Goal: Answer question/provide support: Share knowledge or assist other users

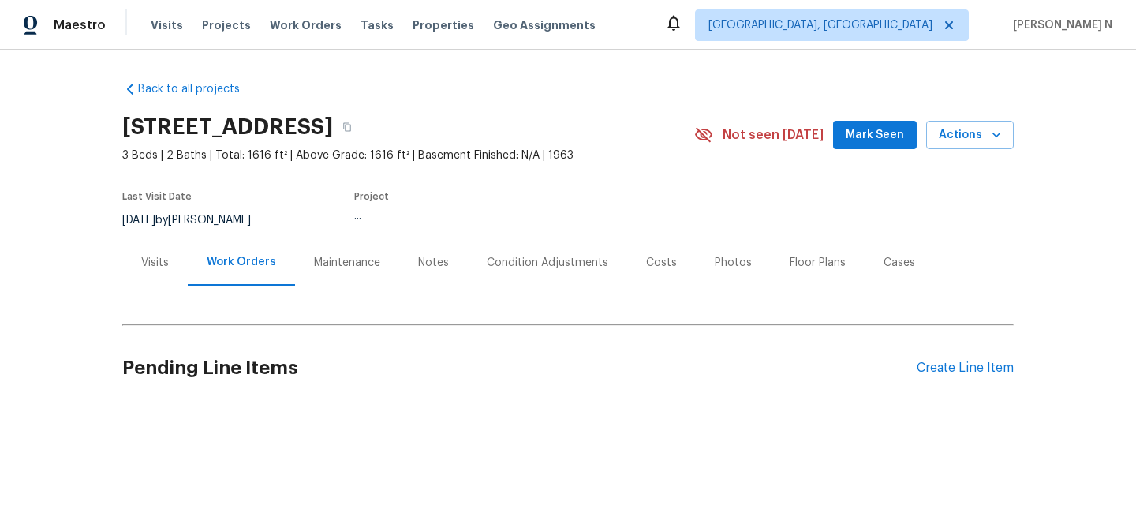
click at [330, 260] on div "Maintenance" at bounding box center [347, 263] width 66 height 16
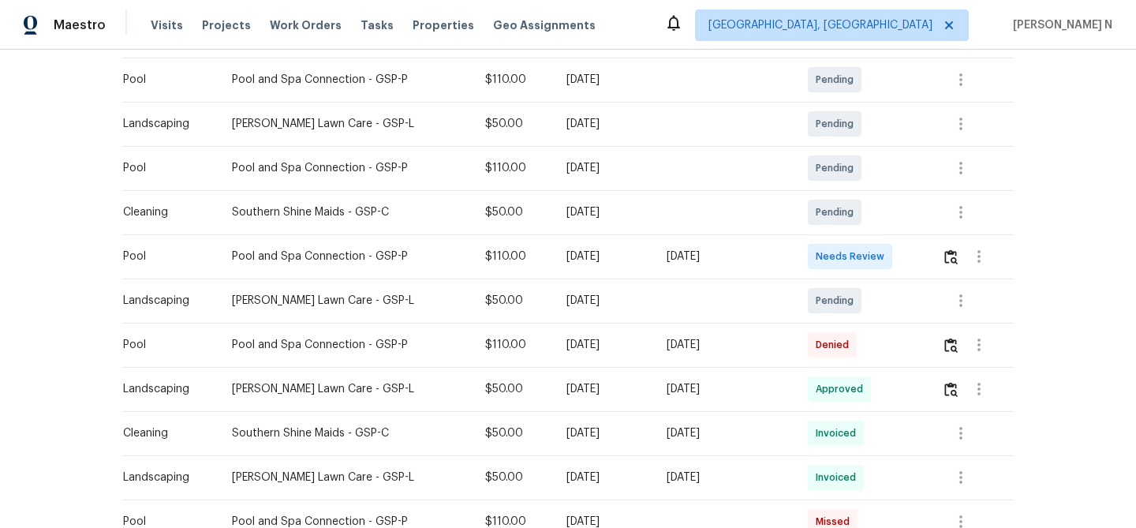
scroll to position [375, 0]
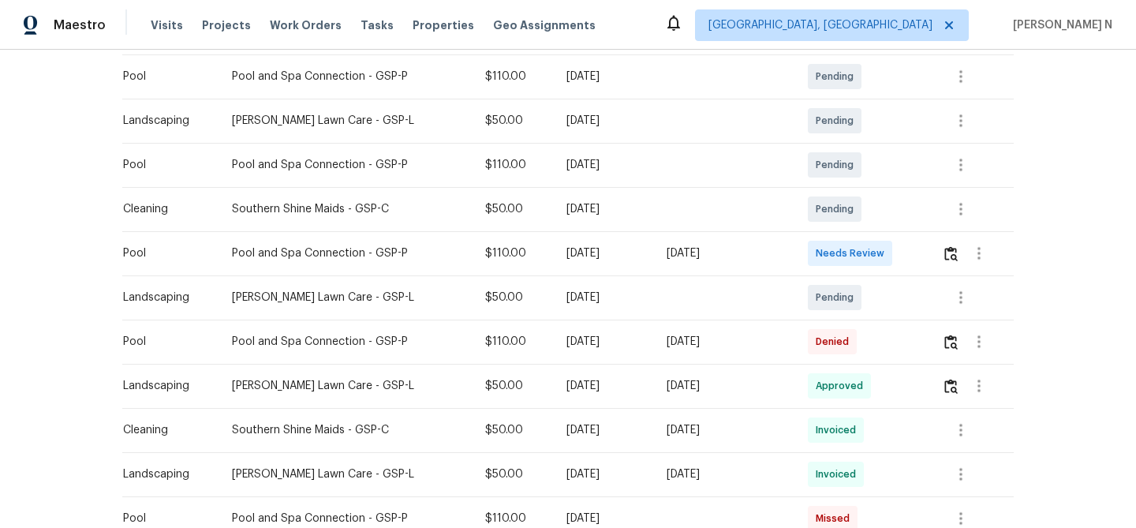
click at [956, 361] on td at bounding box center [972, 342] width 84 height 44
click at [955, 350] on button "button" at bounding box center [951, 342] width 18 height 38
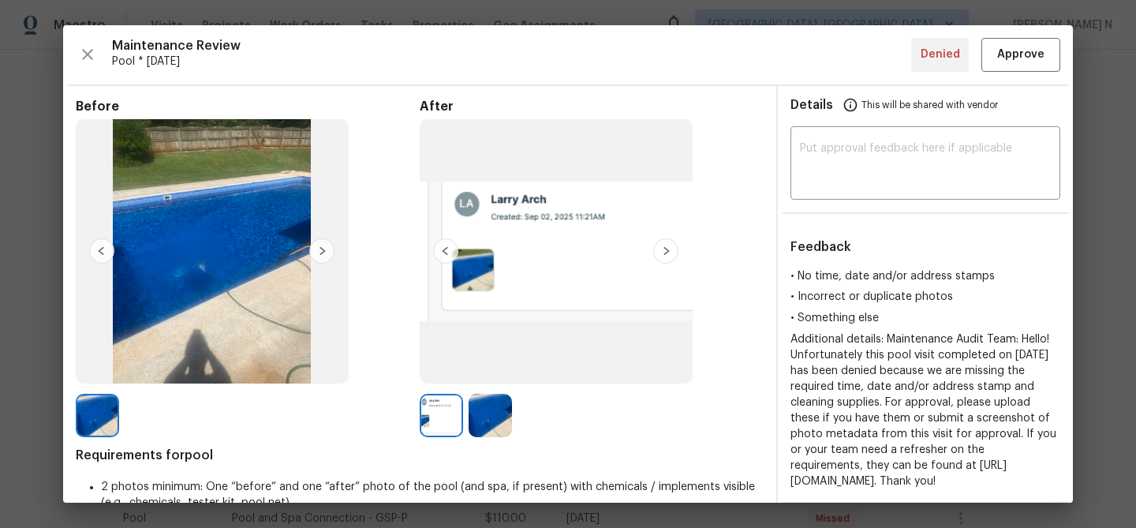
click at [498, 419] on img at bounding box center [490, 415] width 43 height 43
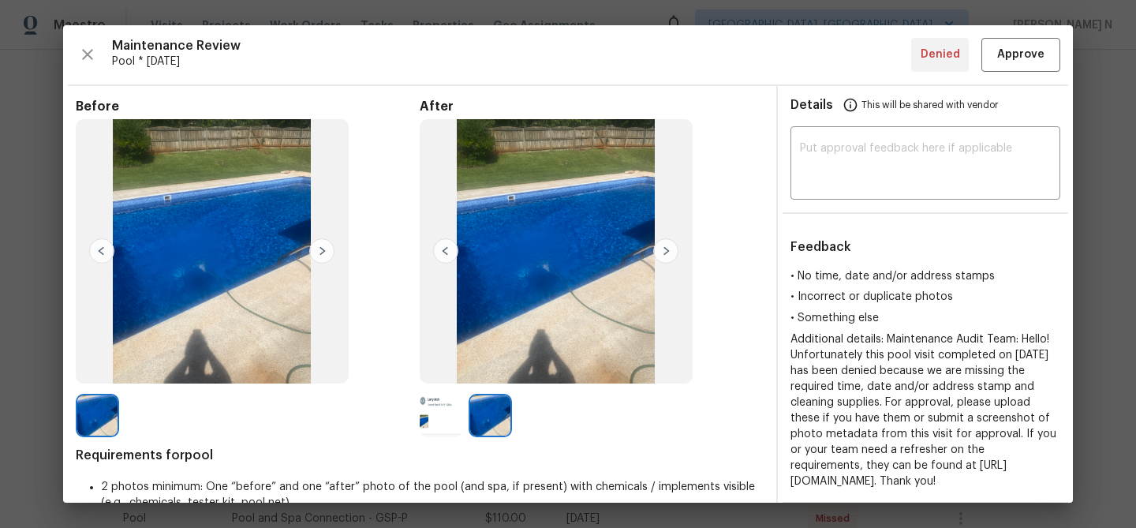
click at [439, 409] on img at bounding box center [441, 415] width 43 height 43
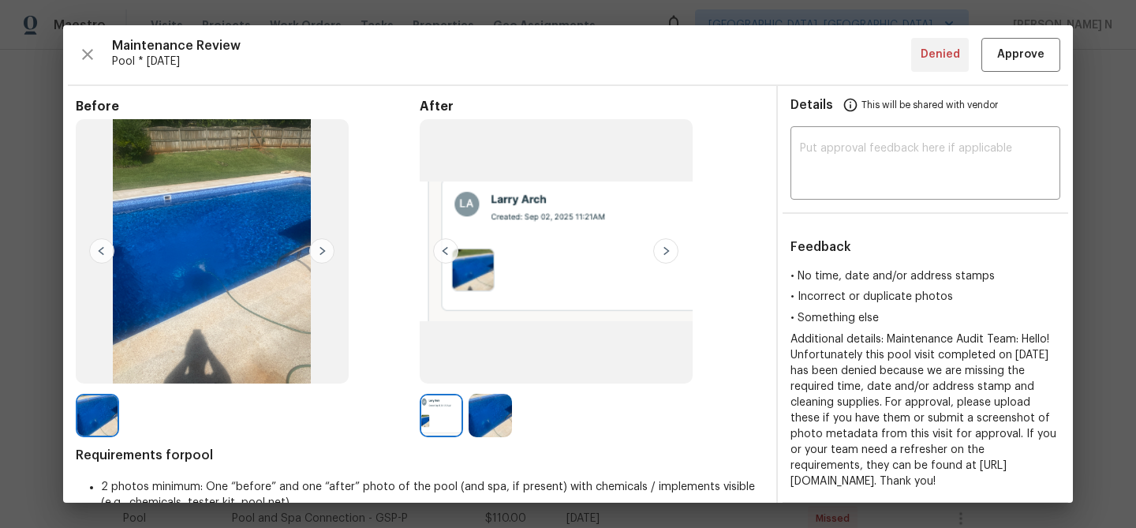
click at [496, 417] on img at bounding box center [490, 415] width 43 height 43
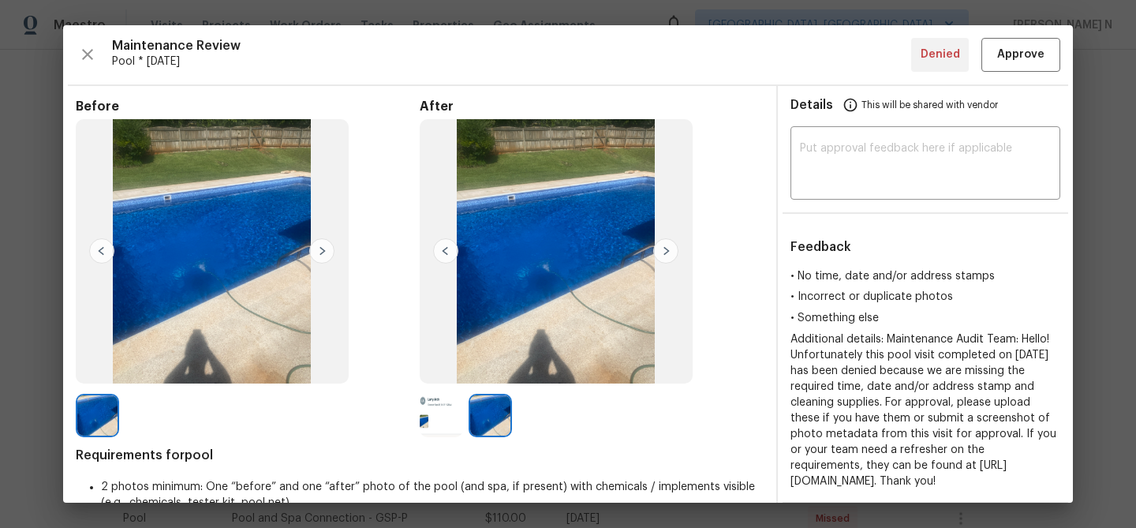
click at [449, 413] on img at bounding box center [441, 415] width 43 height 43
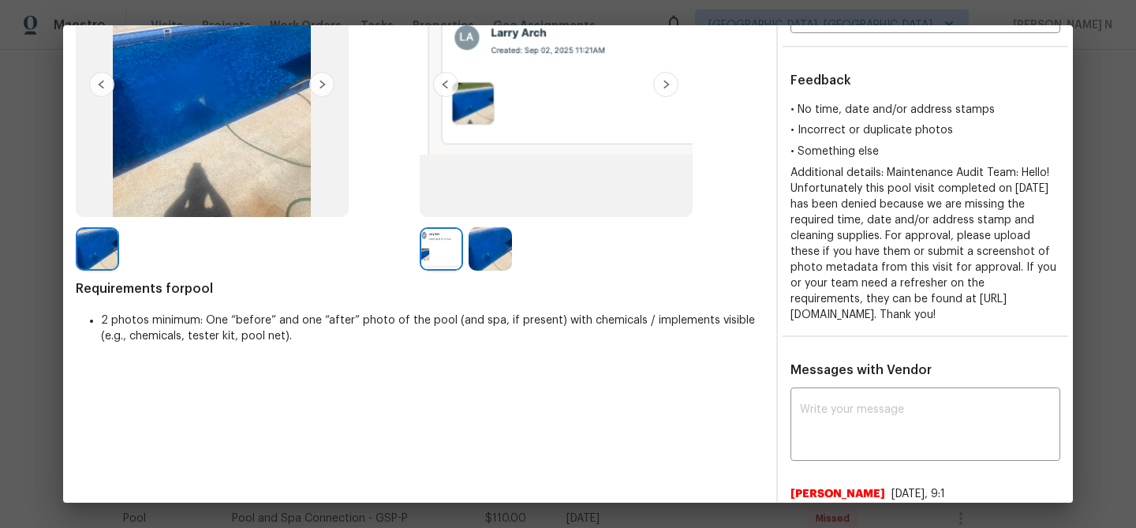
scroll to position [255, 0]
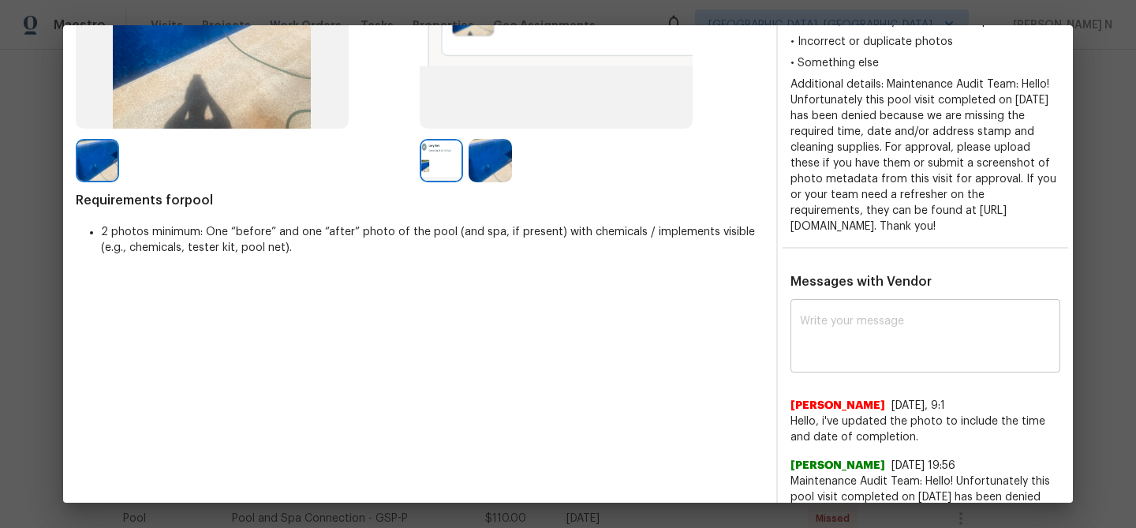
click at [855, 360] on textarea at bounding box center [925, 338] width 251 height 44
paste textarea "Maintenance Audit Team: As per our updated policy, screenshots of photo metadat…"
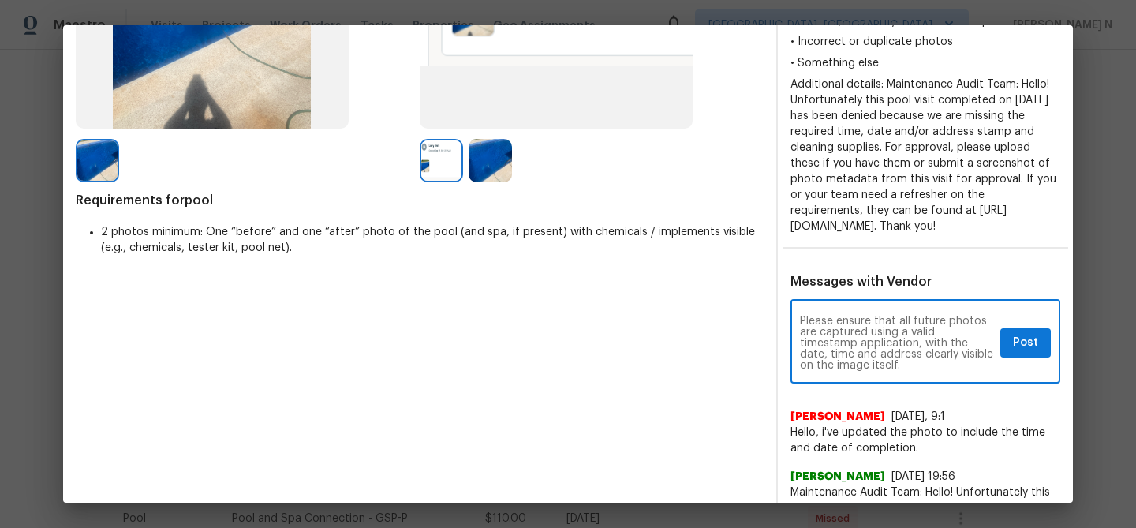
scroll to position [0, 0]
type textarea "Maintenance Audit Team: As per our updated policy, screenshots of photo metadat…"
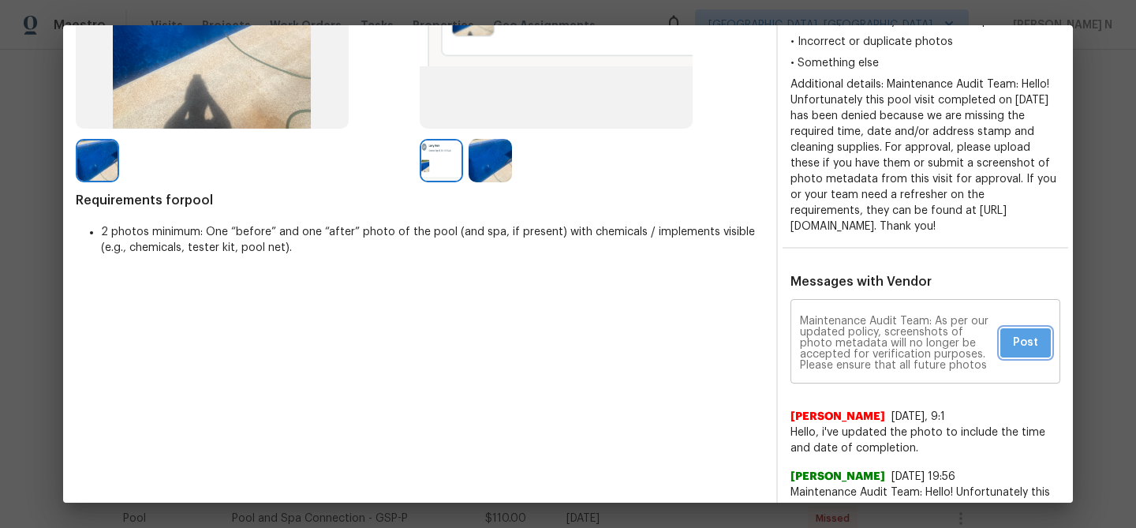
click at [1024, 353] on span "Post" at bounding box center [1025, 343] width 25 height 20
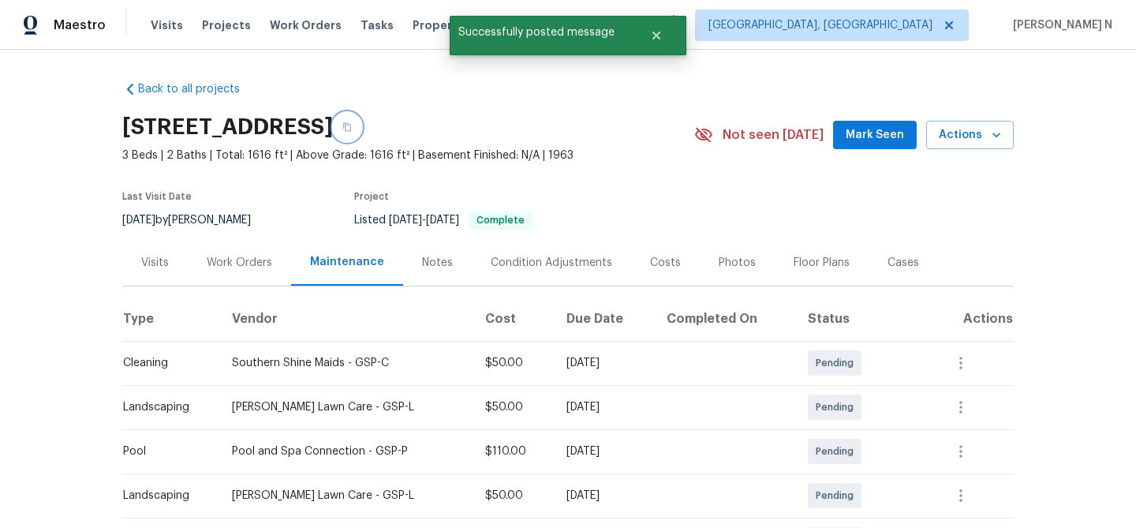
click at [361, 129] on button "button" at bounding box center [347, 127] width 28 height 28
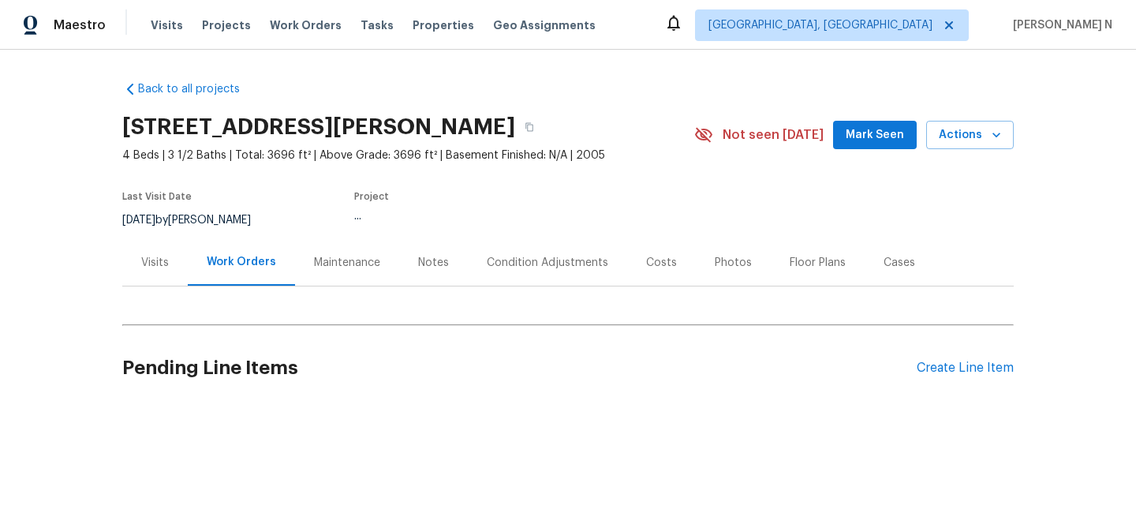
click at [327, 271] on div "Maintenance" at bounding box center [347, 263] width 66 height 16
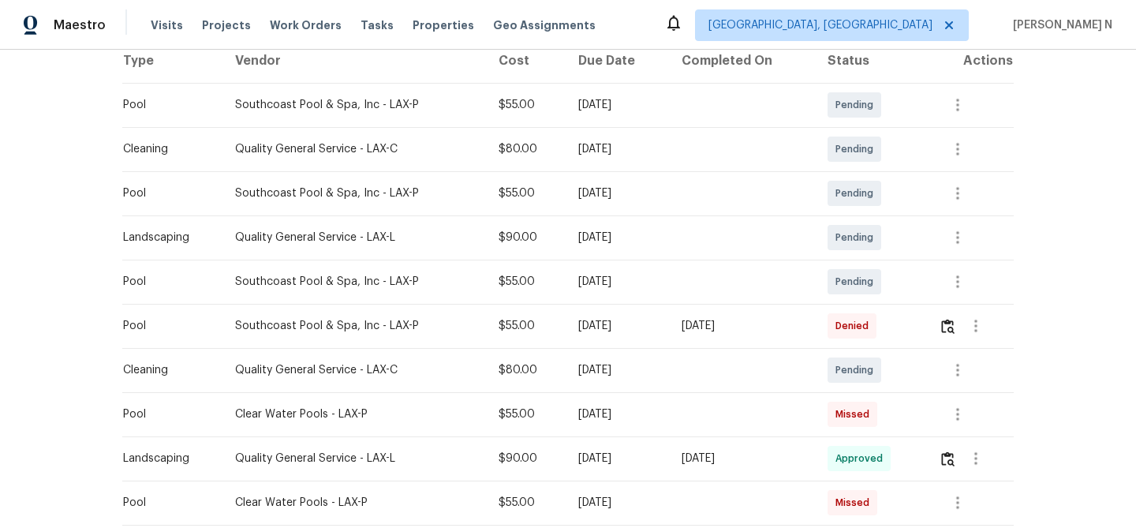
scroll to position [298, 0]
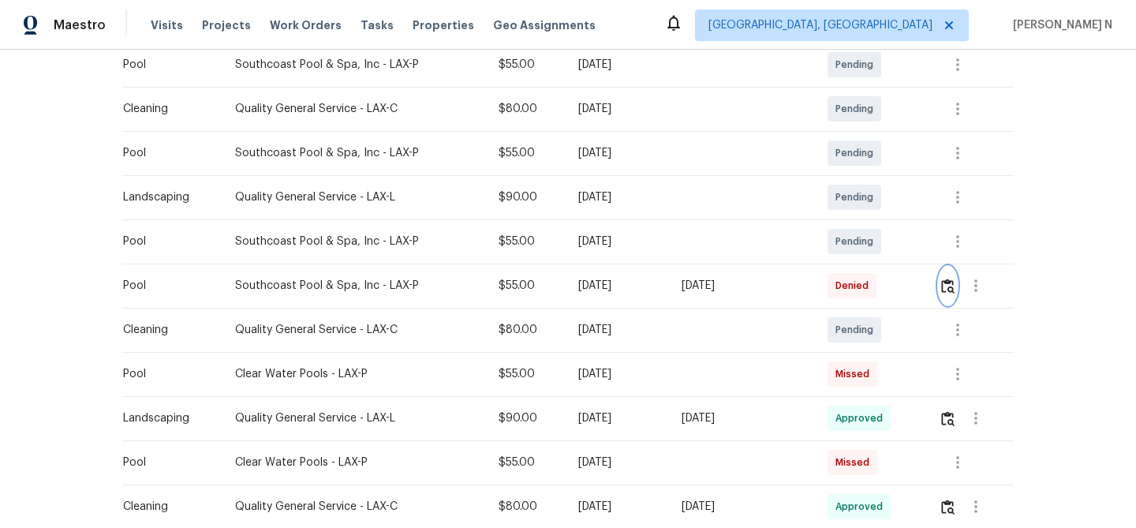
click at [953, 294] on img "button" at bounding box center [947, 286] width 13 height 15
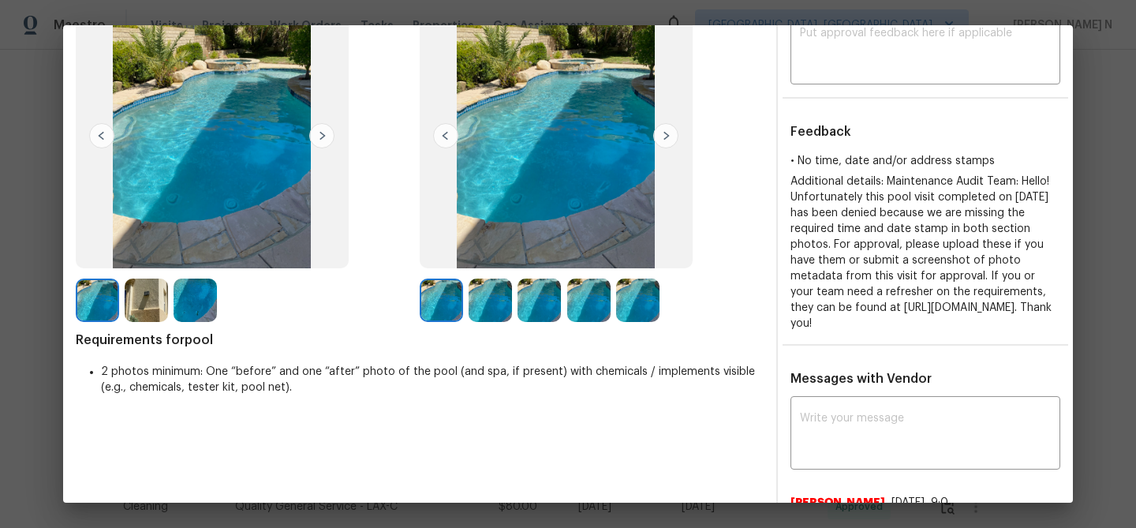
scroll to position [0, 0]
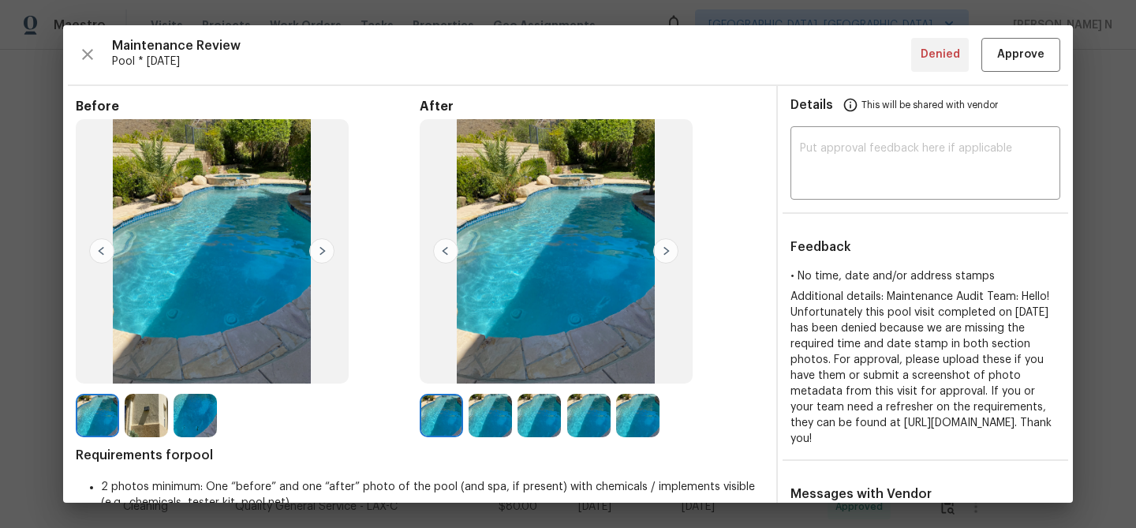
click at [147, 419] on img at bounding box center [146, 415] width 43 height 43
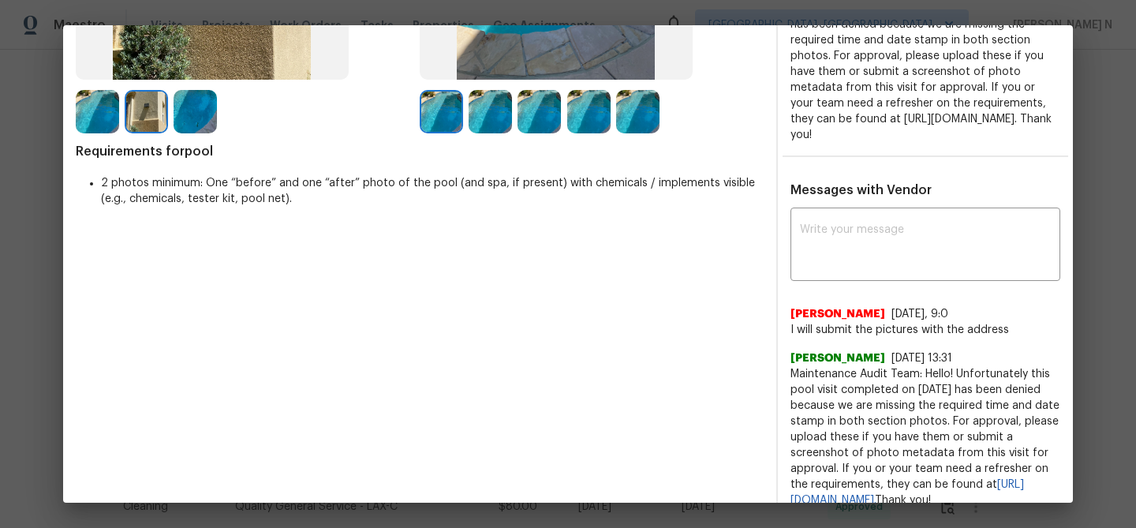
scroll to position [353, 0]
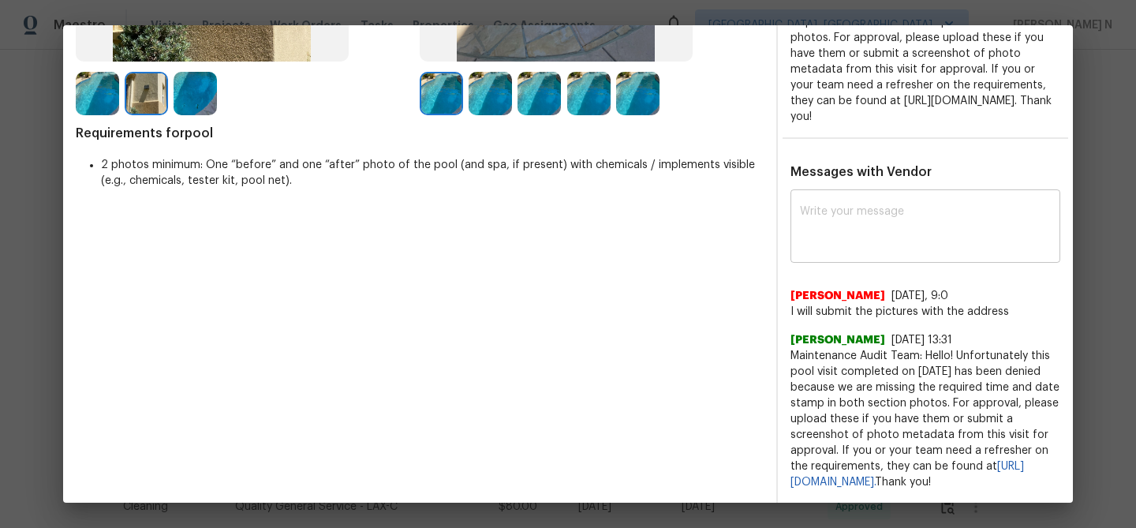
click at [880, 233] on textarea at bounding box center [925, 228] width 251 height 44
paste textarea "Maintenance Audit Team: Thank you for the feedback, the visit will be approved …"
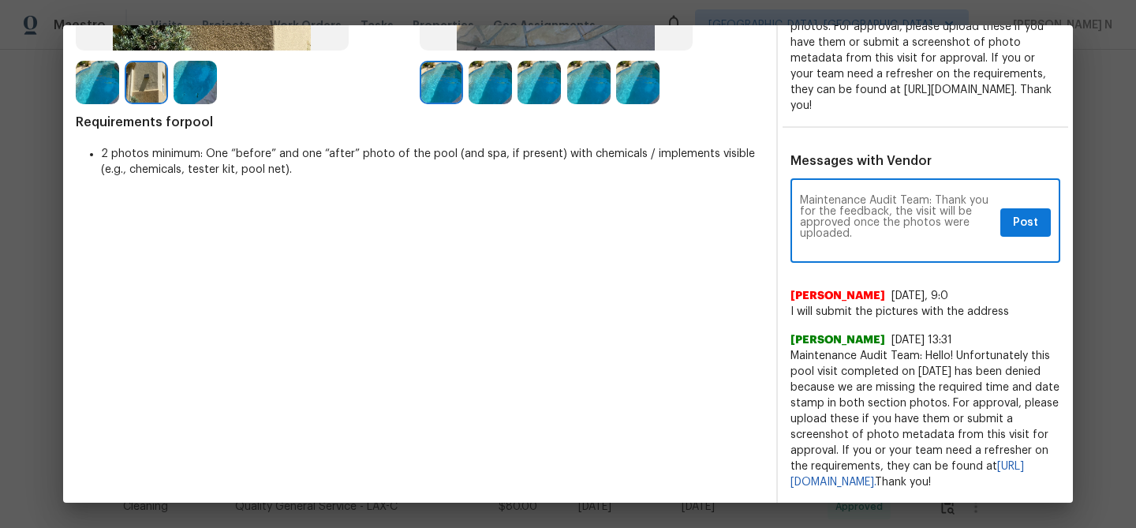
scroll to position [0, 0]
type textarea "Maintenance Audit Team: Thank you for the feedback, the visit will be approved …"
click at [1033, 223] on span "Post" at bounding box center [1025, 223] width 25 height 20
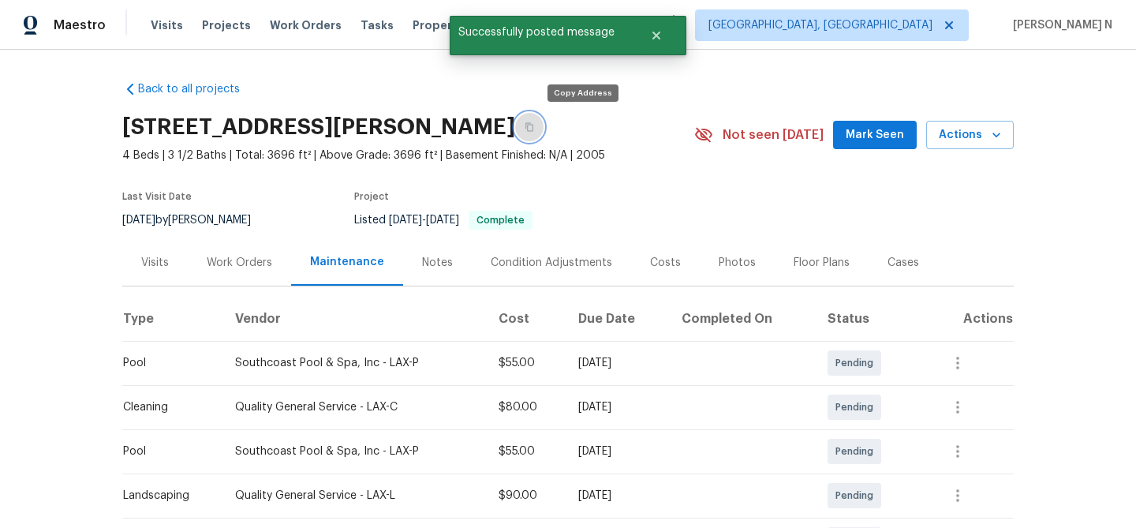
click at [533, 124] on icon "button" at bounding box center [530, 127] width 8 height 9
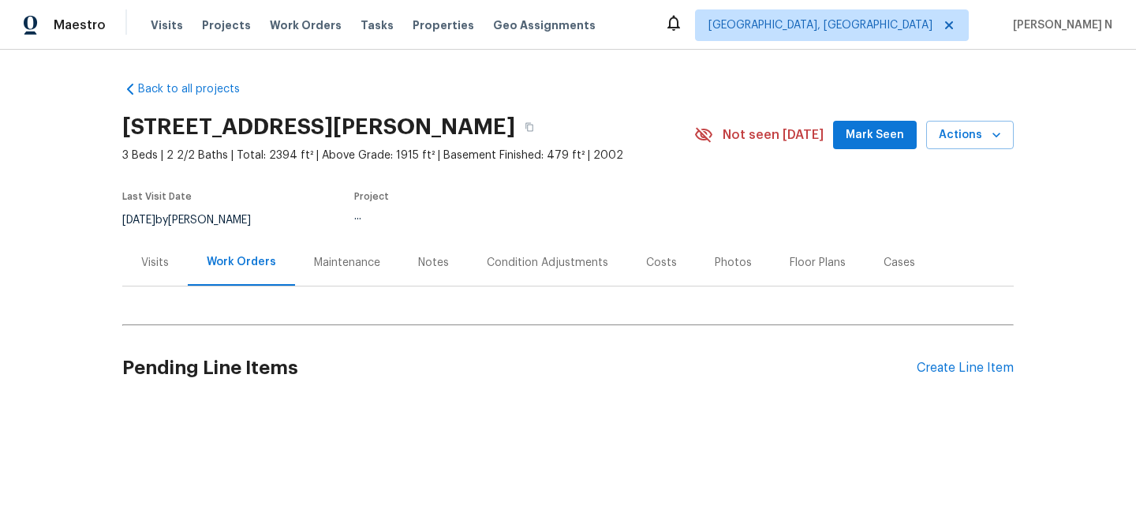
click at [359, 273] on div "Maintenance" at bounding box center [347, 262] width 104 height 47
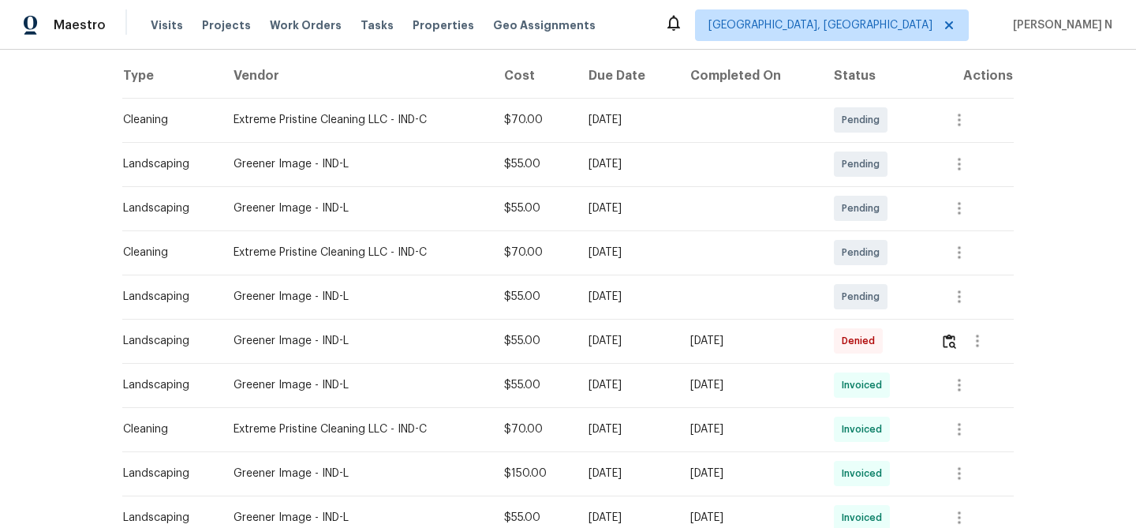
scroll to position [299, 0]
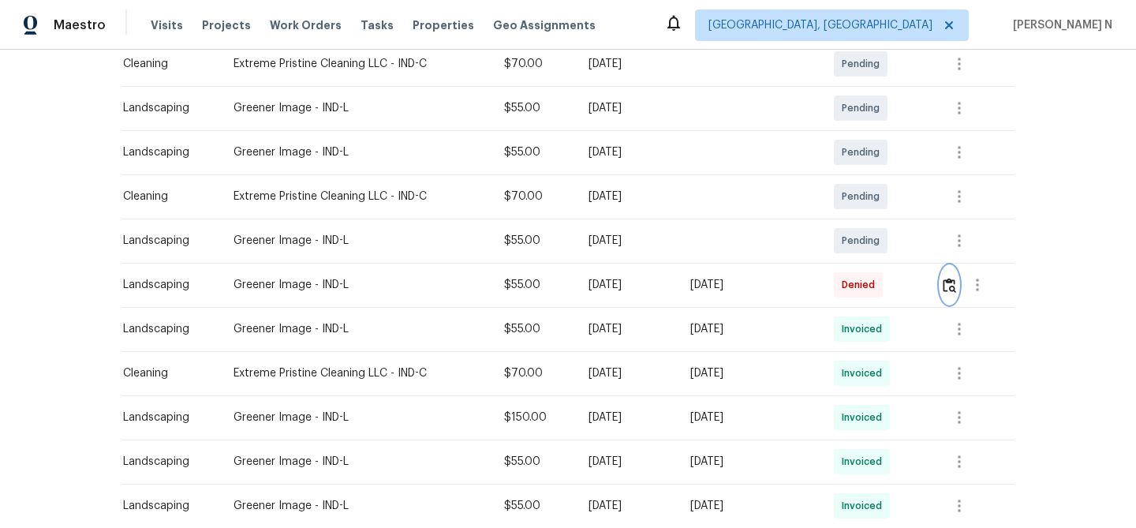
click at [955, 291] on img "button" at bounding box center [949, 285] width 13 height 15
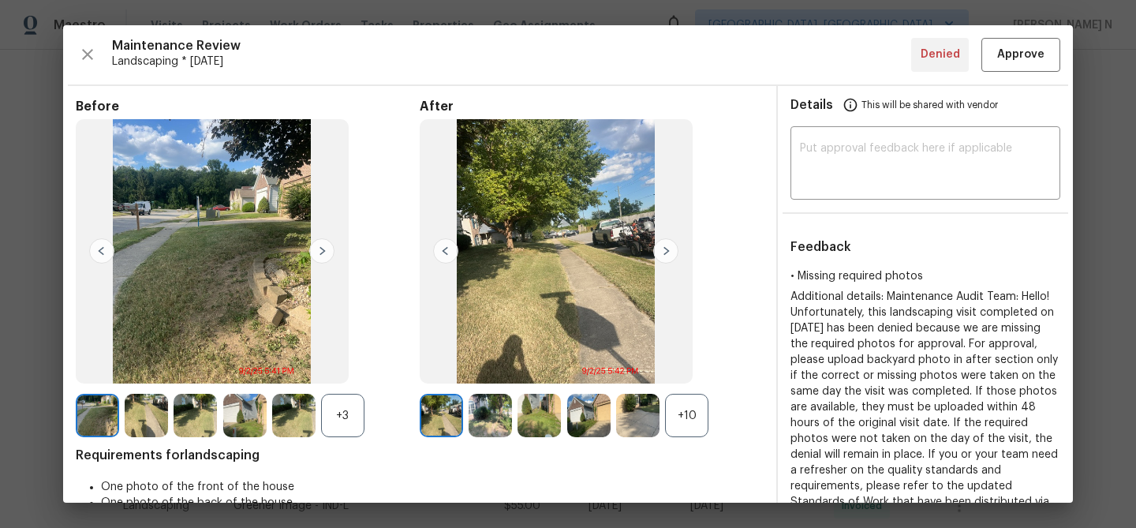
click at [700, 401] on div "+10" at bounding box center [686, 415] width 43 height 43
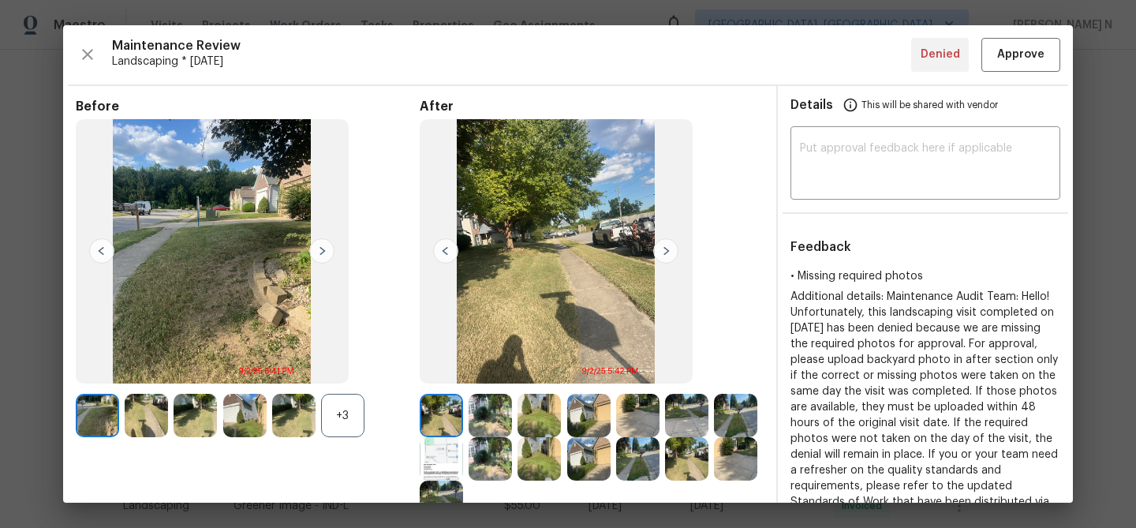
click at [334, 406] on div "+3" at bounding box center [342, 415] width 43 height 43
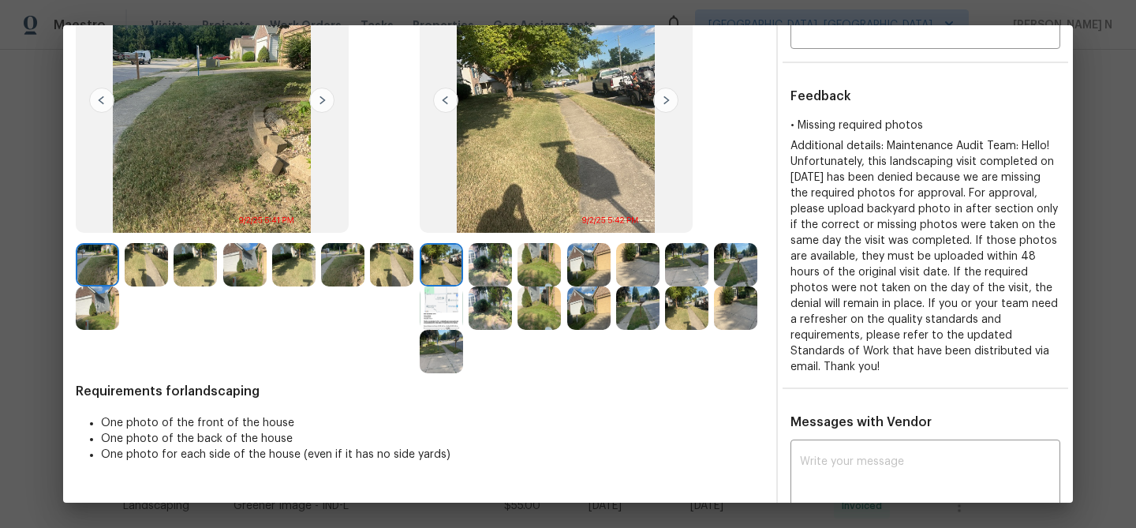
scroll to position [128, 0]
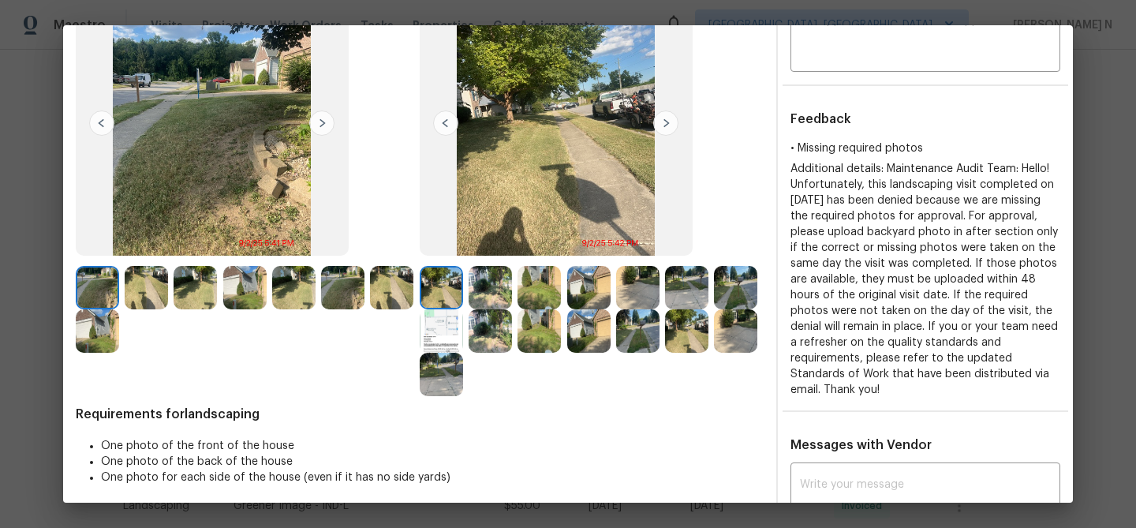
click at [498, 296] on img at bounding box center [490, 287] width 43 height 43
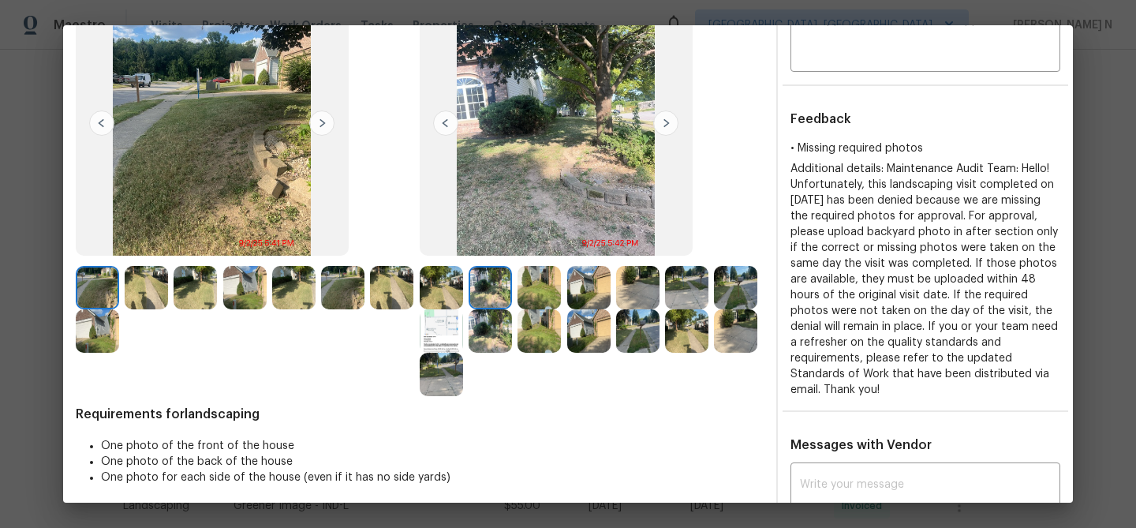
click at [543, 296] on img at bounding box center [539, 287] width 43 height 43
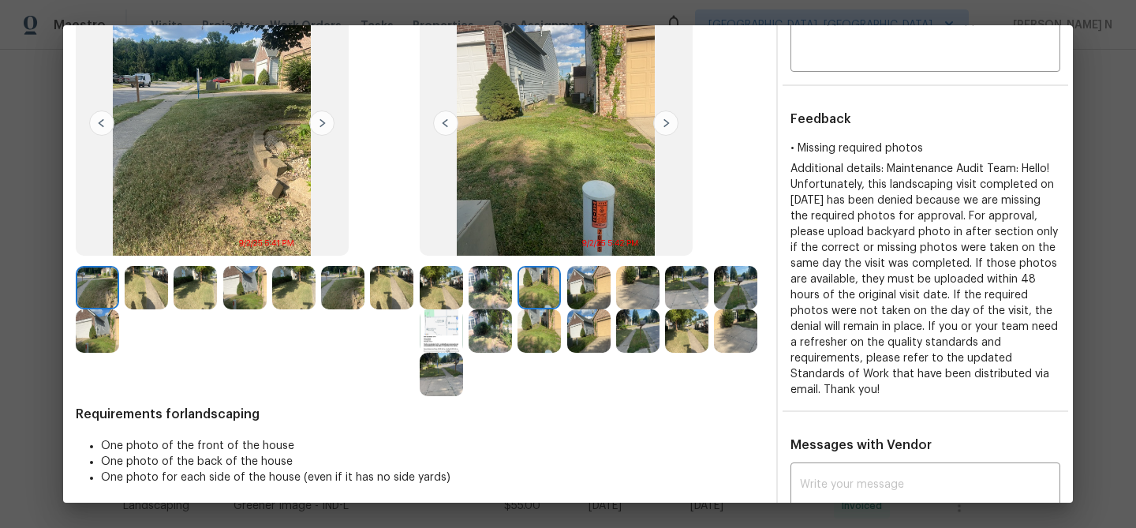
click at [181, 294] on img at bounding box center [195, 287] width 43 height 43
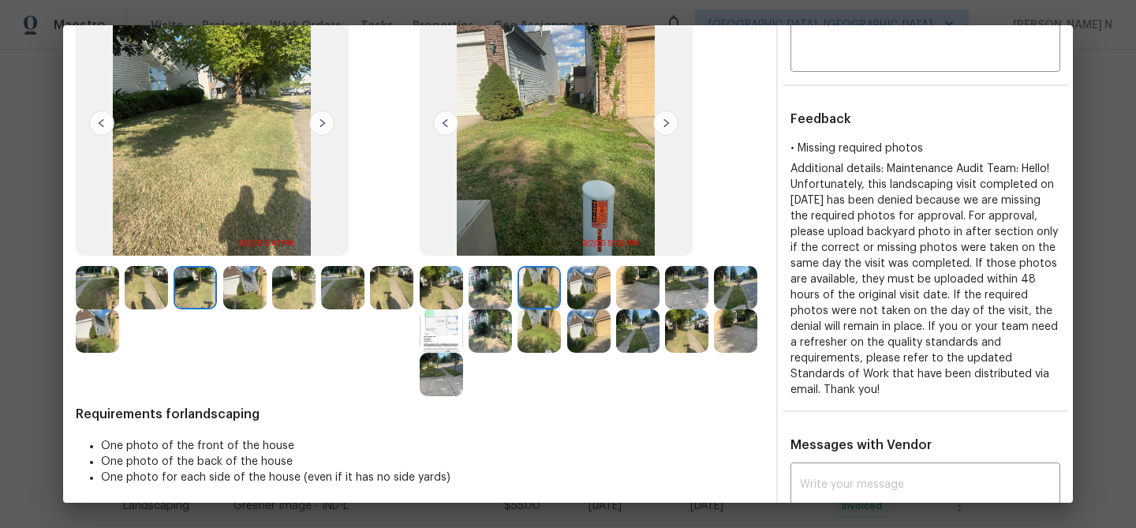
click at [502, 294] on img at bounding box center [490, 287] width 43 height 43
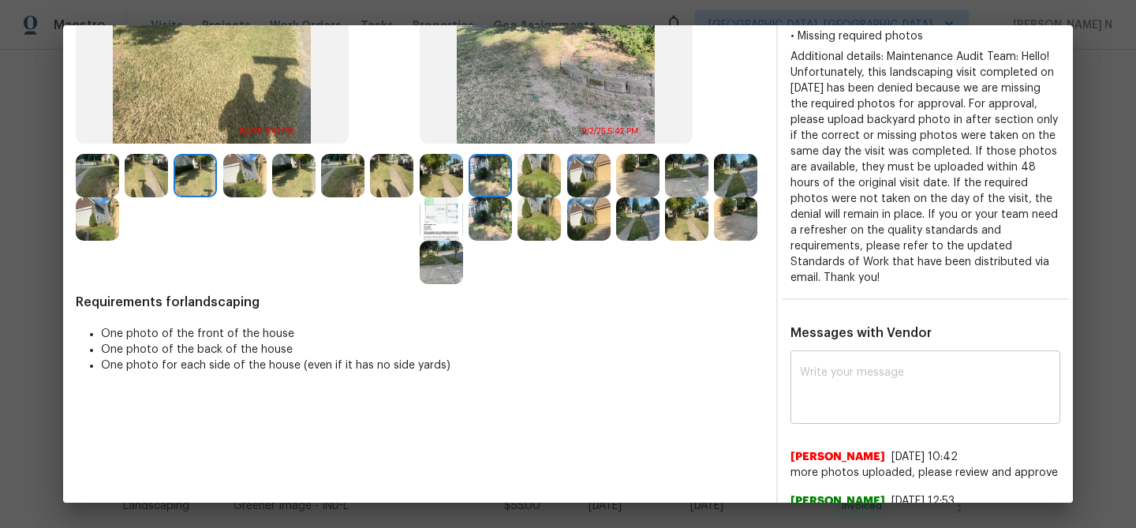
scroll to position [254, 0]
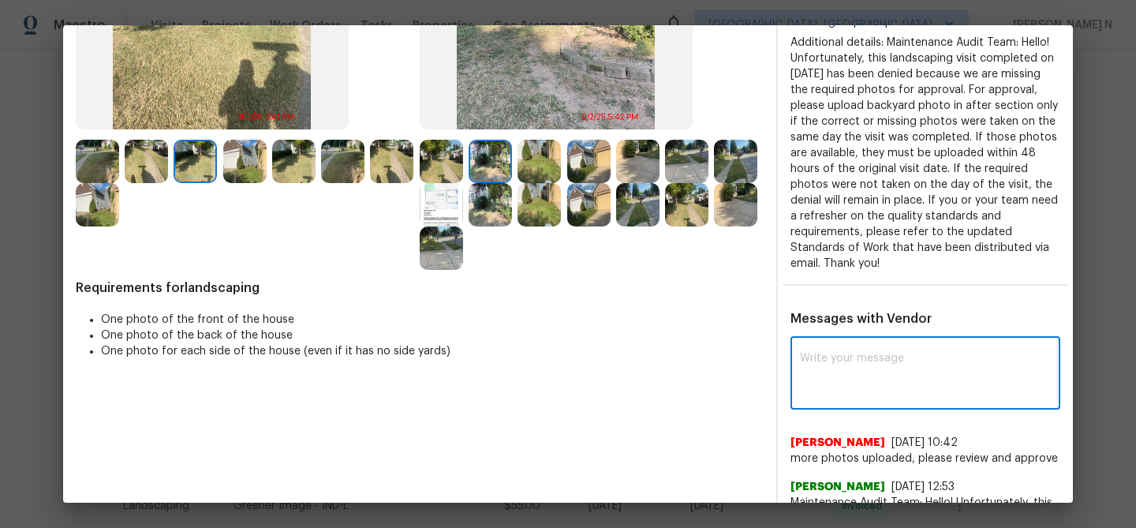
click at [829, 366] on textarea at bounding box center [925, 375] width 251 height 44
paste textarea "Maintenance Audit Team: Hello! Thank you for uploading the photo, after further…"
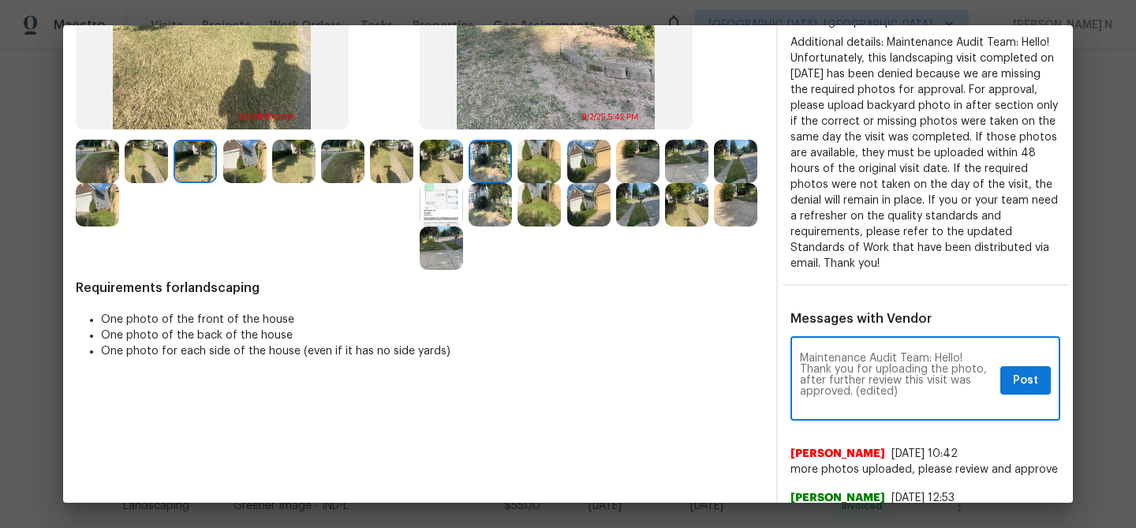
scroll to position [0, 0]
drag, startPoint x: 855, startPoint y: 389, endPoint x: 919, endPoint y: 387, distance: 63.1
click at [919, 389] on textarea "Maintenance Audit Team: Hello! Thank you for uploading the photo, after further…" at bounding box center [897, 380] width 194 height 55
type textarea "Maintenance Audit Team: Hello! Thank you for uploading the photo, after further…"
click at [1027, 389] on span "Post" at bounding box center [1025, 381] width 25 height 20
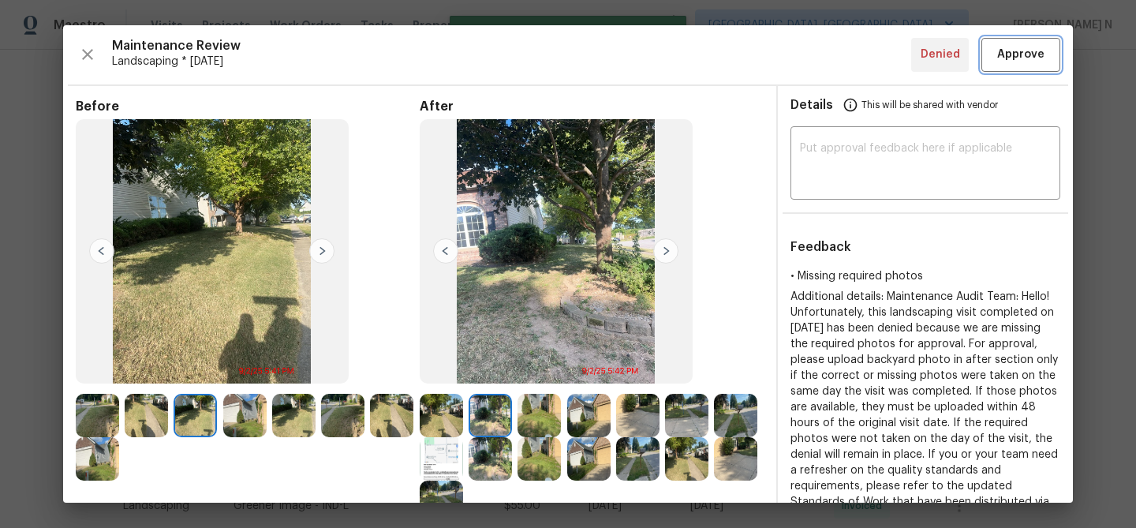
click at [1002, 62] on span "Approve" at bounding box center [1020, 55] width 47 height 20
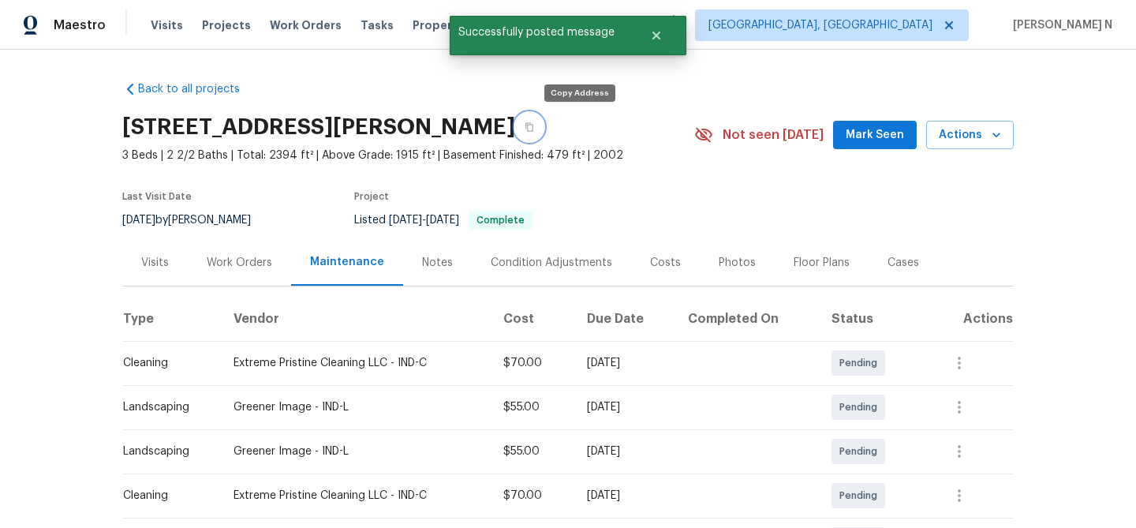
click at [544, 120] on button "button" at bounding box center [529, 127] width 28 height 28
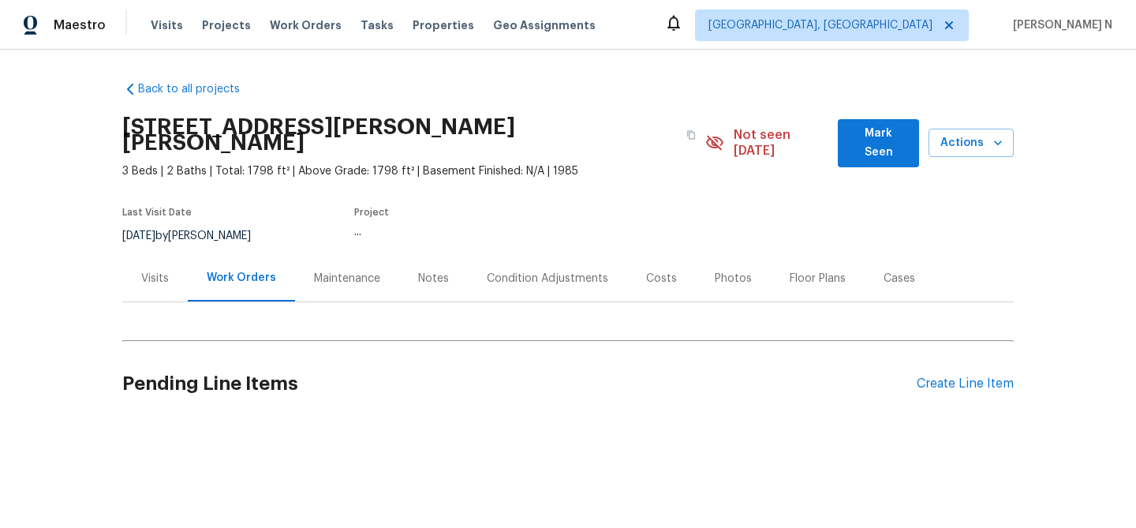
click at [324, 271] on div "Maintenance" at bounding box center [347, 279] width 66 height 16
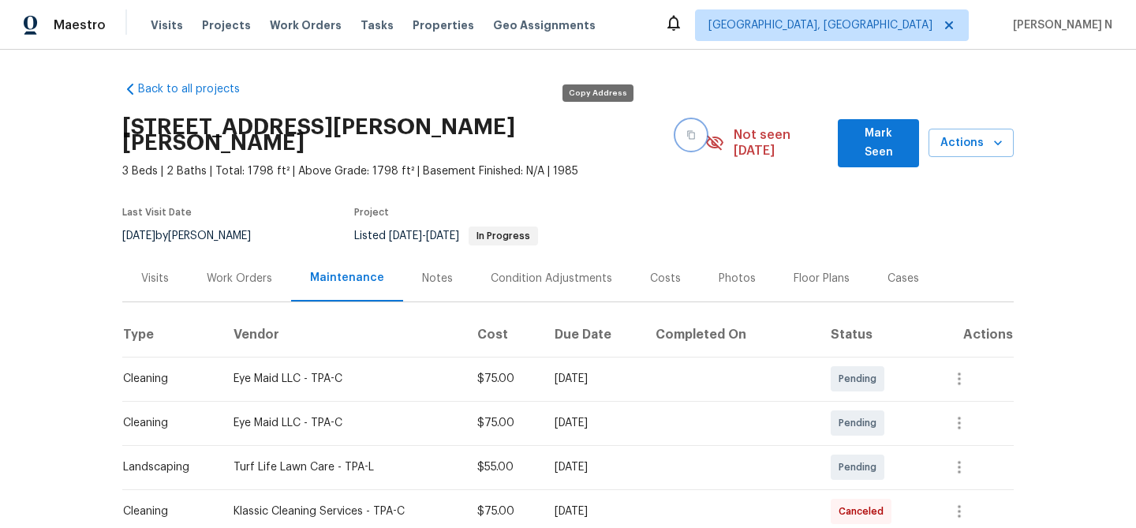
click at [687, 130] on icon "button" at bounding box center [691, 134] width 9 height 9
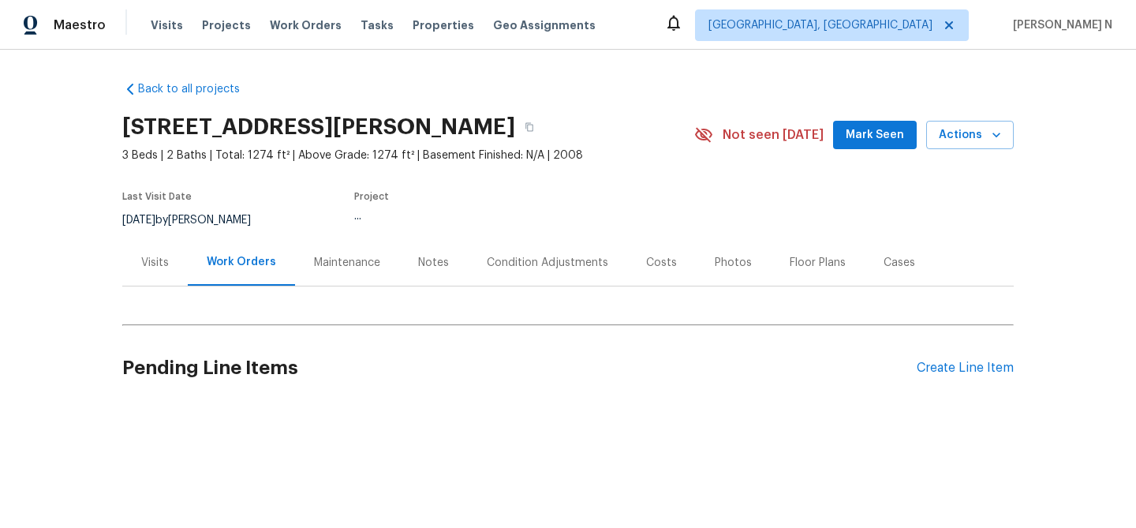
click at [349, 256] on div "Maintenance" at bounding box center [347, 263] width 66 height 16
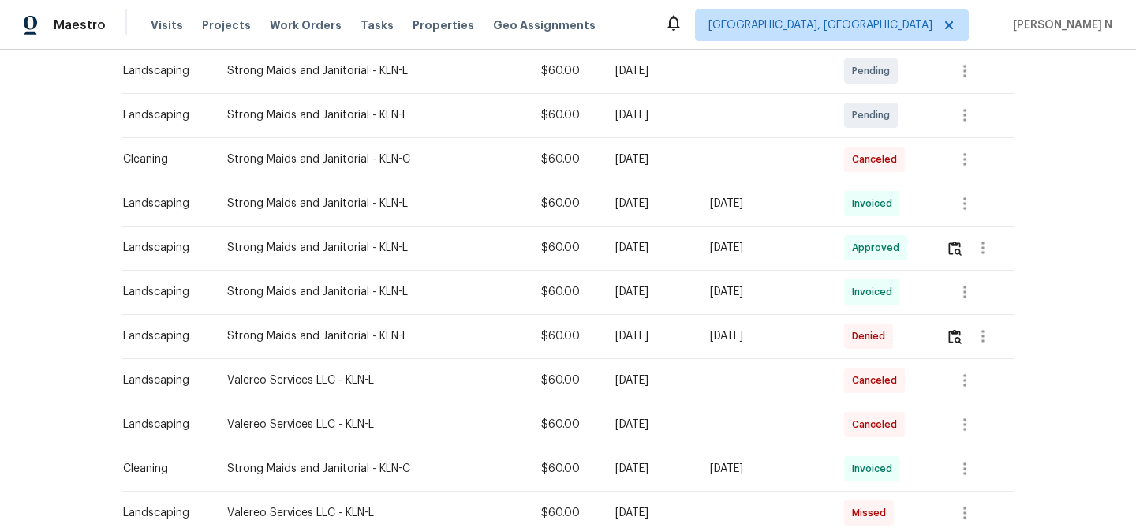
scroll to position [350, 0]
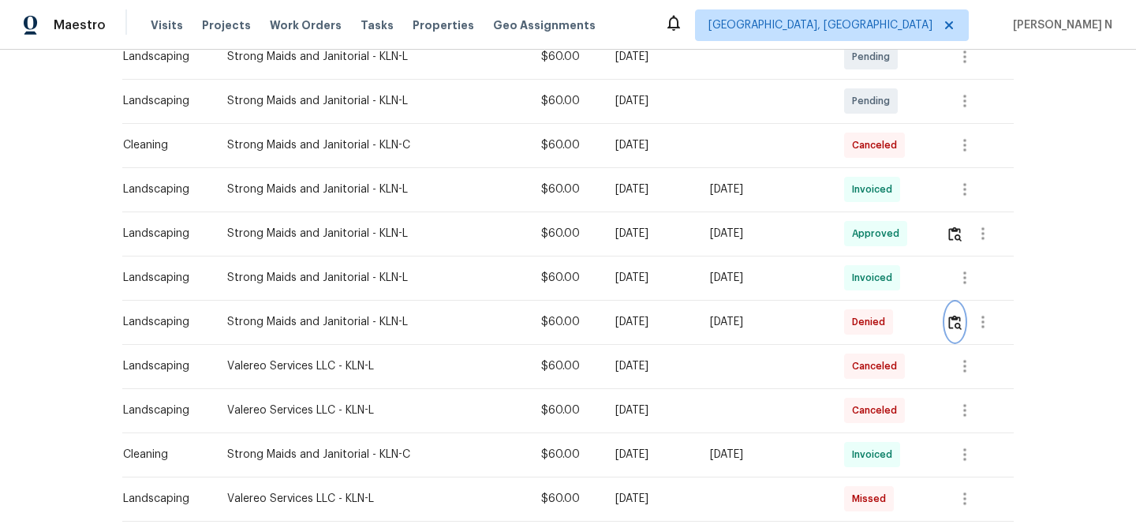
click at [960, 313] on button "button" at bounding box center [955, 322] width 18 height 38
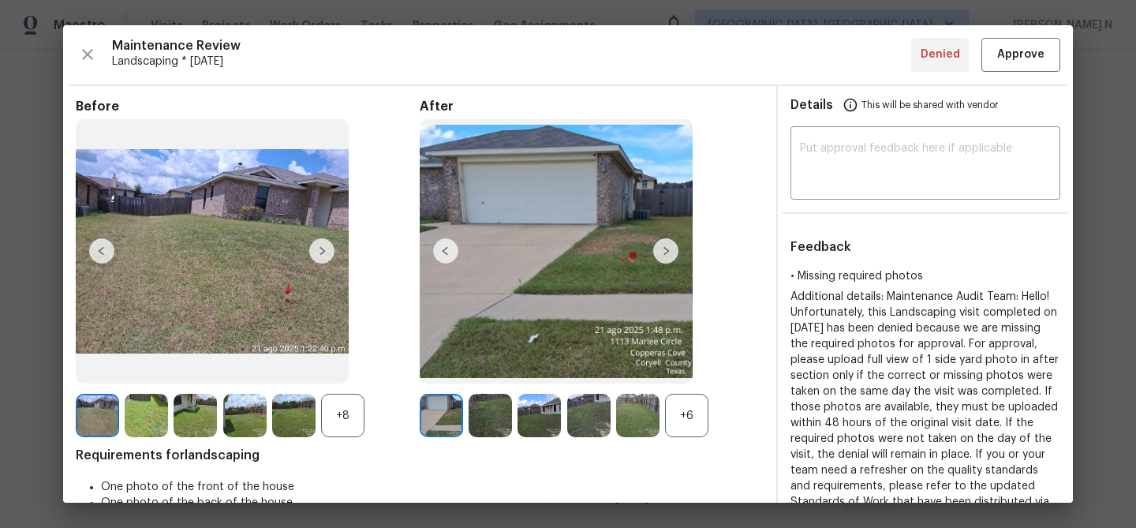
click at [711, 414] on div "+6" at bounding box center [592, 415] width 344 height 43
click at [705, 414] on div "+6" at bounding box center [686, 415] width 43 height 43
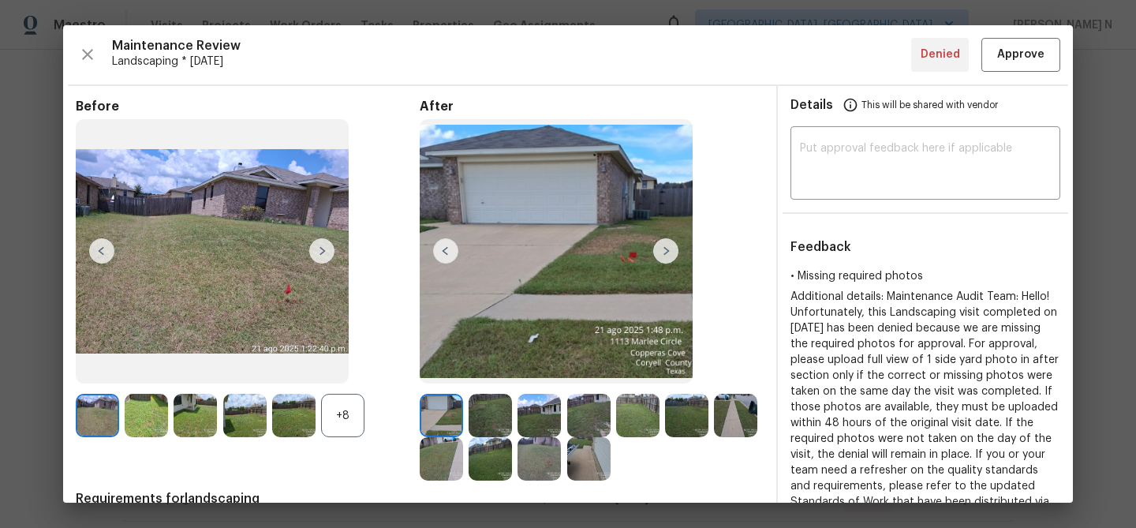
click at [351, 417] on div "+8" at bounding box center [342, 415] width 43 height 43
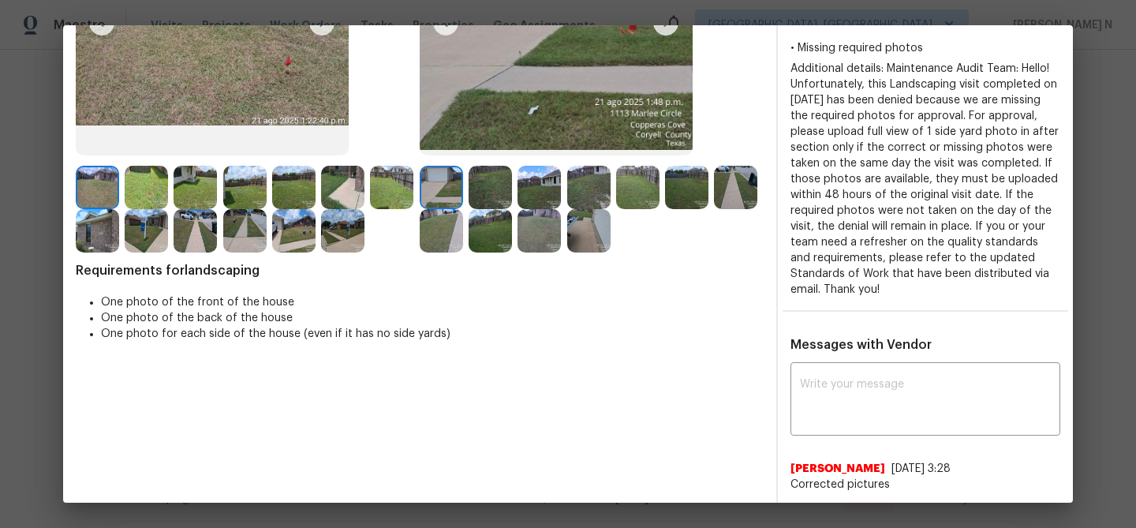
scroll to position [387, 0]
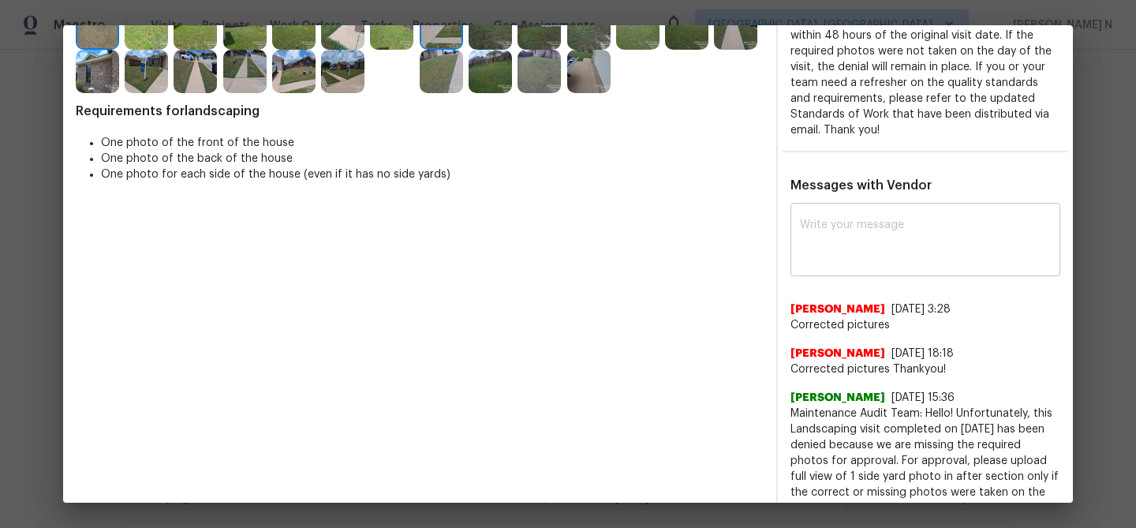
click at [835, 232] on textarea at bounding box center [925, 241] width 251 height 44
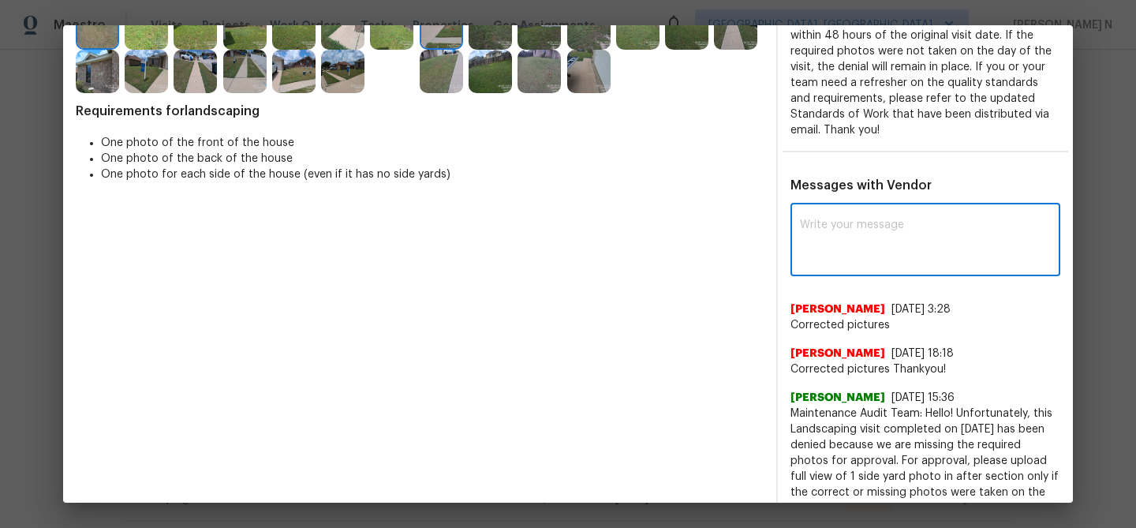
paste textarea "Maintenance Audit Team: Hello! Thank you for uploading the photo, after further…"
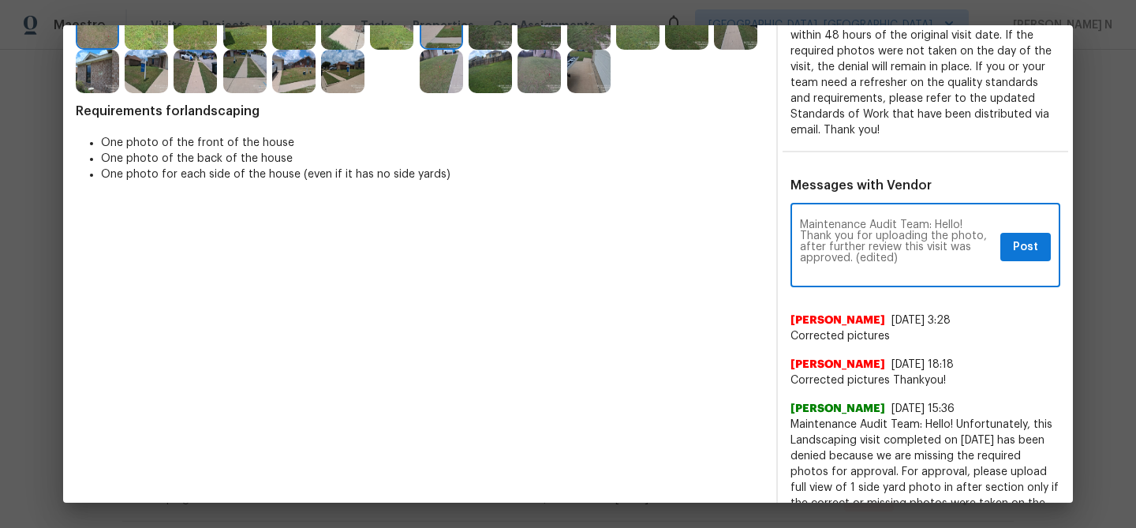
scroll to position [0, 0]
drag, startPoint x: 853, startPoint y: 253, endPoint x: 904, endPoint y: 254, distance: 51.3
click at [904, 254] on textarea "Maintenance Audit Team: Hello! Thank you for uploading the photo, after further…" at bounding box center [897, 246] width 194 height 55
type textarea "Maintenance Audit Team: Hello! Thank you for uploading the photo, after further…"
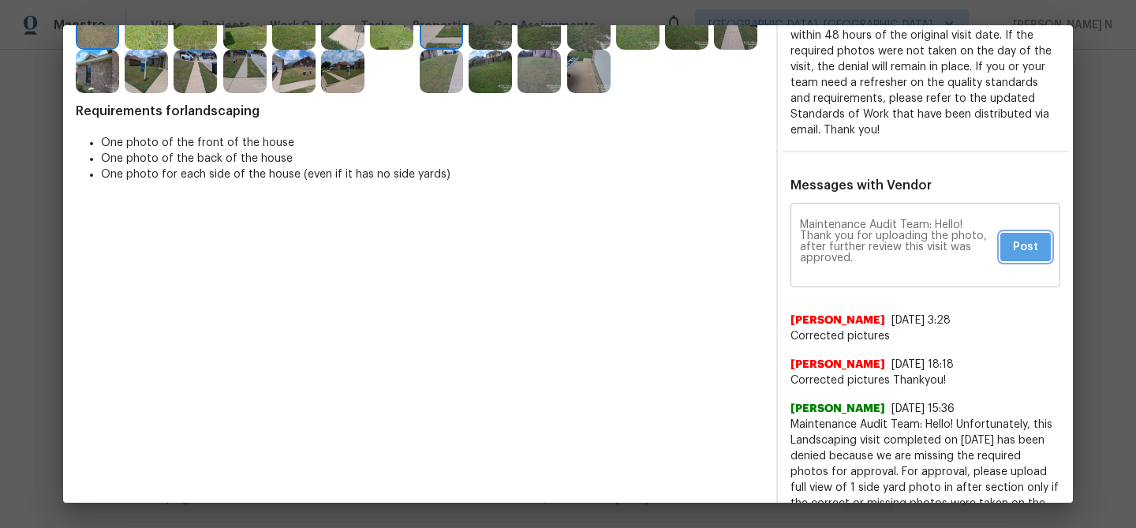
click at [1021, 242] on span "Post" at bounding box center [1025, 248] width 25 height 20
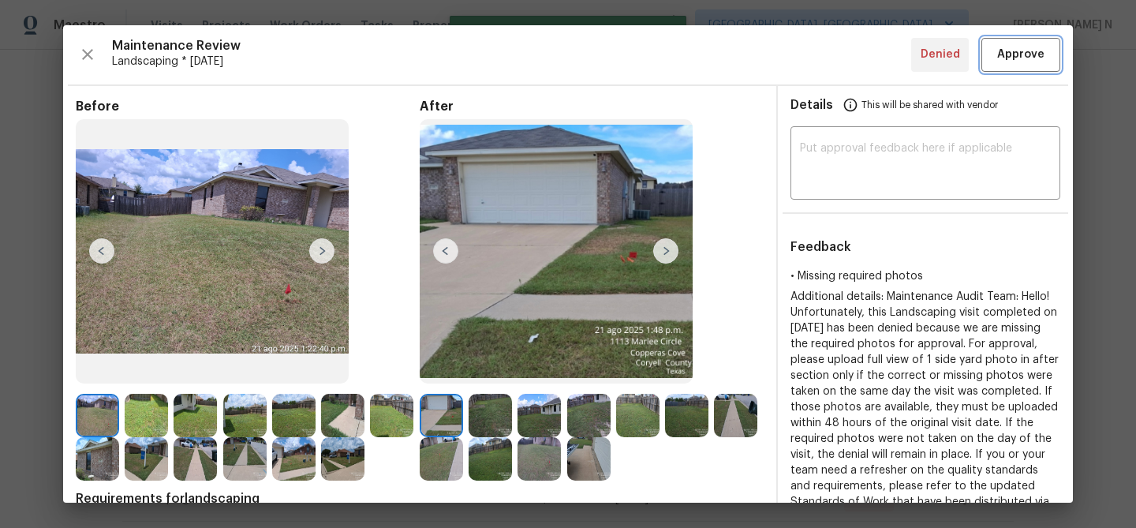
click at [1023, 48] on span "Approve" at bounding box center [1020, 55] width 47 height 20
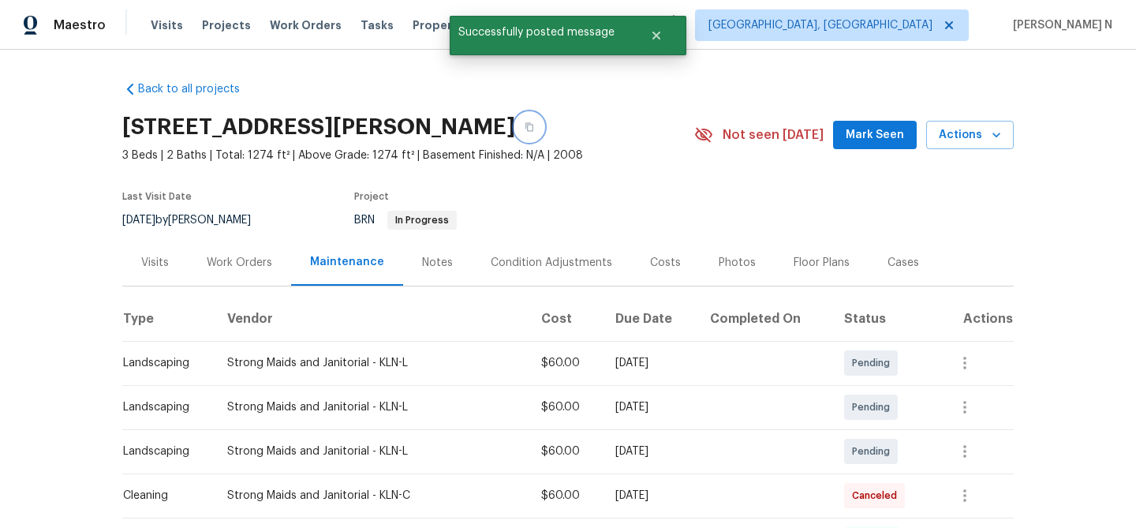
click at [544, 137] on button "button" at bounding box center [529, 127] width 28 height 28
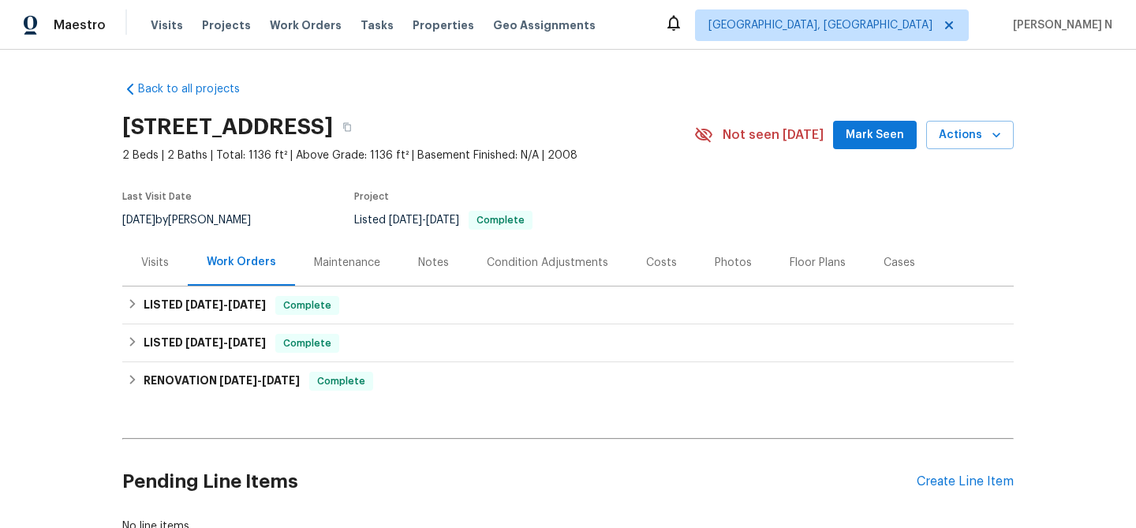
click at [384, 264] on div "Maintenance" at bounding box center [347, 262] width 104 height 47
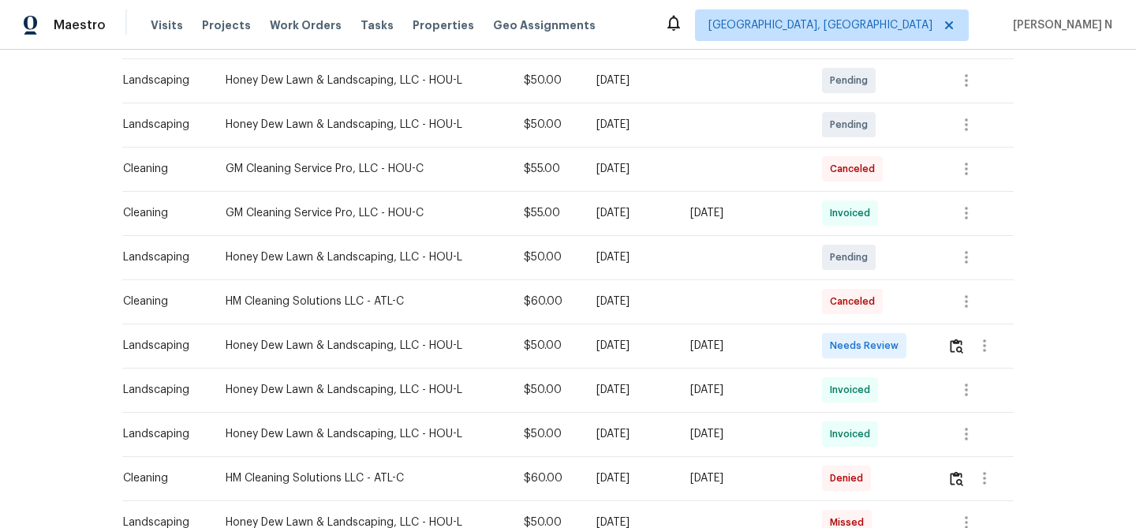
scroll to position [305, 0]
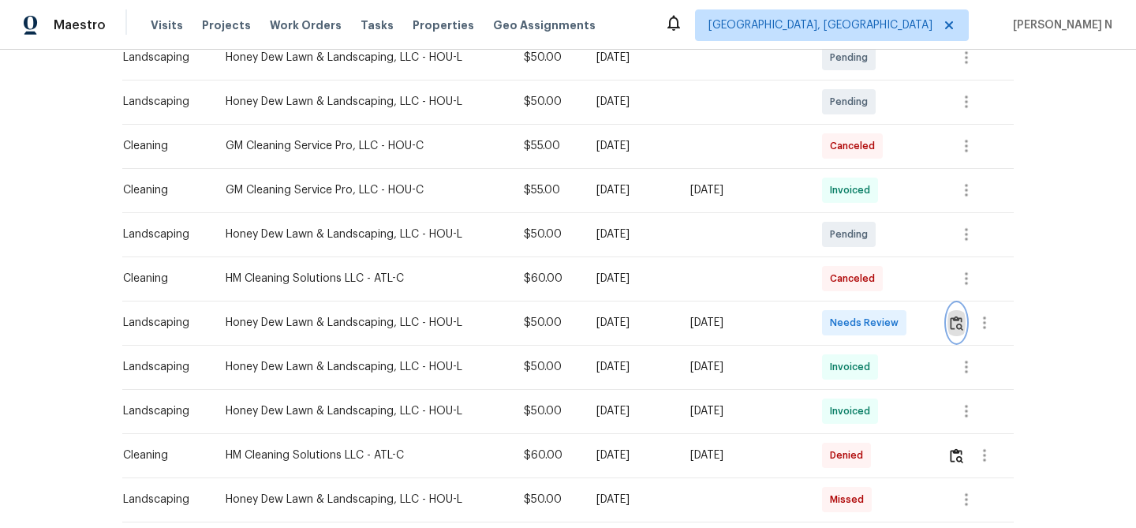
click at [955, 314] on button "button" at bounding box center [957, 323] width 18 height 38
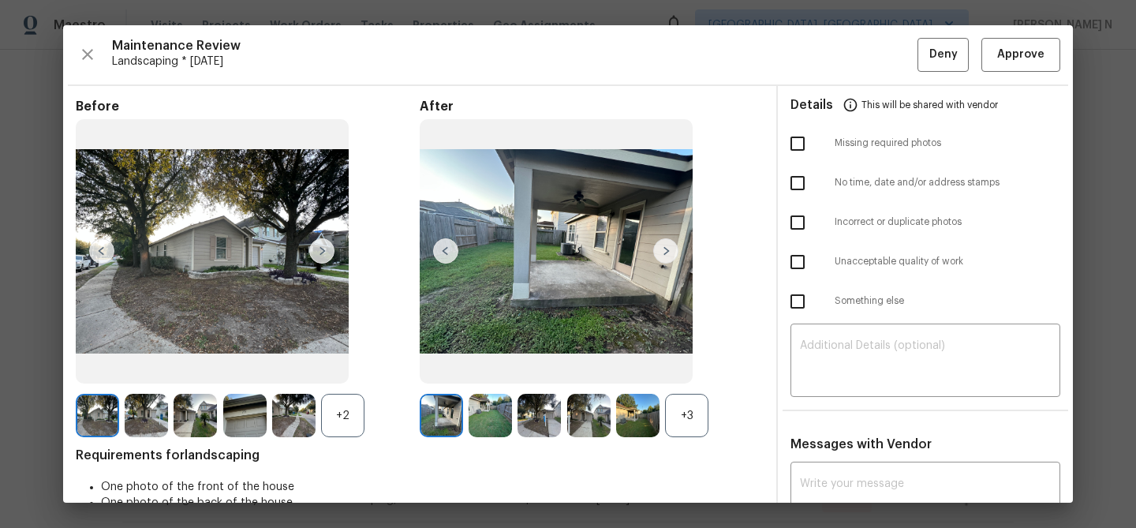
click at [698, 421] on div "+3" at bounding box center [686, 415] width 43 height 43
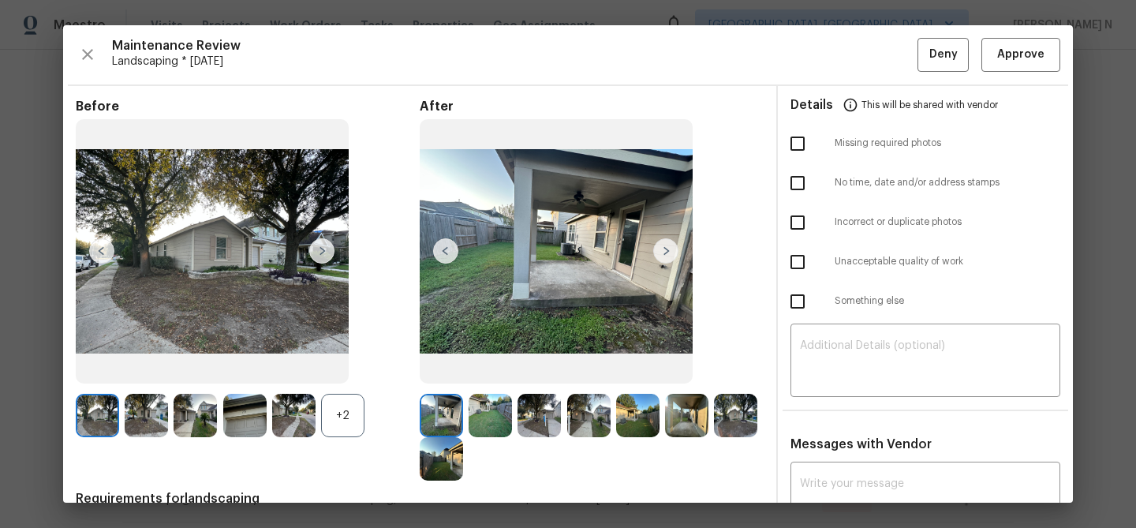
click at [327, 415] on div "+2" at bounding box center [342, 415] width 43 height 43
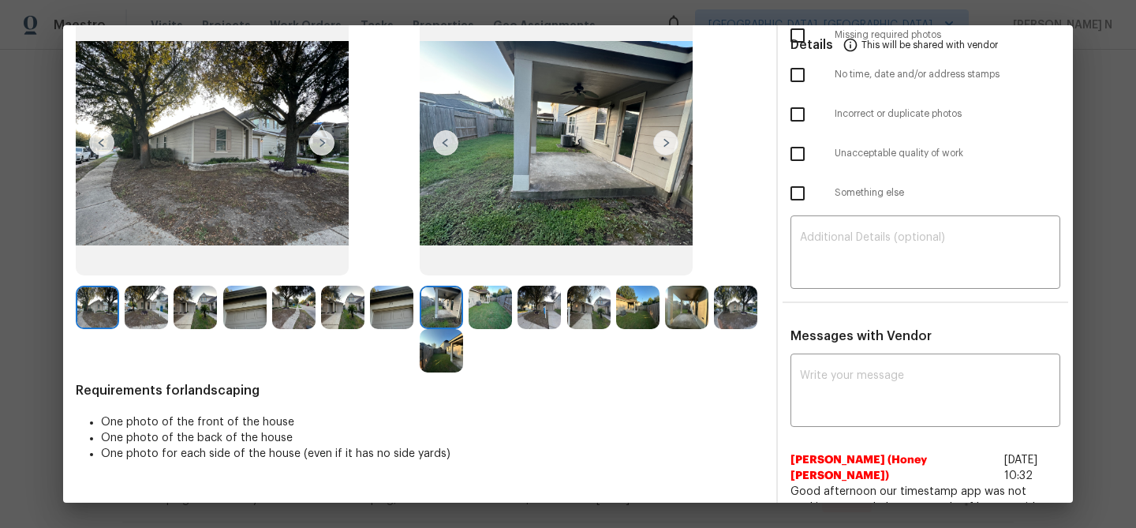
scroll to position [104, 0]
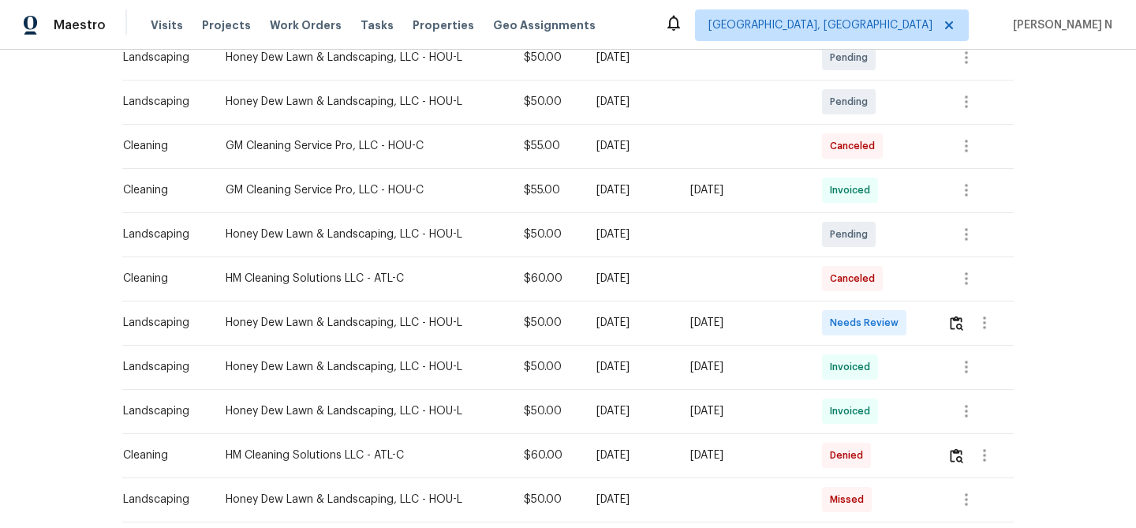
click at [640, 356] on td "[DATE]" at bounding box center [630, 367] width 93 height 44
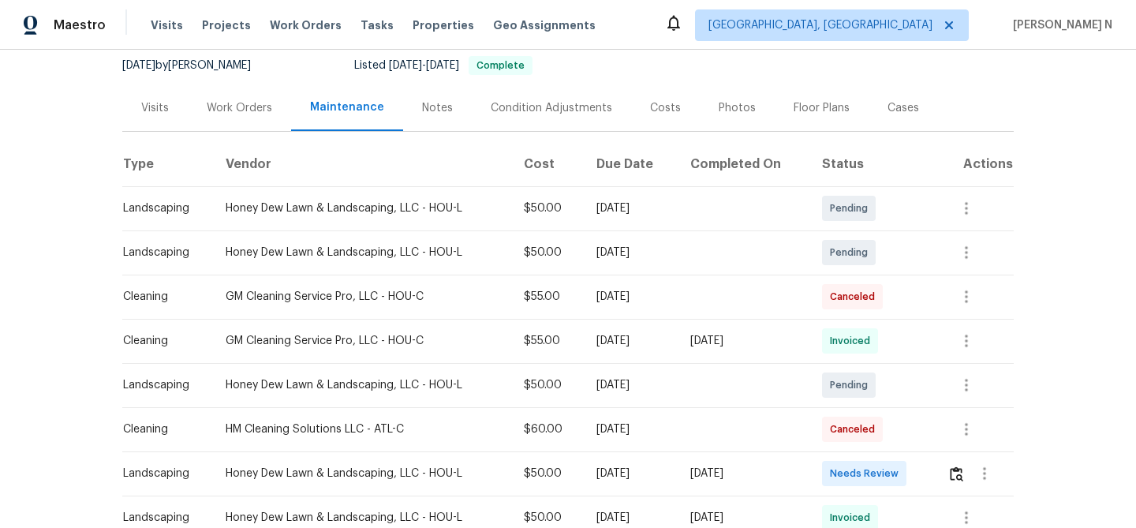
scroll to position [0, 0]
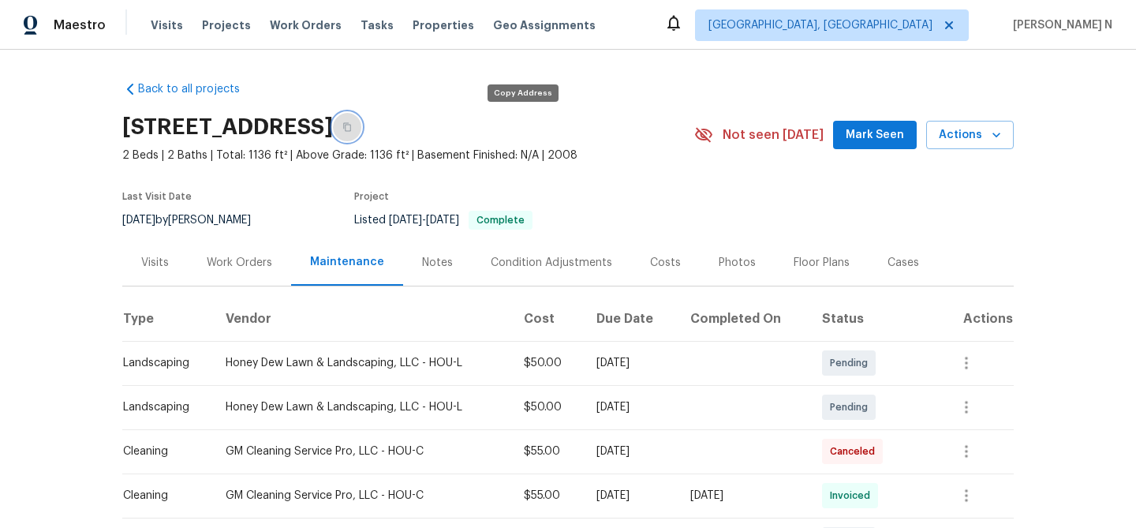
click at [351, 124] on icon "button" at bounding box center [347, 127] width 8 height 9
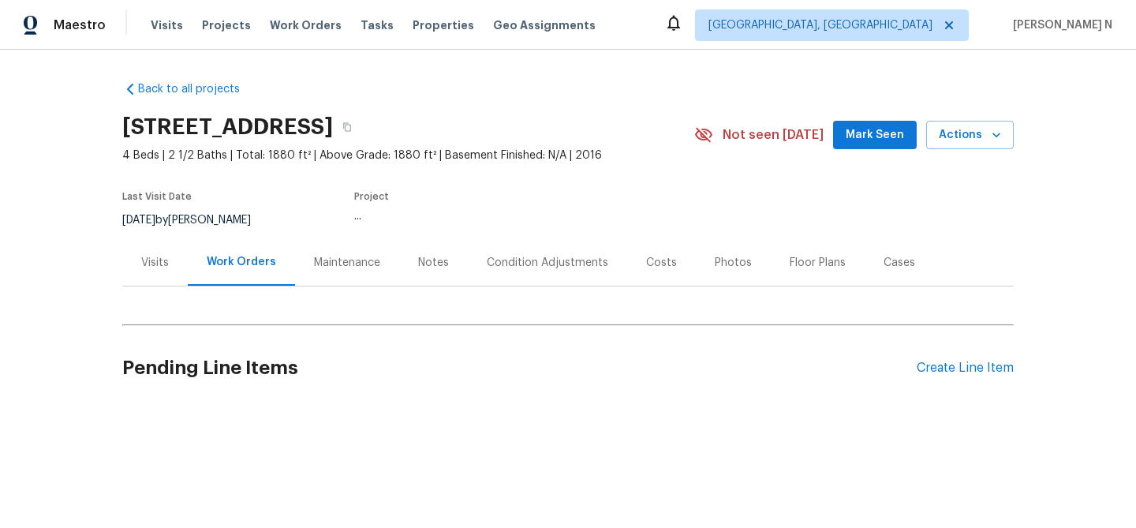
click at [328, 264] on div "Maintenance" at bounding box center [347, 263] width 66 height 16
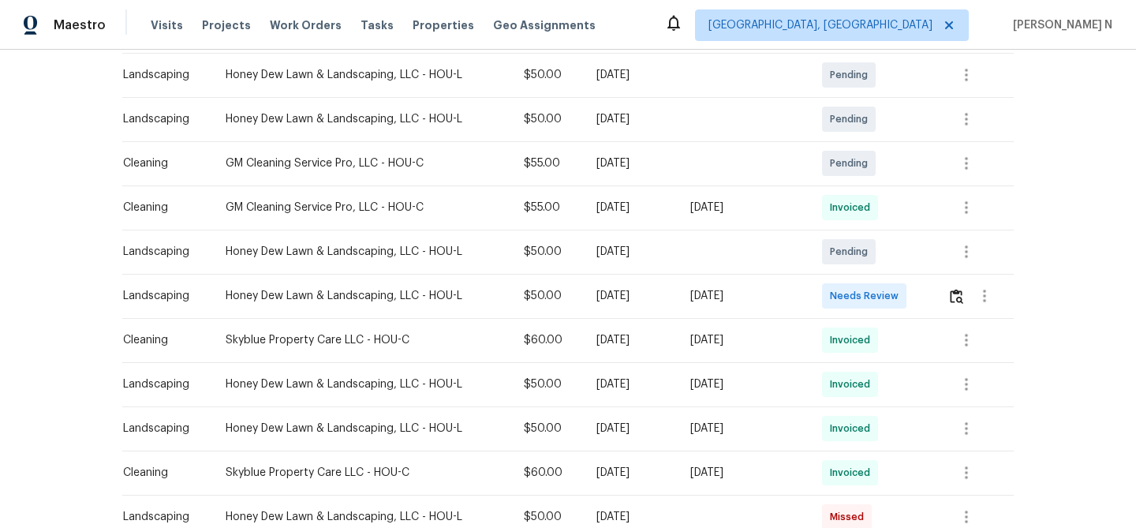
scroll to position [335, 0]
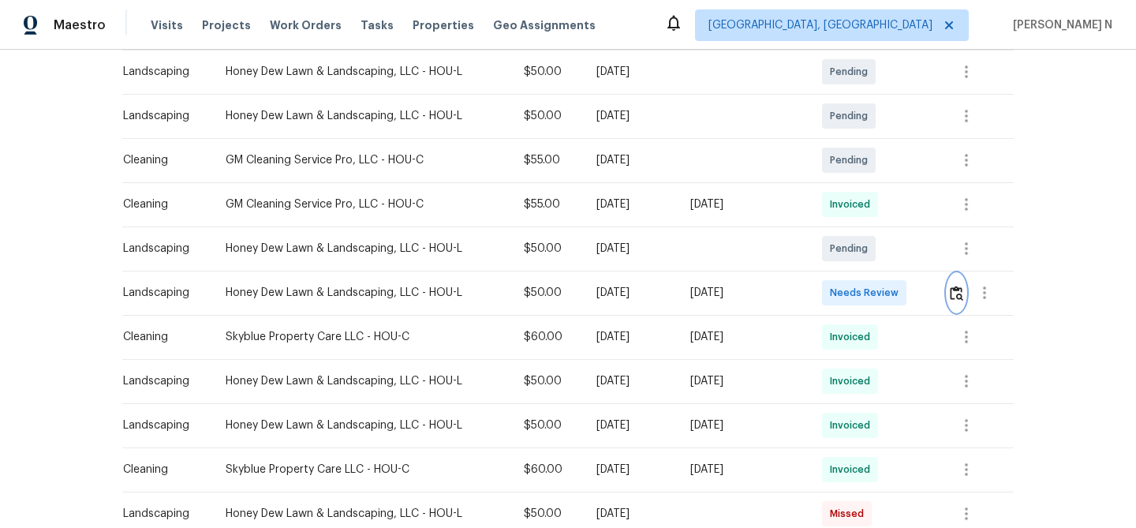
click at [956, 293] on img "button" at bounding box center [956, 293] width 13 height 15
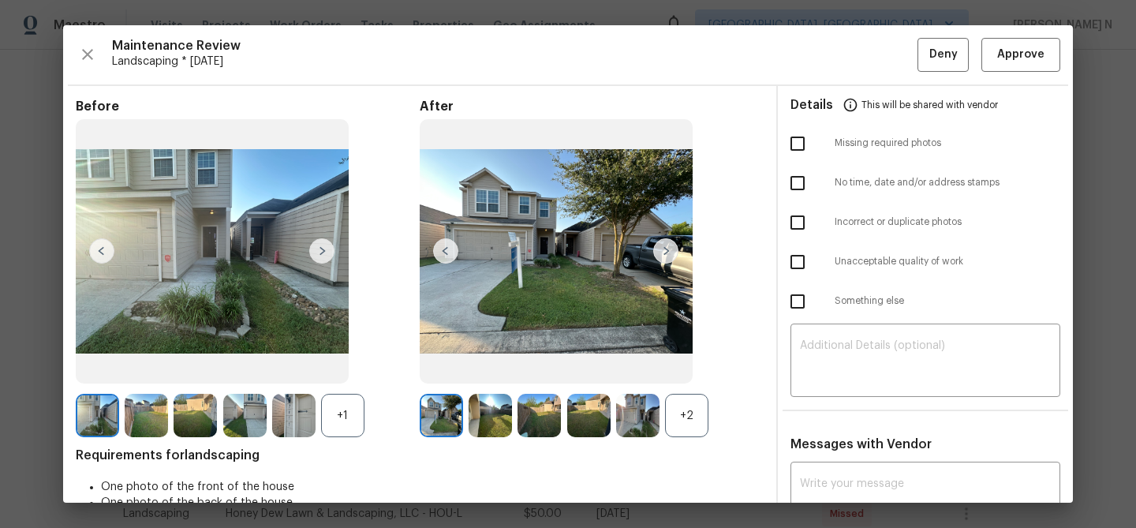
click at [683, 417] on div "+2" at bounding box center [686, 415] width 43 height 43
click at [340, 434] on div "+1" at bounding box center [342, 415] width 43 height 43
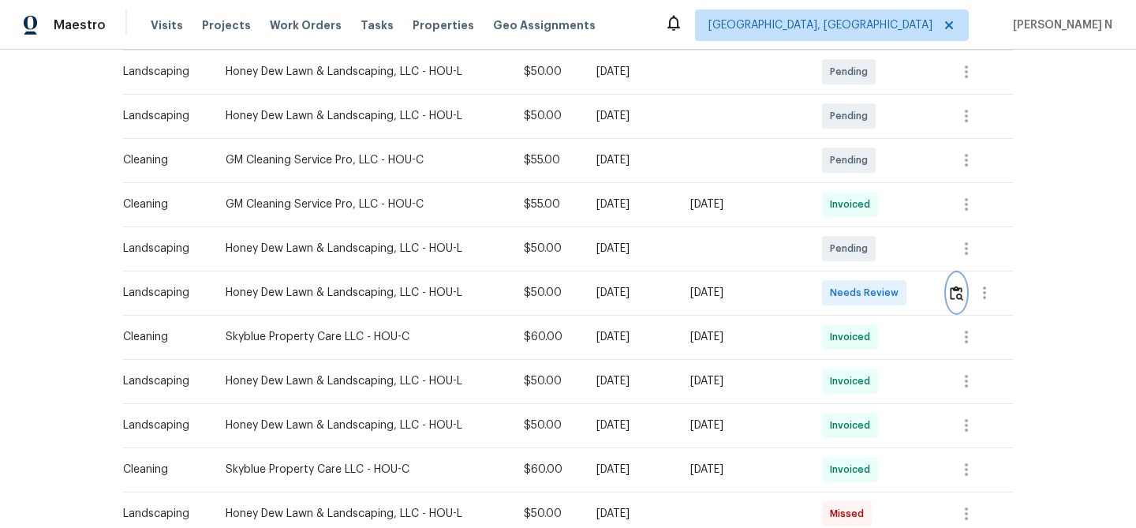
scroll to position [0, 0]
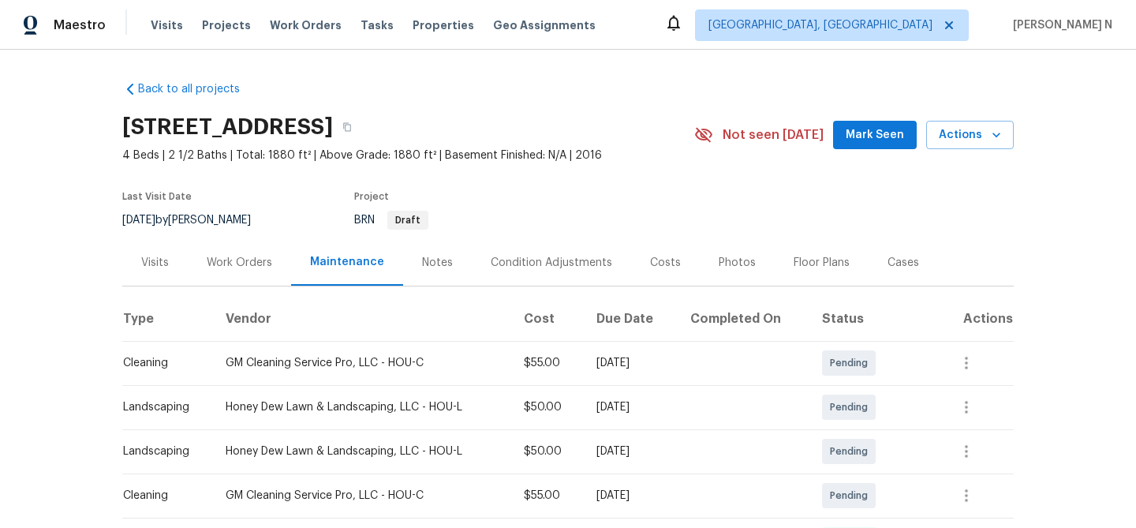
click at [557, 138] on div "[STREET_ADDRESS]" at bounding box center [408, 127] width 572 height 41
click at [361, 133] on button "button" at bounding box center [347, 127] width 28 height 28
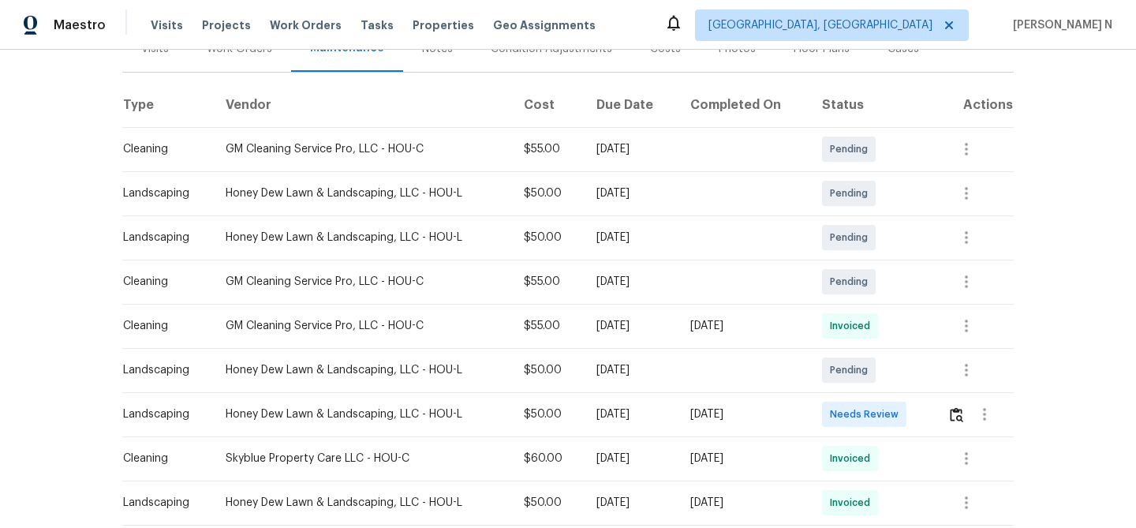
scroll to position [240, 0]
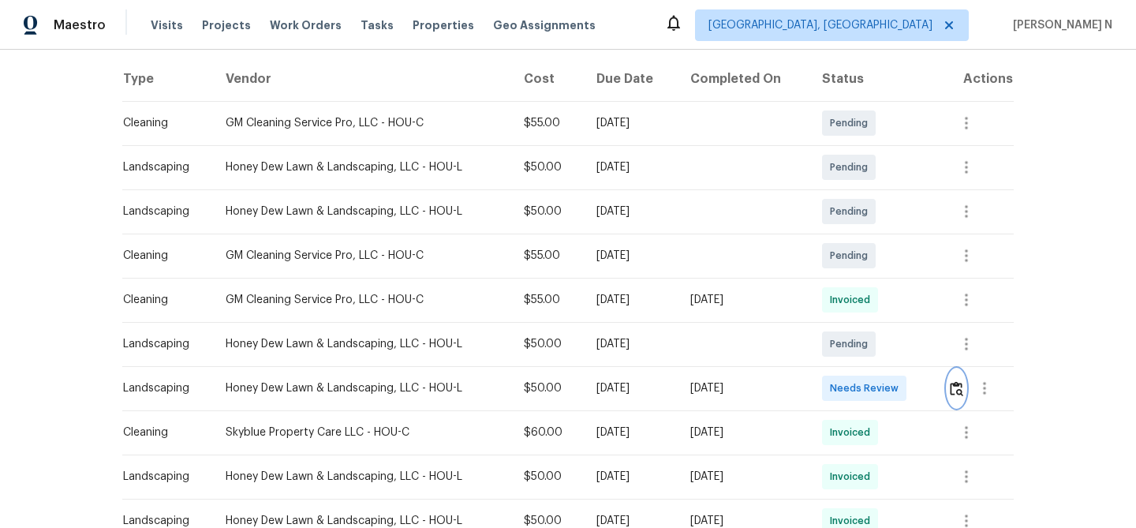
click at [953, 392] on img "button" at bounding box center [956, 388] width 13 height 15
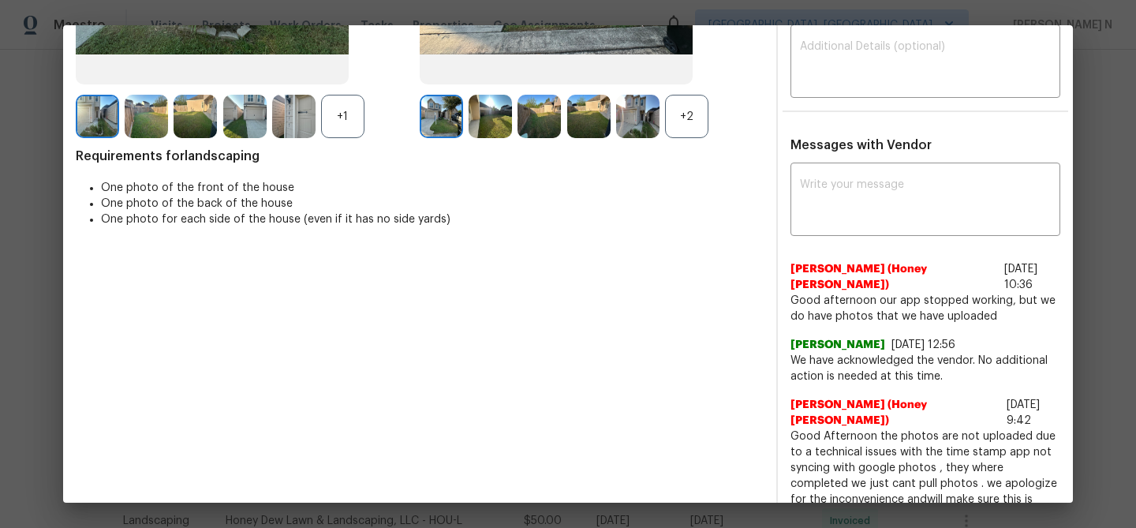
scroll to position [300, 0]
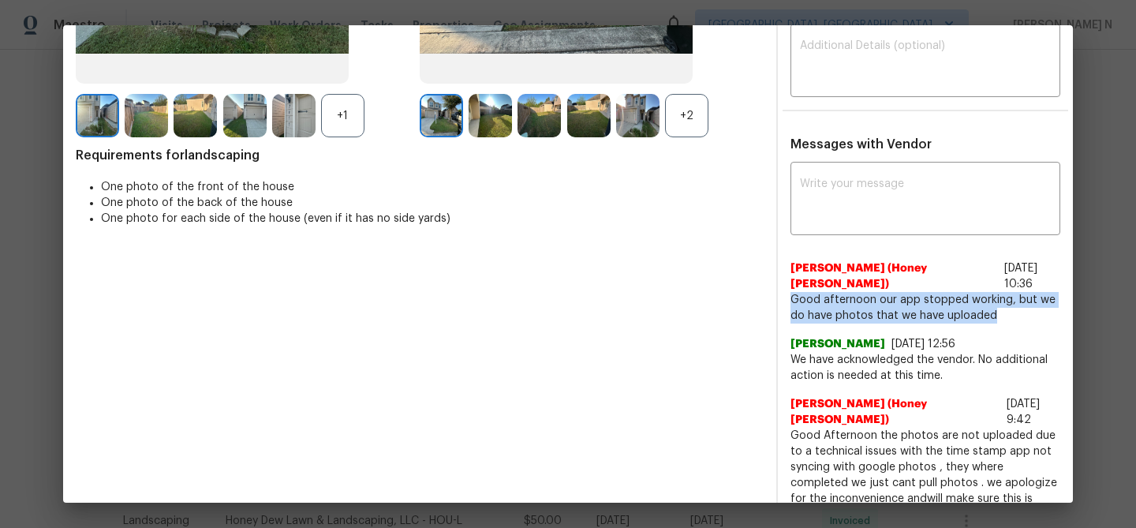
drag, startPoint x: 791, startPoint y: 283, endPoint x: 1001, endPoint y: 293, distance: 210.9
click at [1001, 293] on span "Good afternoon our app stopped working, but we do have photos that we have uplo…" at bounding box center [926, 308] width 270 height 32
copy span "Good afternoon our app stopped working, but we do have photos that we have uplo…"
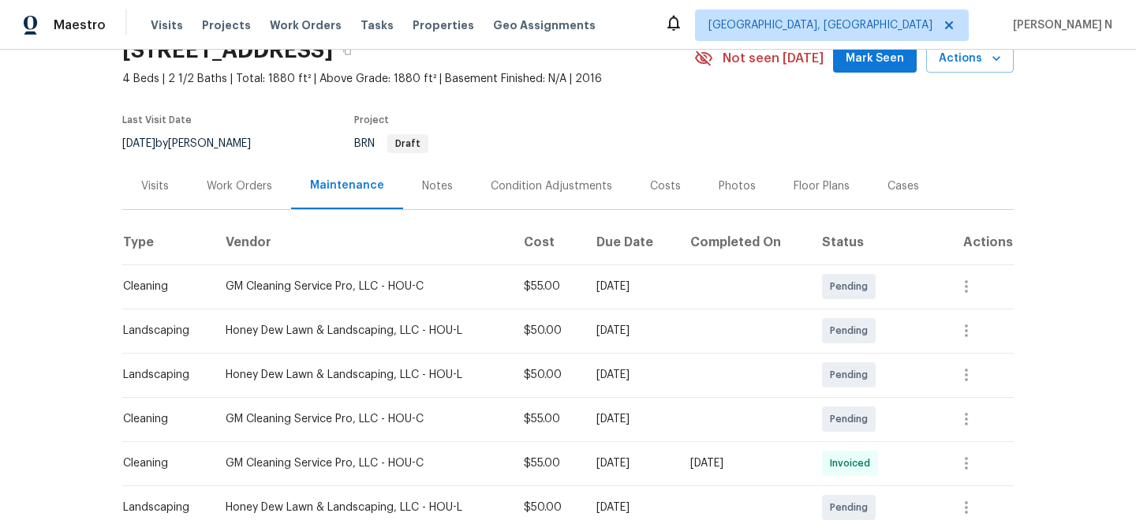
scroll to position [0, 0]
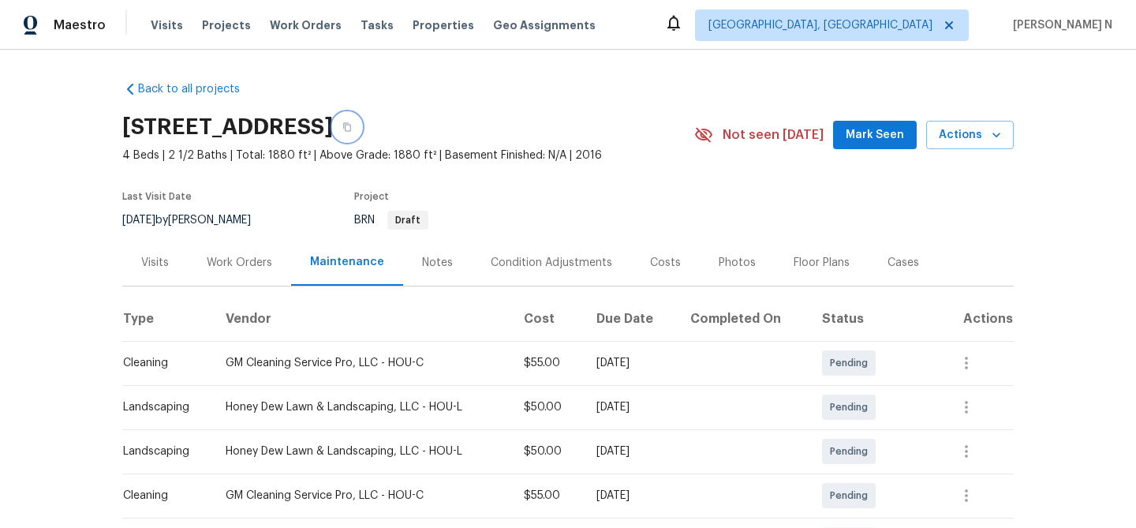
click at [361, 128] on button "button" at bounding box center [347, 127] width 28 height 28
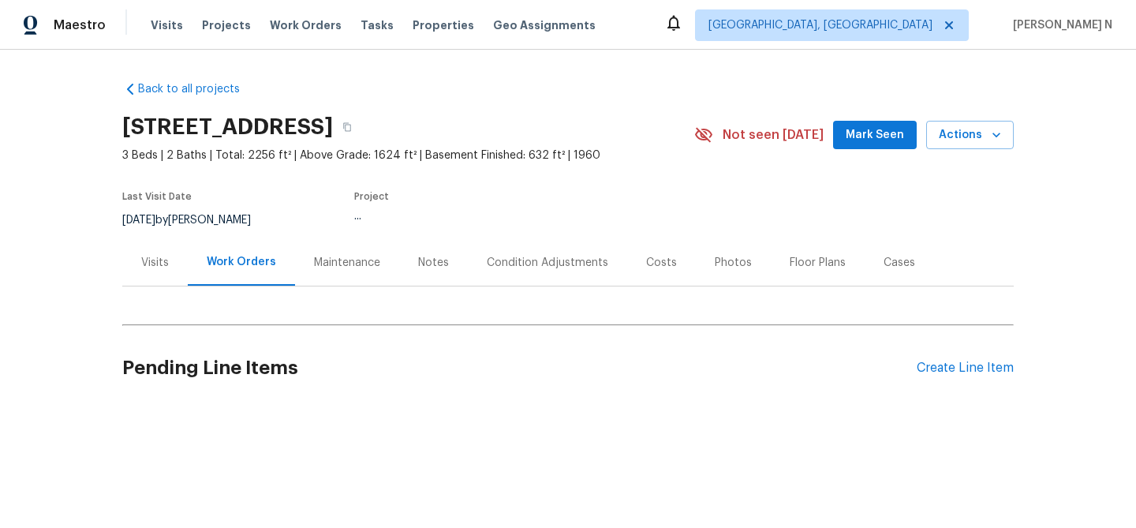
click at [331, 269] on div "Maintenance" at bounding box center [347, 263] width 66 height 16
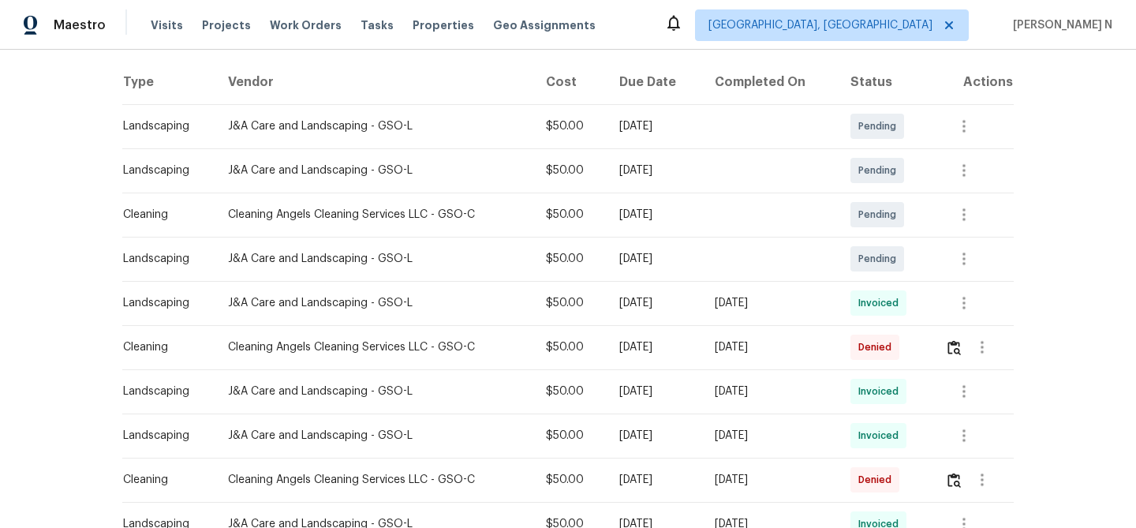
scroll to position [244, 0]
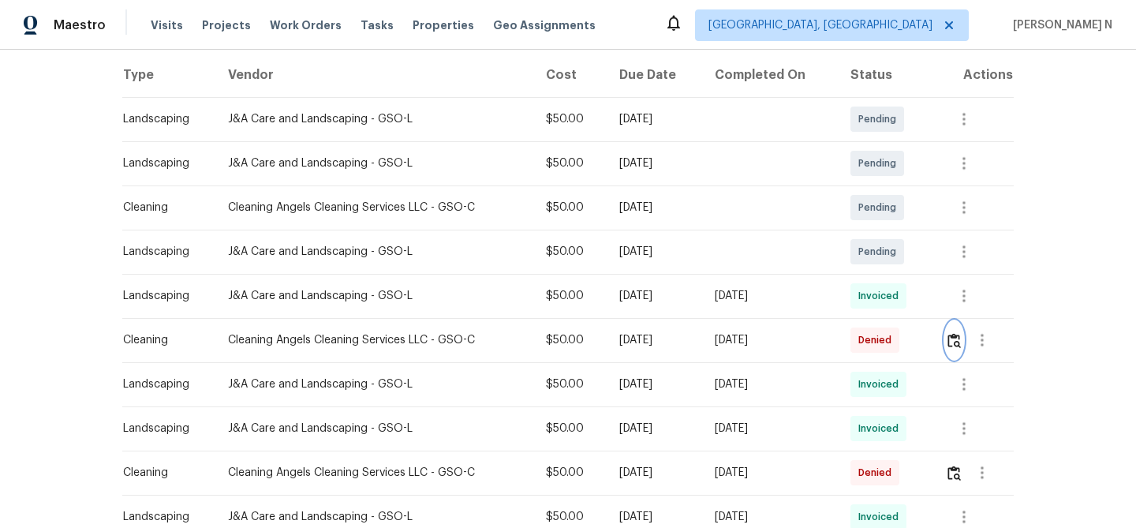
click at [962, 350] on button "button" at bounding box center [954, 340] width 18 height 38
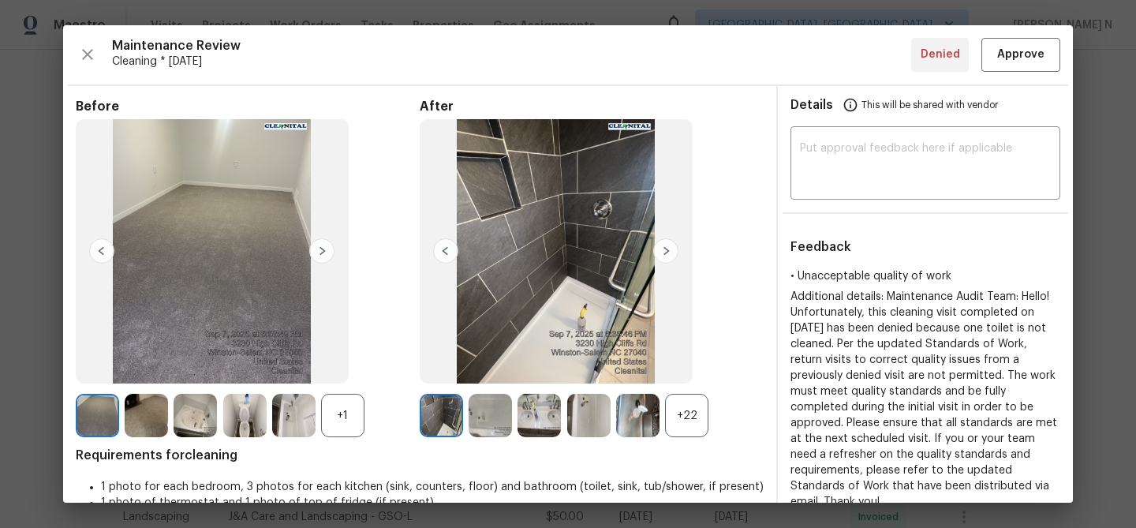
click at [689, 425] on div "+22" at bounding box center [686, 415] width 43 height 43
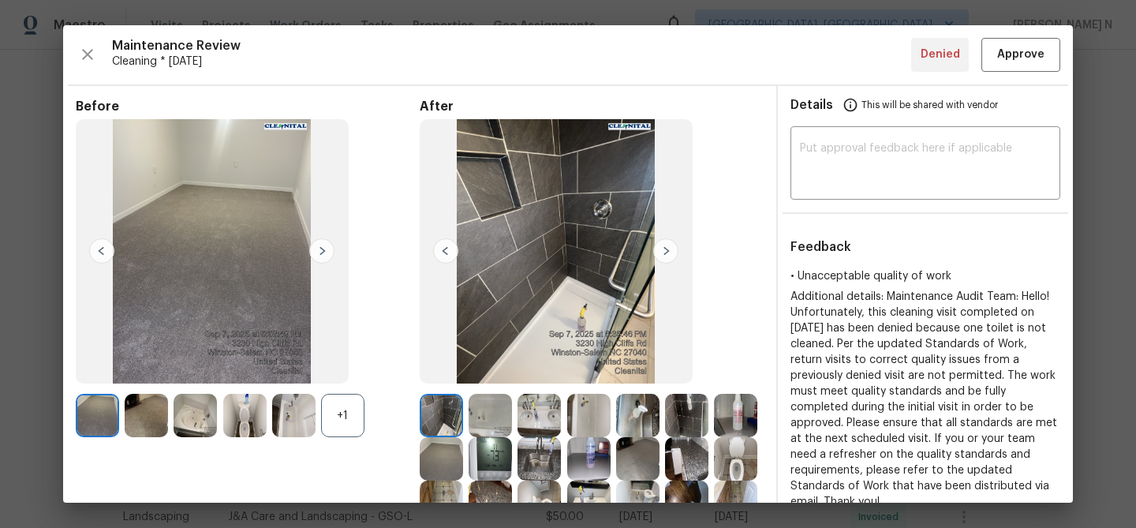
click at [342, 424] on div "+1" at bounding box center [342, 415] width 43 height 43
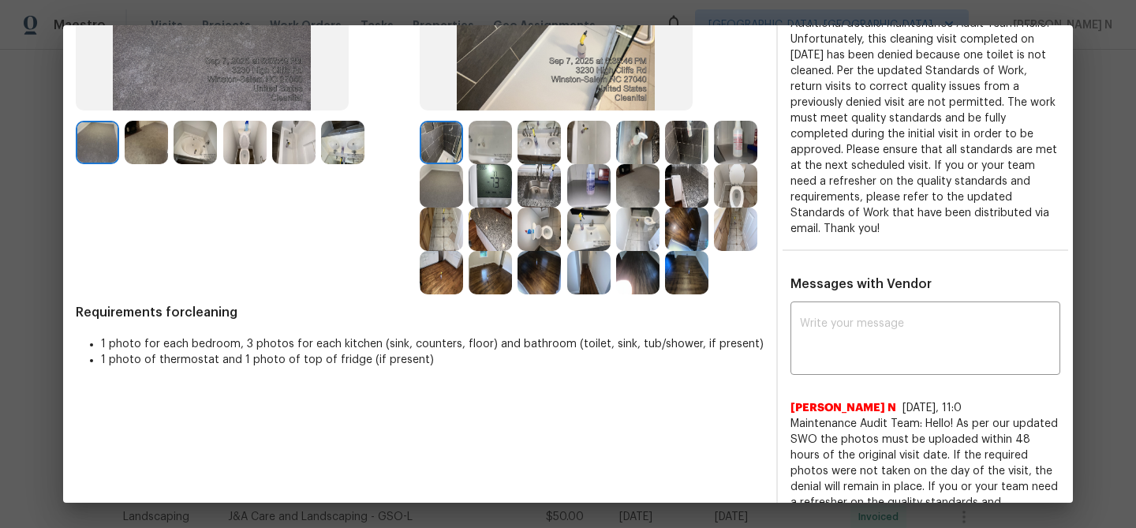
scroll to position [341, 0]
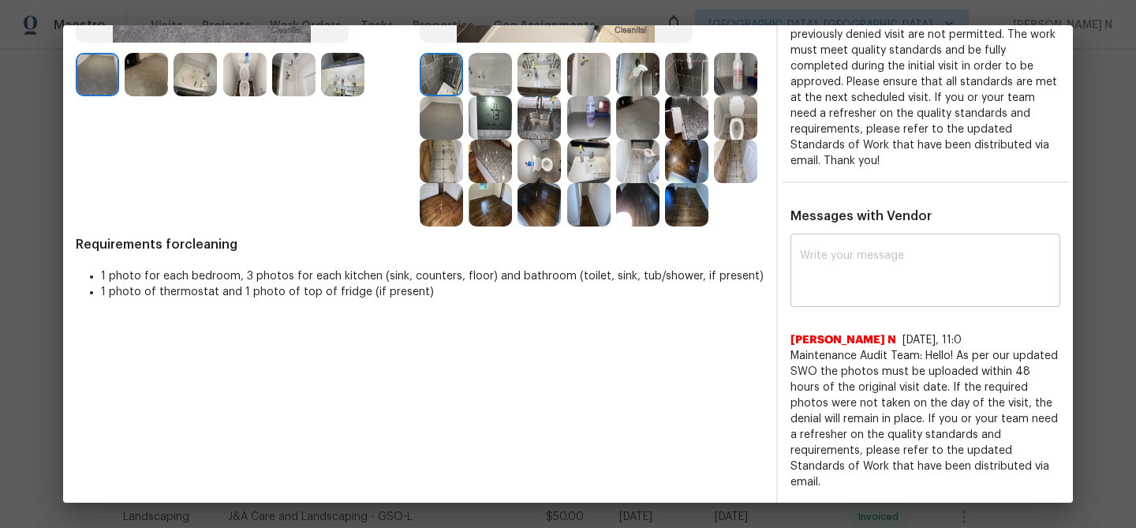
click at [849, 276] on textarea at bounding box center [925, 272] width 251 height 44
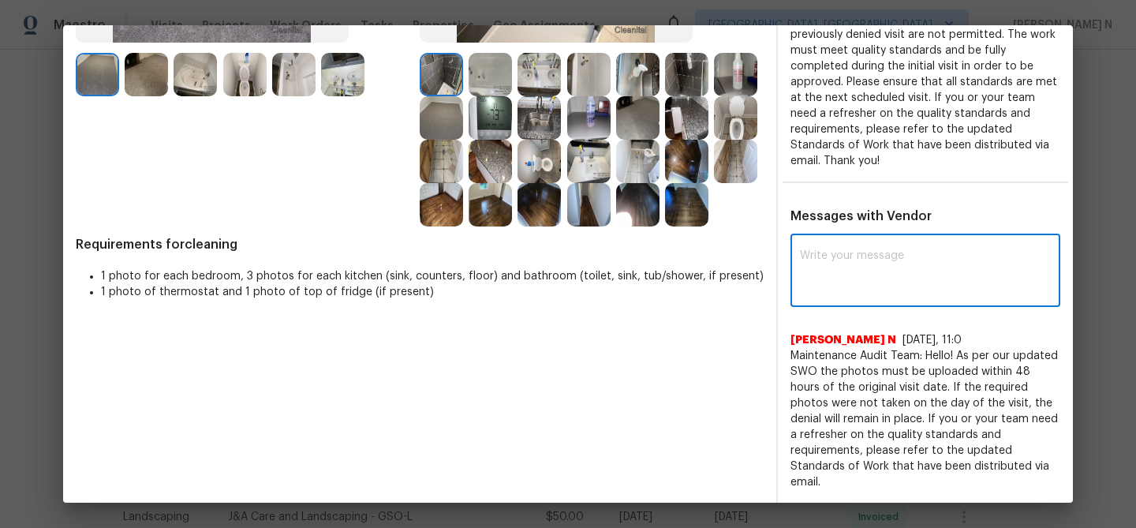
paste textarea "Maintenance Audit Team: Hello! Thank you for the feedback after further review …"
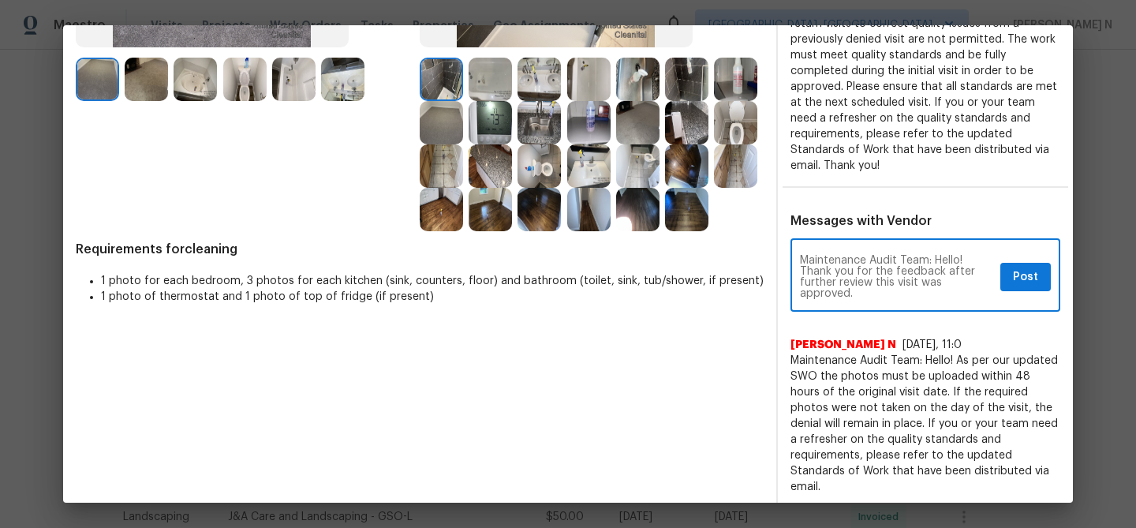
type textarea "Maintenance Audit Team: Hello! Thank you for the feedback after further review …"
click at [1039, 263] on button "Post" at bounding box center [1026, 277] width 51 height 29
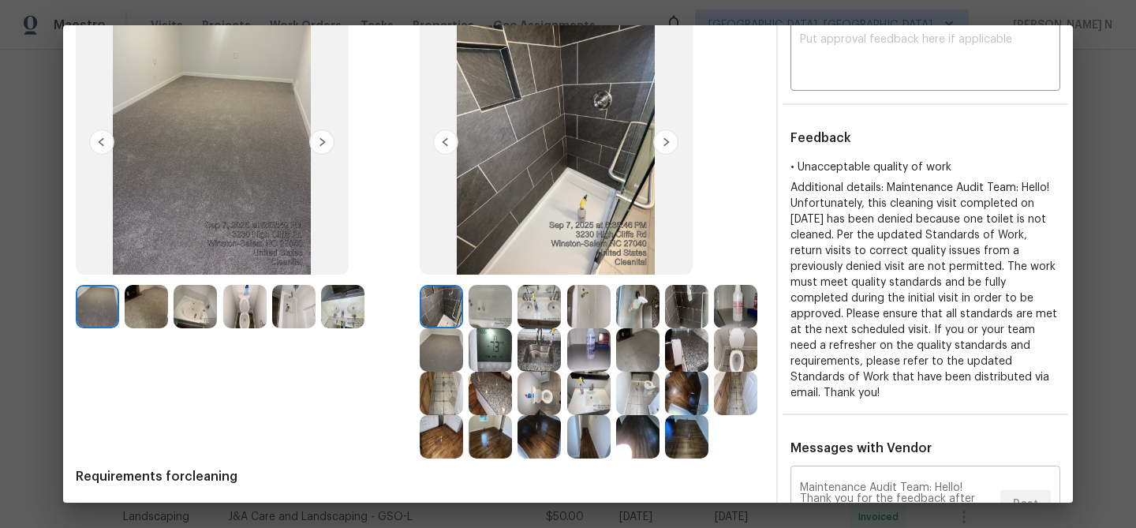
scroll to position [0, 0]
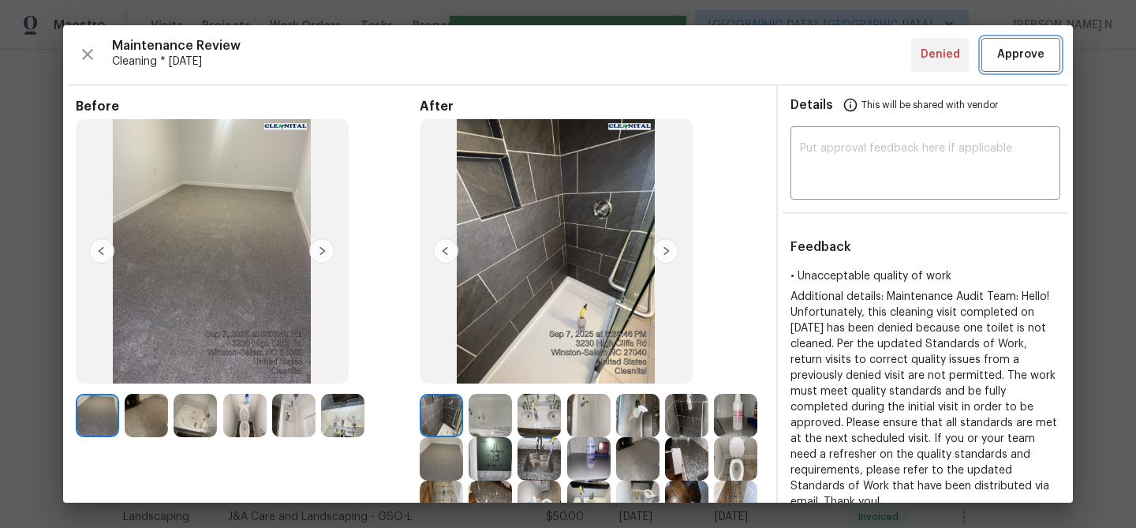
click at [1023, 60] on span "Approve" at bounding box center [1020, 55] width 47 height 20
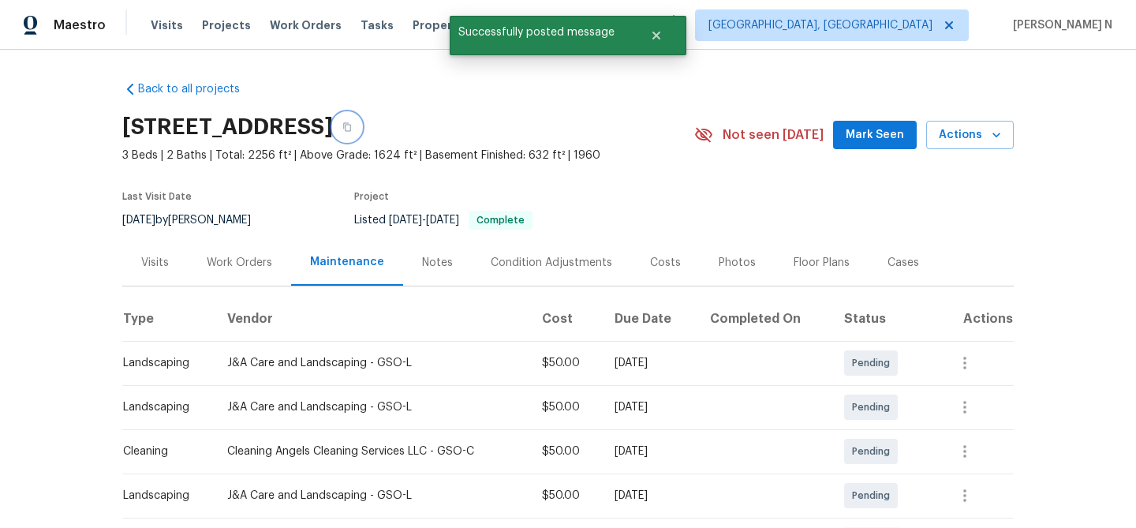
click at [352, 130] on icon "button" at bounding box center [346, 126] width 9 height 9
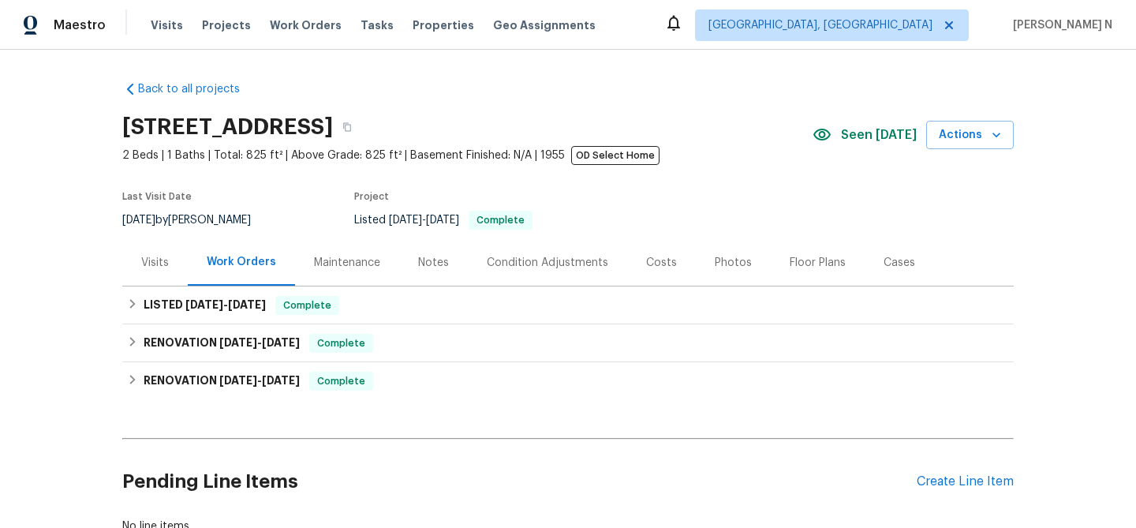
click at [369, 273] on div "Maintenance" at bounding box center [347, 262] width 104 height 47
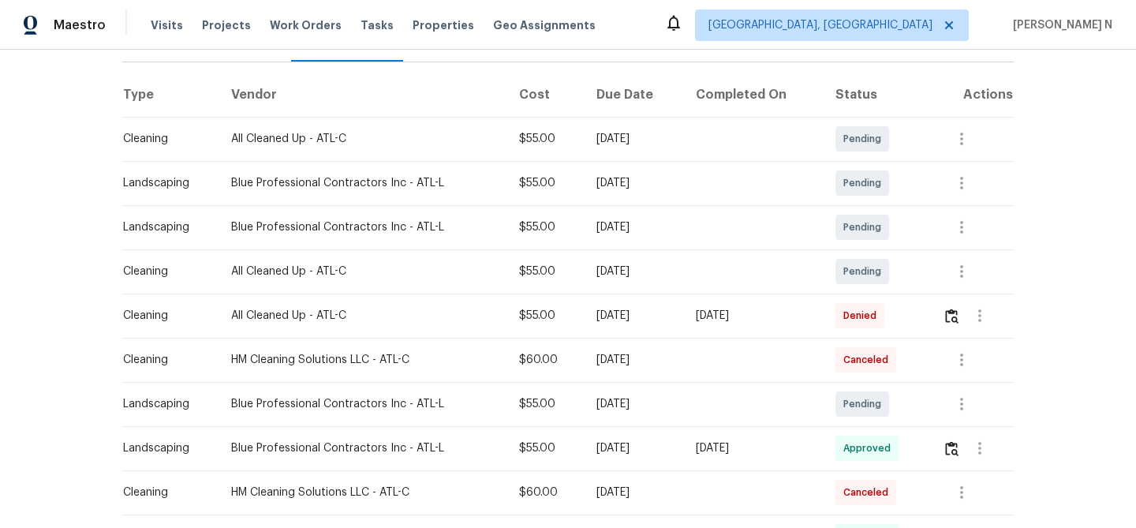
scroll to position [226, 0]
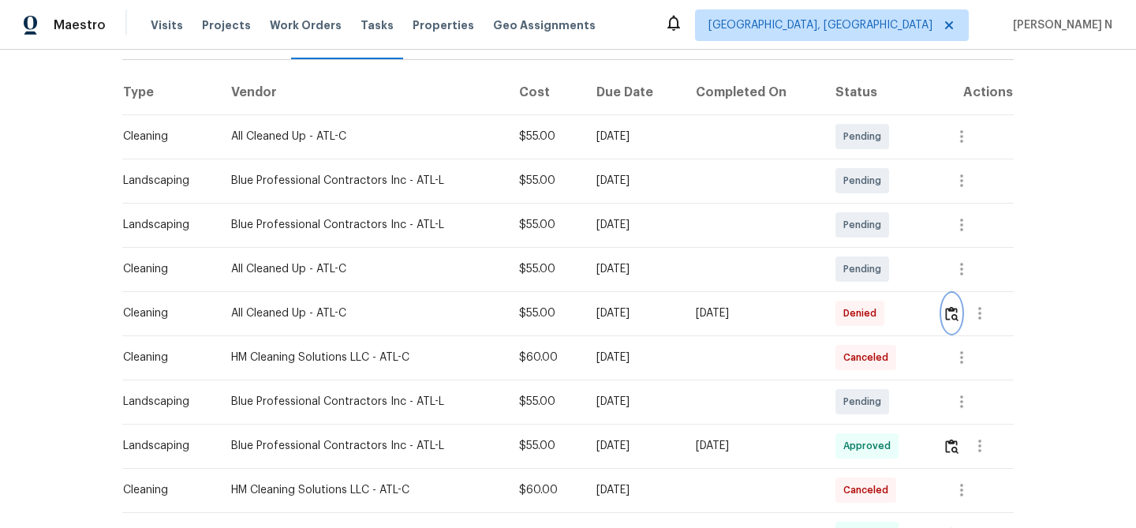
click at [956, 320] on img "button" at bounding box center [951, 313] width 13 height 15
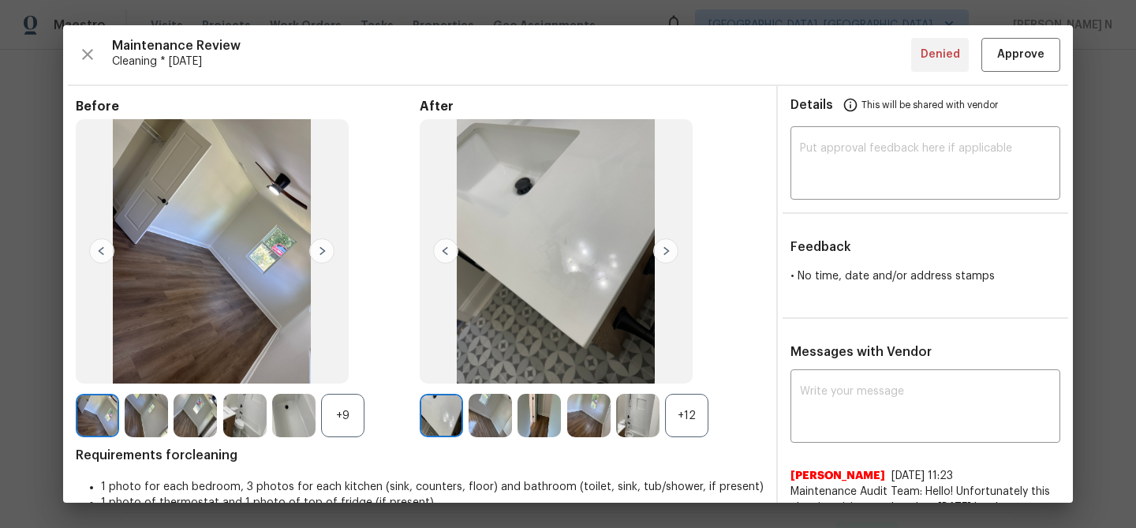
click at [677, 425] on div "+12" at bounding box center [686, 415] width 43 height 43
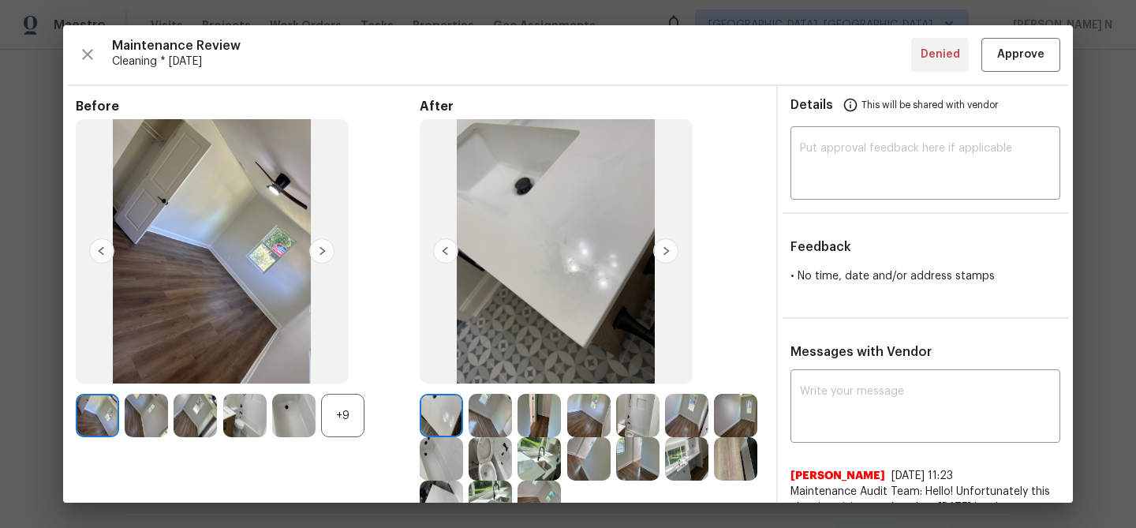
click at [347, 401] on div "+9" at bounding box center [342, 415] width 43 height 43
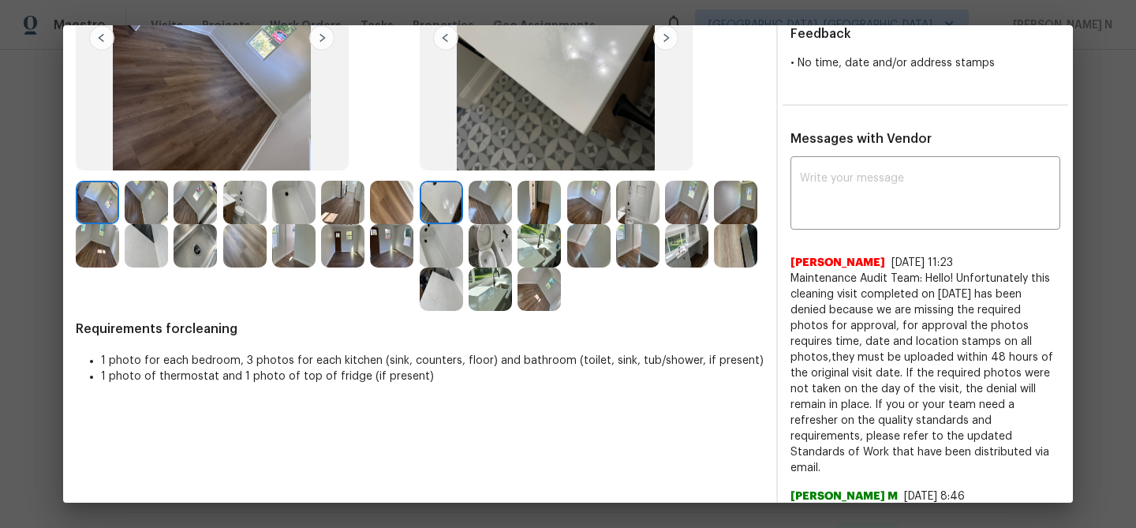
scroll to position [0, 0]
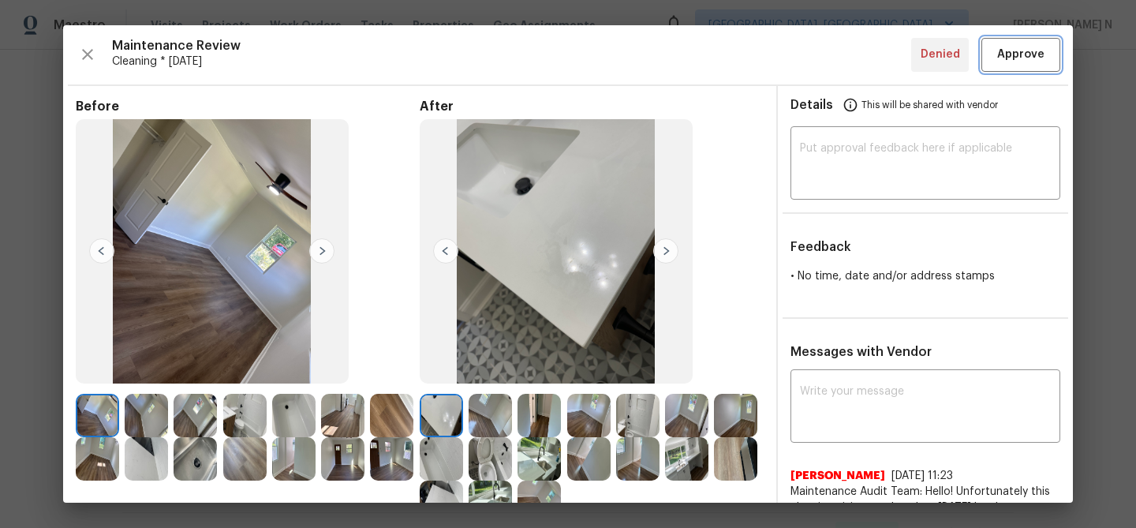
click at [1012, 63] on span "Approve" at bounding box center [1020, 55] width 47 height 20
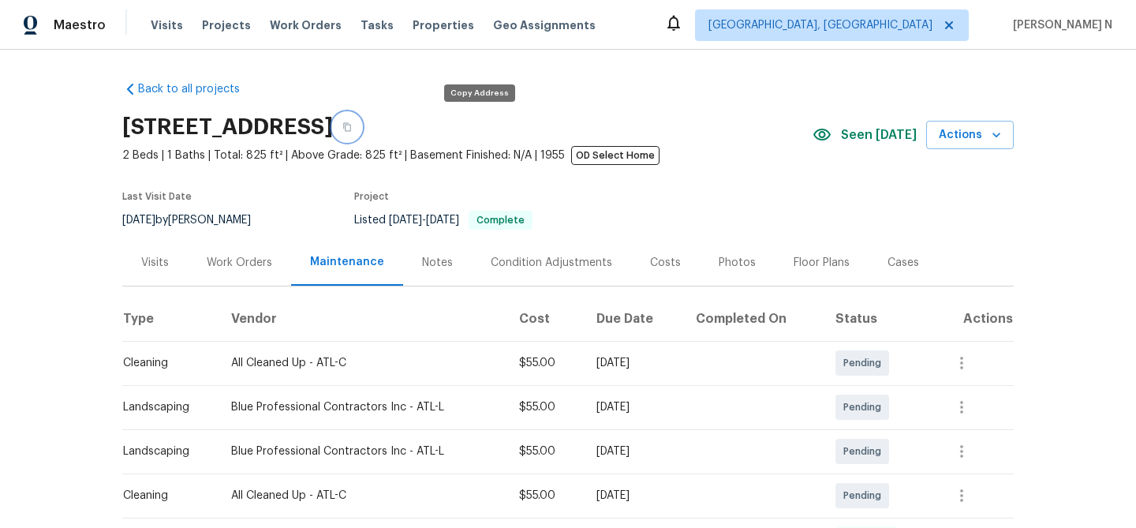
click at [361, 132] on button "button" at bounding box center [347, 127] width 28 height 28
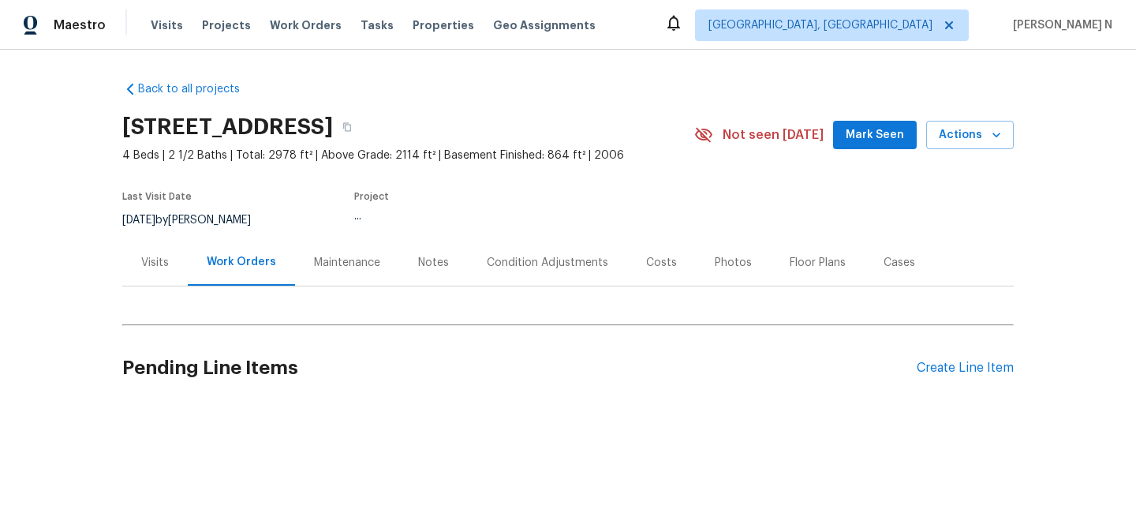
click at [376, 256] on div "Maintenance" at bounding box center [347, 263] width 66 height 16
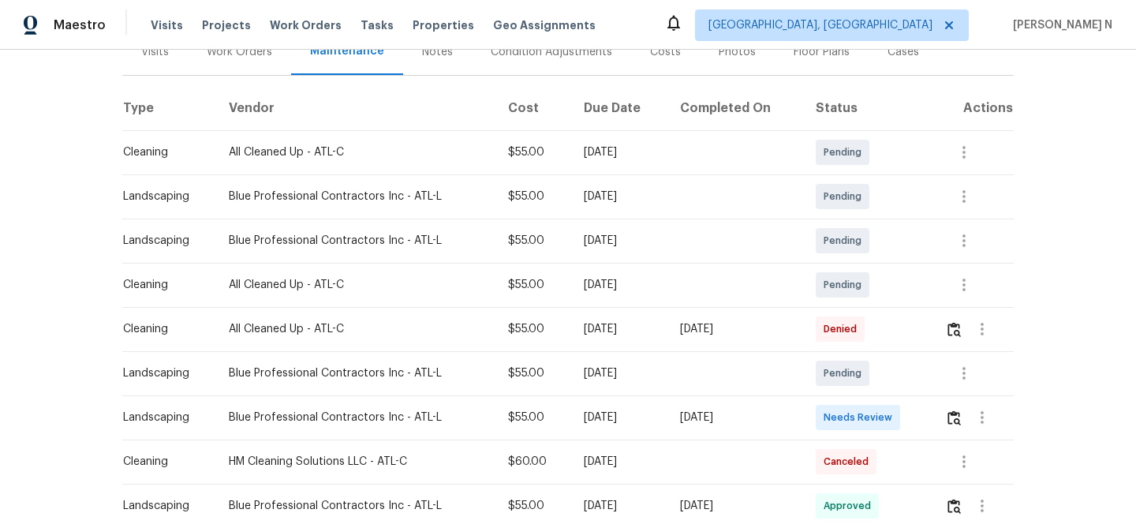
scroll to position [312, 0]
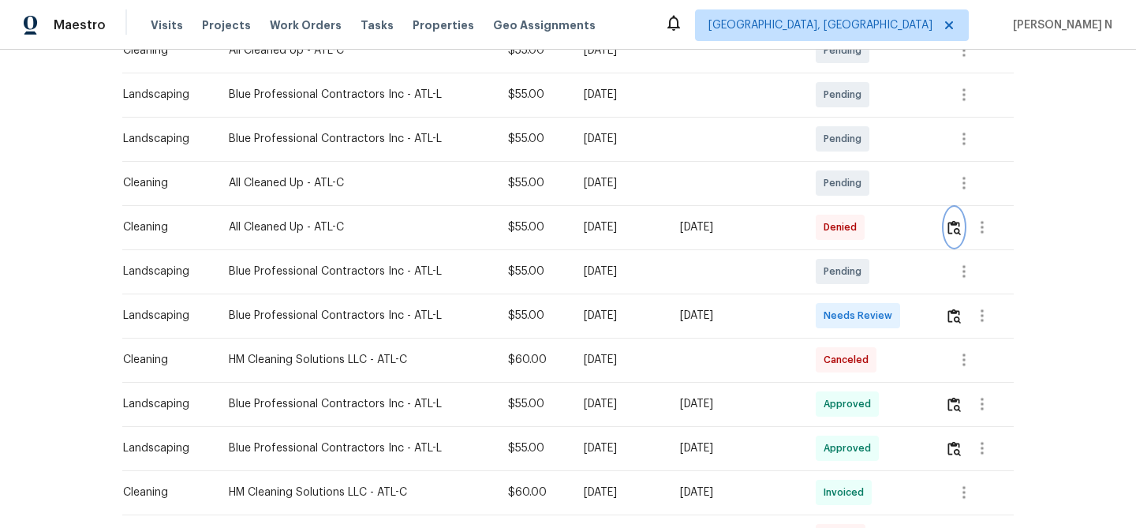
click at [955, 228] on img "button" at bounding box center [954, 227] width 13 height 15
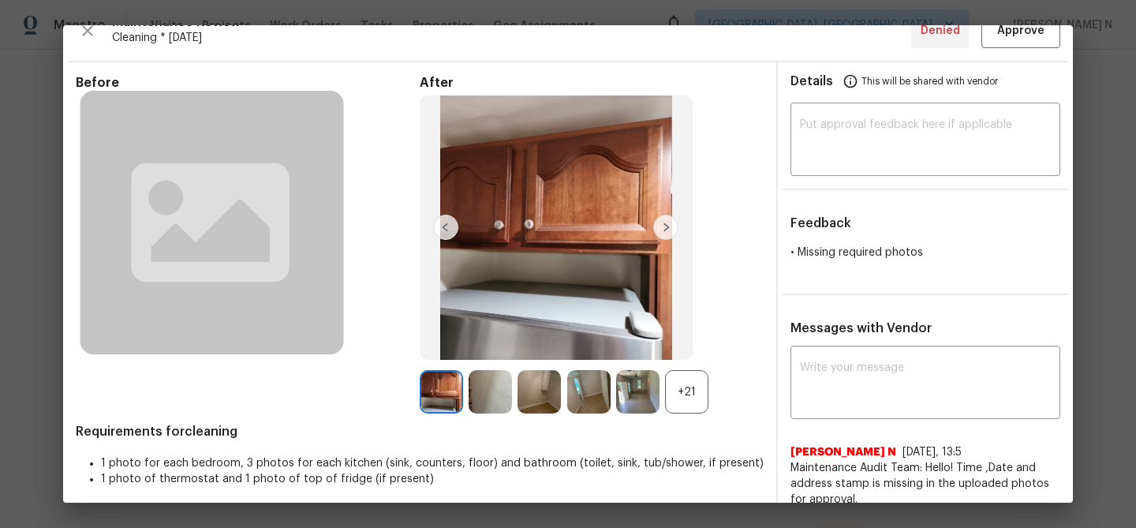
scroll to position [0, 0]
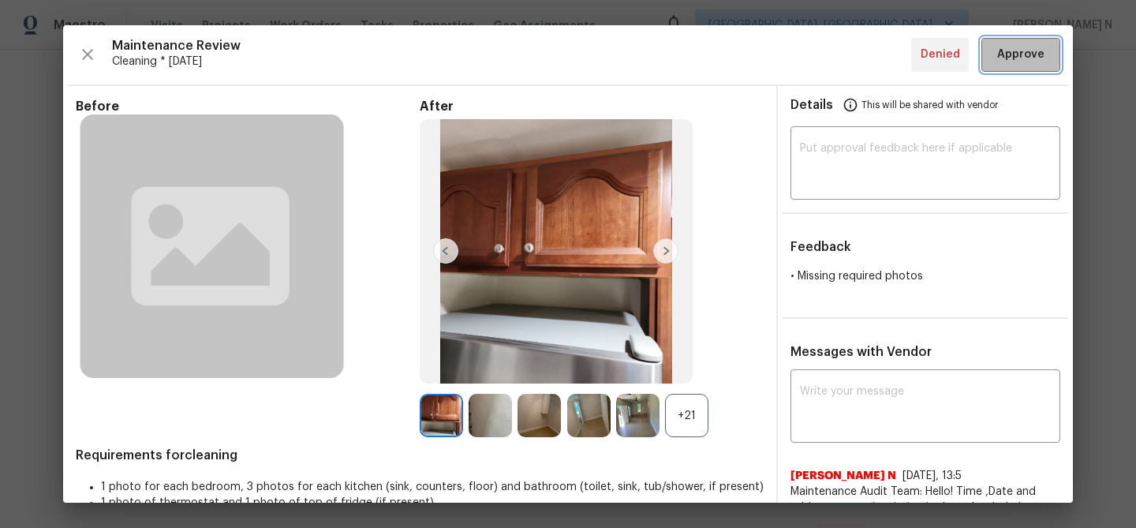
click at [1014, 47] on span "Approve" at bounding box center [1020, 55] width 47 height 20
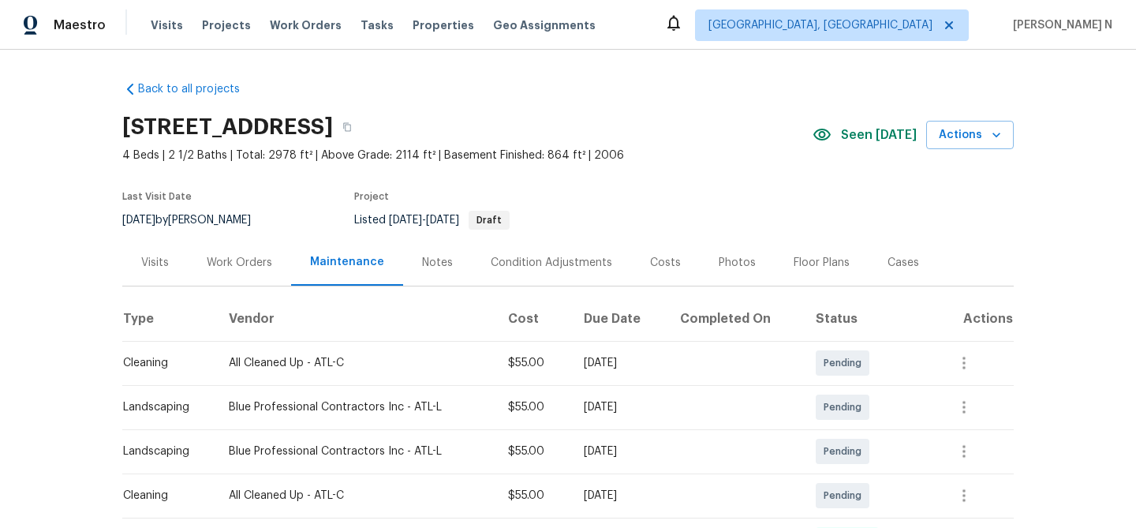
click at [534, 130] on div "817 Kenwood Ln, Winder, GA 30680" at bounding box center [467, 127] width 690 height 41
click at [352, 129] on icon "button" at bounding box center [346, 126] width 9 height 9
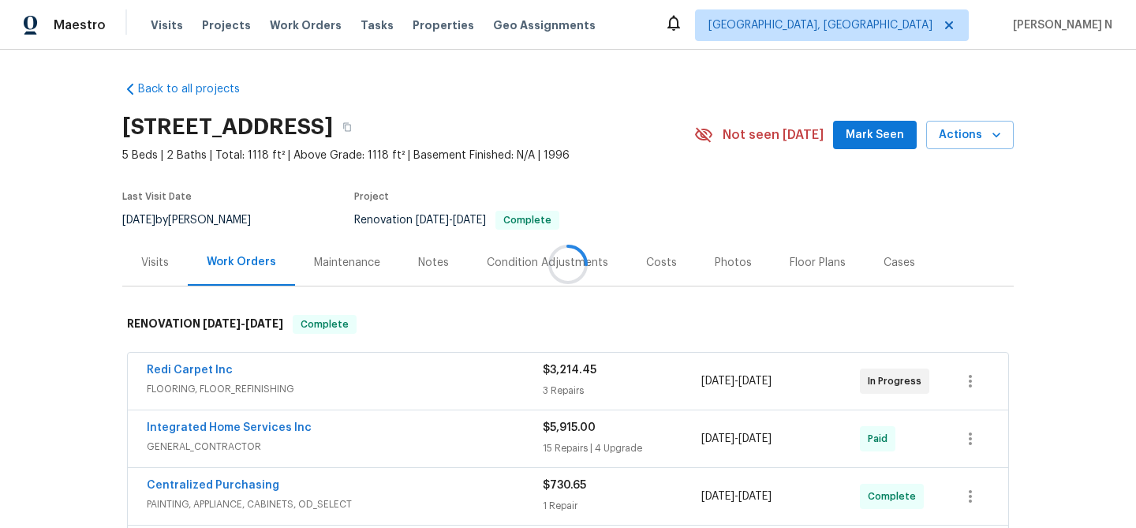
click at [315, 253] on div at bounding box center [568, 264] width 1136 height 528
click at [315, 253] on div "Maintenance" at bounding box center [347, 262] width 104 height 47
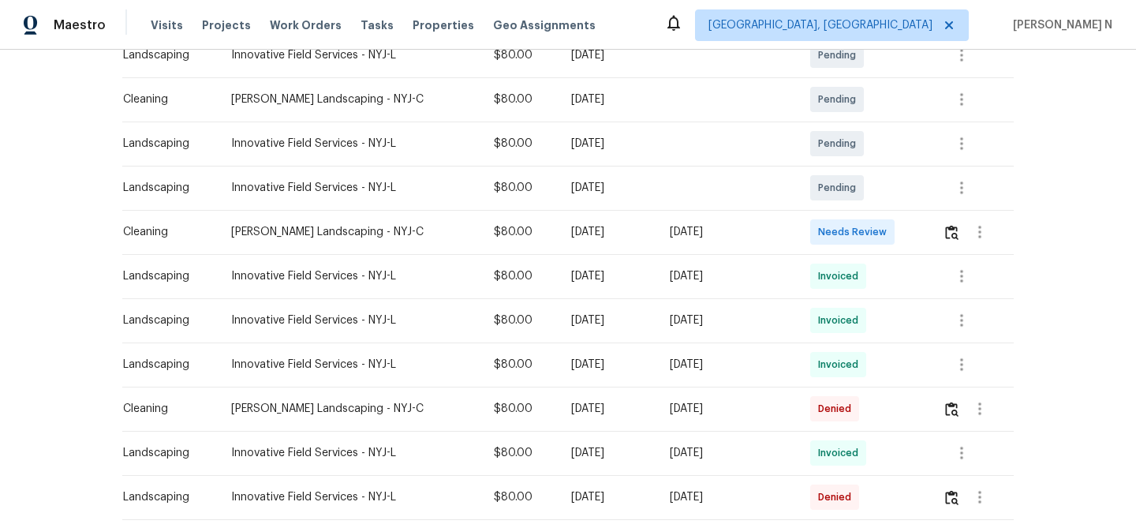
scroll to position [311, 0]
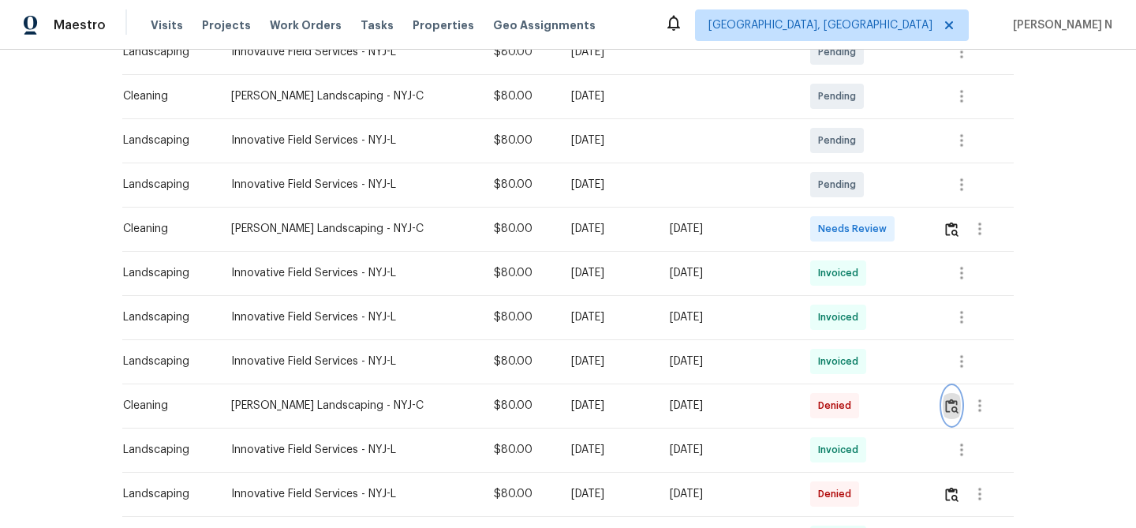
click at [948, 407] on img "button" at bounding box center [951, 406] width 13 height 15
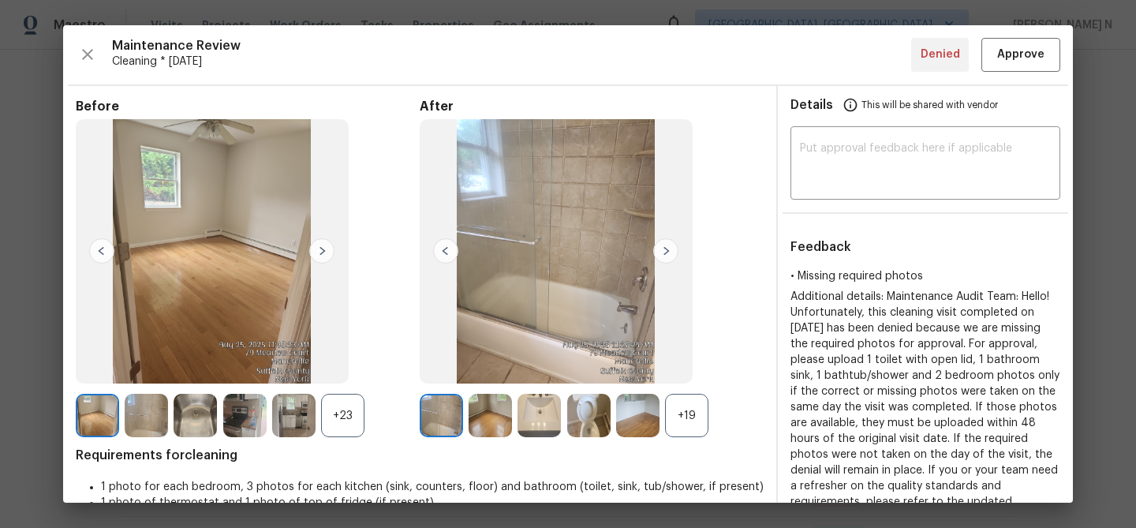
click at [687, 400] on div "+19" at bounding box center [686, 415] width 43 height 43
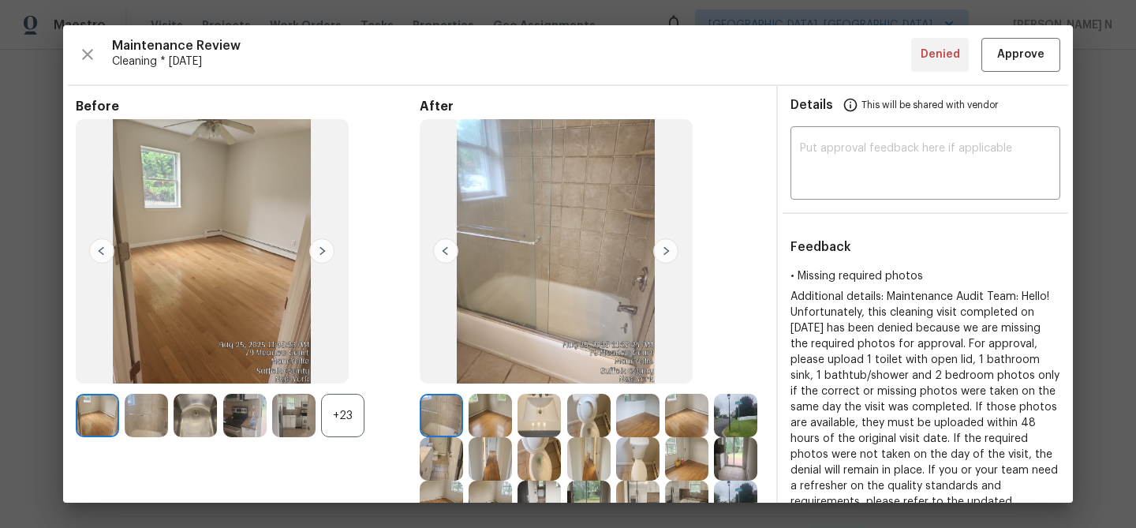
click at [346, 413] on div "+23" at bounding box center [342, 415] width 43 height 43
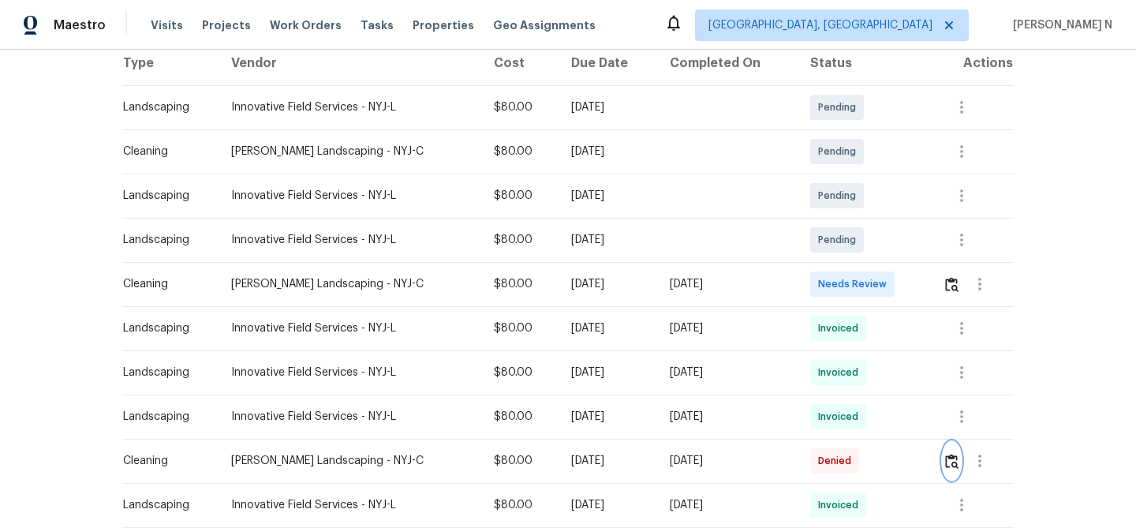
scroll to position [268, 0]
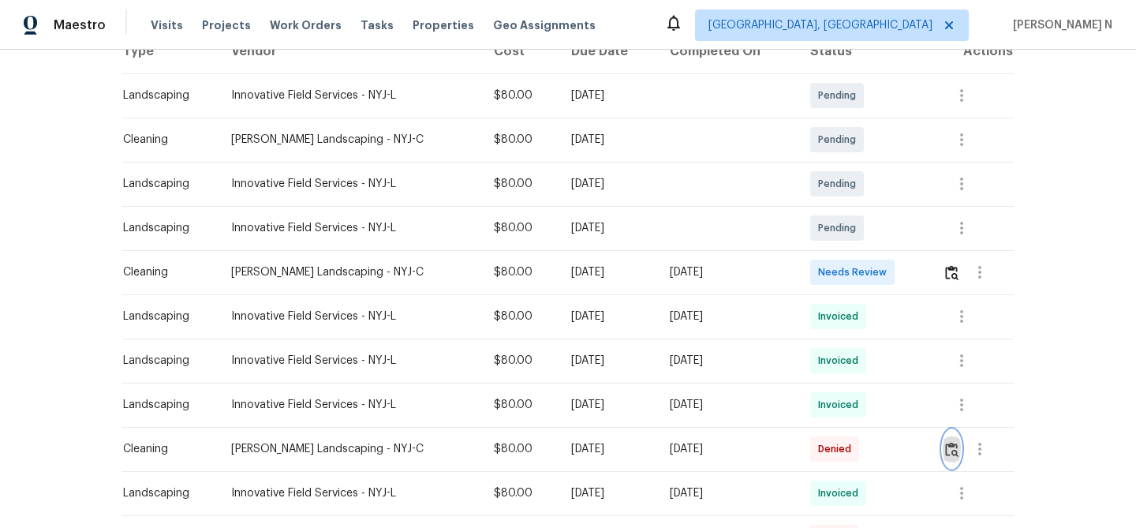
click at [949, 455] on img "button" at bounding box center [951, 449] width 13 height 15
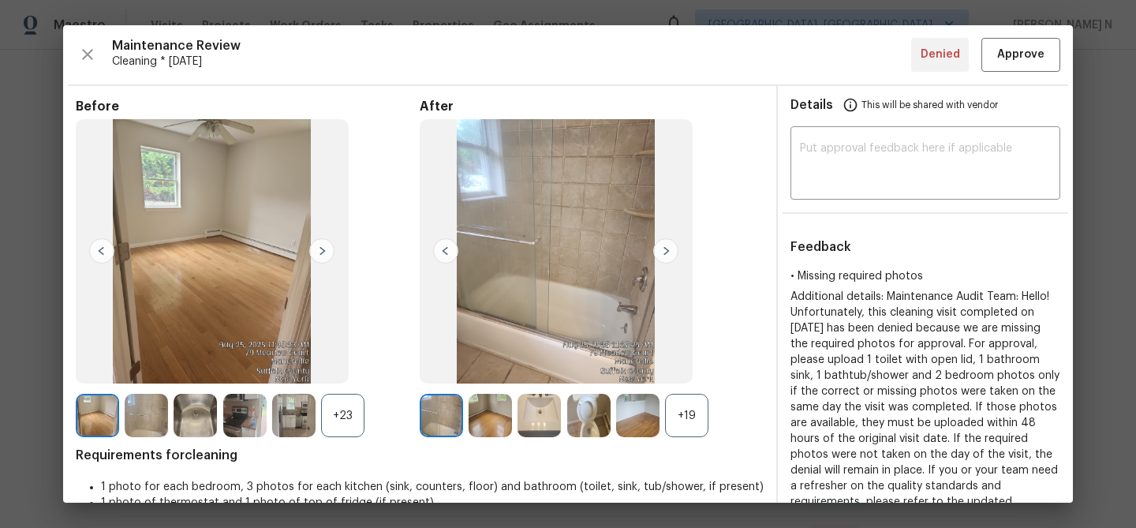
click at [689, 411] on div "+19" at bounding box center [686, 415] width 43 height 43
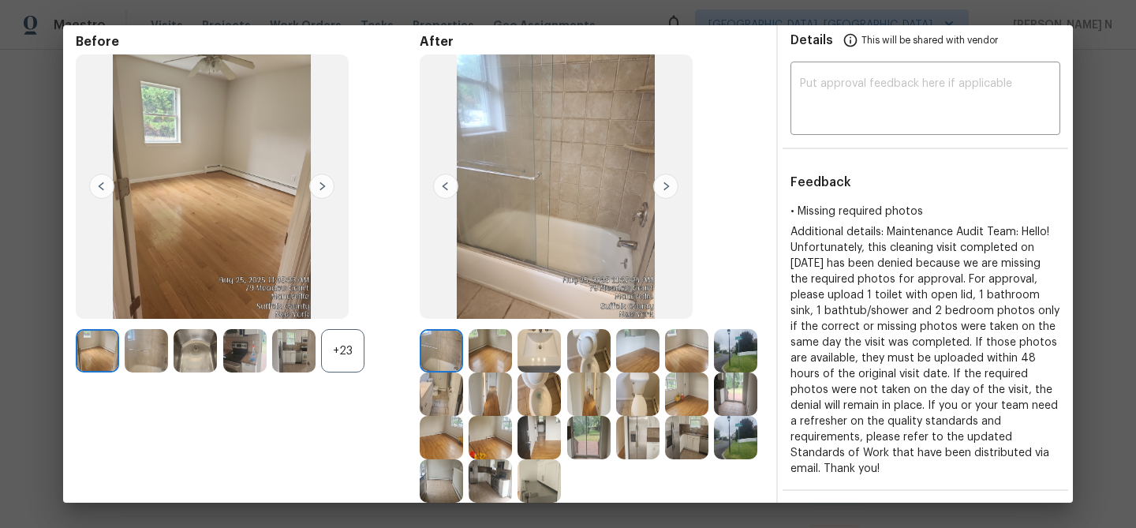
scroll to position [141, 0]
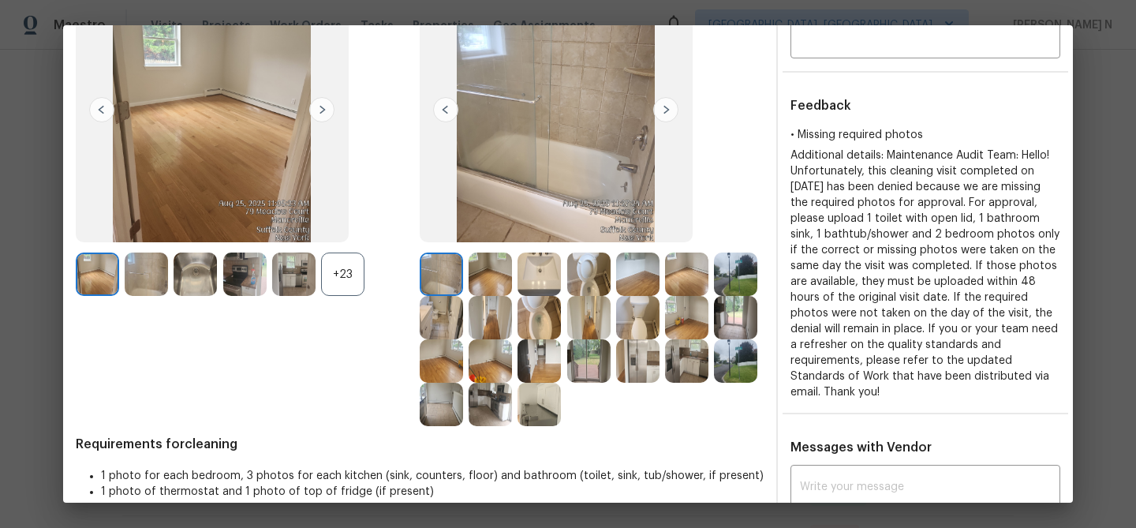
click at [363, 281] on div "+23" at bounding box center [342, 274] width 43 height 43
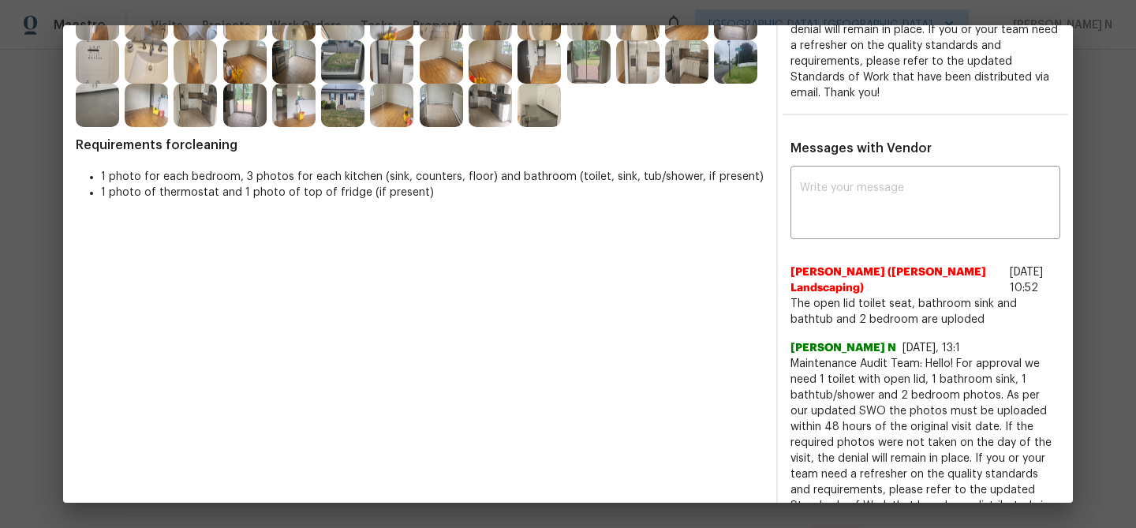
scroll to position [454, 0]
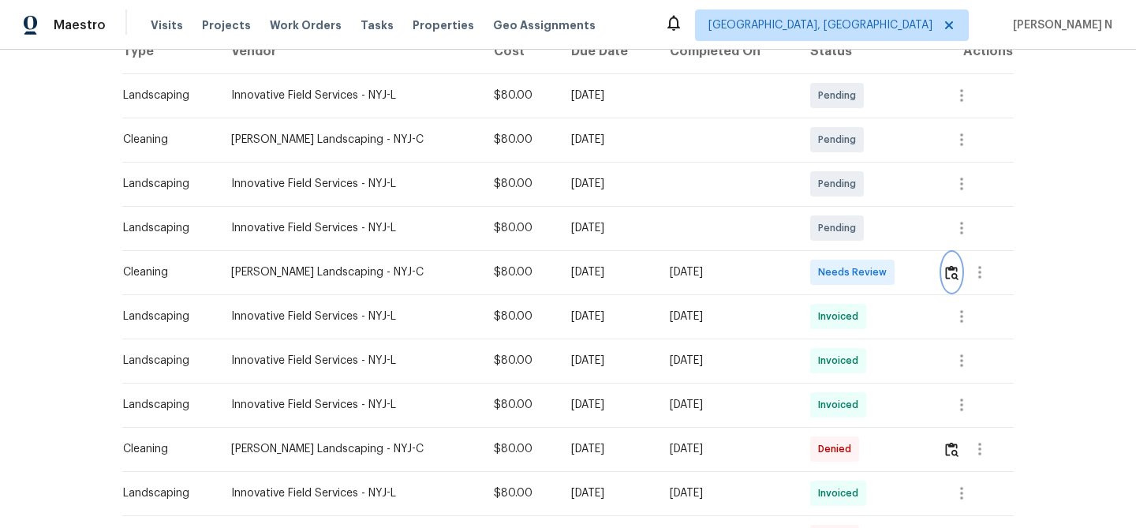
click at [954, 276] on img "button" at bounding box center [951, 272] width 13 height 15
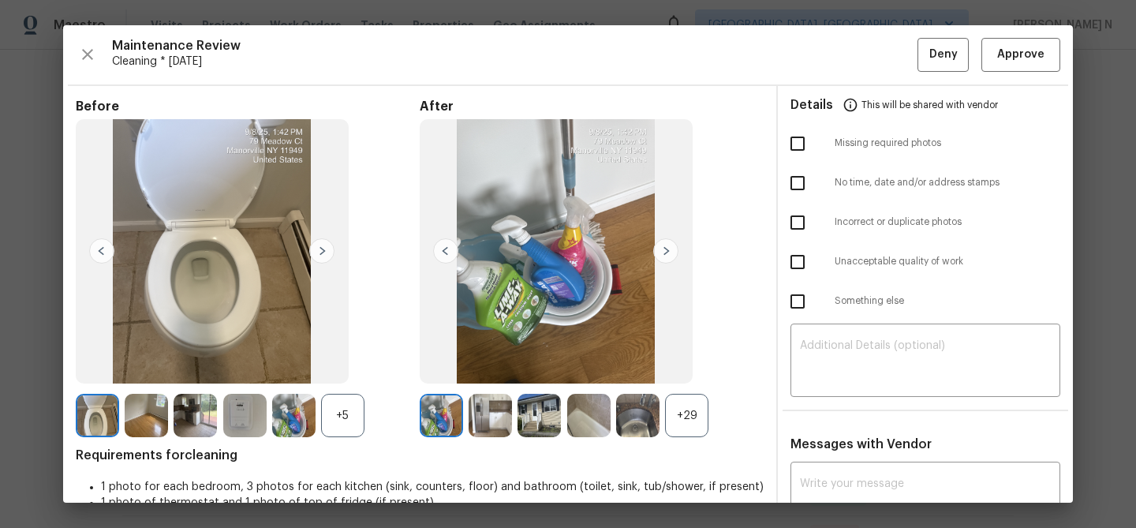
click at [667, 423] on div "+29" at bounding box center [686, 415] width 43 height 43
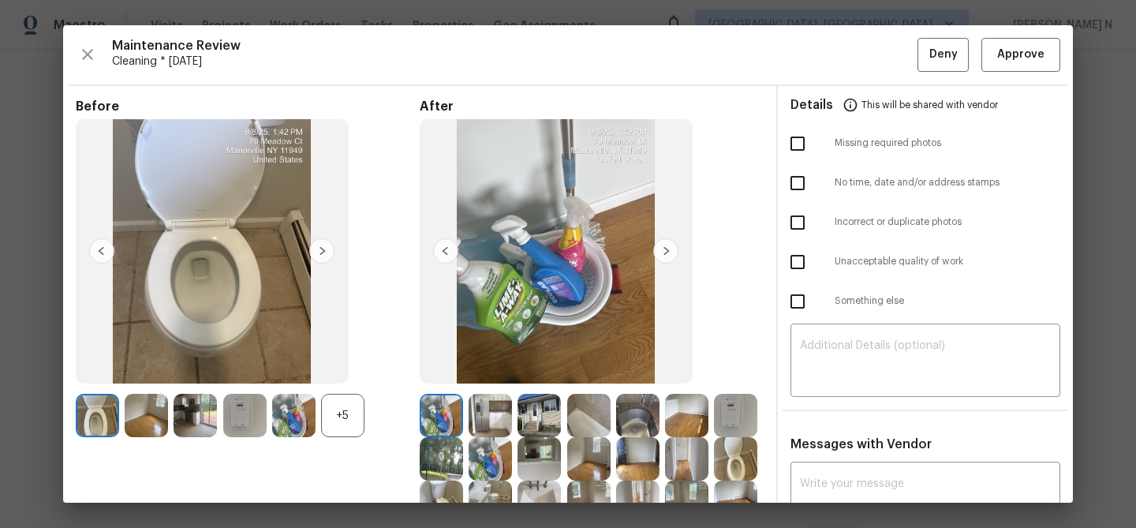
click at [361, 425] on div "+5" at bounding box center [342, 415] width 43 height 43
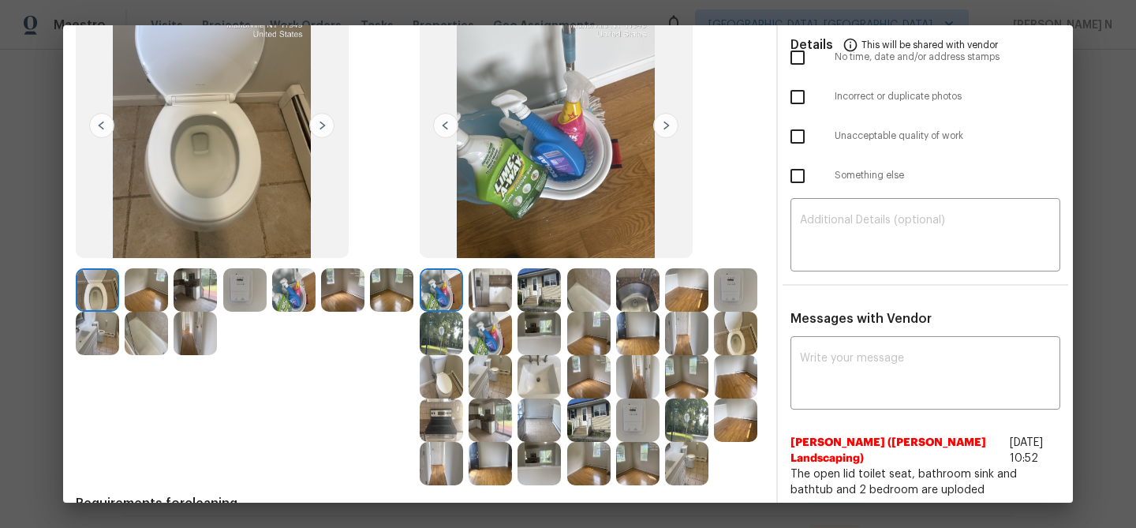
scroll to position [176, 0]
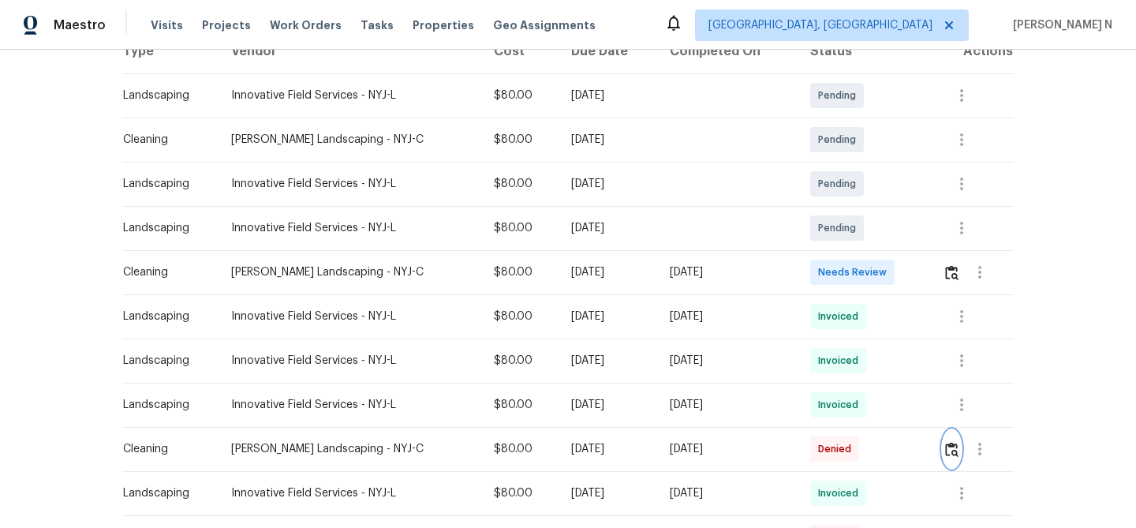
click at [945, 453] on button "button" at bounding box center [952, 449] width 18 height 38
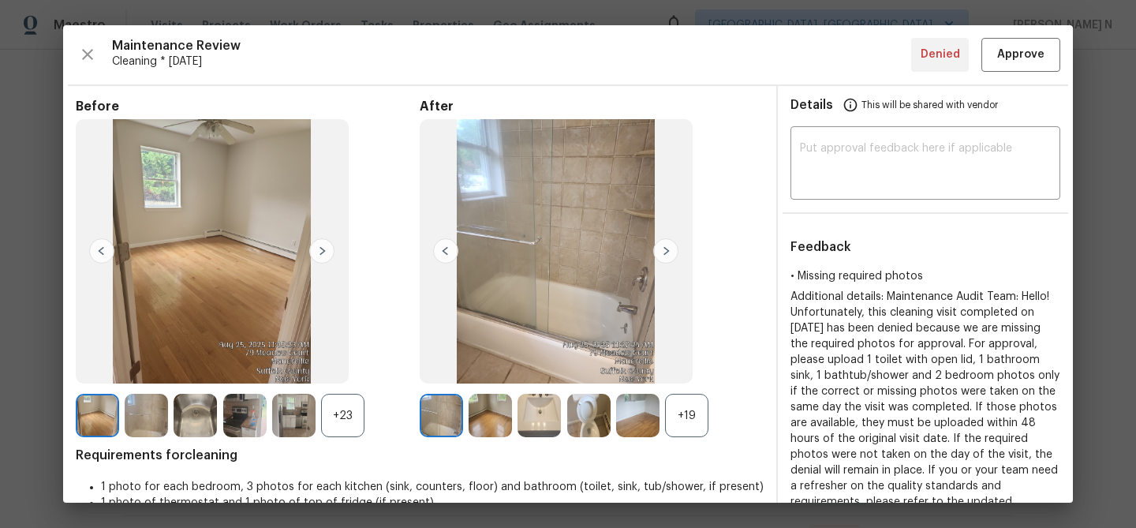
click at [684, 410] on div "+19" at bounding box center [686, 415] width 43 height 43
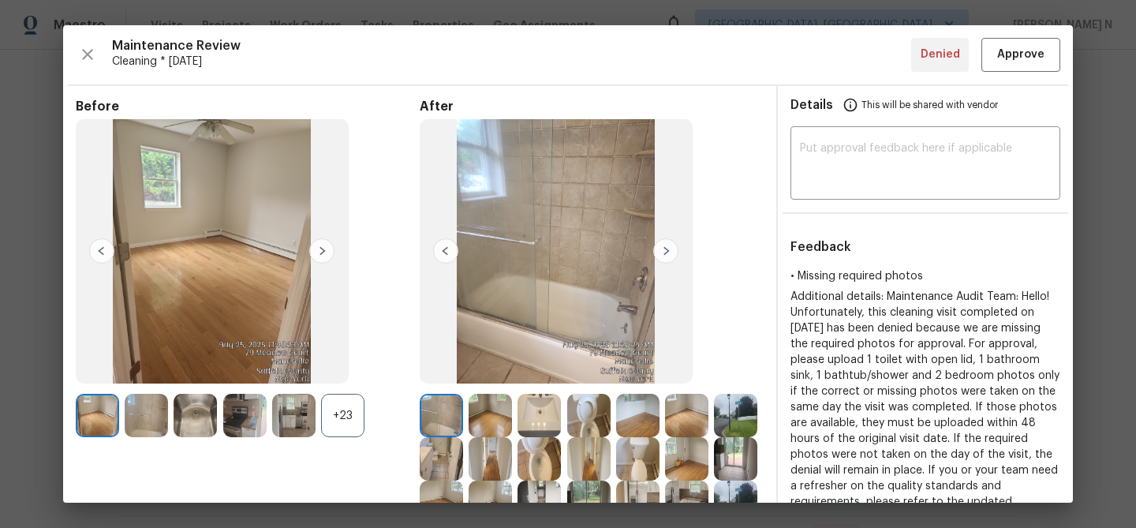
click at [347, 414] on div "+23" at bounding box center [342, 415] width 43 height 43
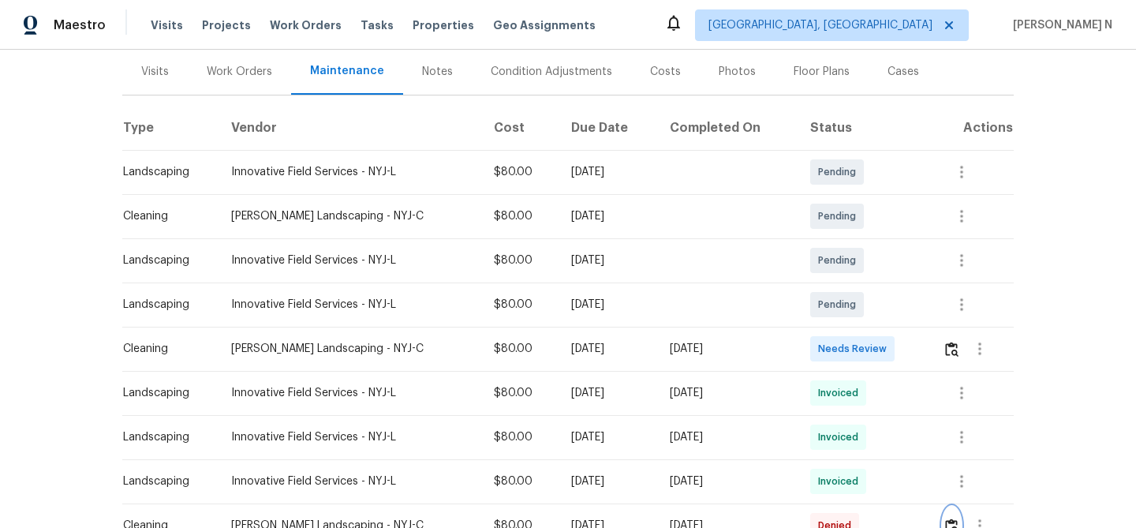
scroll to position [230, 0]
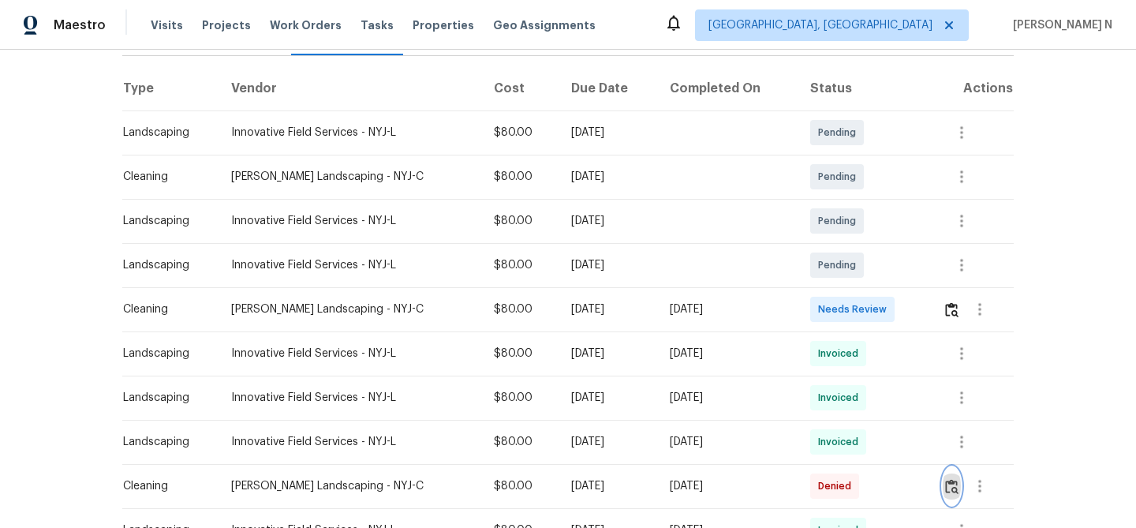
click at [953, 477] on button "button" at bounding box center [952, 486] width 18 height 38
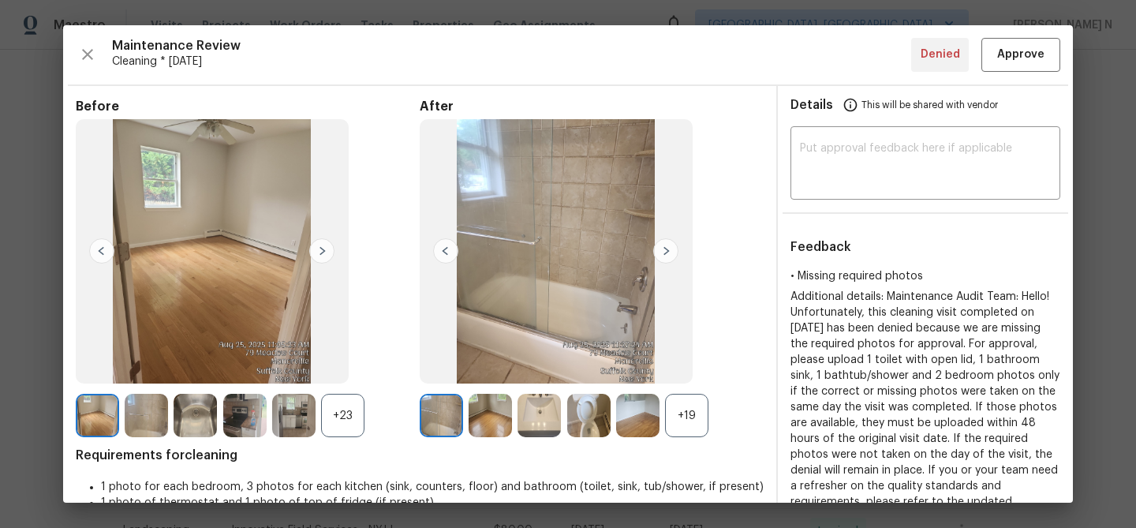
click at [679, 421] on div "+19" at bounding box center [686, 415] width 43 height 43
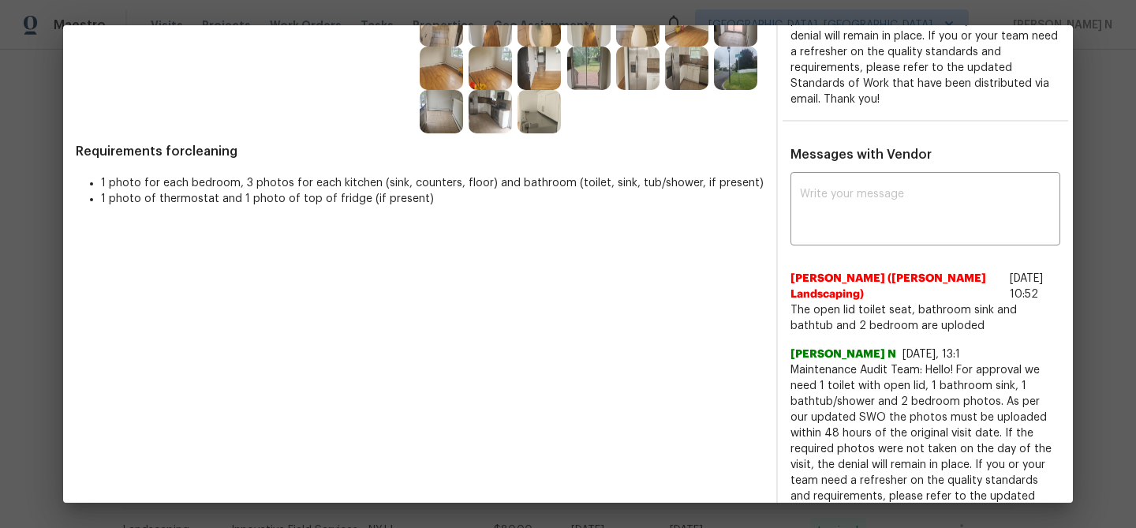
scroll to position [460, 0]
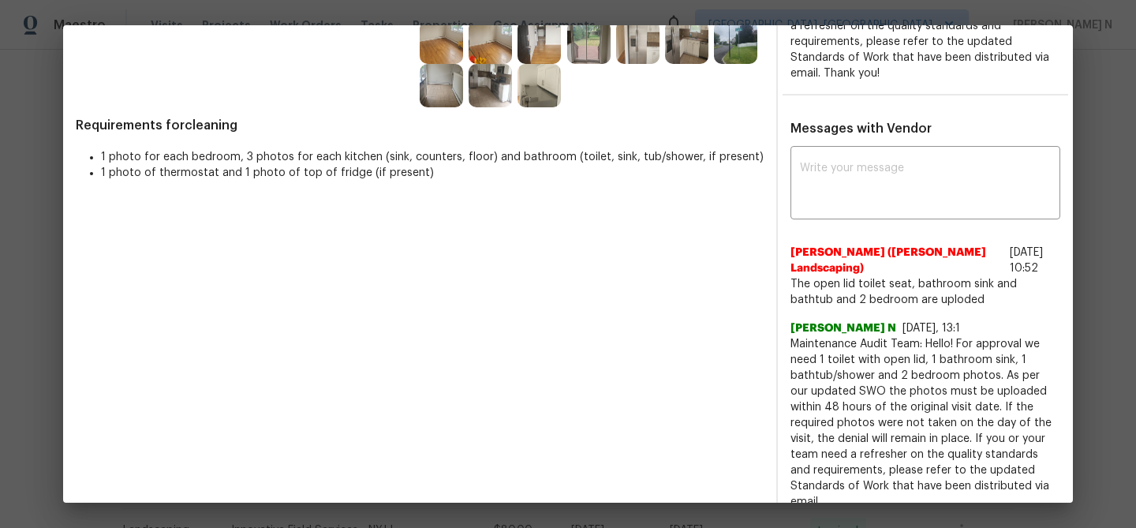
click at [817, 342] on span "Maintenance Audit Team: Hello! For approval we need 1 toilet with open lid, 1 b…" at bounding box center [926, 423] width 270 height 174
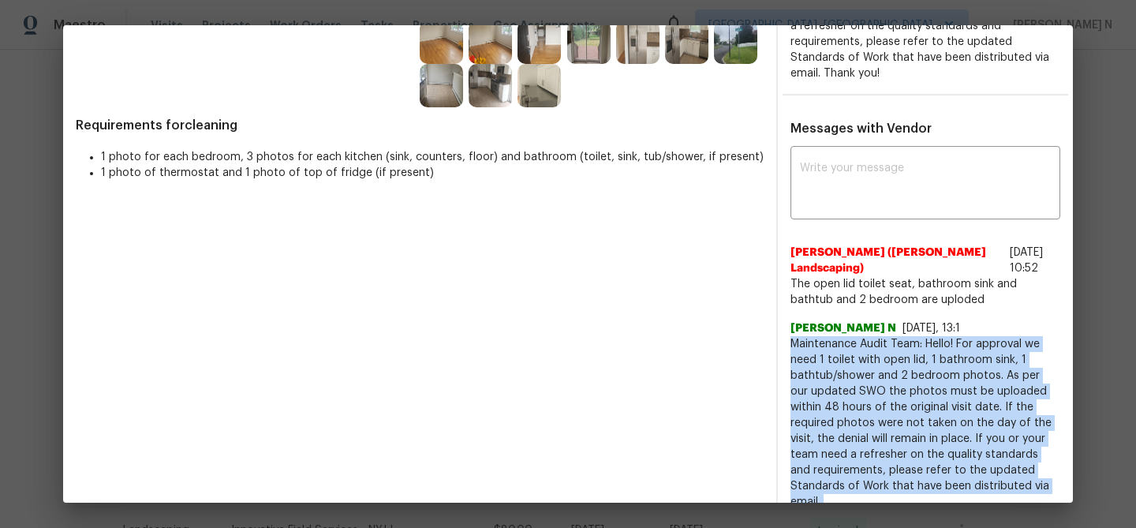
drag, startPoint x: 817, startPoint y: 342, endPoint x: 888, endPoint y: 341, distance: 71.0
click at [888, 342] on span "Maintenance Audit Team: Hello! For approval we need 1 toilet with open lid, 1 b…" at bounding box center [926, 423] width 270 height 174
click at [888, 341] on span "Maintenance Audit Team: Hello! For approval we need 1 toilet with open lid, 1 b…" at bounding box center [926, 423] width 270 height 174
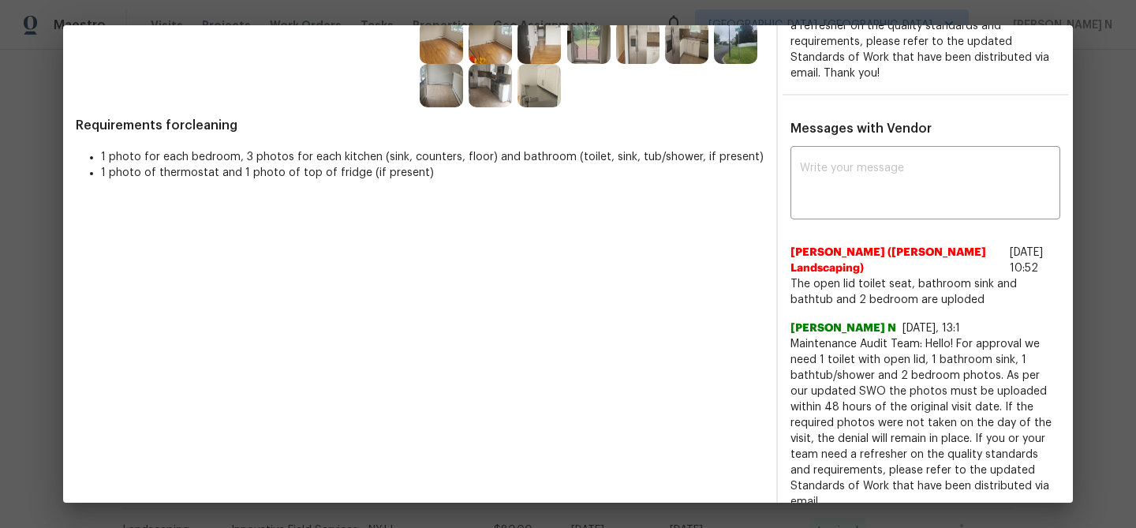
click at [829, 341] on span "Maintenance Audit Team: Hello! For approval we need 1 toilet with open lid, 1 b…" at bounding box center [926, 423] width 270 height 174
drag, startPoint x: 829, startPoint y: 341, endPoint x: 917, endPoint y: 341, distance: 87.6
click at [917, 341] on span "Maintenance Audit Team: Hello! For approval we need 1 toilet with open lid, 1 b…" at bounding box center [926, 423] width 270 height 174
copy span "Maintenance Audit Team:"
click at [858, 170] on textarea at bounding box center [925, 185] width 251 height 44
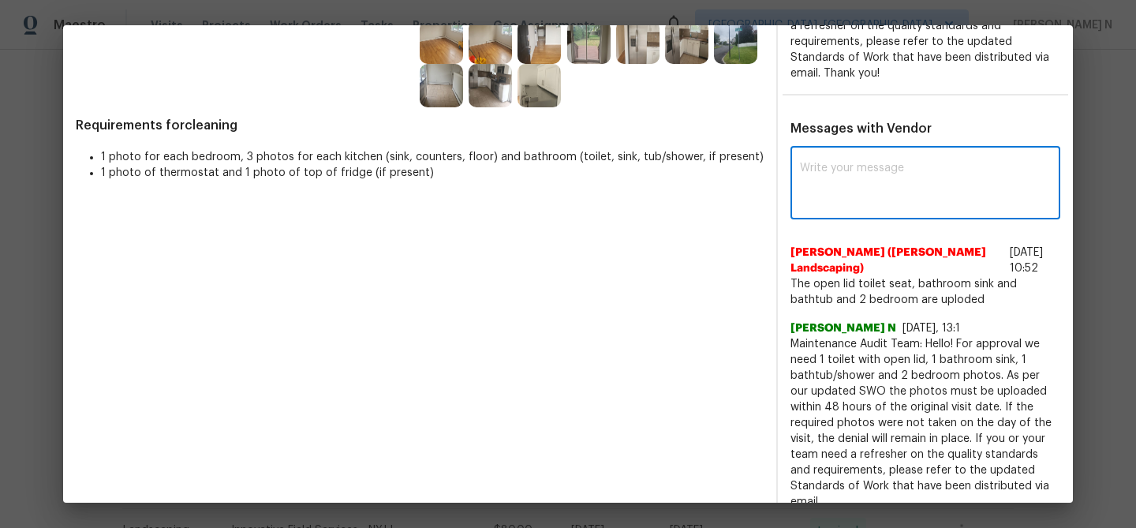
paste textarea "Maintenance Audit Team:"
click at [929, 337] on span "Maintenance Audit Team: Hello! For approval we need 1 toilet with open lid, 1 b…" at bounding box center [926, 423] width 270 height 174
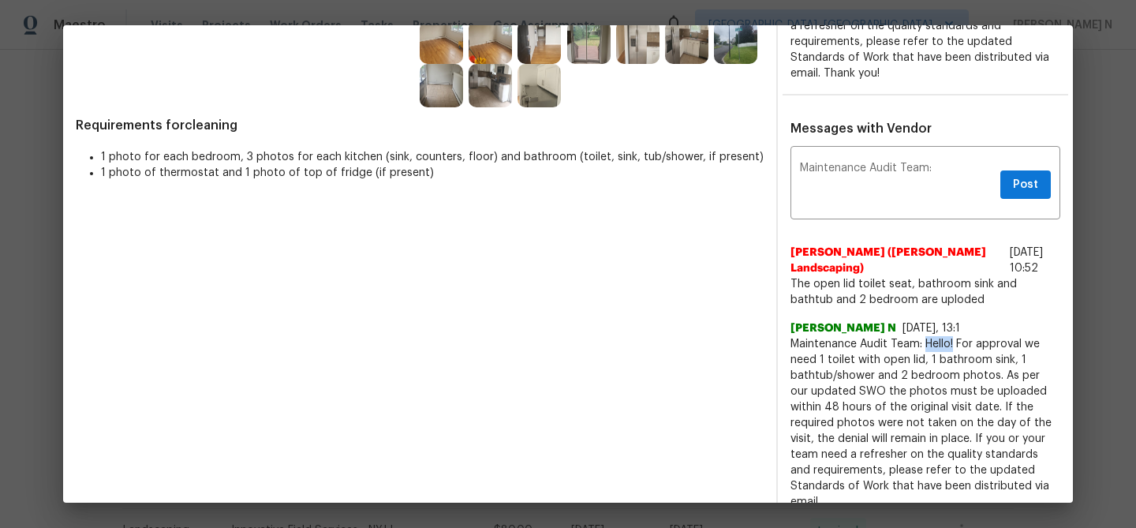
drag, startPoint x: 929, startPoint y: 337, endPoint x: 949, endPoint y: 336, distance: 20.5
click at [950, 337] on span "Maintenance Audit Team: Hello! For approval we need 1 toilet with open lid, 1 b…" at bounding box center [926, 423] width 270 height 174
copy span "Hello!"
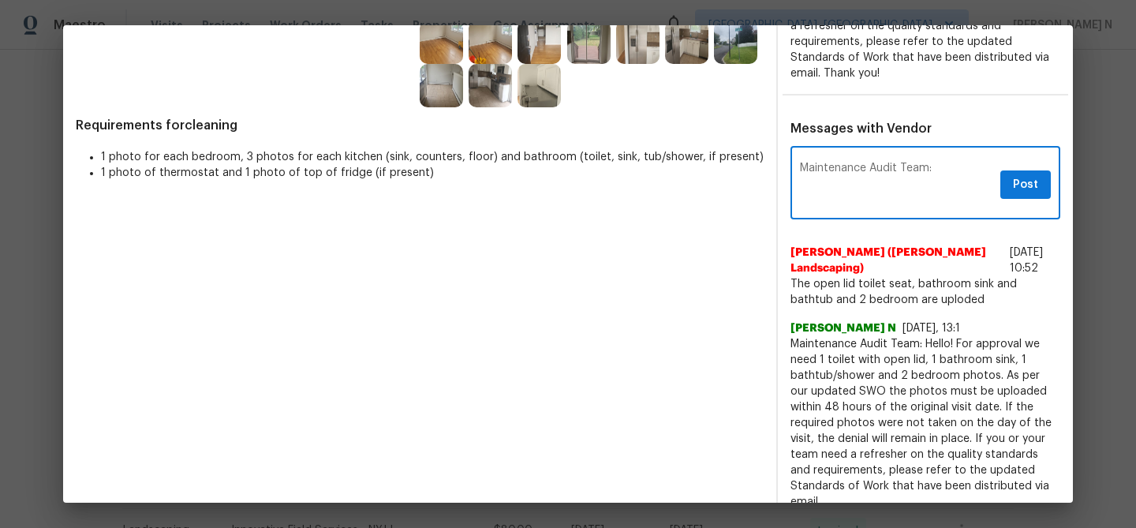
click at [948, 182] on textarea "Maintenance Audit Team:" at bounding box center [897, 185] width 194 height 44
paste textarea "Hello!"
type textarea "Maintenance Audit Team: Hello! Still the required photos are missing for approv…"
click at [1025, 198] on div "Maintenance Audit Team: Hello! Still the required photos are missing for approv…" at bounding box center [926, 184] width 270 height 69
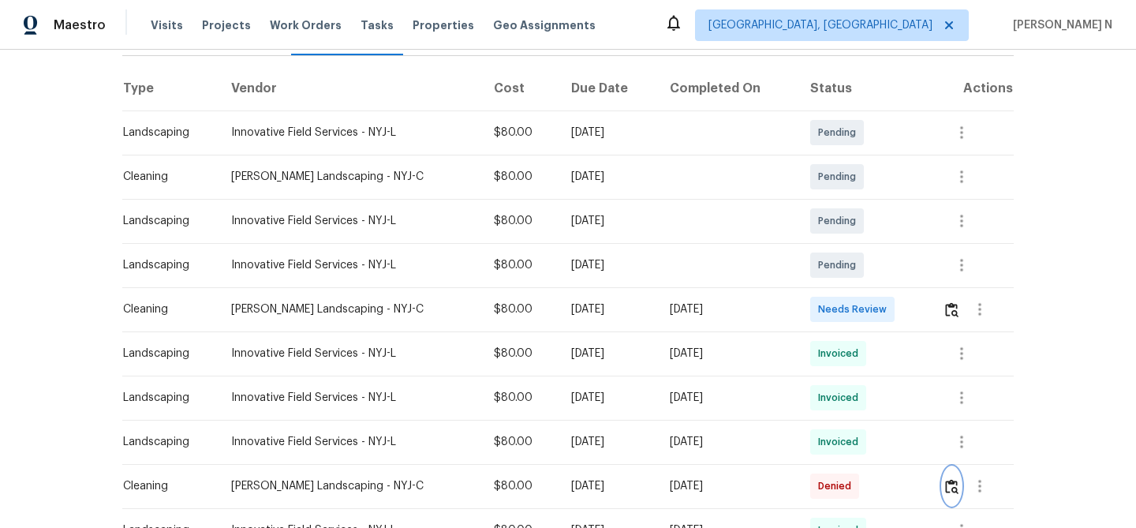
click at [948, 485] on img "button" at bounding box center [951, 486] width 13 height 15
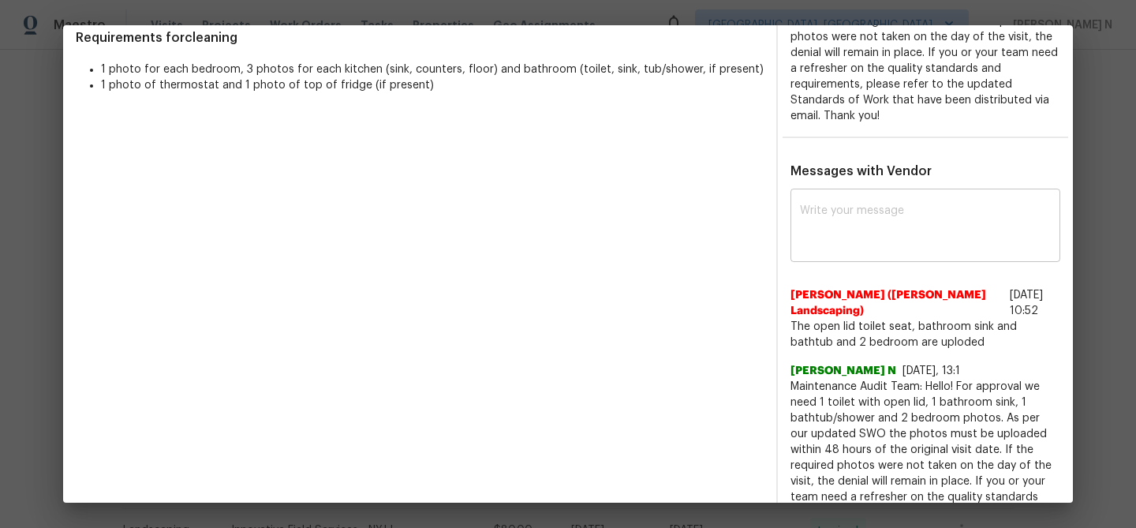
scroll to position [436, 0]
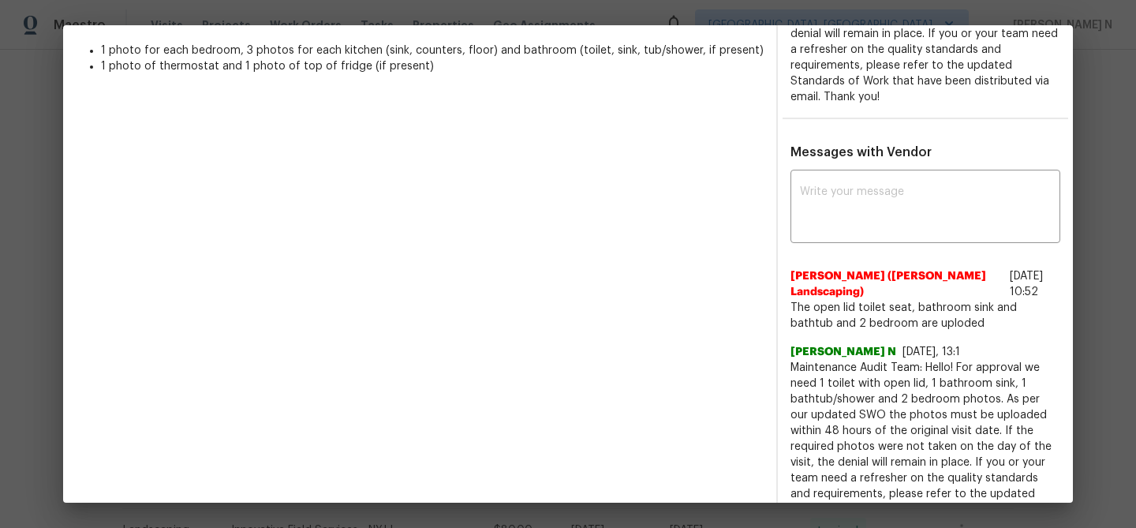
click at [805, 365] on span "Maintenance Audit Team: Hello! For approval we need 1 toilet with open lid, 1 b…" at bounding box center [926, 447] width 270 height 174
drag, startPoint x: 805, startPoint y: 365, endPoint x: 926, endPoint y: 362, distance: 121.5
click at [926, 362] on span "Maintenance Audit Team: Hello! For approval we need 1 toilet with open lid, 1 b…" at bounding box center [926, 447] width 270 height 174
copy span "Maintenance Audit Team: Hello!"
click at [908, 215] on textarea at bounding box center [925, 208] width 251 height 44
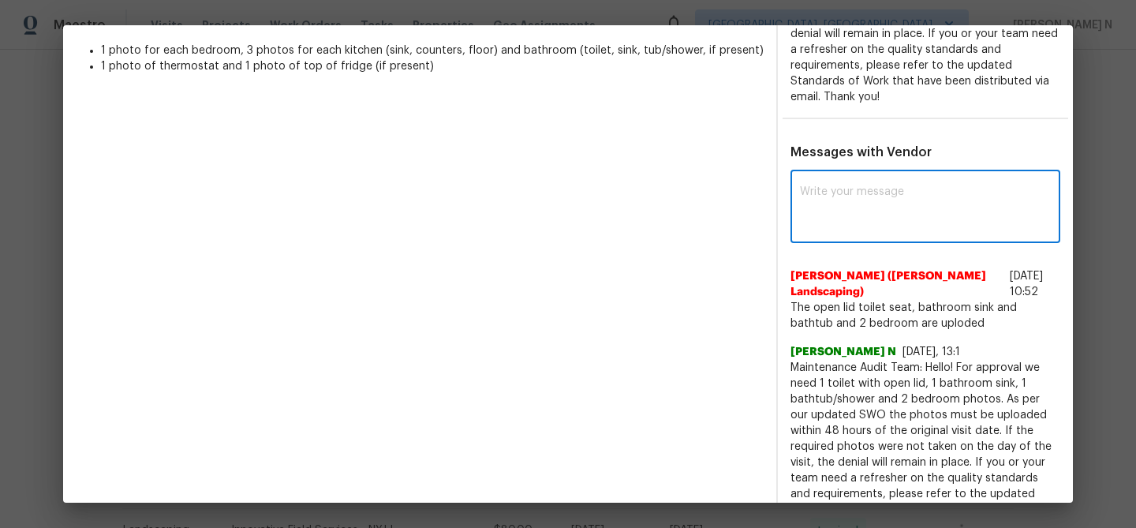
paste textarea "Maintenance Audit Team: Hello!"
type textarea "Maintenance Audit Team: Hello! Still the required photos are missing for approv…"
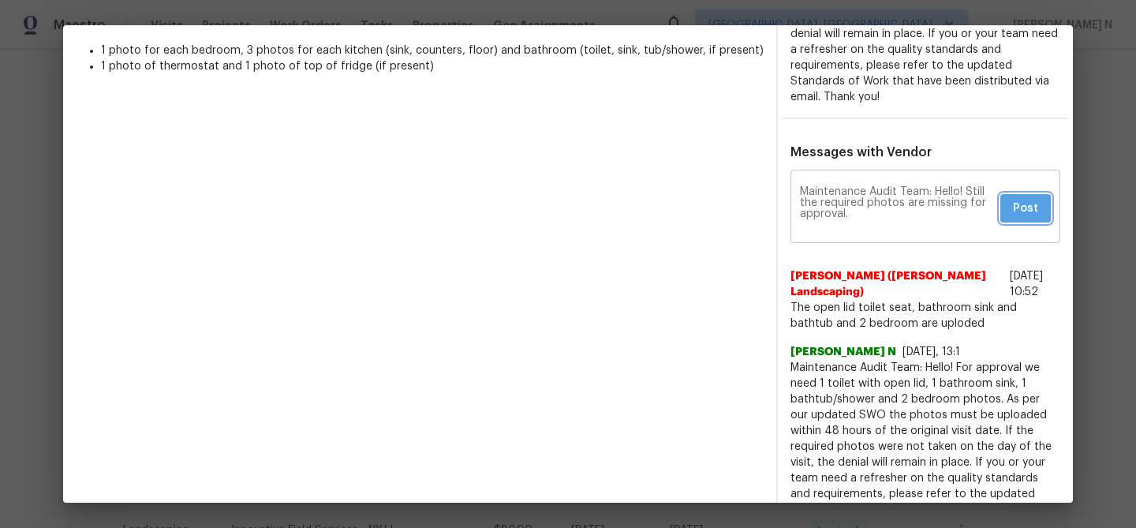
click at [1018, 212] on span "Post" at bounding box center [1025, 209] width 25 height 20
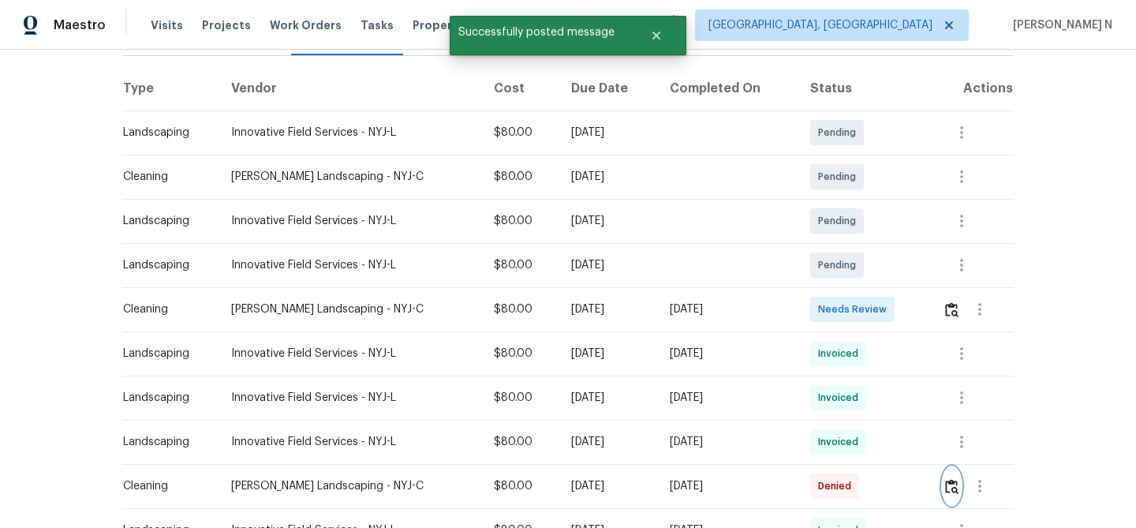
scroll to position [0, 0]
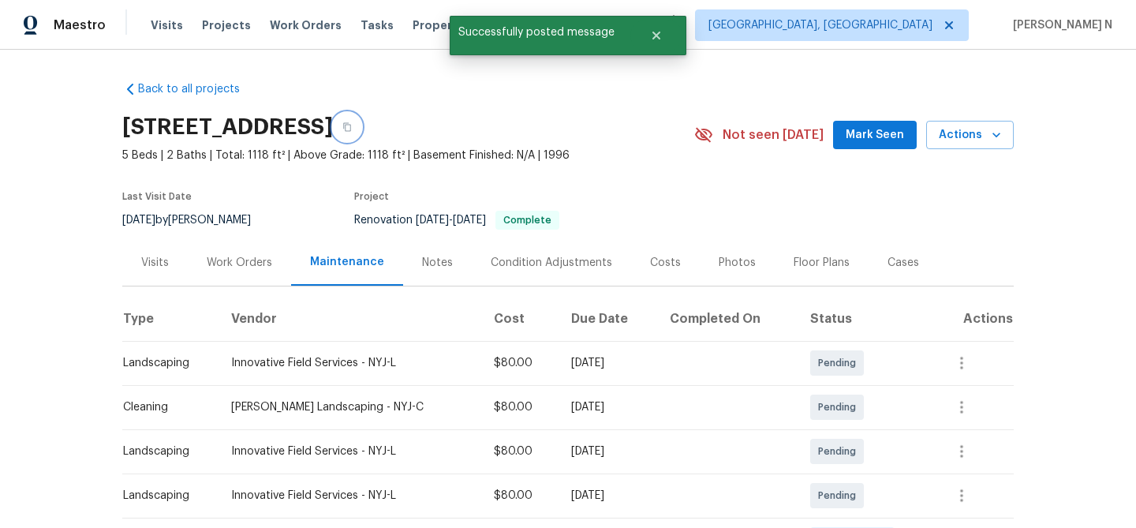
click at [361, 130] on button "button" at bounding box center [347, 127] width 28 height 28
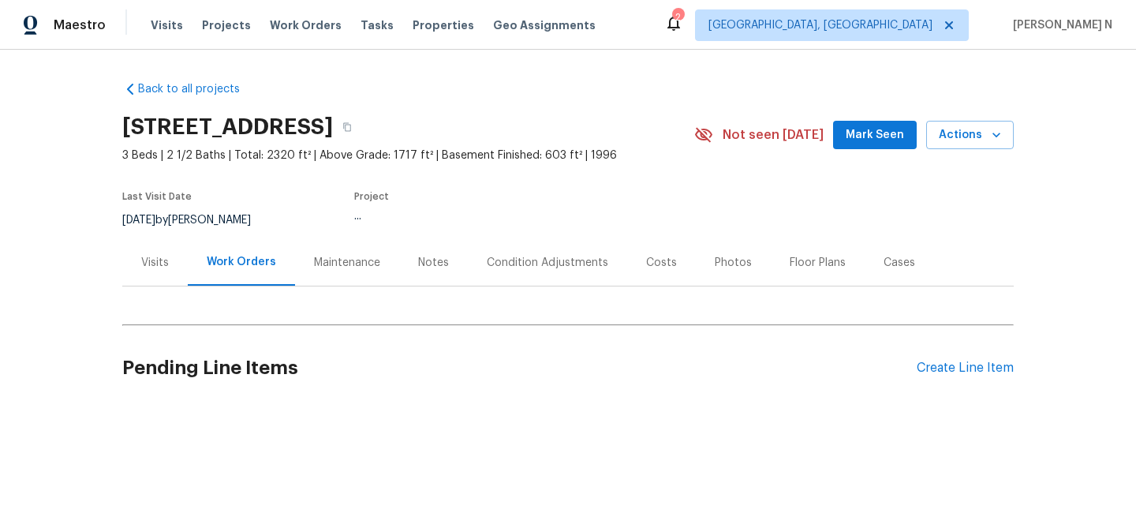
click at [321, 266] on div "Maintenance" at bounding box center [347, 263] width 66 height 16
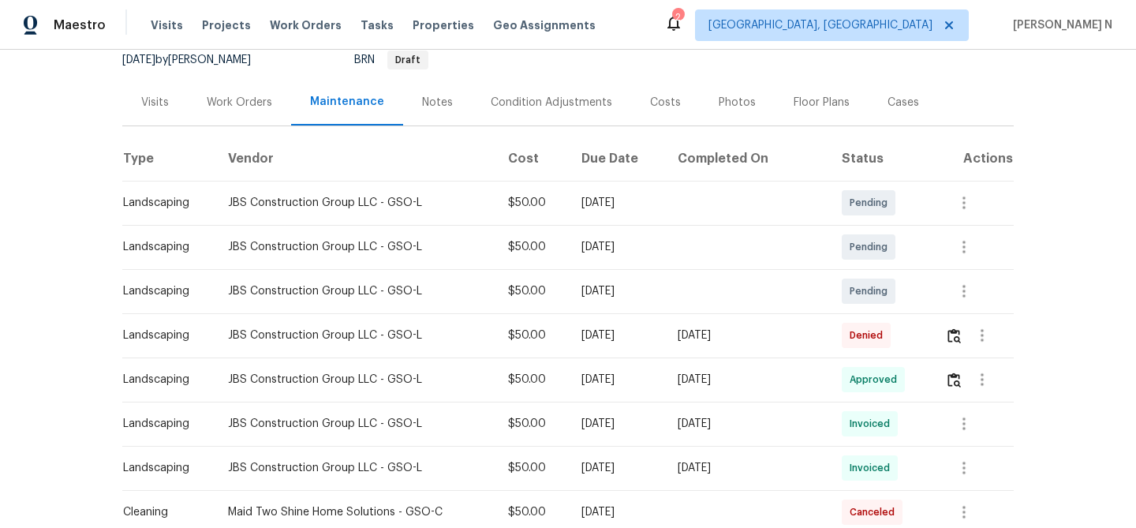
scroll to position [205, 0]
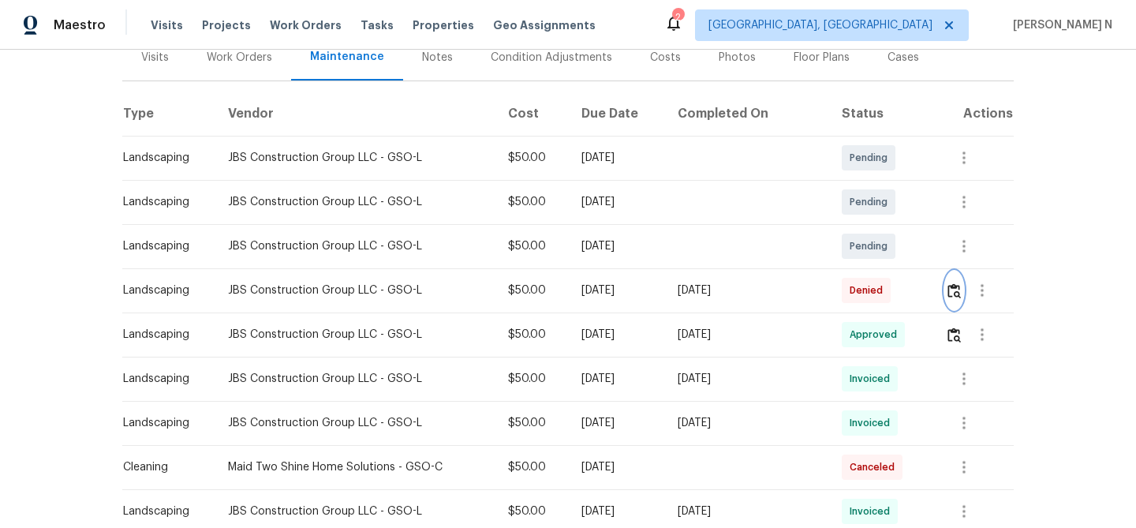
click at [956, 290] on img "button" at bounding box center [954, 290] width 13 height 15
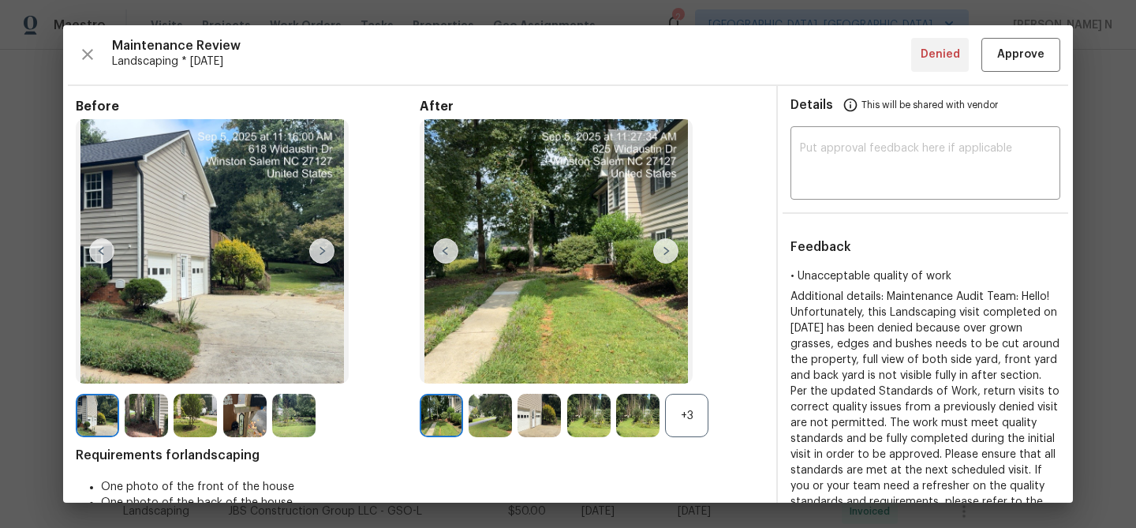
click at [702, 404] on div "+3" at bounding box center [686, 415] width 43 height 43
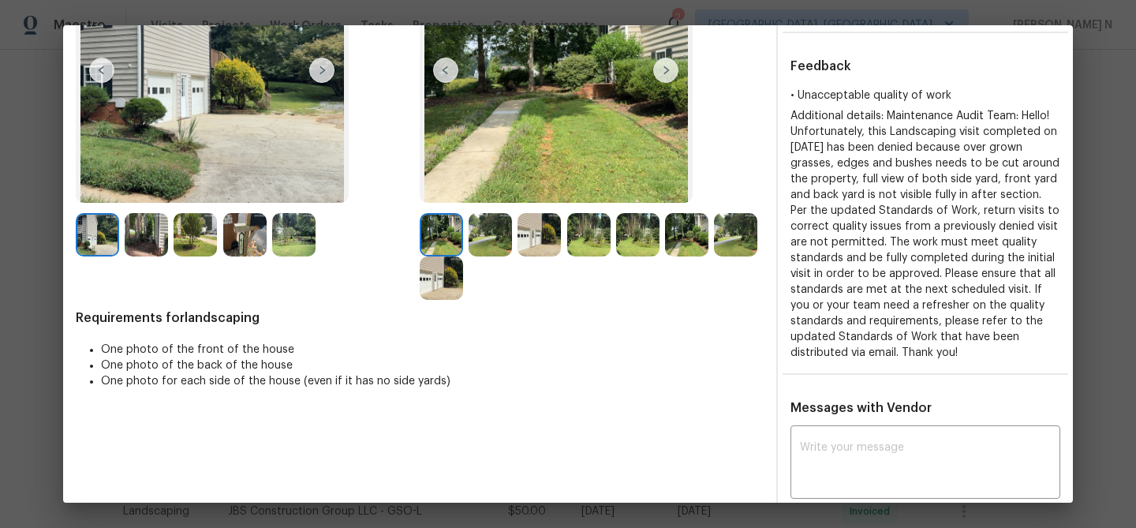
scroll to position [85, 0]
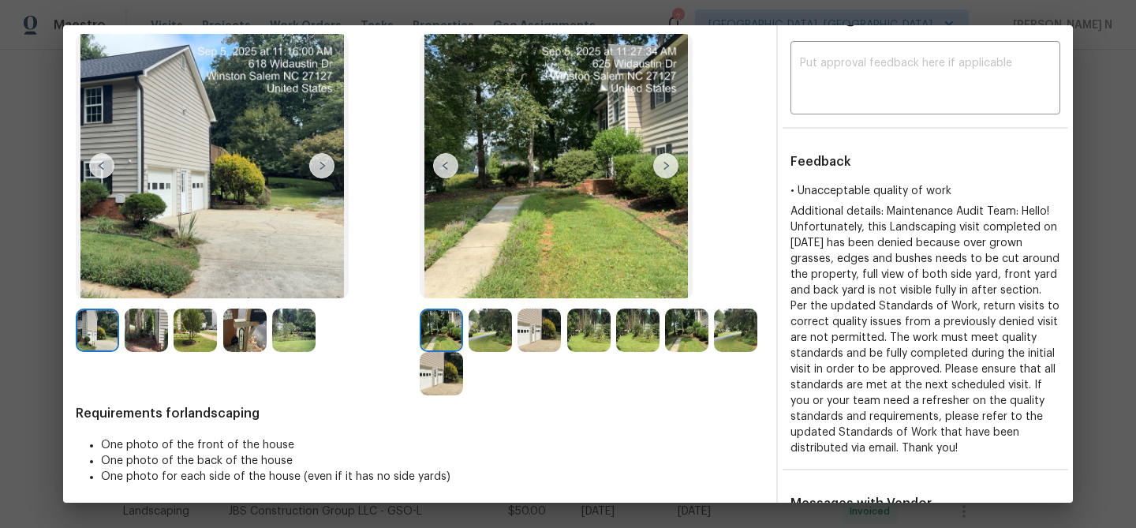
click at [488, 332] on img at bounding box center [490, 330] width 43 height 43
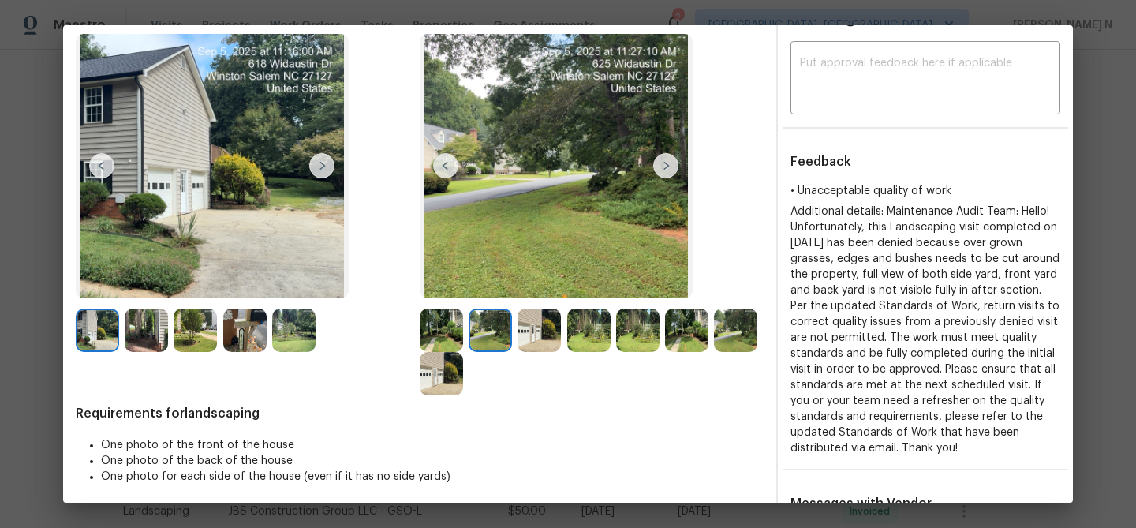
click at [548, 333] on img at bounding box center [539, 330] width 43 height 43
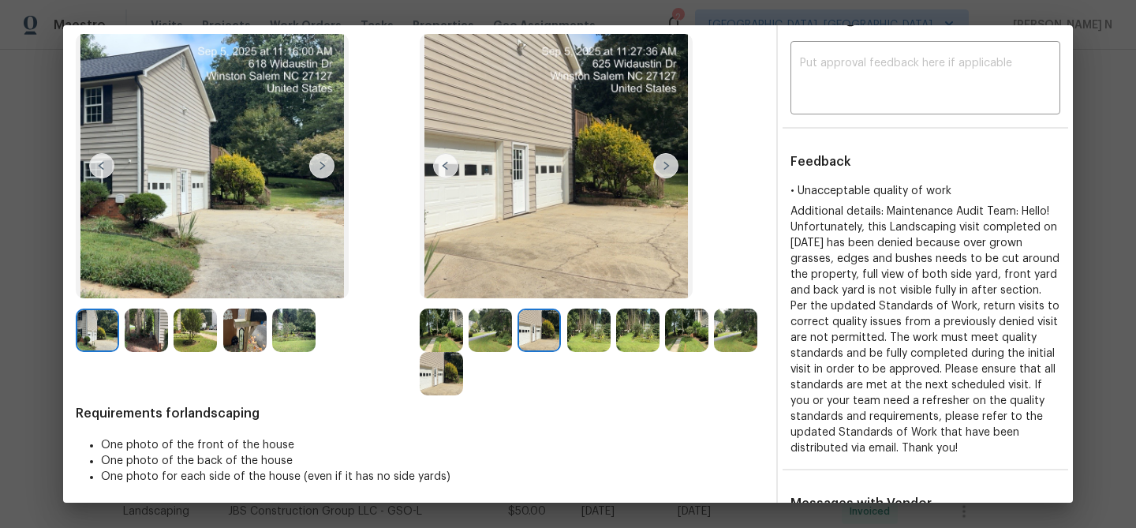
click at [591, 333] on img at bounding box center [588, 330] width 43 height 43
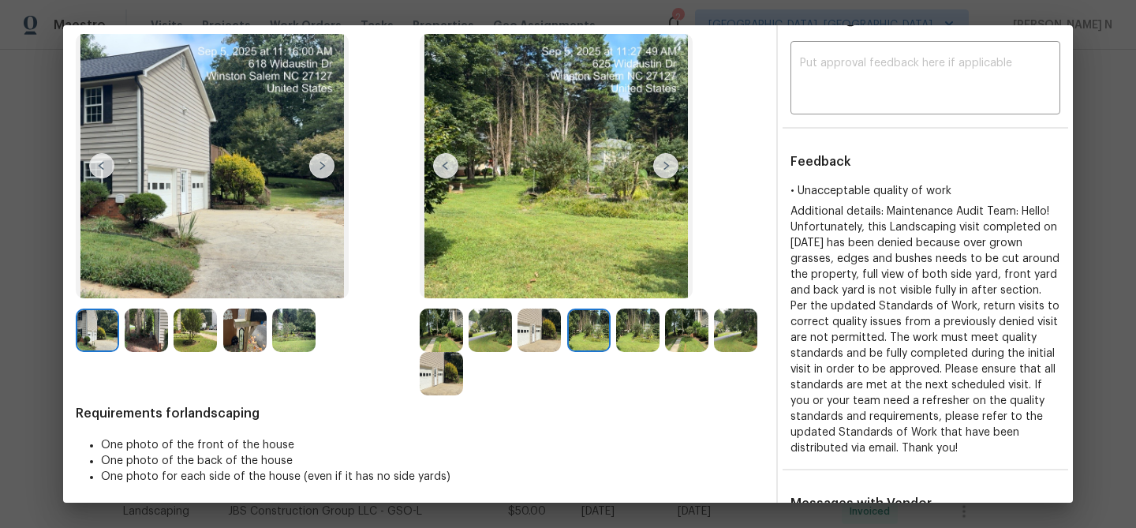
click at [634, 339] on img at bounding box center [637, 330] width 43 height 43
click at [696, 340] on img at bounding box center [686, 330] width 43 height 43
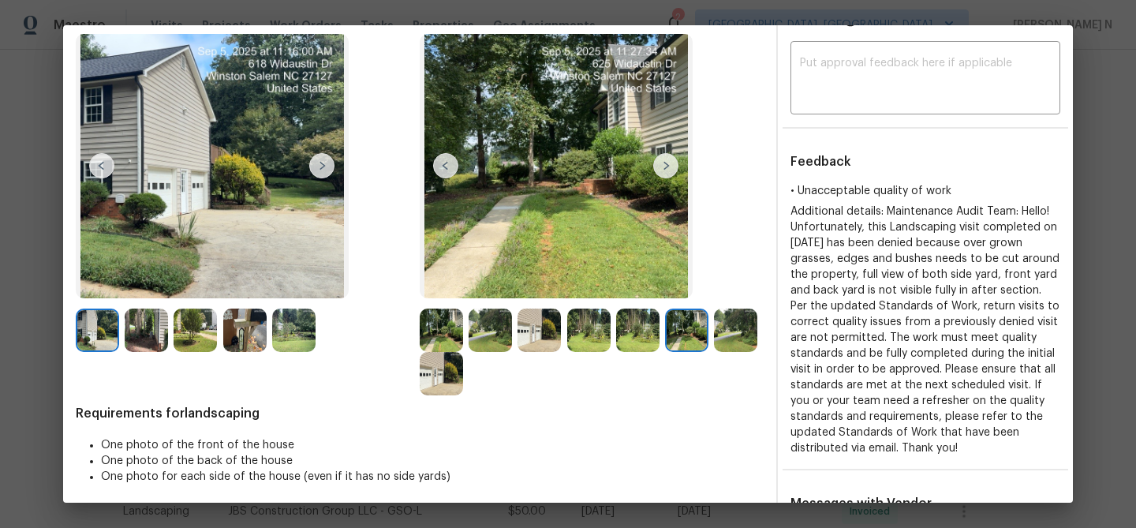
click at [737, 341] on img at bounding box center [735, 330] width 43 height 43
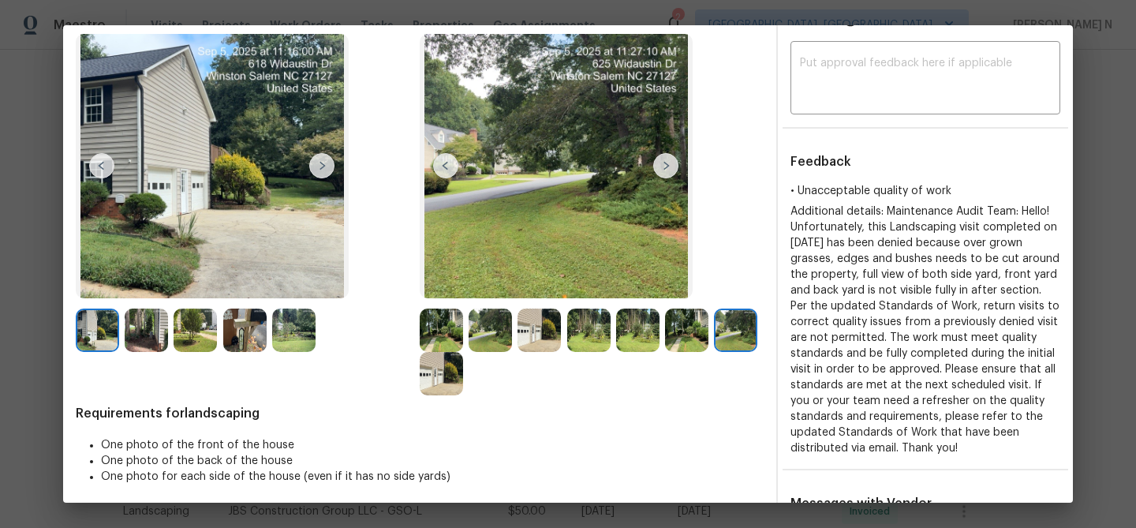
click at [429, 386] on img at bounding box center [441, 373] width 43 height 43
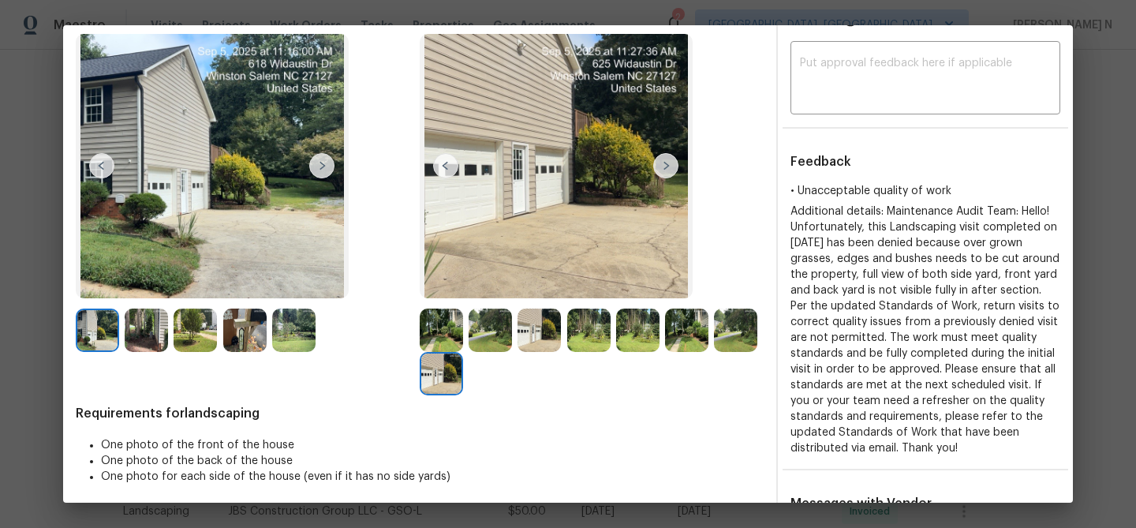
click at [446, 327] on img at bounding box center [441, 330] width 43 height 43
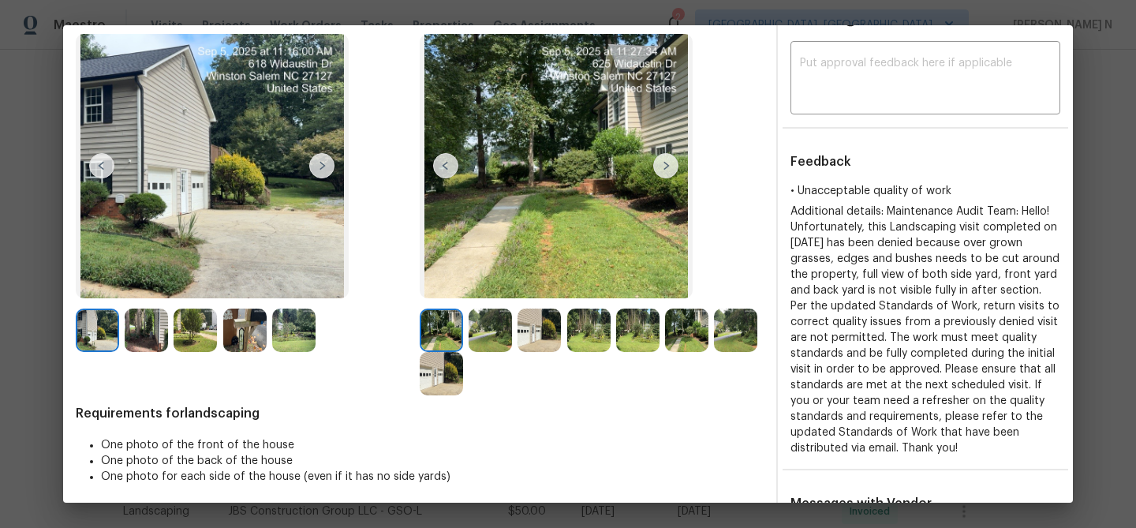
click at [533, 327] on img at bounding box center [539, 330] width 43 height 43
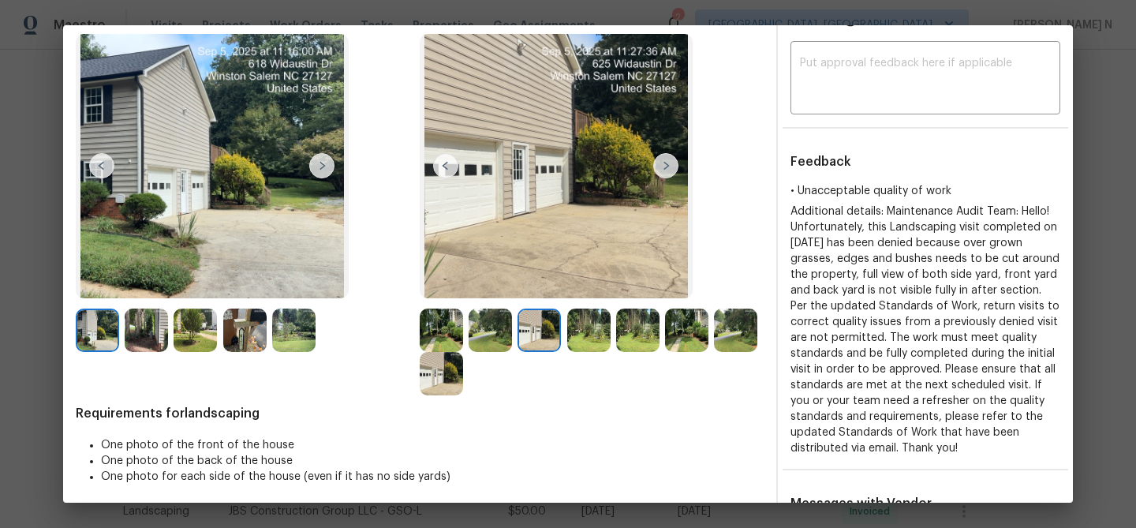
click at [572, 335] on img at bounding box center [588, 330] width 43 height 43
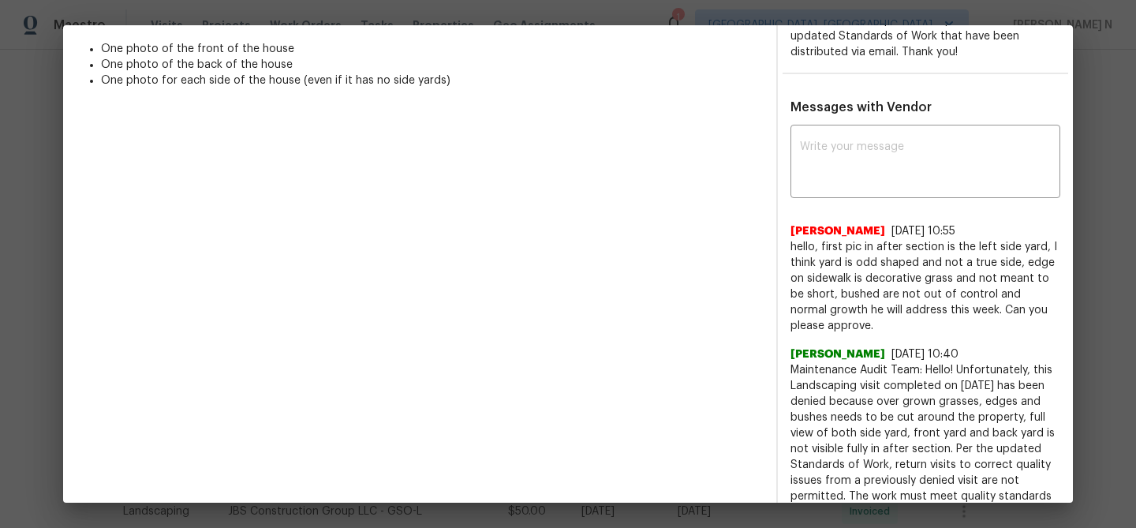
scroll to position [494, 0]
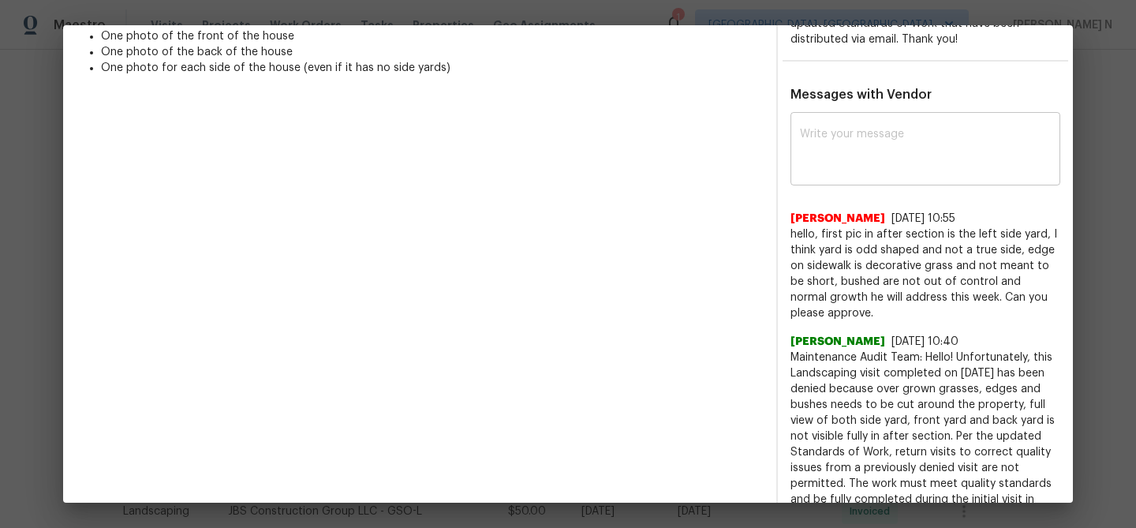
click at [923, 126] on div "x ​" at bounding box center [926, 150] width 270 height 69
paste textarea "Maintenance Audit Team: Hello! Thank you for the feedback after further review …"
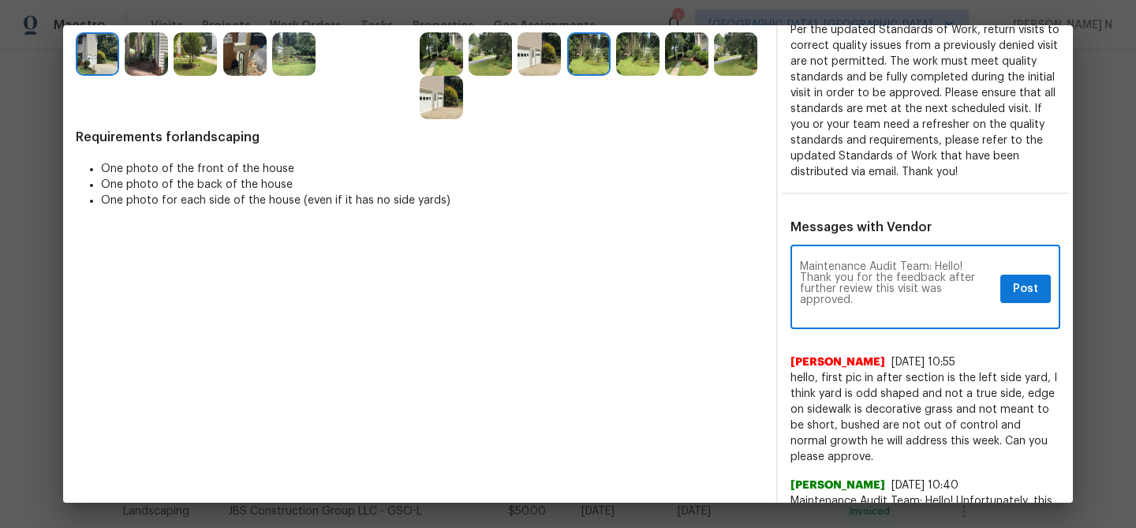
scroll to position [0, 0]
type textarea "Maintenance Audit Team: Hello! Thank you for the feedback after further review …"
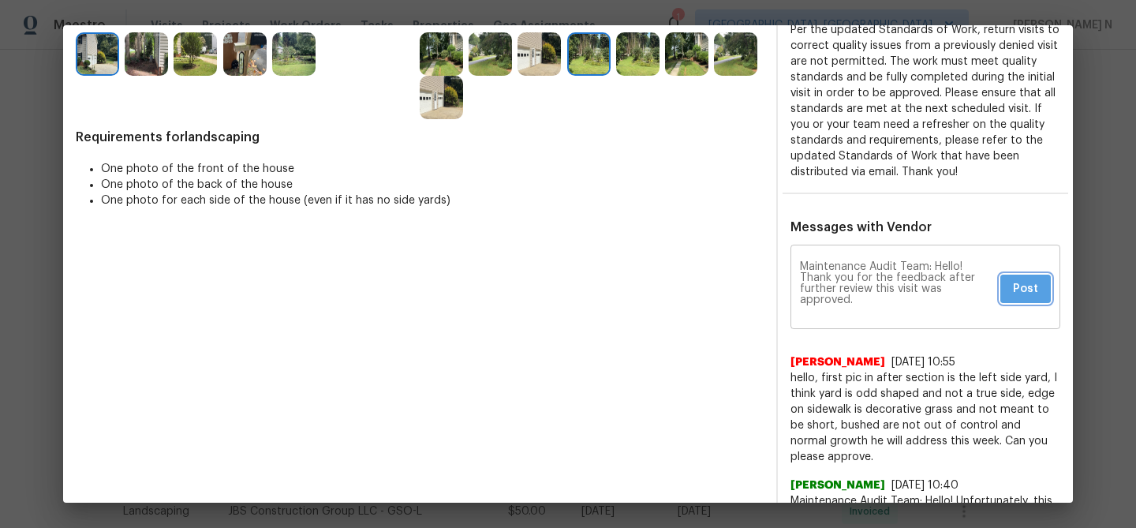
click at [1016, 294] on span "Post" at bounding box center [1025, 289] width 25 height 20
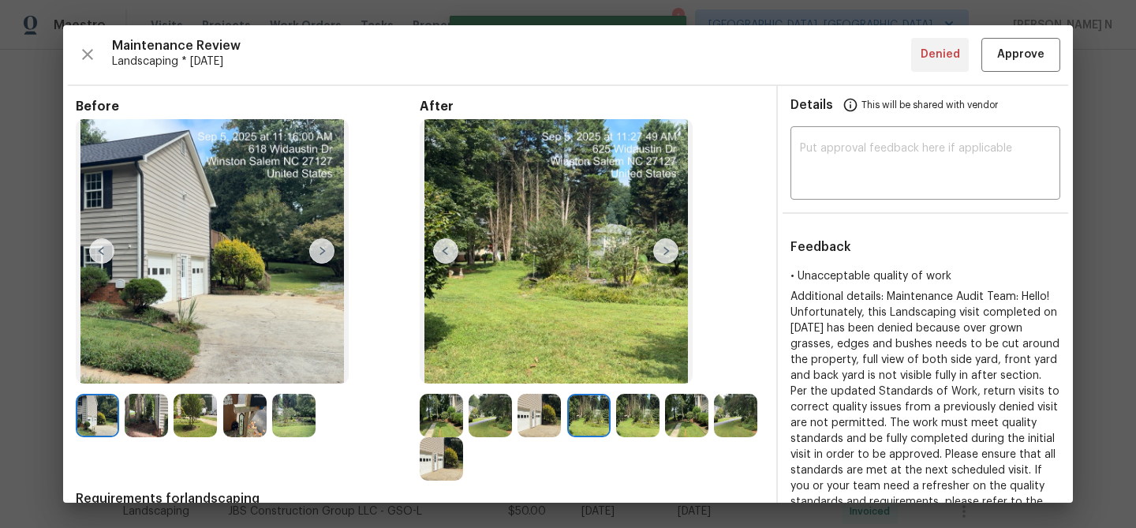
click at [1012, 80] on div "Maintenance Review Landscaping * Tue, Sep 02 Denied Approve Before After Requir…" at bounding box center [568, 263] width 1010 height 477
click at [1012, 57] on span "Approve" at bounding box center [1020, 55] width 47 height 20
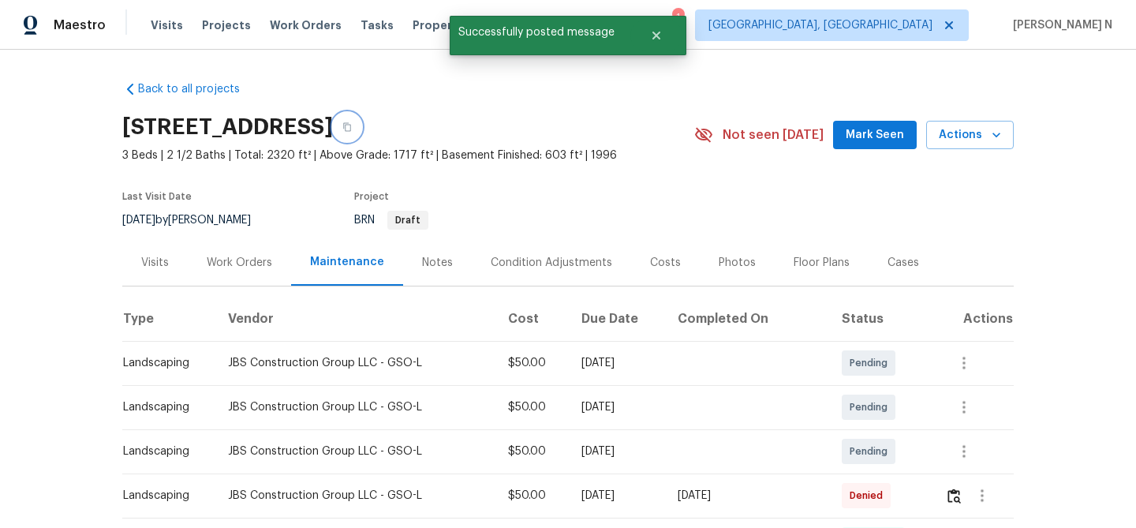
click at [361, 123] on button "button" at bounding box center [347, 127] width 28 height 28
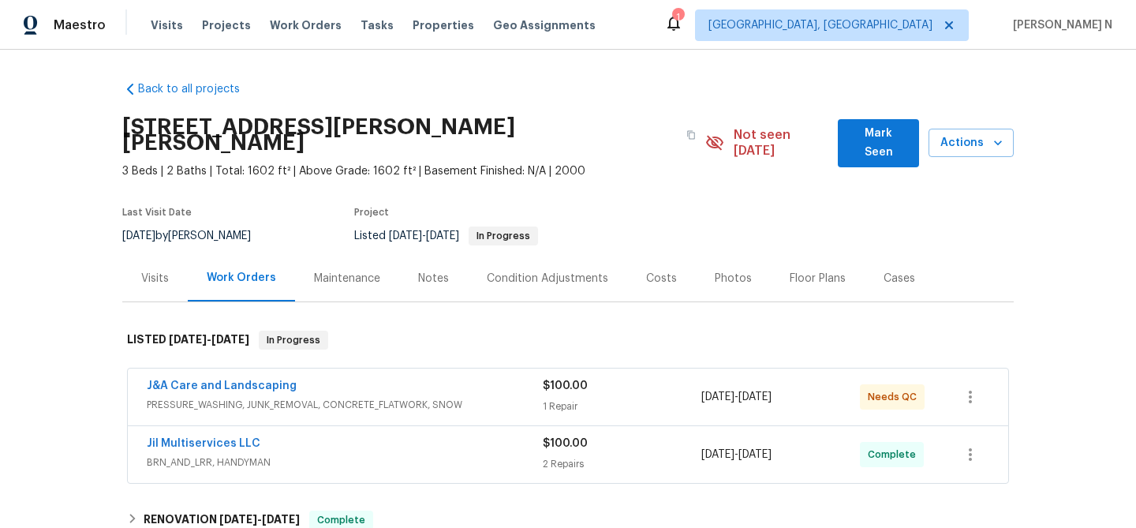
click at [331, 271] on div "Maintenance" at bounding box center [347, 279] width 66 height 16
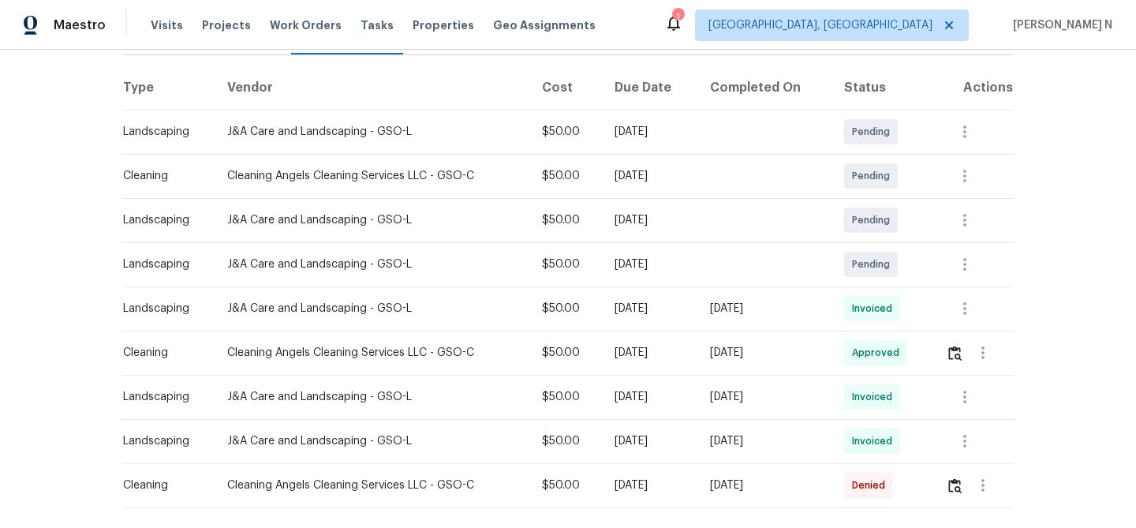
scroll to position [306, 0]
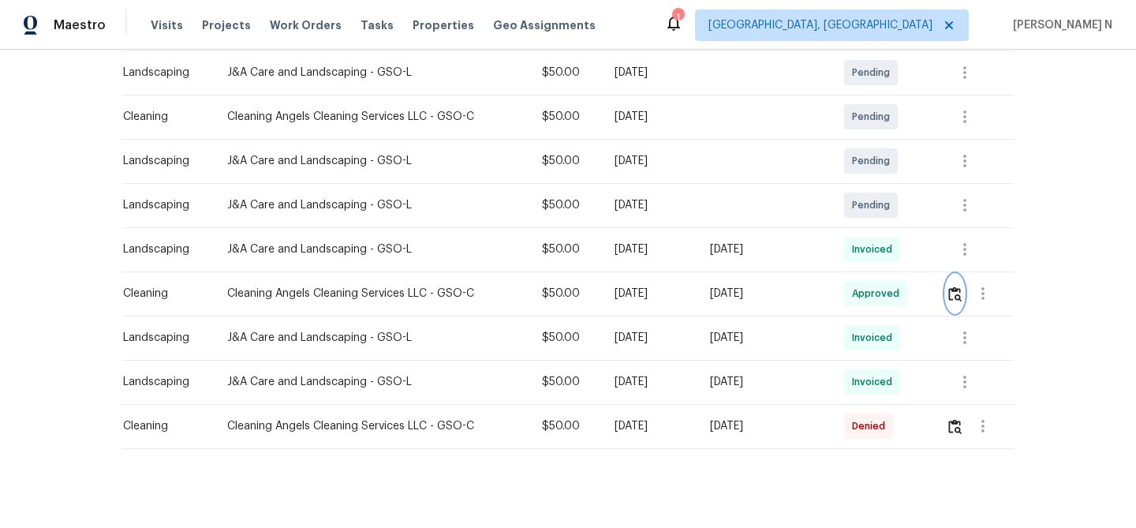
click at [960, 295] on button "button" at bounding box center [955, 294] width 18 height 38
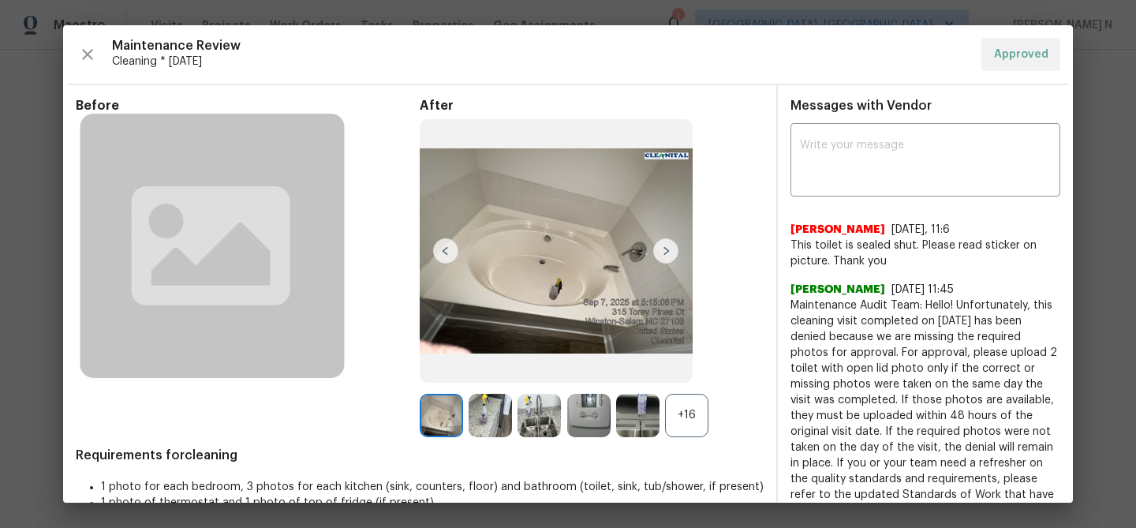
scroll to position [88, 0]
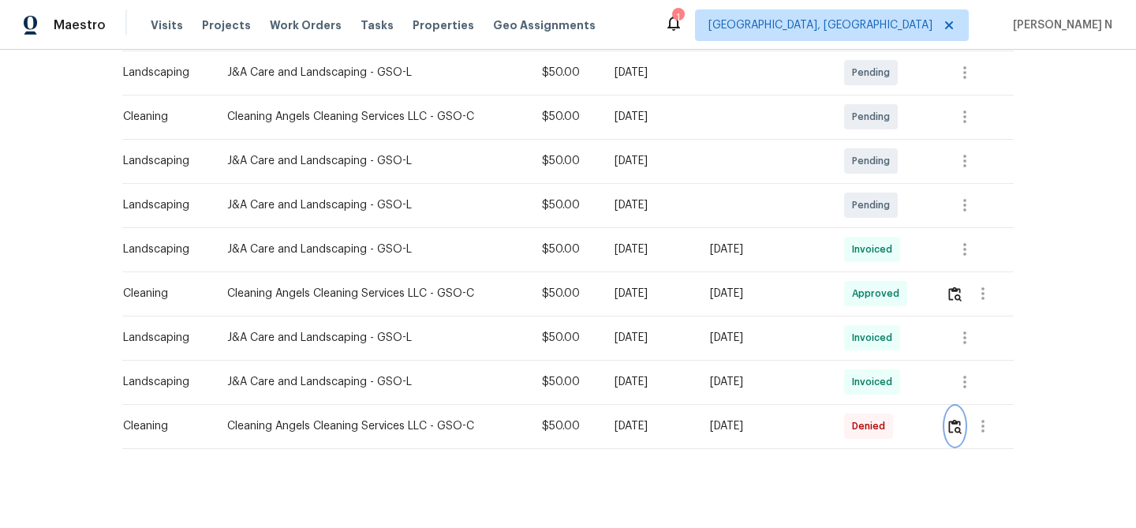
click at [960, 419] on img "button" at bounding box center [955, 426] width 13 height 15
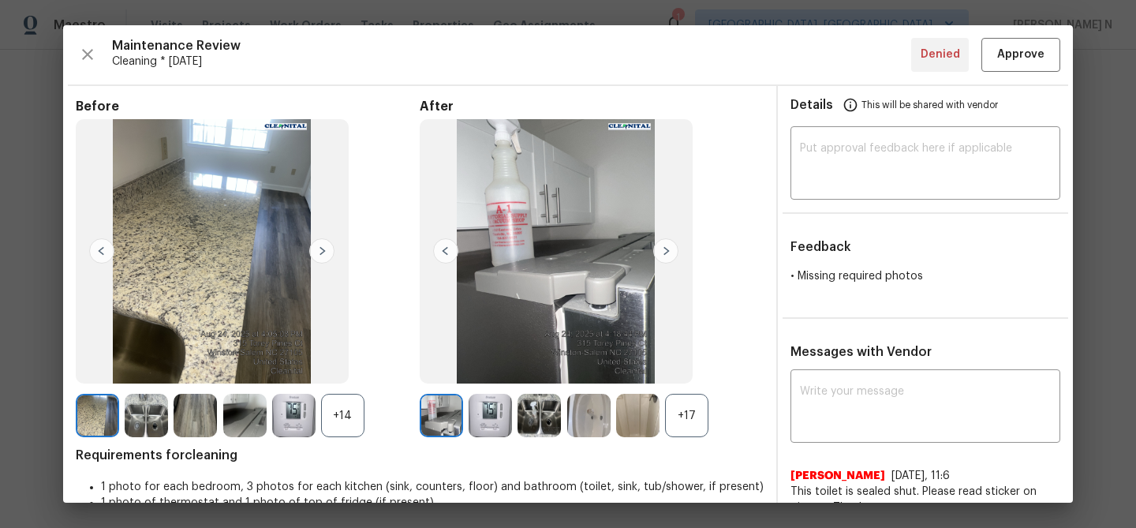
click at [692, 421] on div "+17" at bounding box center [686, 415] width 43 height 43
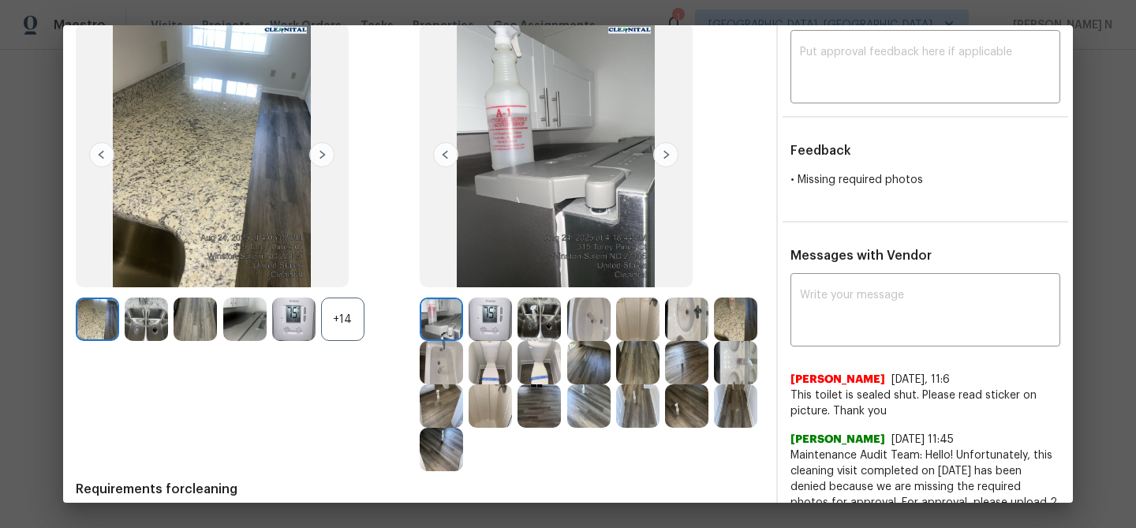
scroll to position [200, 0]
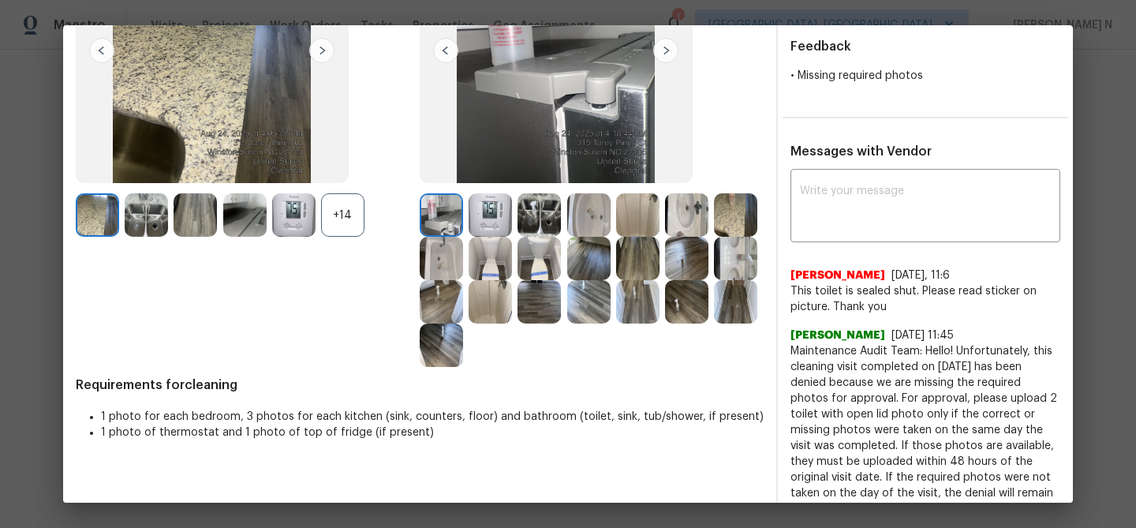
click at [500, 273] on img at bounding box center [490, 258] width 43 height 43
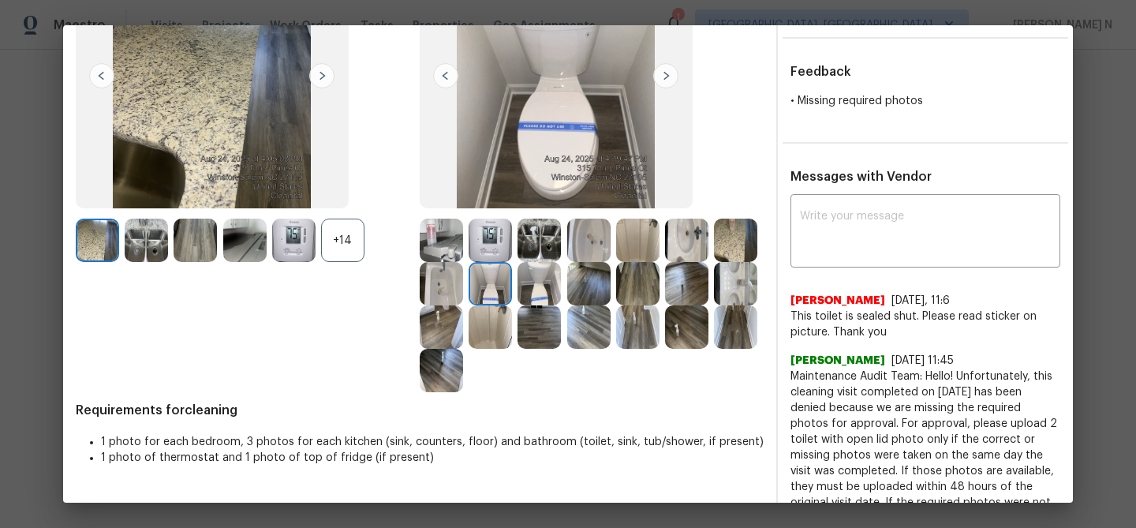
scroll to position [0, 0]
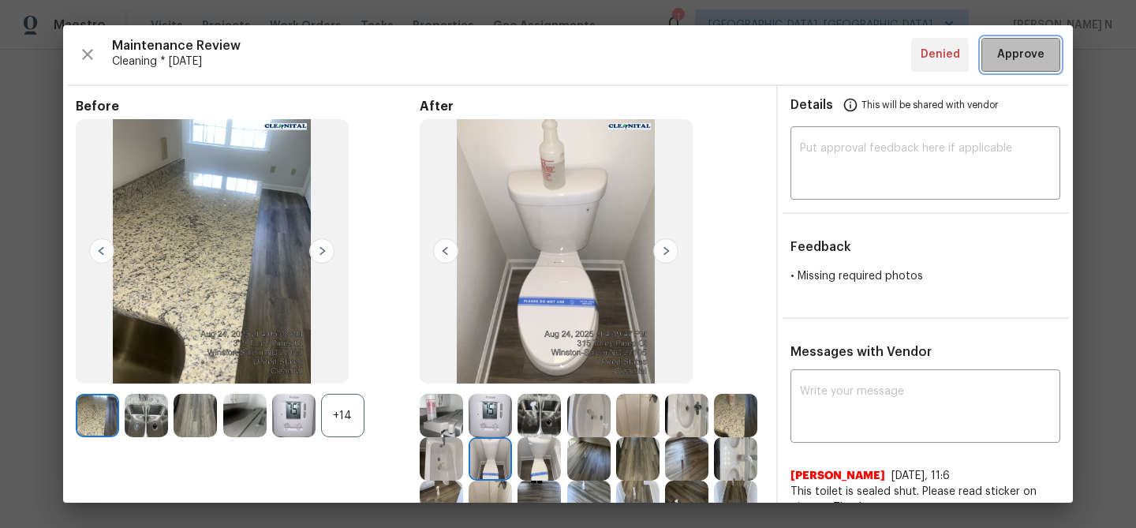
click at [1026, 45] on span "Approve" at bounding box center [1020, 55] width 47 height 20
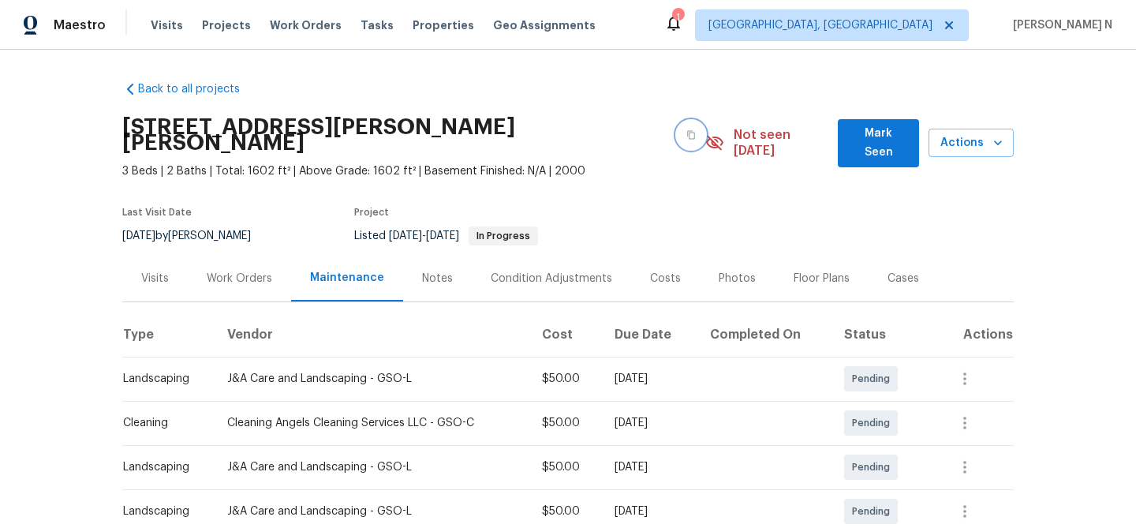
click at [687, 130] on icon "button" at bounding box center [691, 134] width 9 height 9
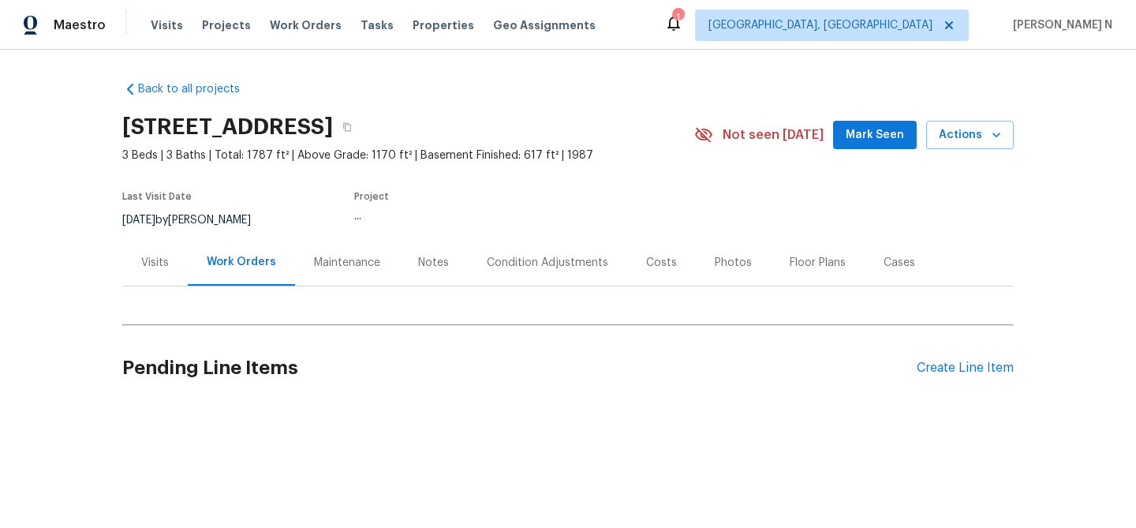
click at [350, 255] on div "Maintenance" at bounding box center [347, 263] width 66 height 16
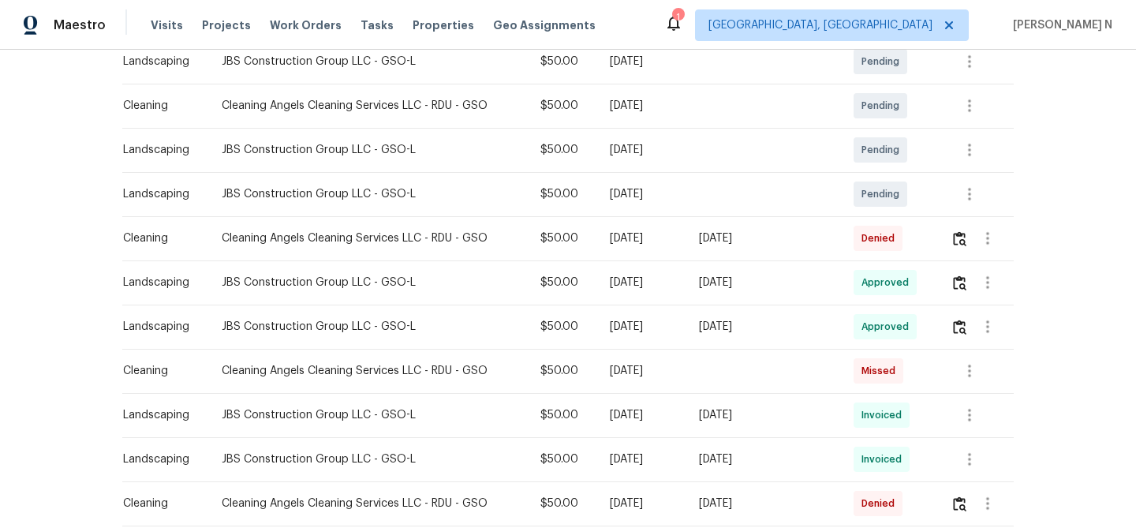
scroll to position [369, 0]
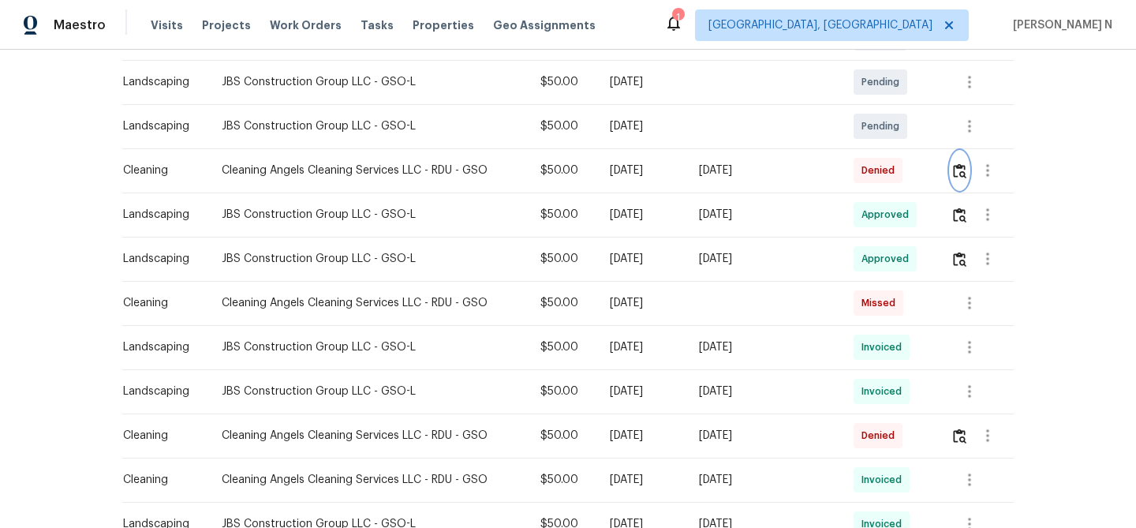
click at [962, 179] on button "button" at bounding box center [960, 171] width 18 height 38
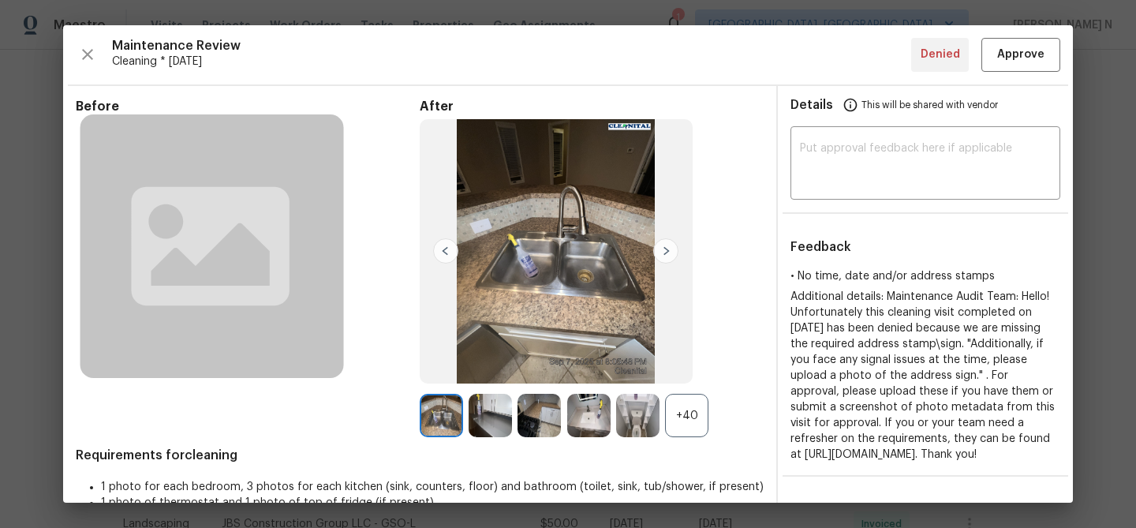
click at [683, 414] on div "+40" at bounding box center [686, 415] width 43 height 43
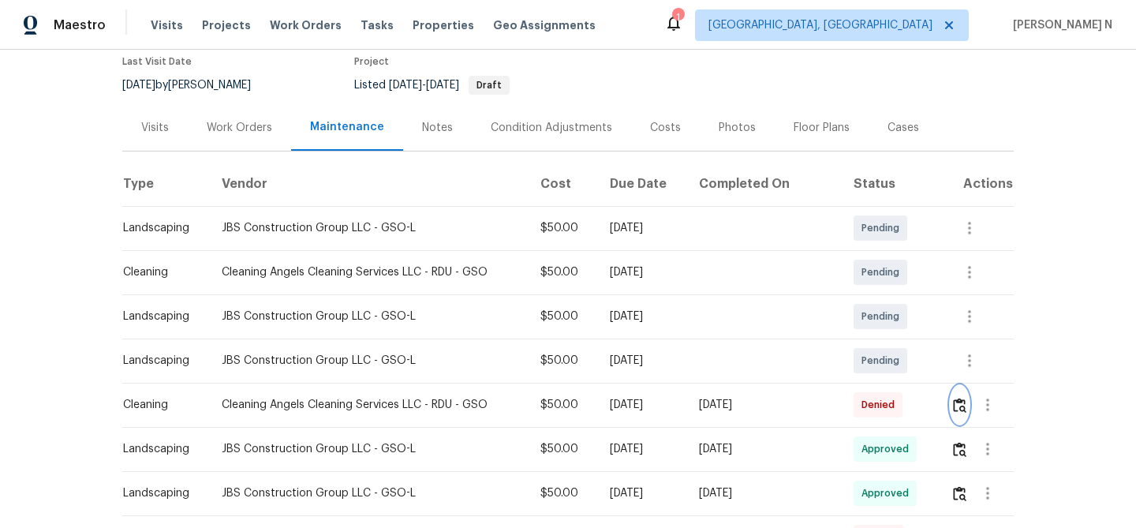
scroll to position [0, 0]
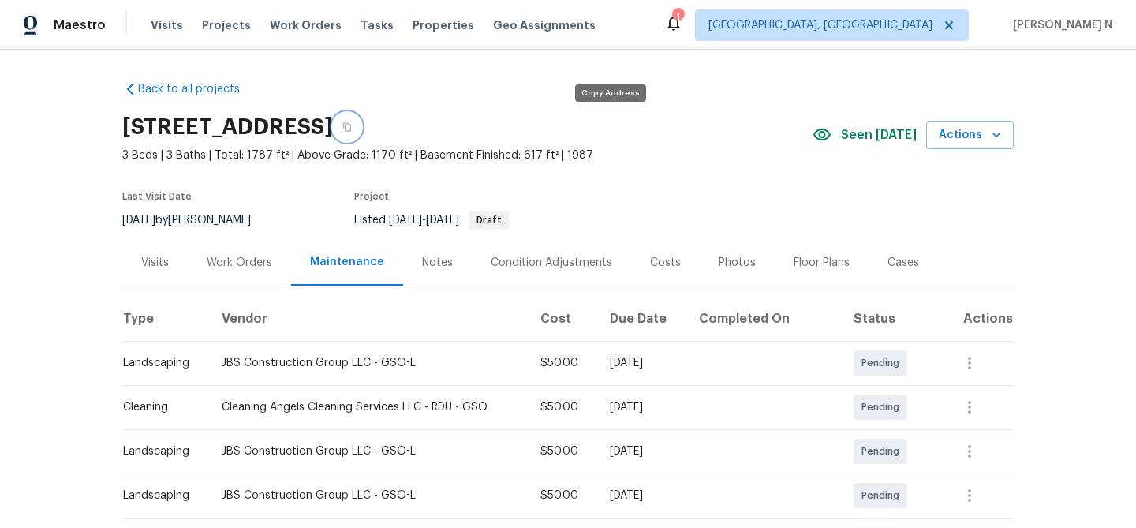
click at [361, 132] on button "button" at bounding box center [347, 127] width 28 height 28
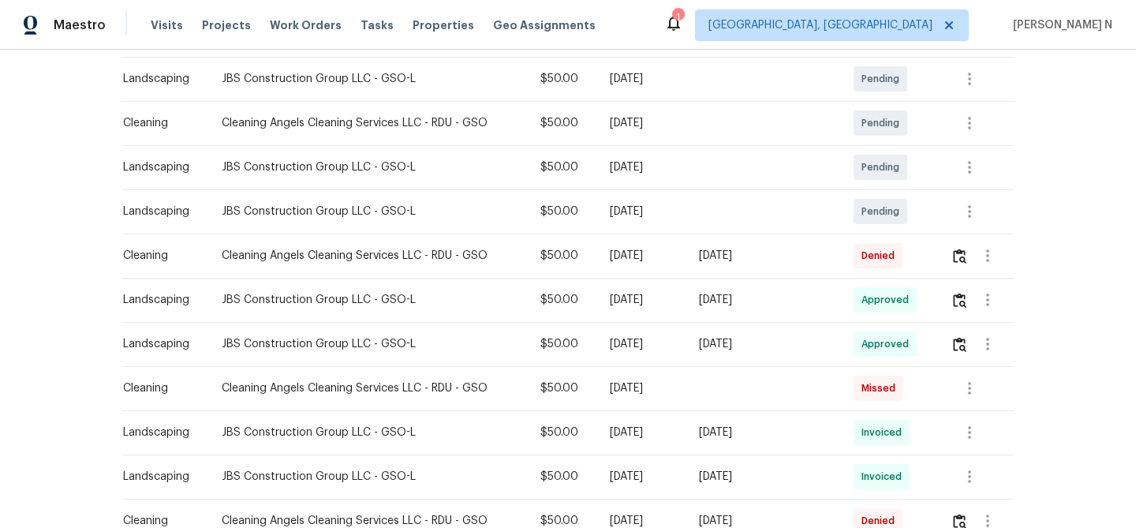
scroll to position [364, 0]
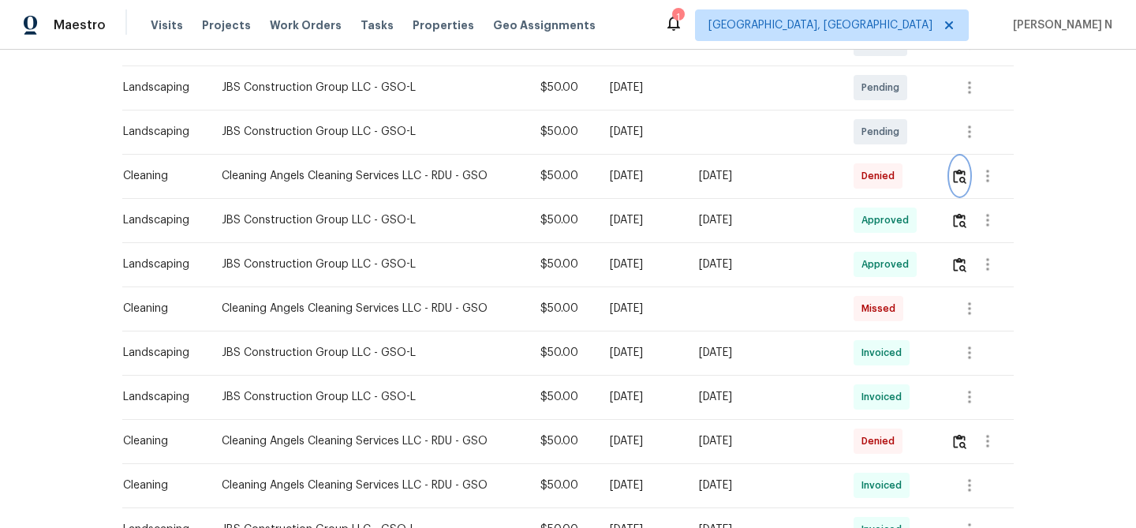
click at [957, 185] on button "button" at bounding box center [960, 176] width 18 height 38
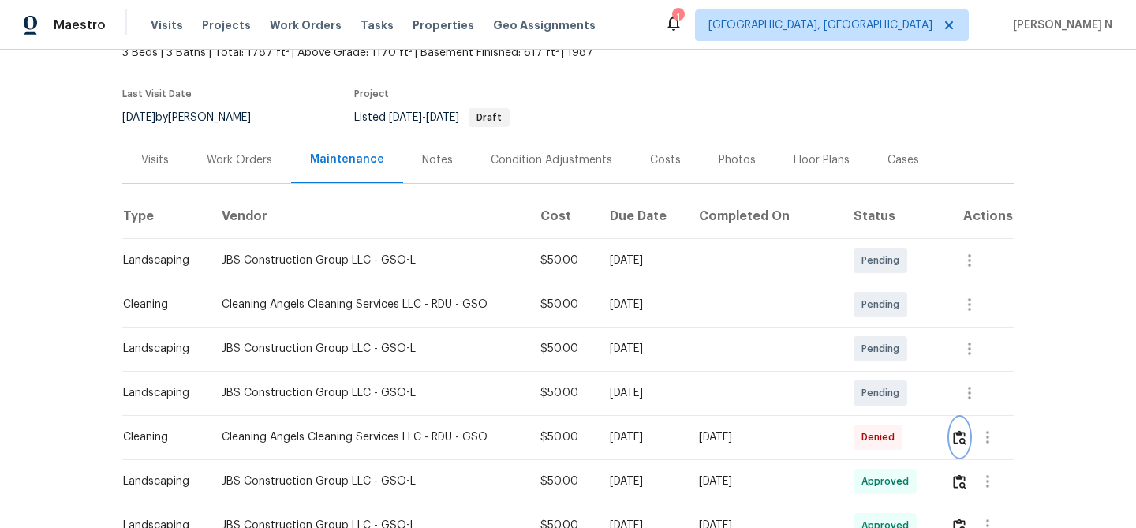
scroll to position [0, 0]
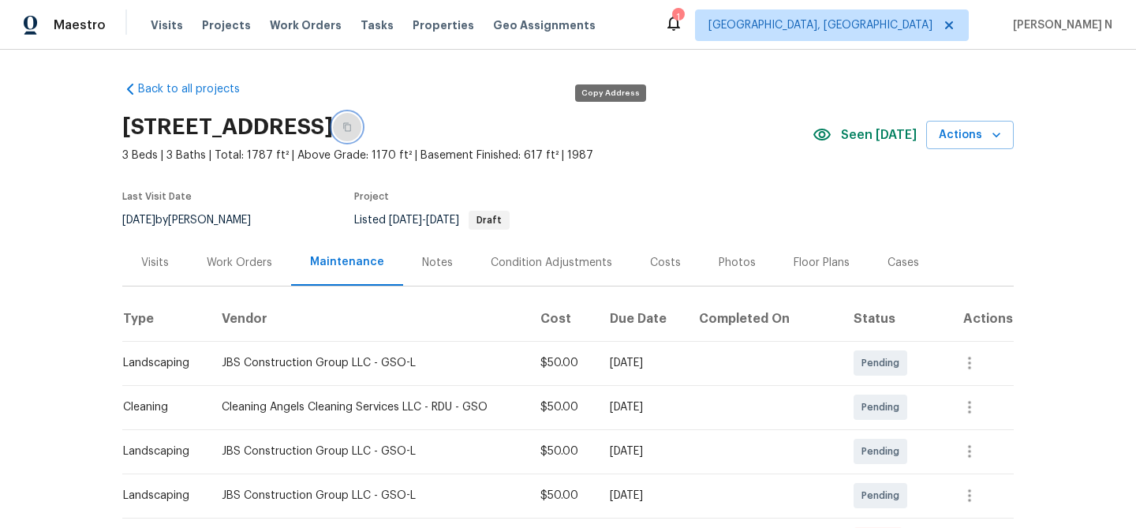
click at [361, 127] on button "button" at bounding box center [347, 127] width 28 height 28
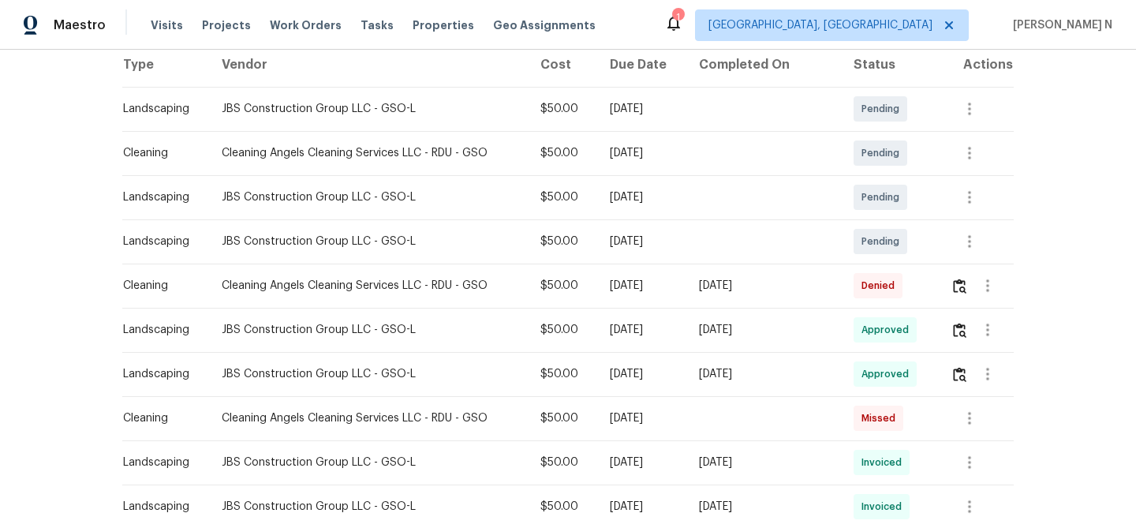
scroll to position [335, 0]
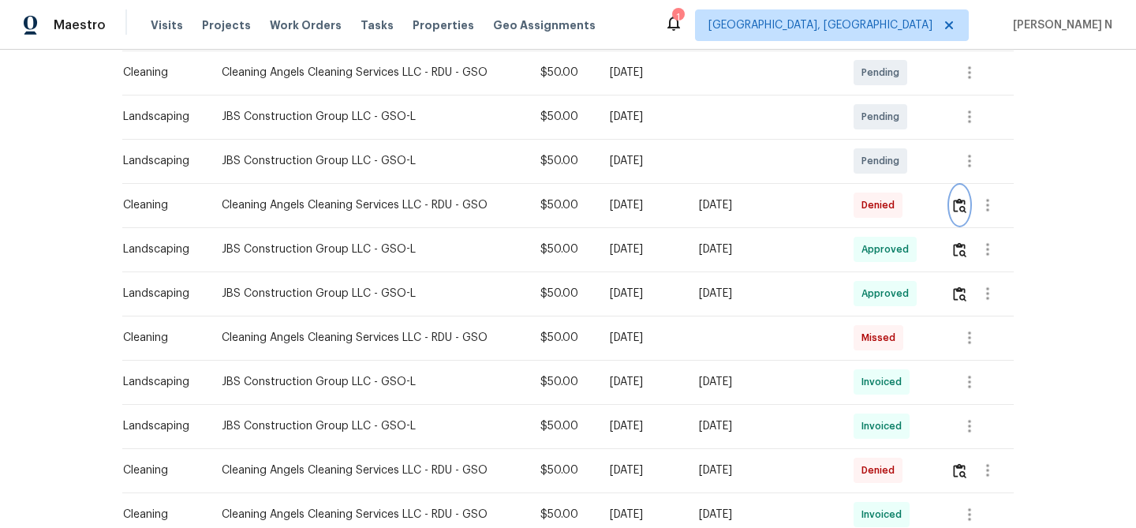
click at [963, 210] on img "button" at bounding box center [959, 205] width 13 height 15
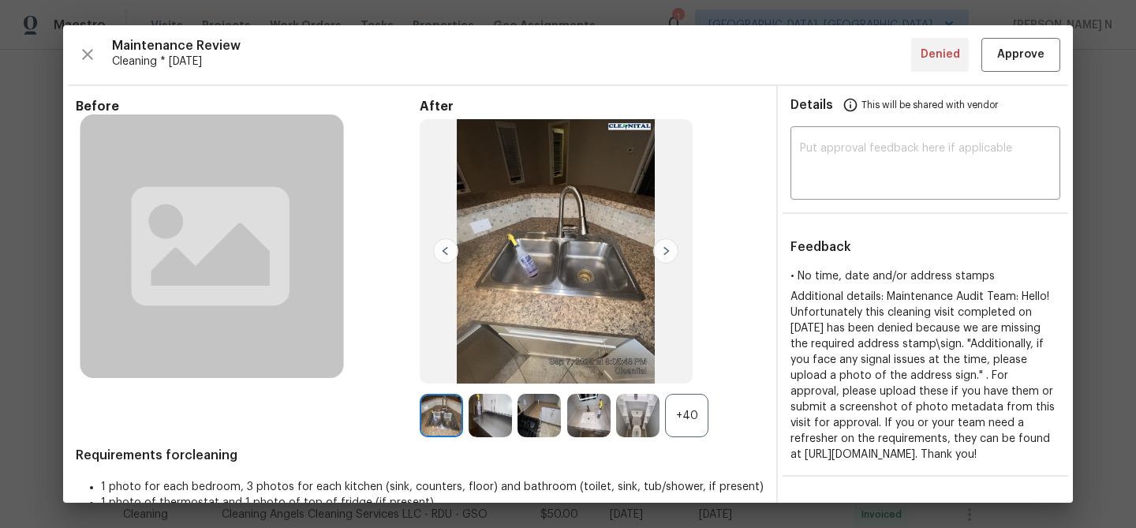
click at [690, 414] on div "+40" at bounding box center [686, 415] width 43 height 43
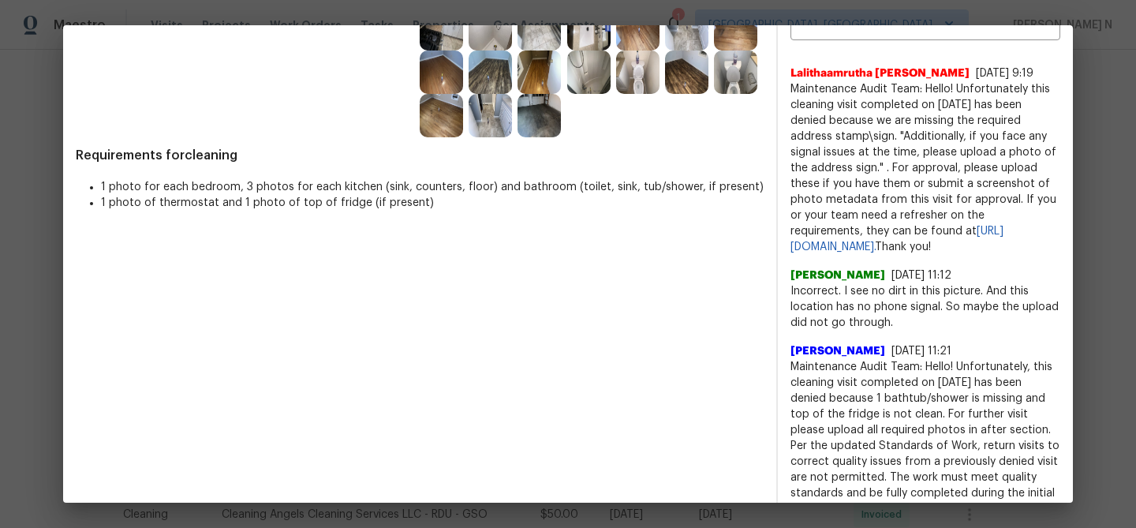
scroll to position [550, 0]
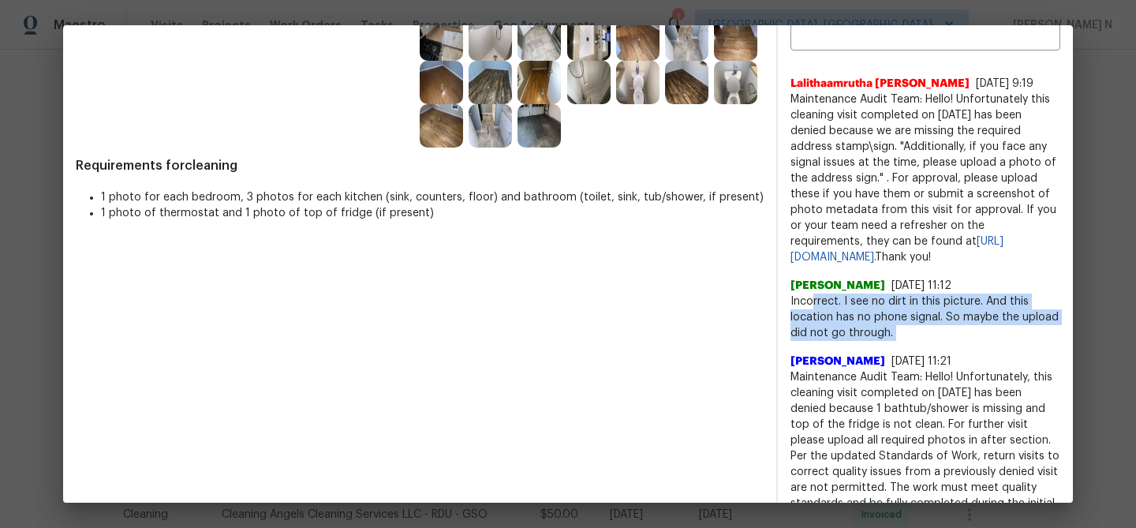
drag, startPoint x: 813, startPoint y: 332, endPoint x: 893, endPoint y: 372, distance: 89.6
click at [893, 372] on div "Lalithaamrutha Davuluri 9/9/25, 9:19 Maintenance Audit Team: Hello! Unfortunate…" at bounding box center [926, 334] width 270 height 543
click at [900, 341] on span "Incorrect. I see no dirt in this picture. And this location has no phone signal…" at bounding box center [926, 317] width 270 height 47
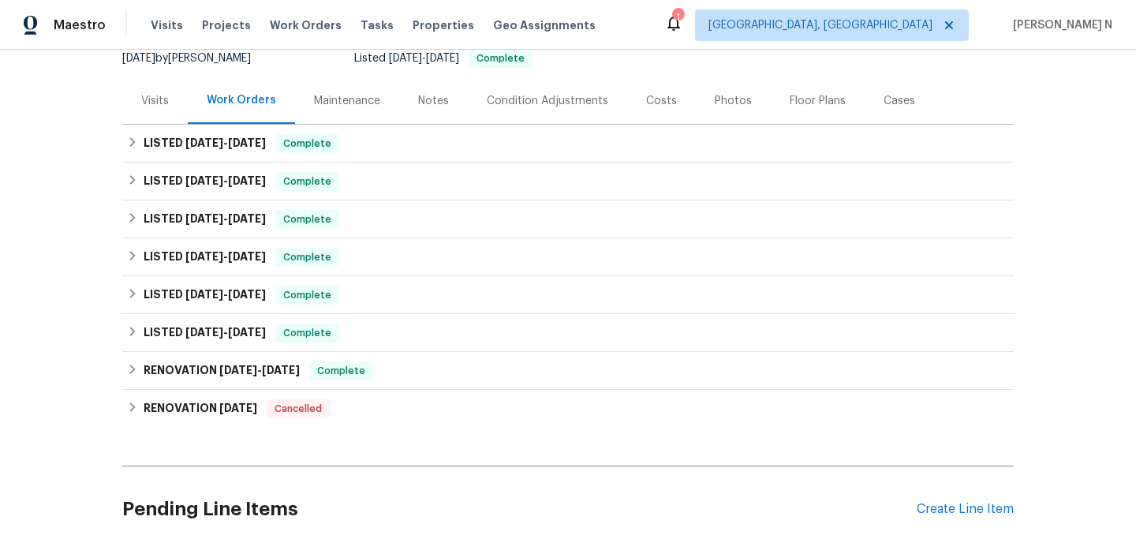
scroll to position [161, 0]
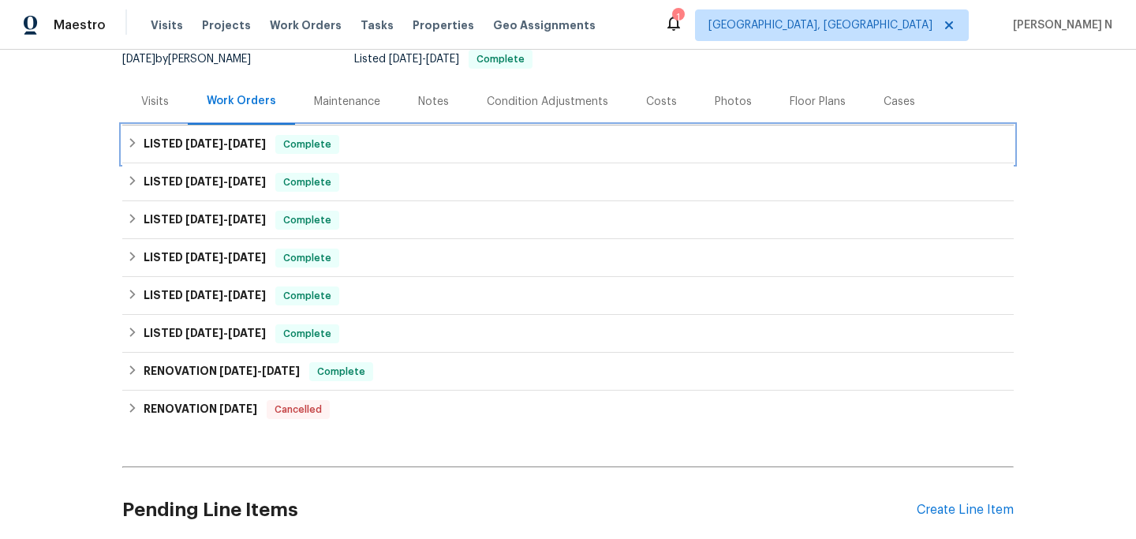
click at [175, 133] on div "LISTED [DATE] - [DATE] Complete" at bounding box center [568, 144] width 892 height 38
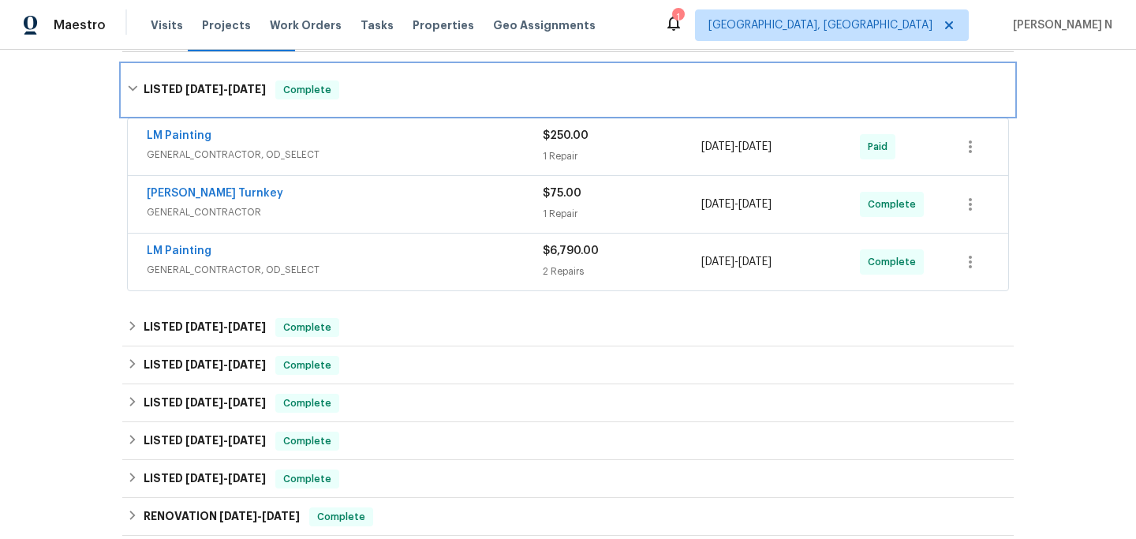
scroll to position [283, 0]
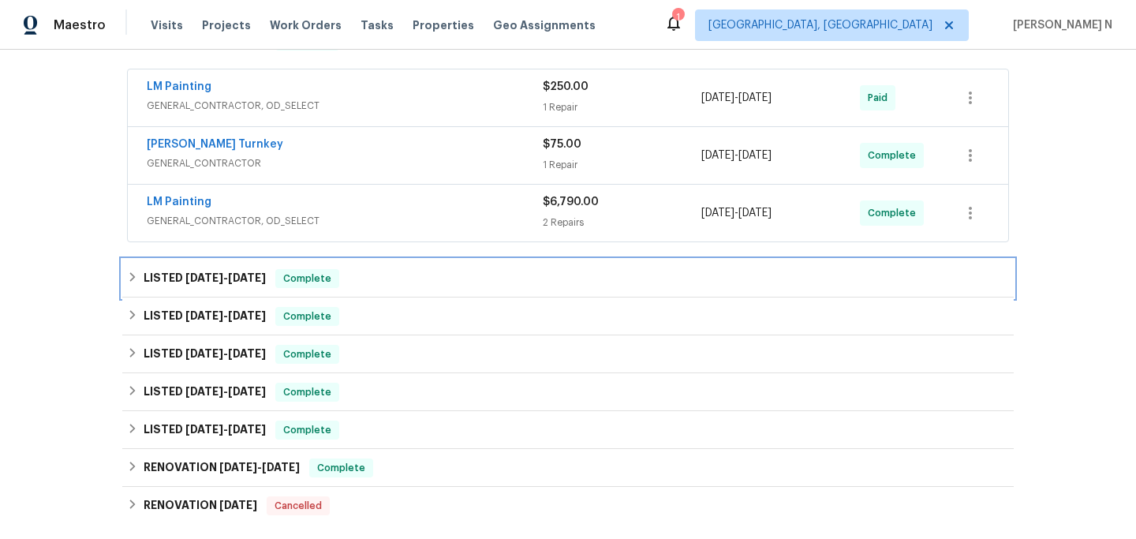
click at [223, 280] on span "[DATE]" at bounding box center [204, 277] width 38 height 11
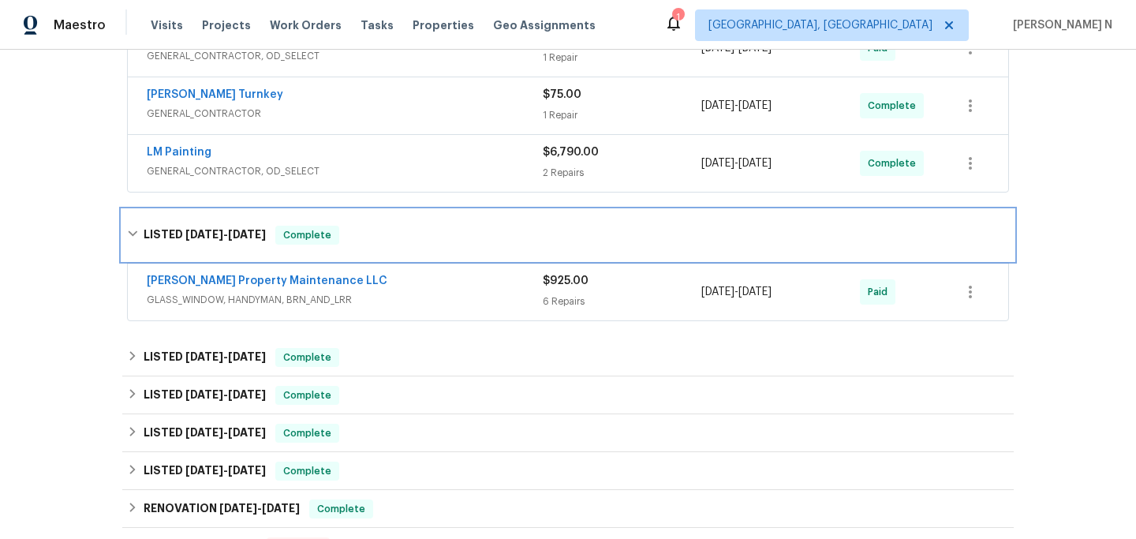
scroll to position [385, 0]
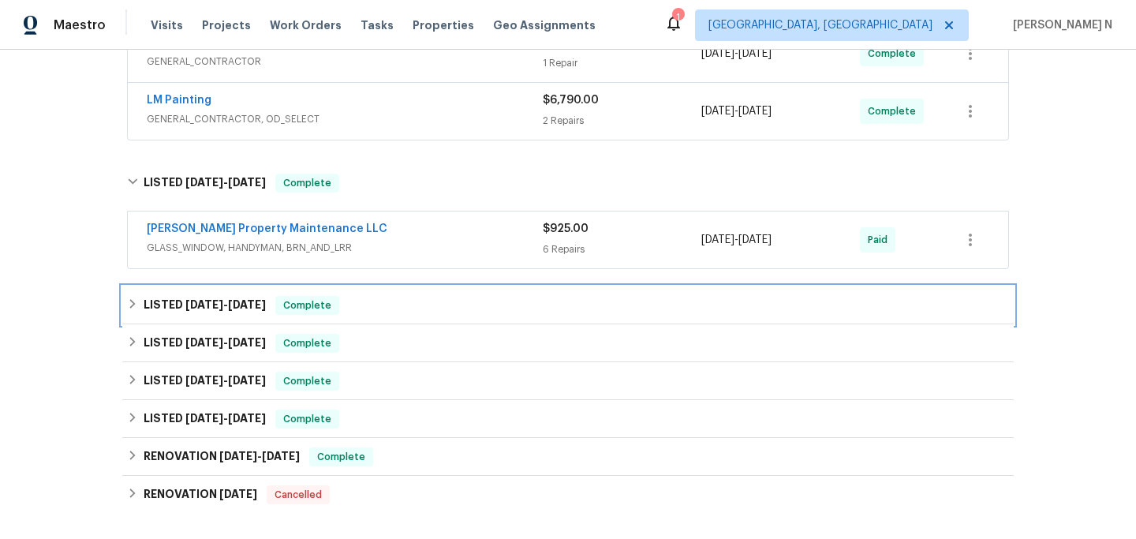
click at [232, 303] on span "[DATE] - [DATE]" at bounding box center [225, 304] width 80 height 11
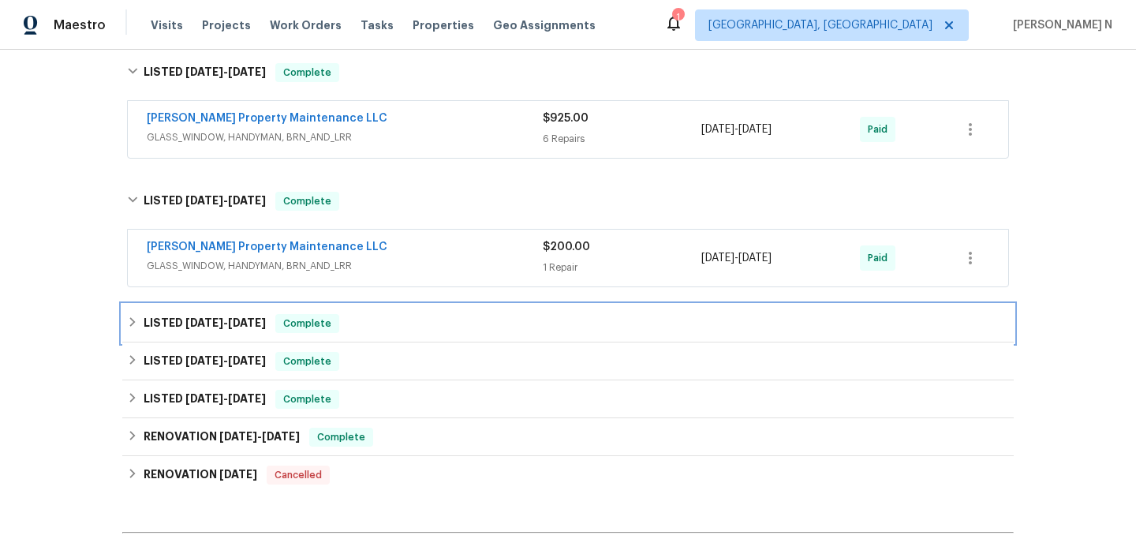
click at [234, 323] on span "[DATE]" at bounding box center [247, 322] width 38 height 11
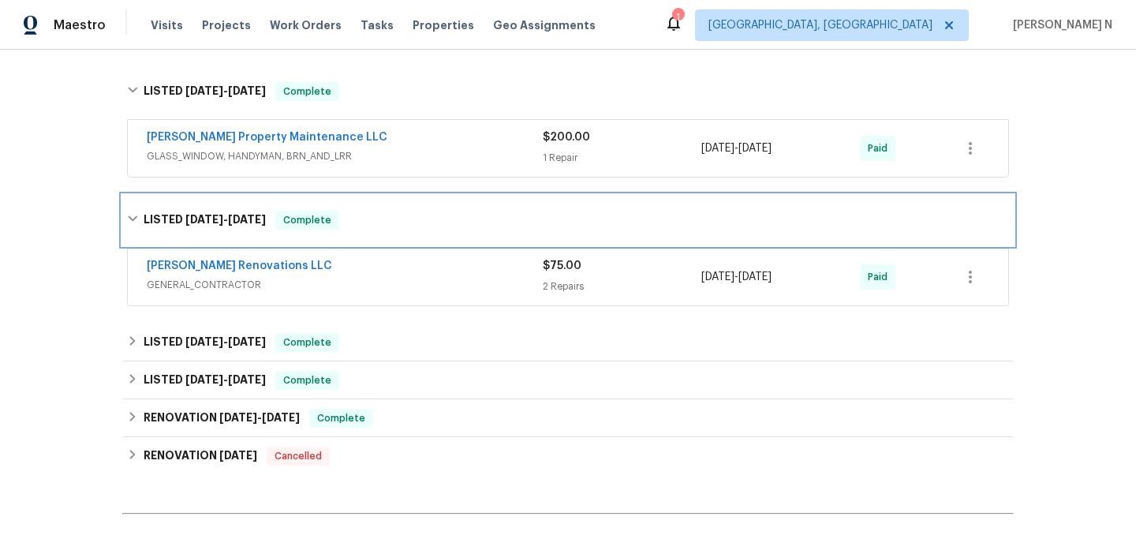
scroll to position [640, 0]
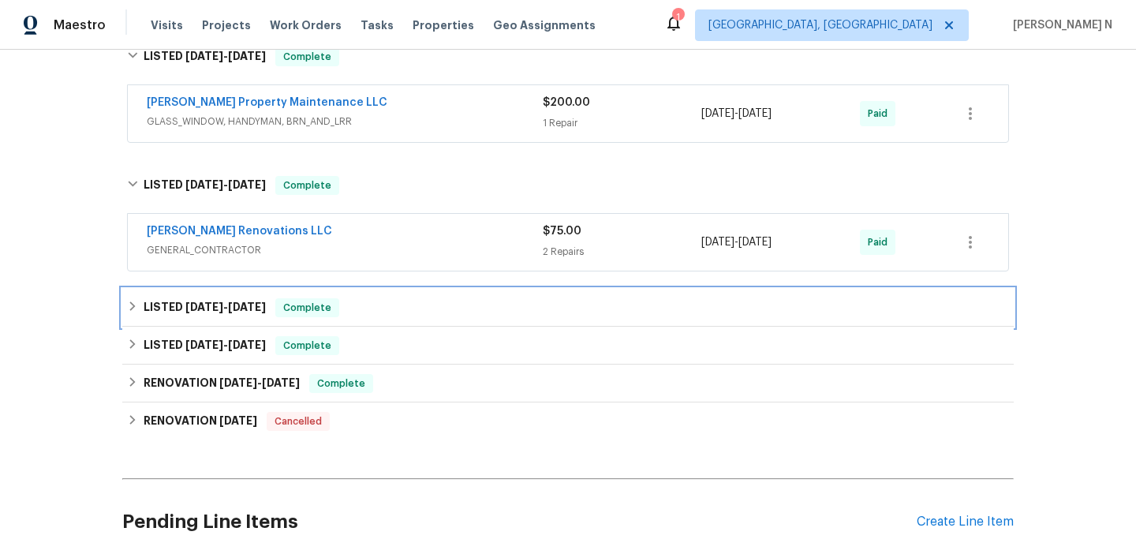
click at [234, 323] on div "LISTED [DATE] - [DATE] Complete" at bounding box center [568, 308] width 892 height 38
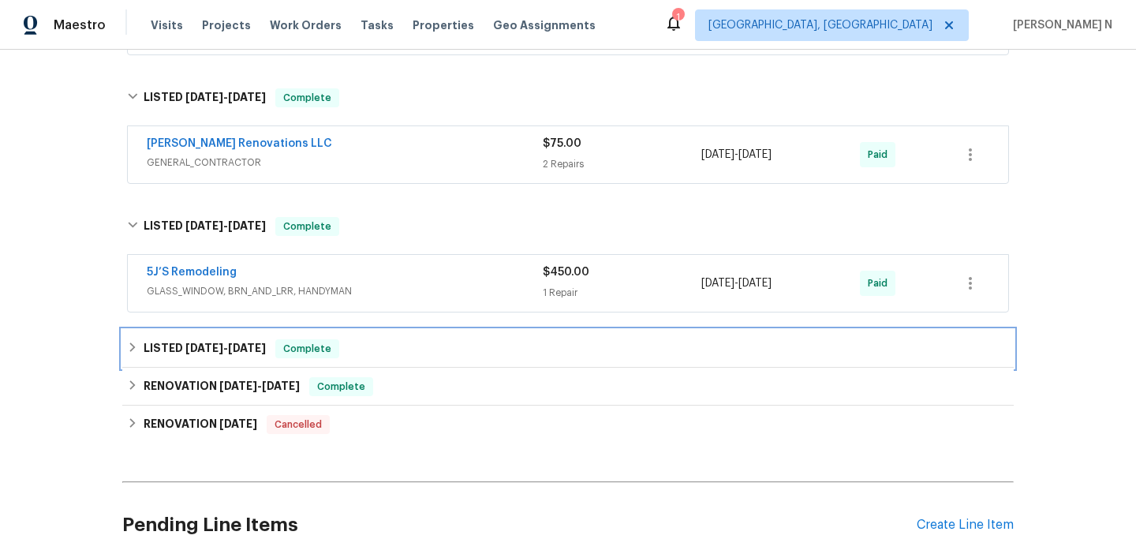
click at [216, 354] on h6 "LISTED [DATE] - [DATE]" at bounding box center [205, 348] width 122 height 19
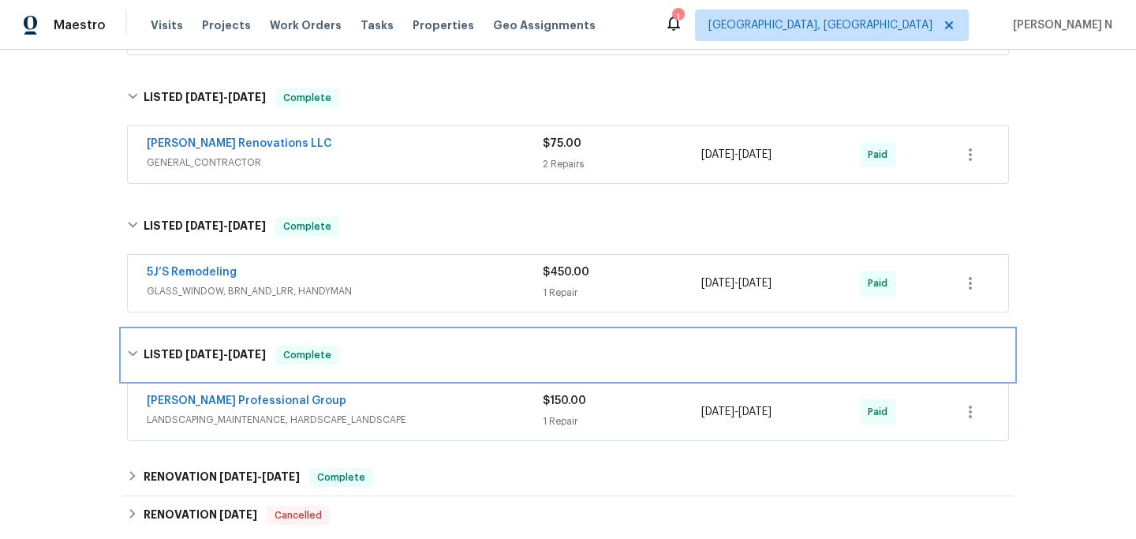
scroll to position [844, 0]
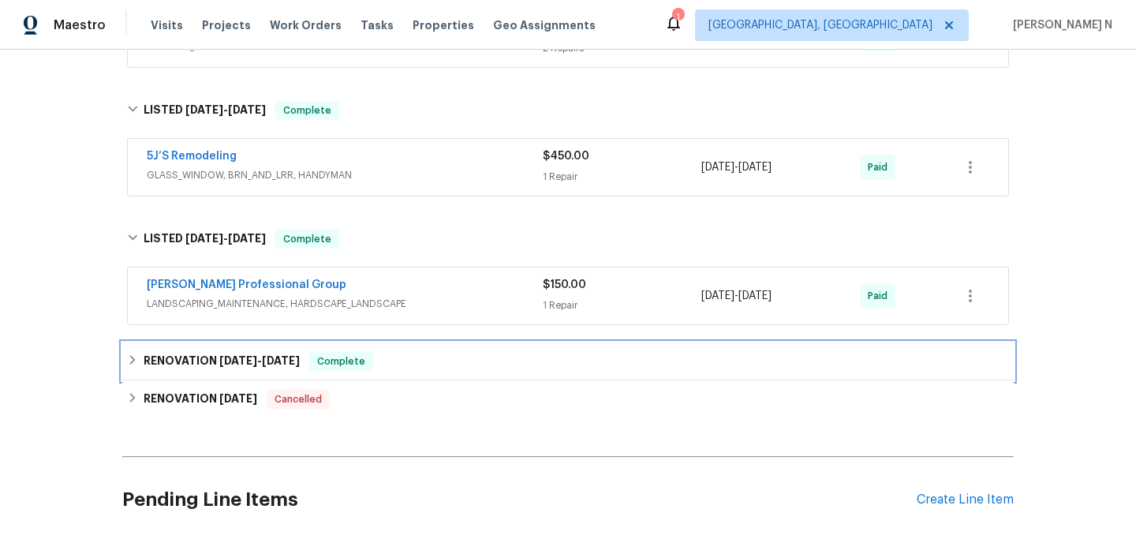
click at [216, 354] on h6 "RENOVATION [DATE] - [DATE]" at bounding box center [222, 361] width 156 height 19
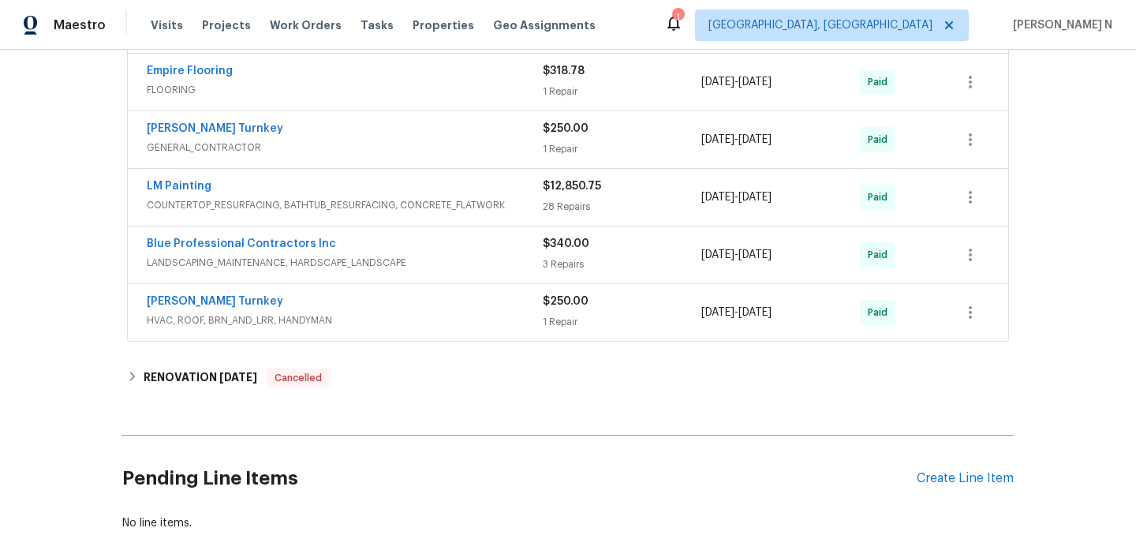
scroll to position [1264, 0]
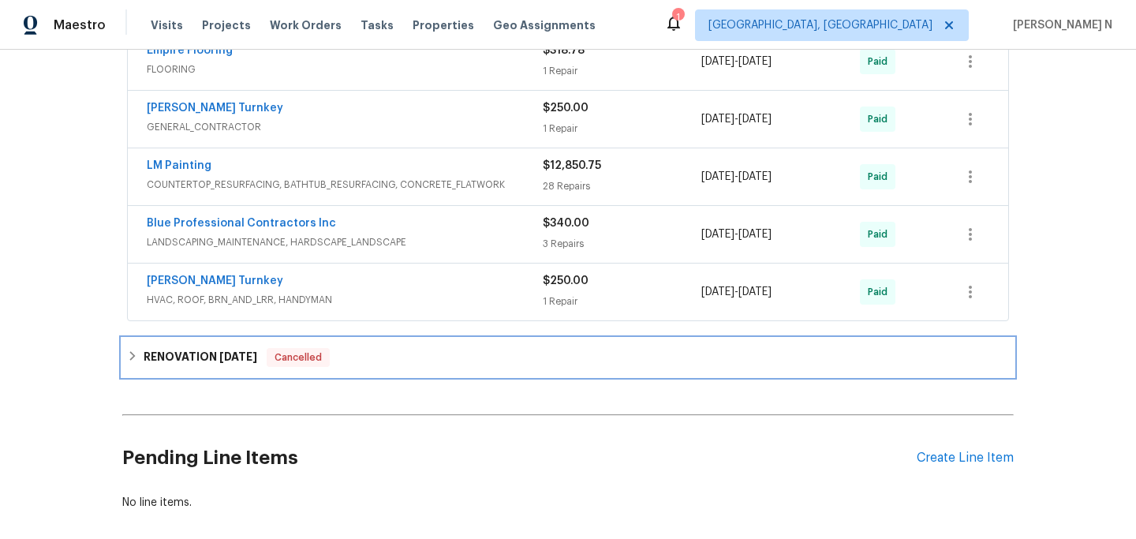
click at [206, 346] on div "RENOVATION [DATE] Cancelled" at bounding box center [568, 358] width 892 height 38
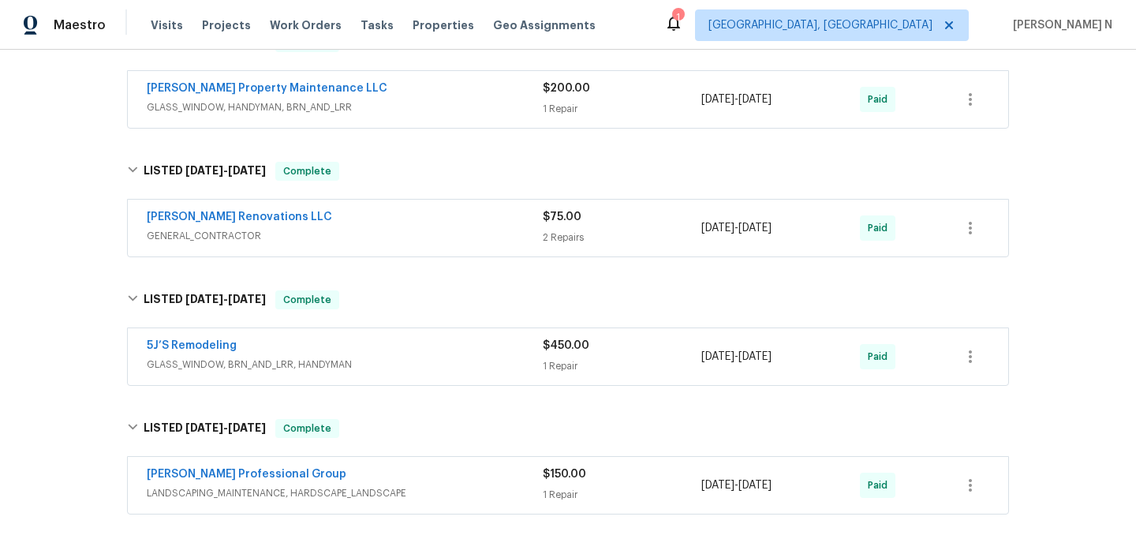
scroll to position [593, 0]
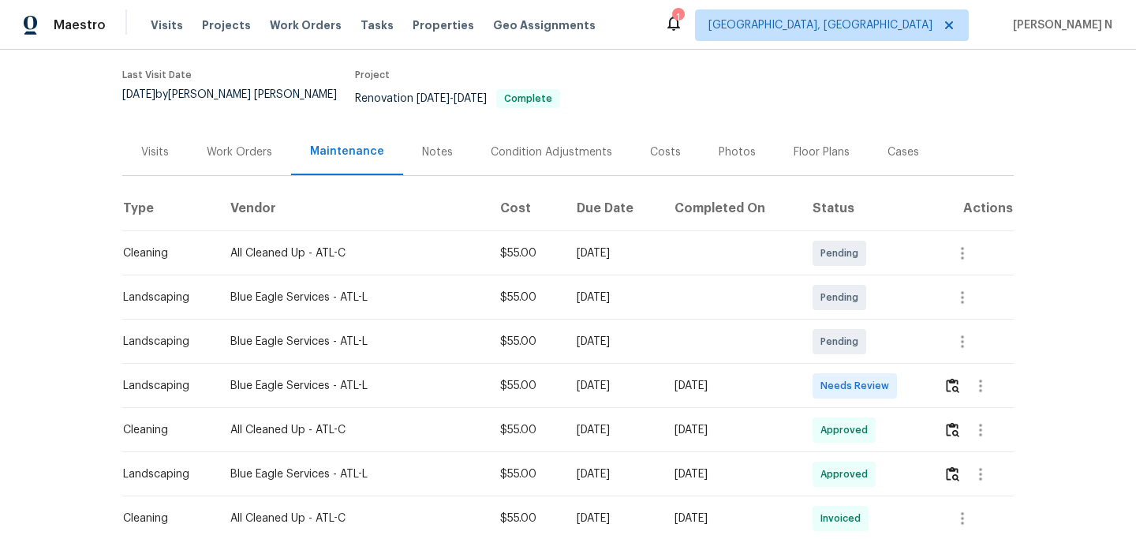
scroll to position [145, 0]
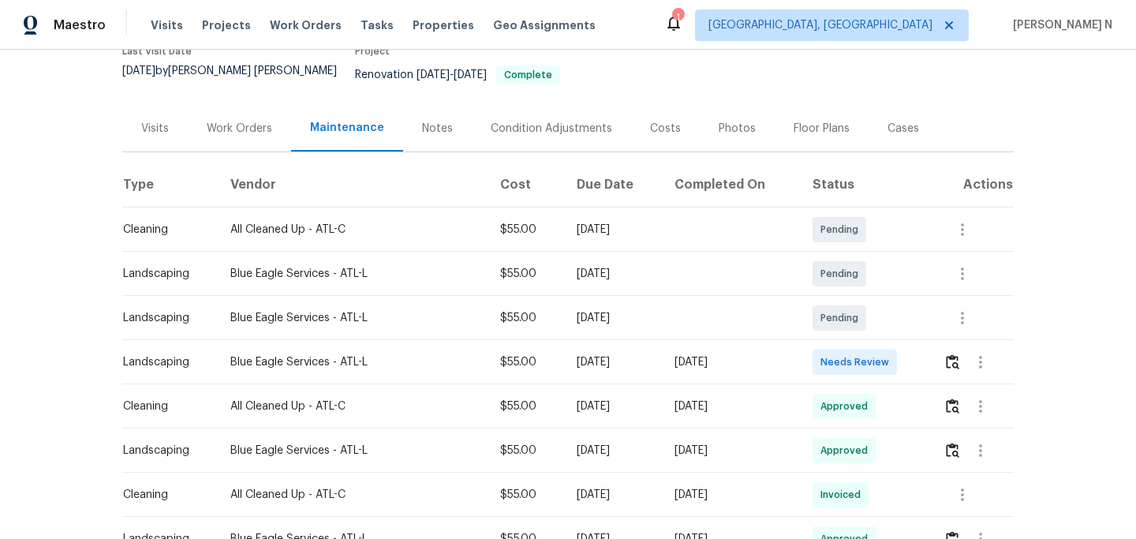
drag, startPoint x: 742, startPoint y: 354, endPoint x: 771, endPoint y: 354, distance: 29.2
click at [771, 354] on div "[DATE]" at bounding box center [731, 362] width 113 height 16
click at [956, 354] on img "button" at bounding box center [952, 361] width 13 height 15
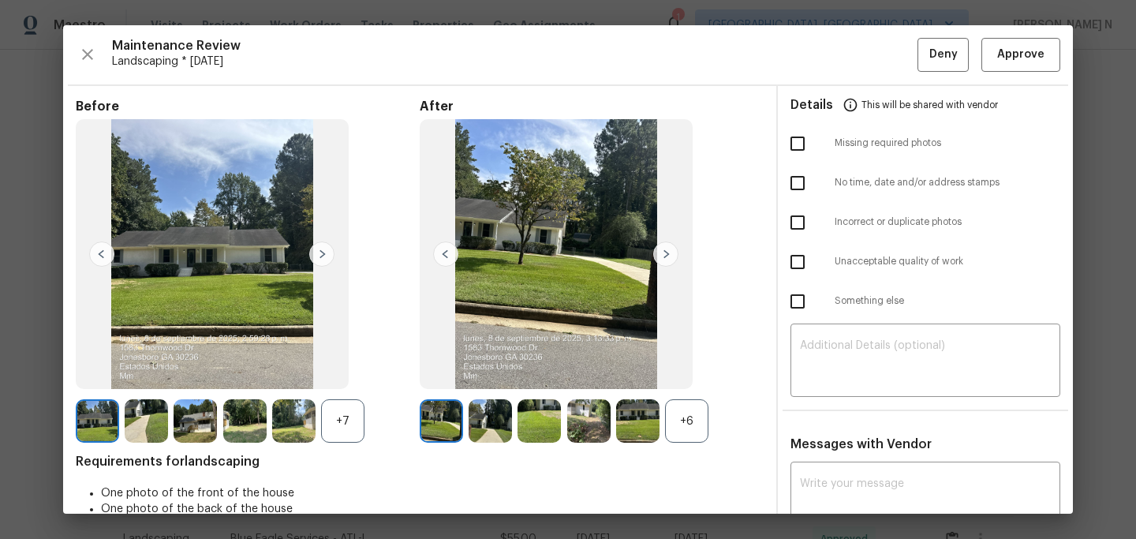
click at [687, 436] on div "+6" at bounding box center [686, 420] width 43 height 43
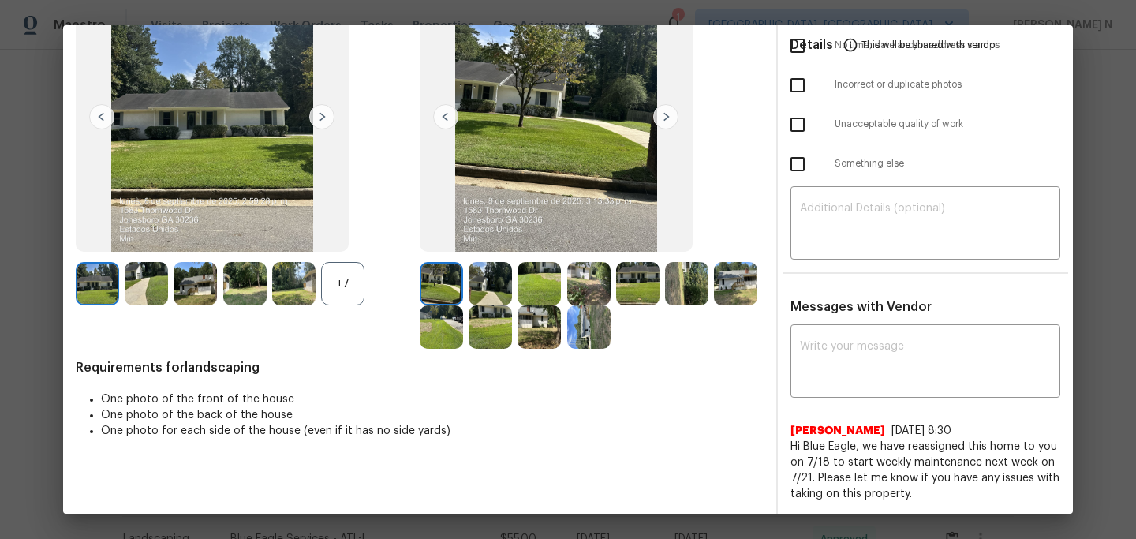
scroll to position [28, 0]
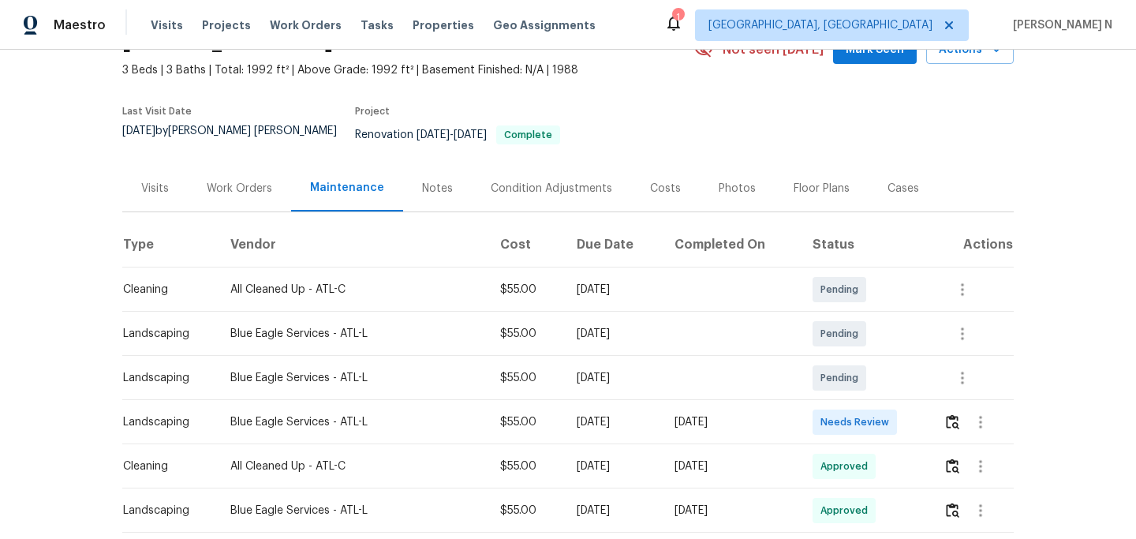
scroll to position [160, 0]
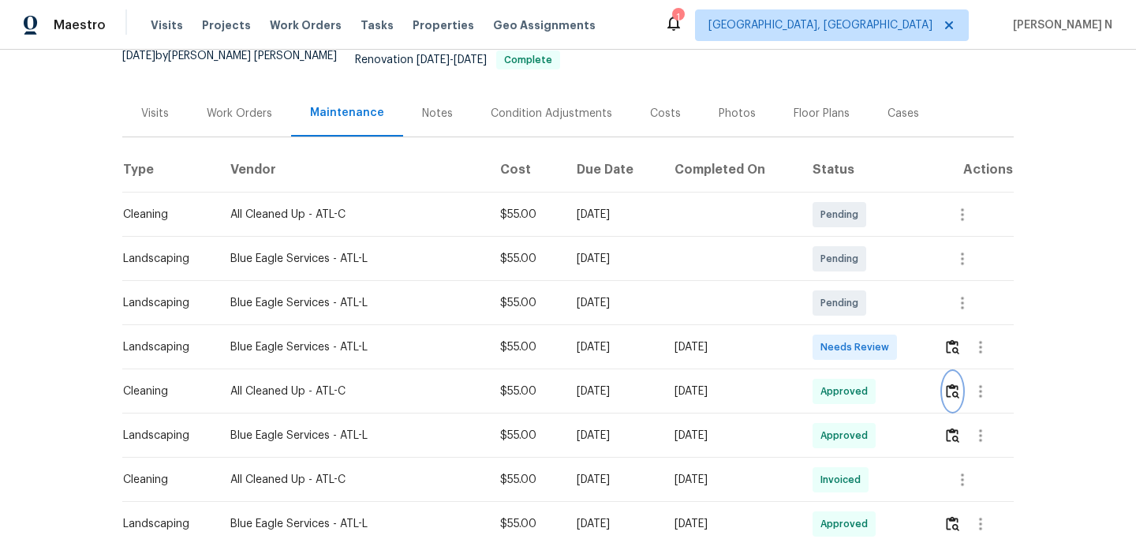
click at [954, 384] on img "button" at bounding box center [952, 391] width 13 height 15
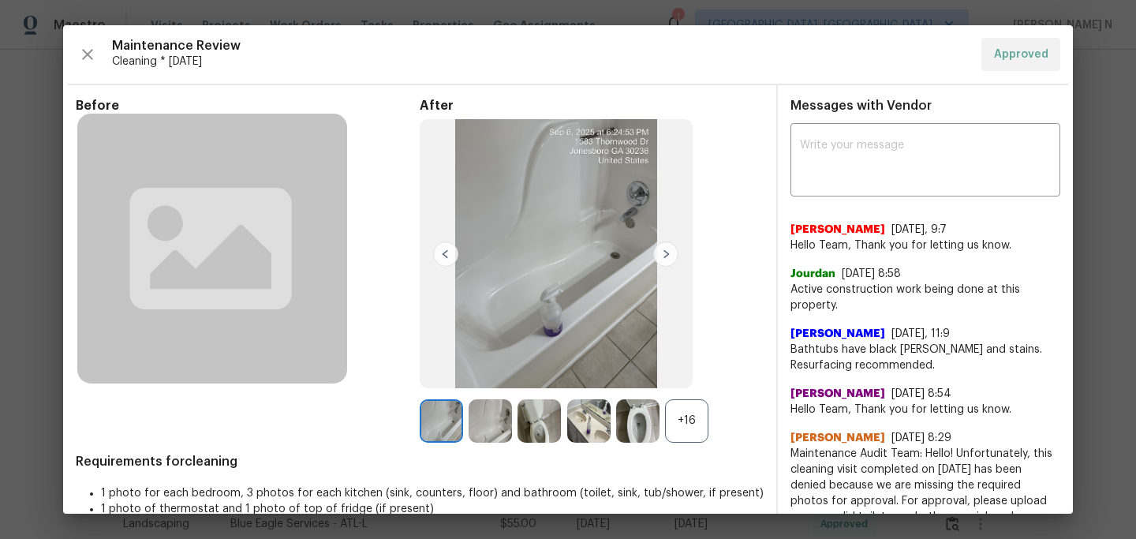
click at [698, 419] on div "+16" at bounding box center [686, 420] width 43 height 43
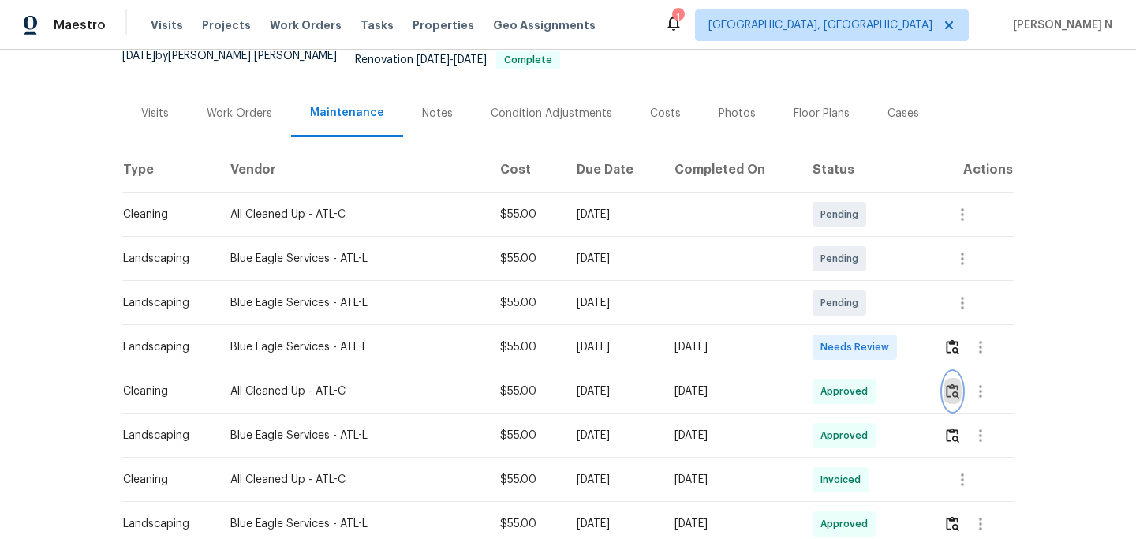
click at [960, 384] on img "button" at bounding box center [952, 391] width 13 height 15
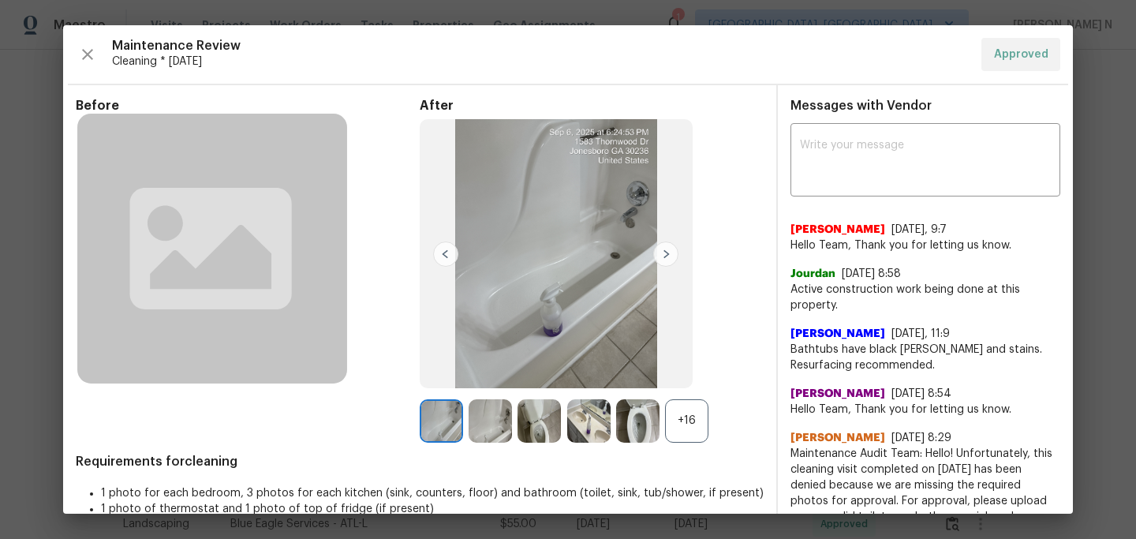
click at [662, 428] on div at bounding box center [640, 420] width 49 height 43
click at [689, 428] on div "+16" at bounding box center [686, 420] width 43 height 43
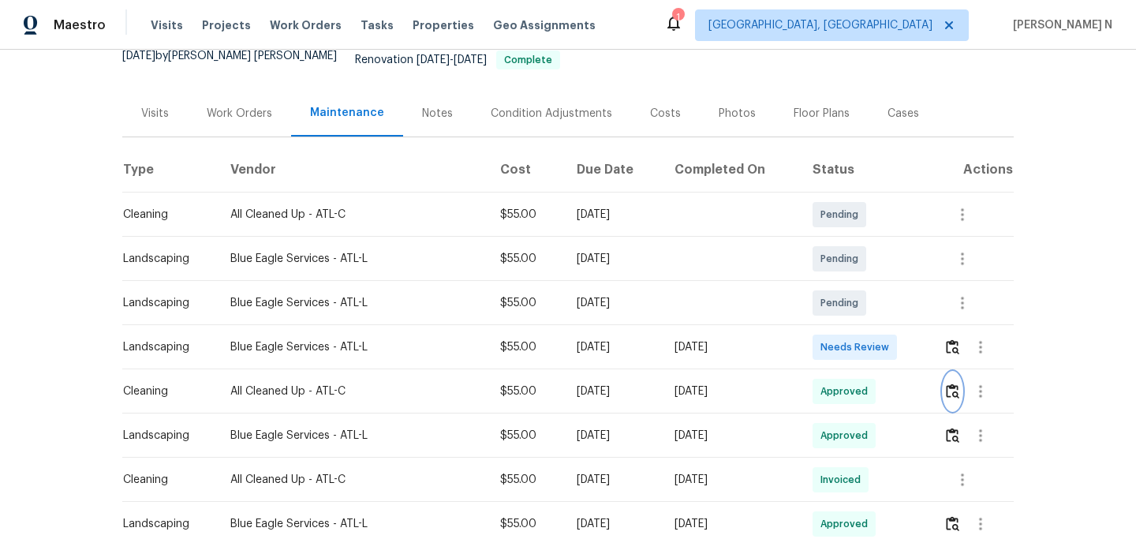
scroll to position [0, 0]
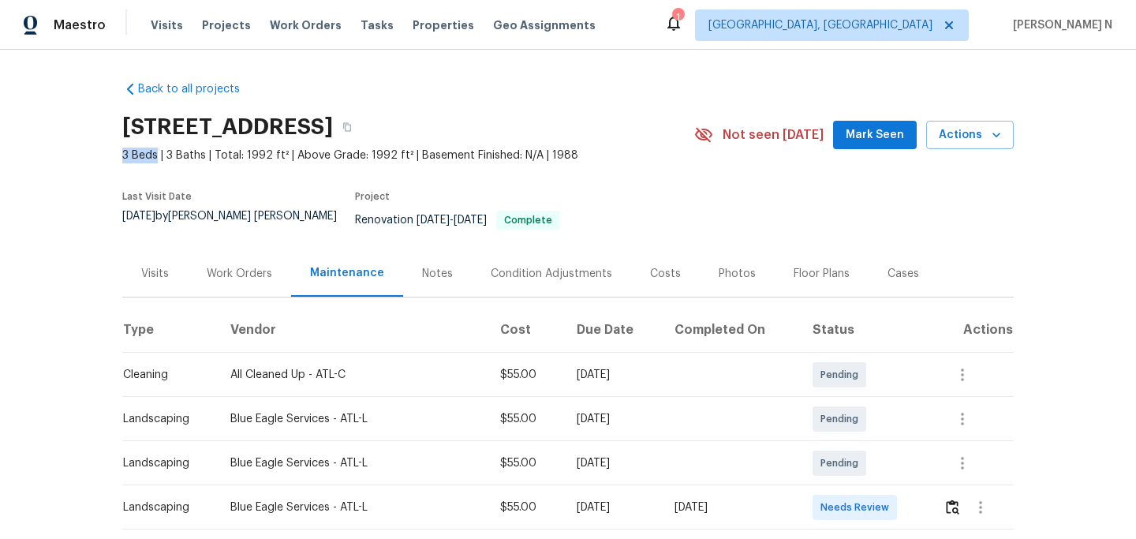
drag, startPoint x: 123, startPoint y: 148, endPoint x: 157, endPoint y: 154, distance: 34.4
click at [157, 154] on span "3 Beds | 3 Baths | Total: 1992 ft² | Above Grade: 1992 ft² | Basement Finished:…" at bounding box center [408, 156] width 572 height 16
click at [171, 154] on span "3 Beds | 3 Baths | Total: 1992 ft² | Above Grade: 1992 ft² | Basement Finished:…" at bounding box center [408, 156] width 572 height 16
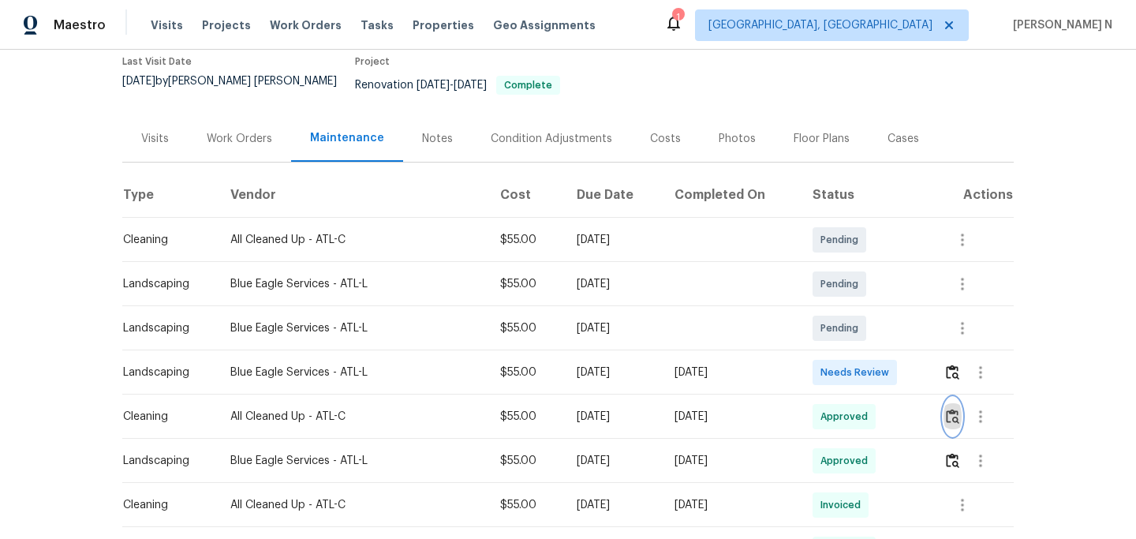
click at [957, 417] on button "button" at bounding box center [953, 417] width 18 height 38
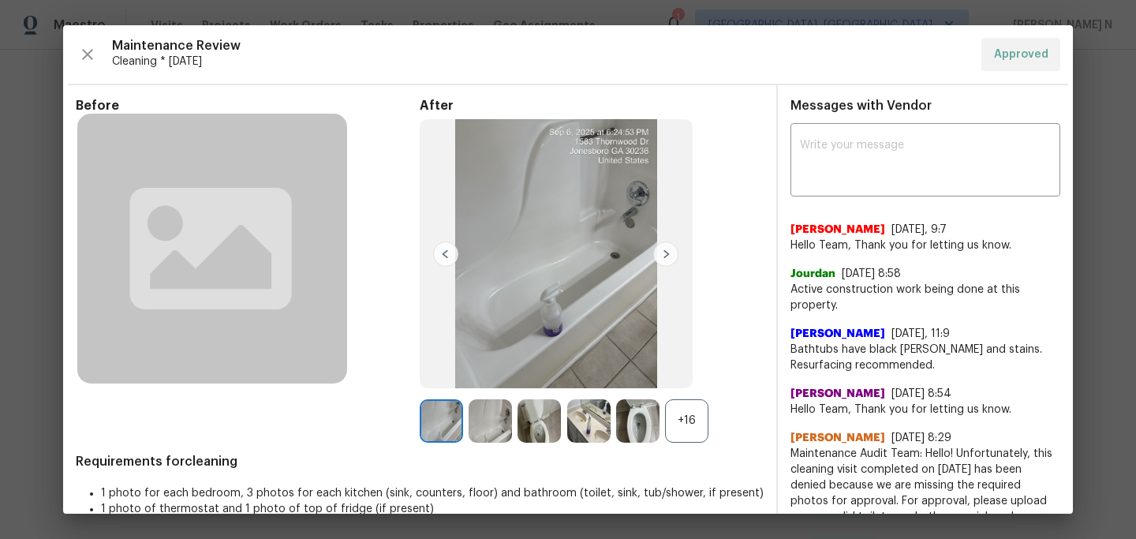
click at [694, 425] on div "+16" at bounding box center [686, 420] width 43 height 43
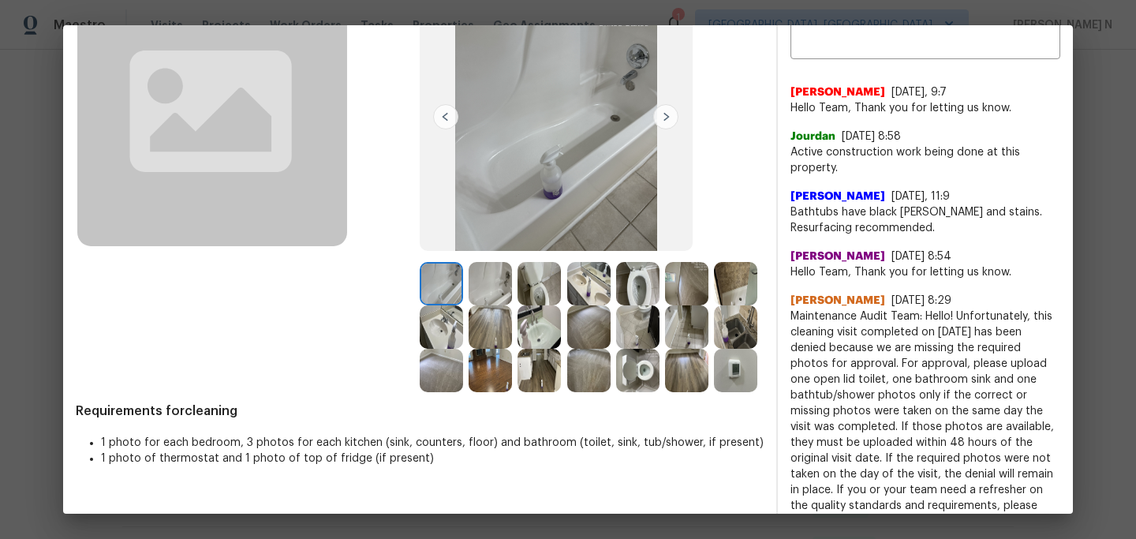
scroll to position [0, 0]
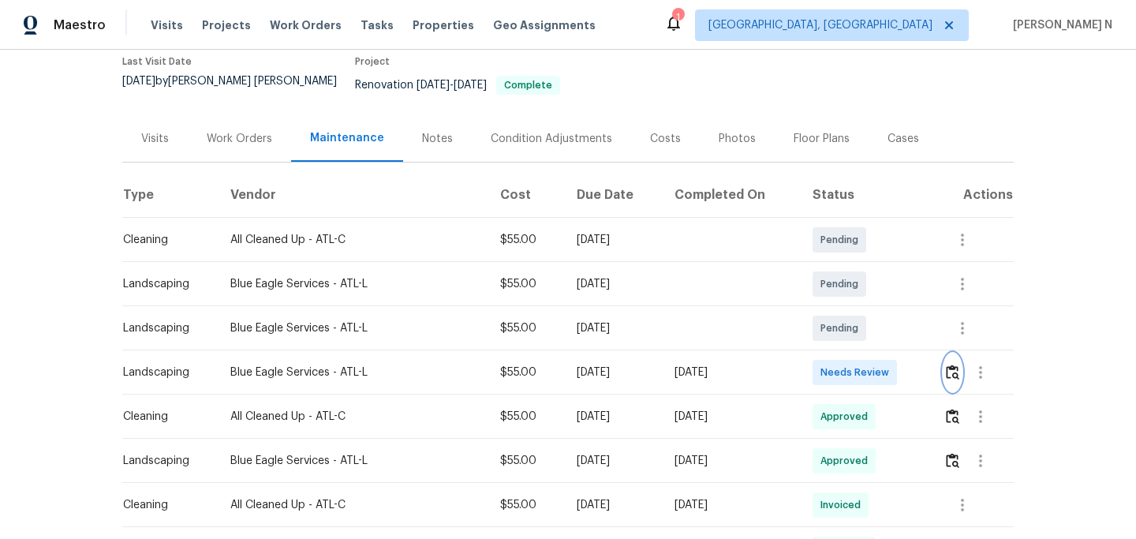
click at [950, 365] on img "button" at bounding box center [952, 372] width 13 height 15
click at [952, 409] on img "button" at bounding box center [952, 416] width 13 height 15
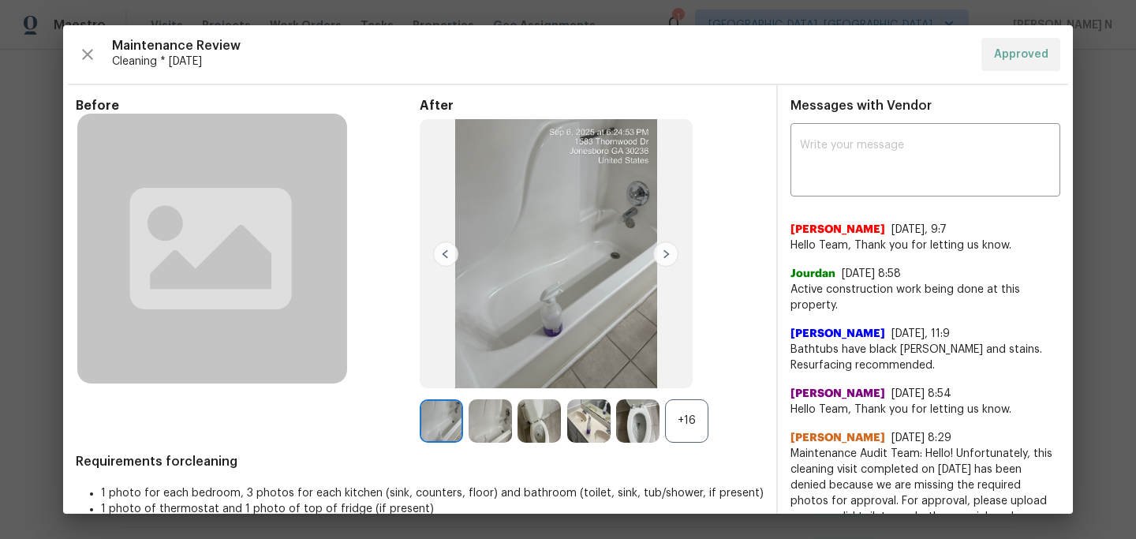
click at [693, 422] on div "+16" at bounding box center [686, 420] width 43 height 43
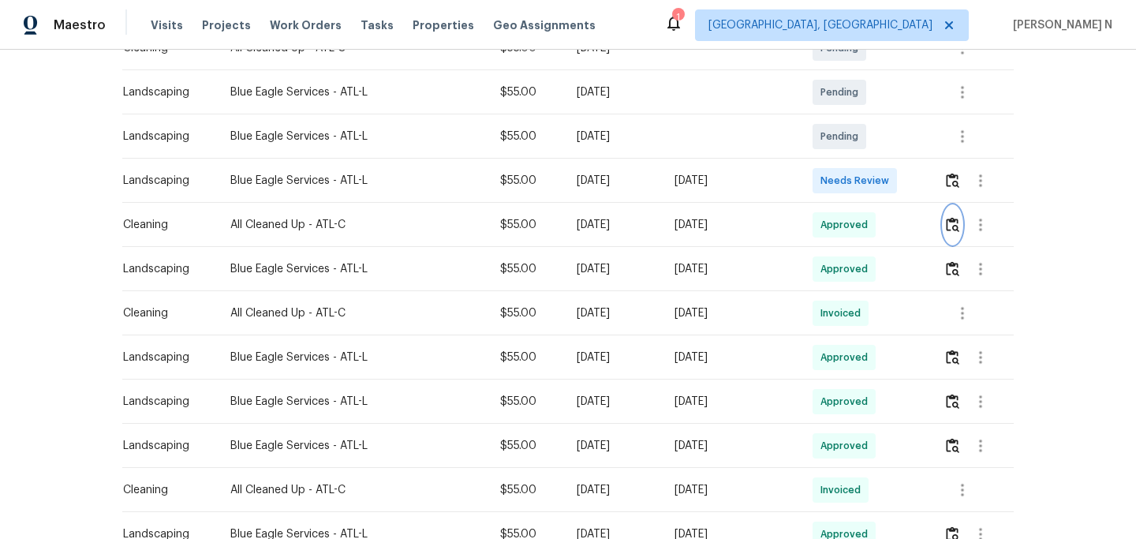
scroll to position [224, 0]
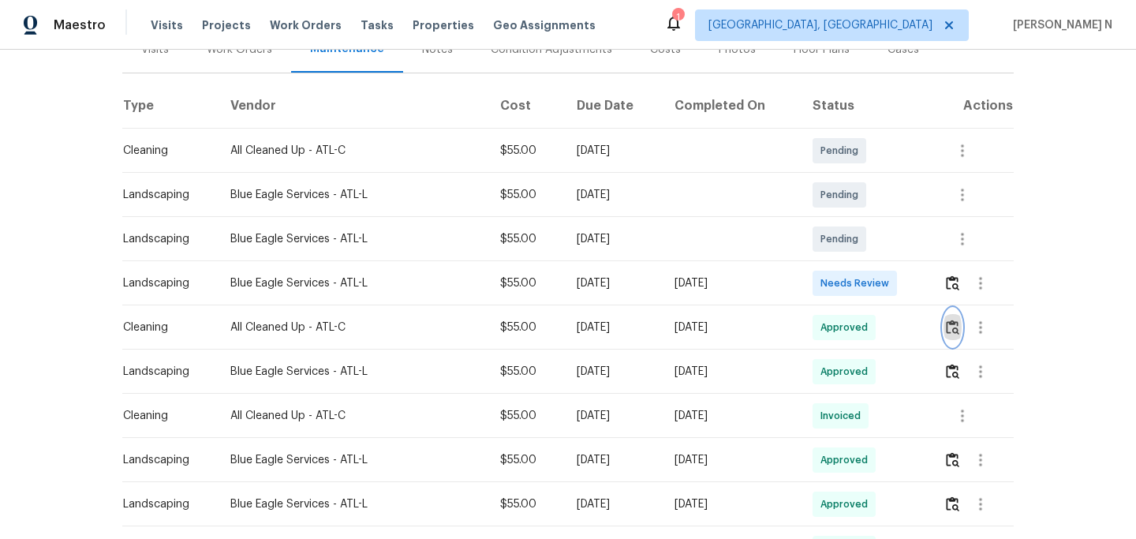
click at [956, 320] on img "button" at bounding box center [952, 327] width 13 height 15
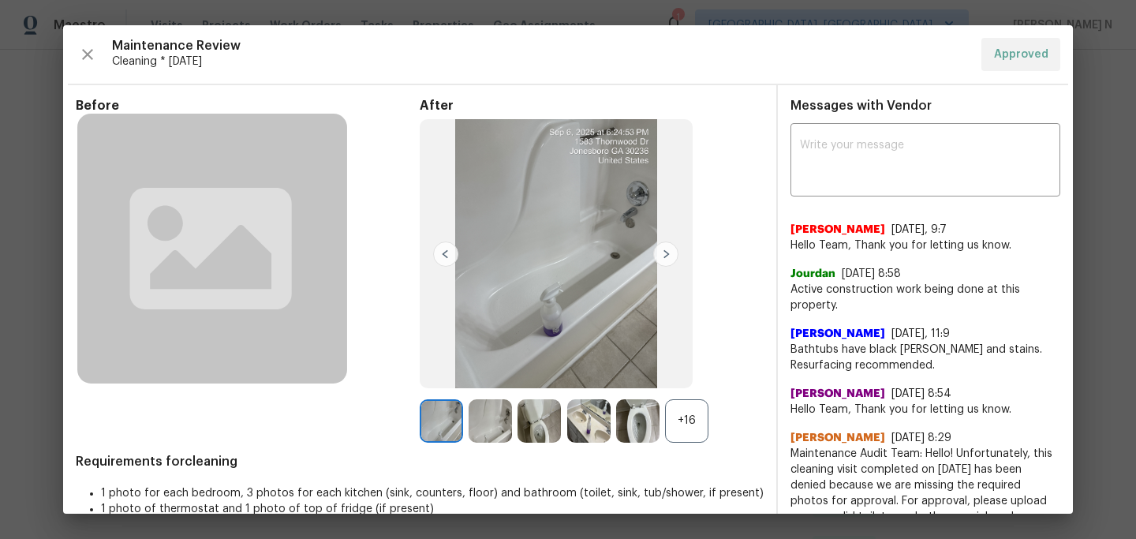
click at [690, 423] on div "+16" at bounding box center [686, 420] width 43 height 43
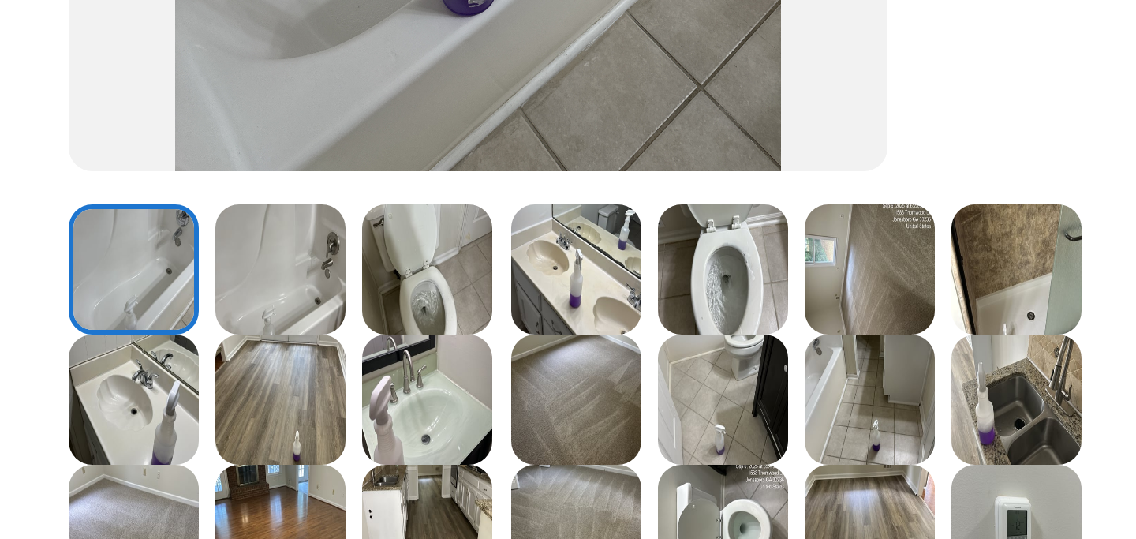
scroll to position [177, 0]
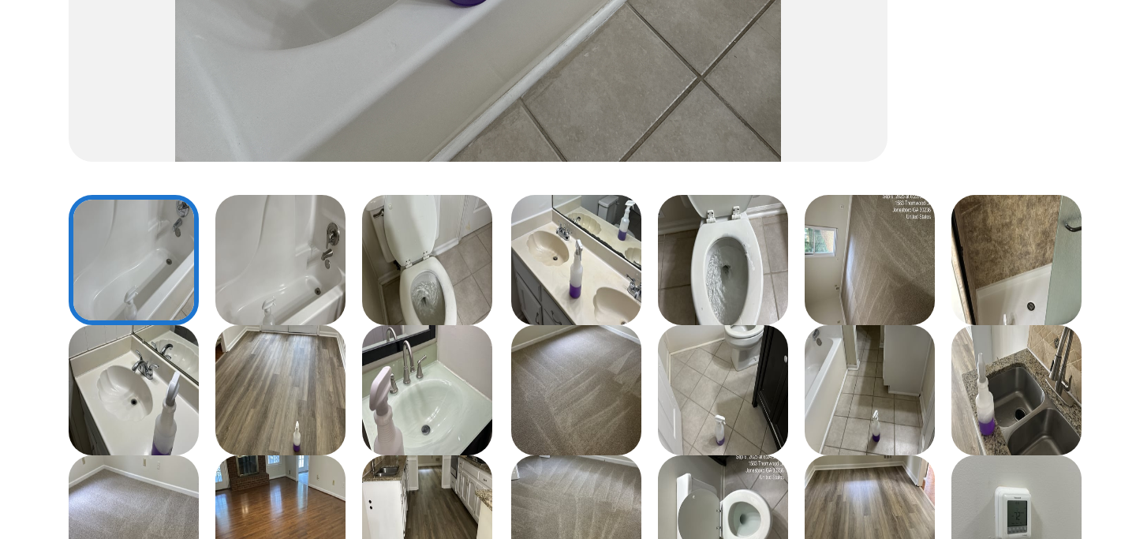
click at [639, 256] on img at bounding box center [637, 244] width 43 height 43
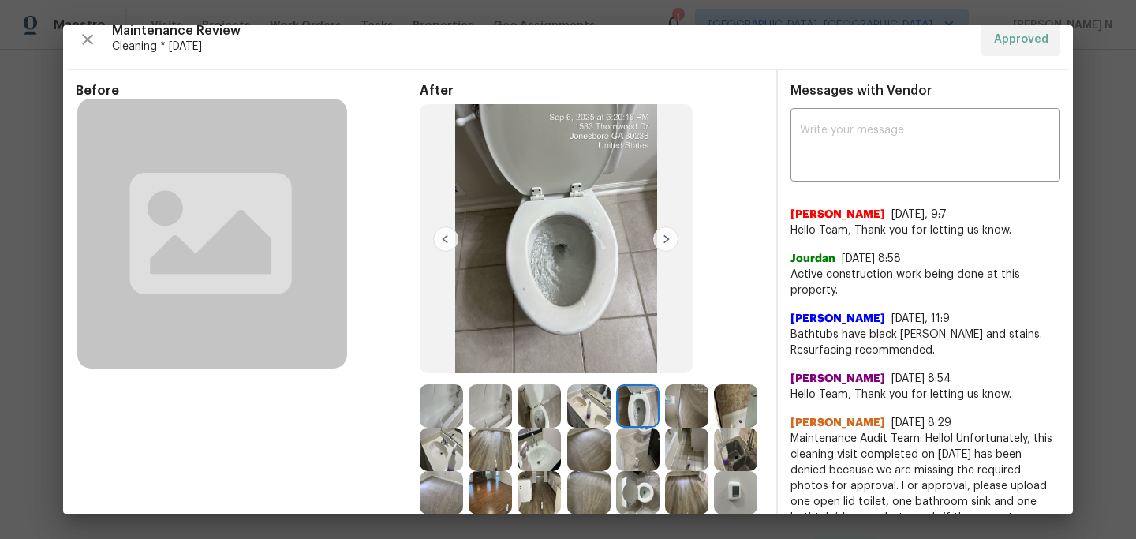
scroll to position [0, 0]
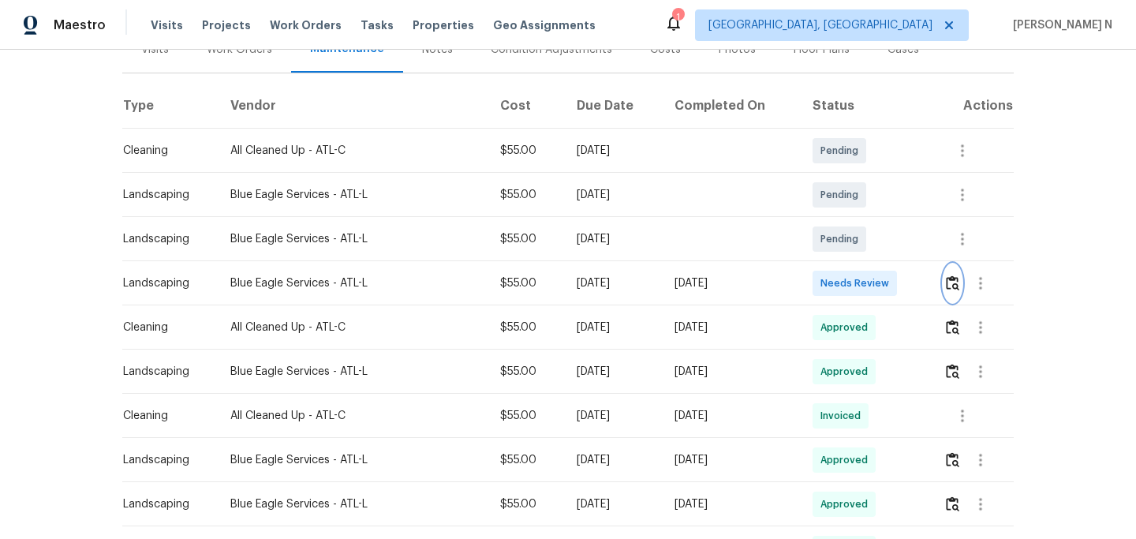
click at [960, 275] on img "button" at bounding box center [952, 282] width 13 height 15
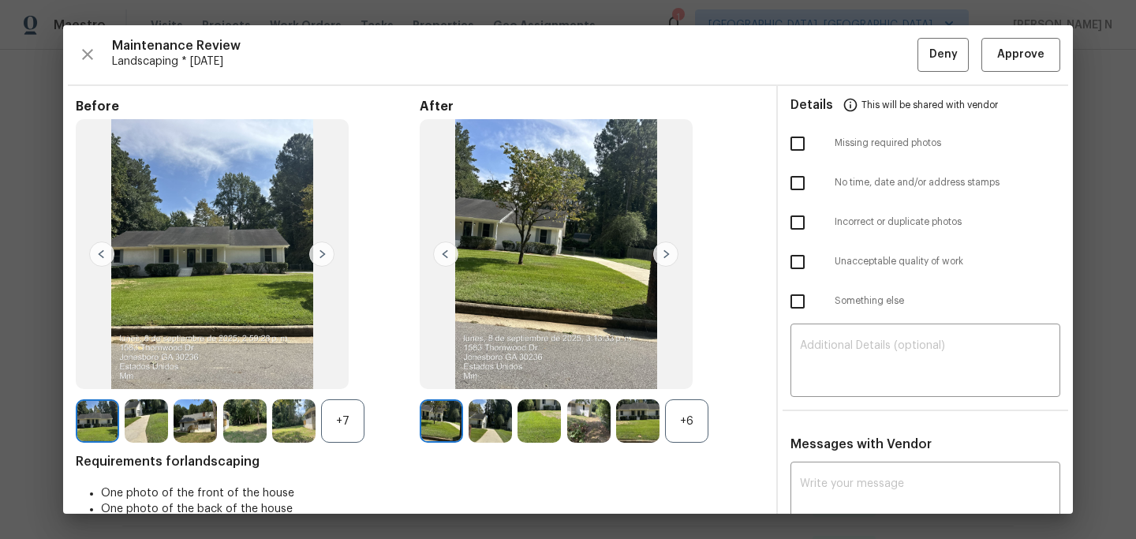
click at [365, 409] on div "+7" at bounding box center [248, 420] width 344 height 43
click at [353, 414] on div "+7" at bounding box center [342, 420] width 43 height 43
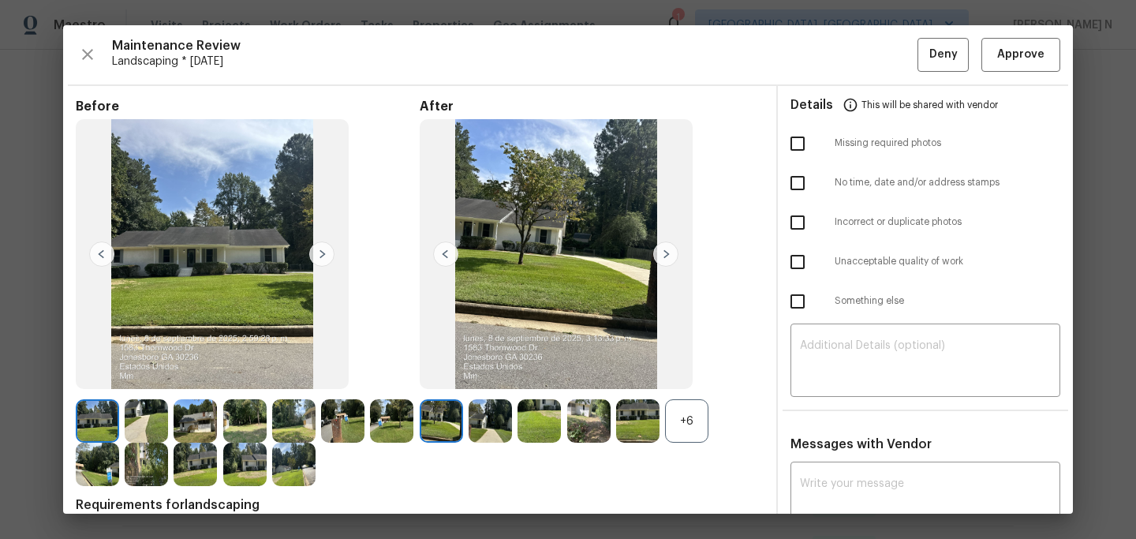
click at [688, 428] on div "+6" at bounding box center [686, 420] width 43 height 43
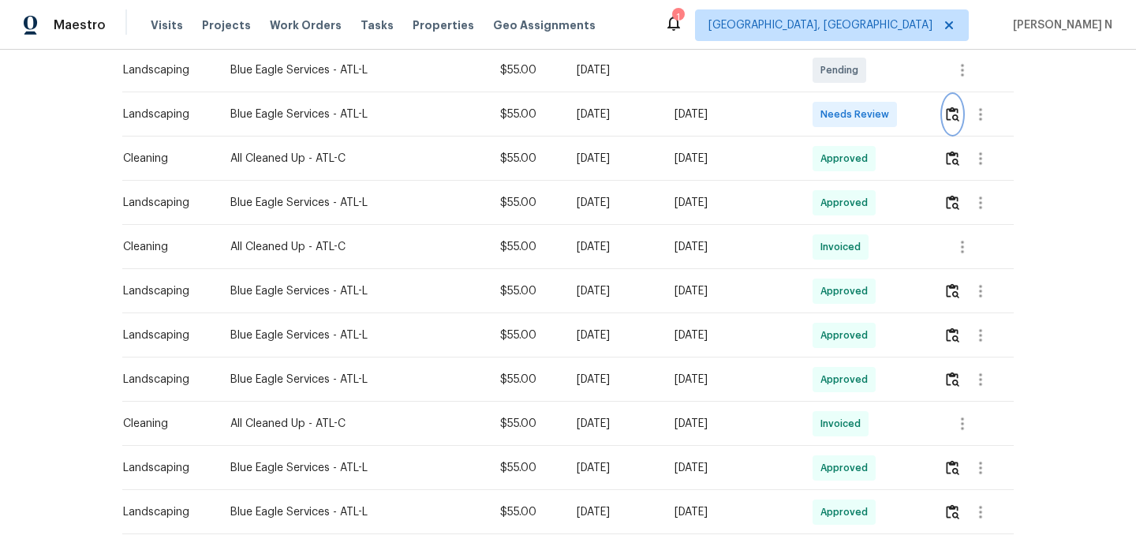
scroll to position [341, 0]
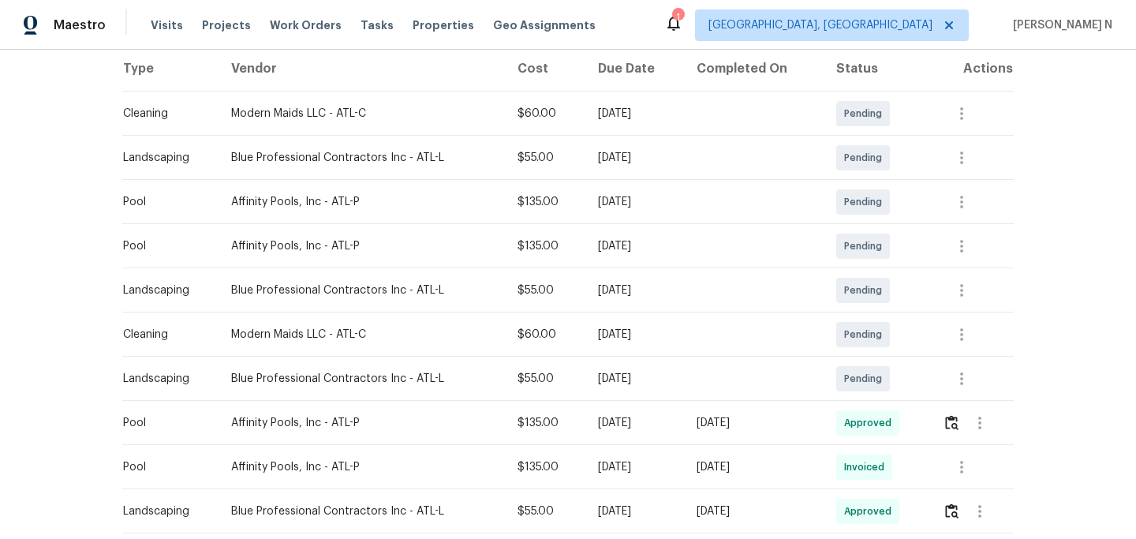
scroll to position [252, 0]
click at [949, 413] on button "button" at bounding box center [952, 421] width 18 height 38
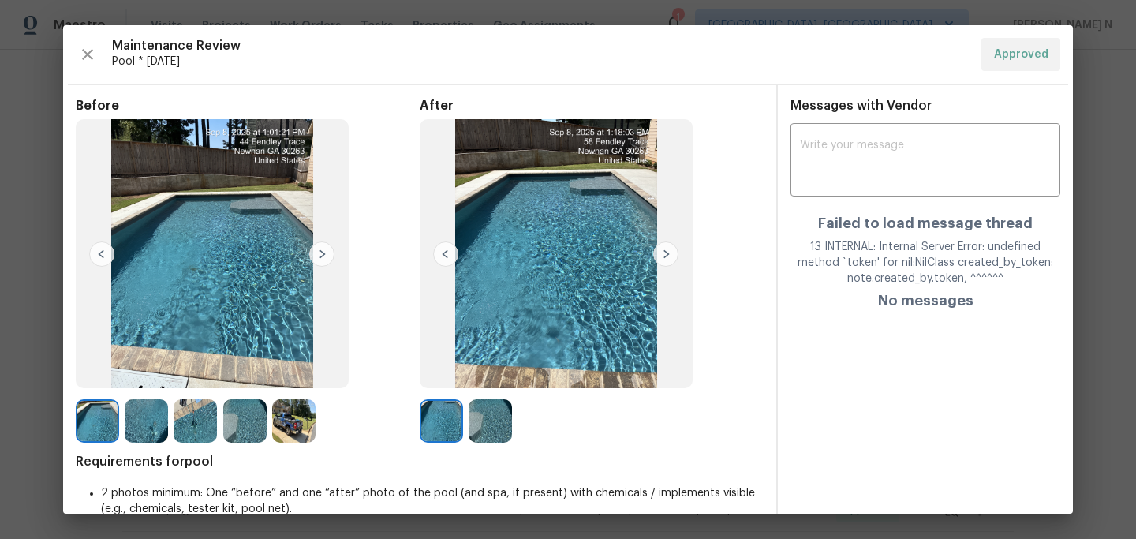
click at [208, 411] on img at bounding box center [195, 420] width 43 height 43
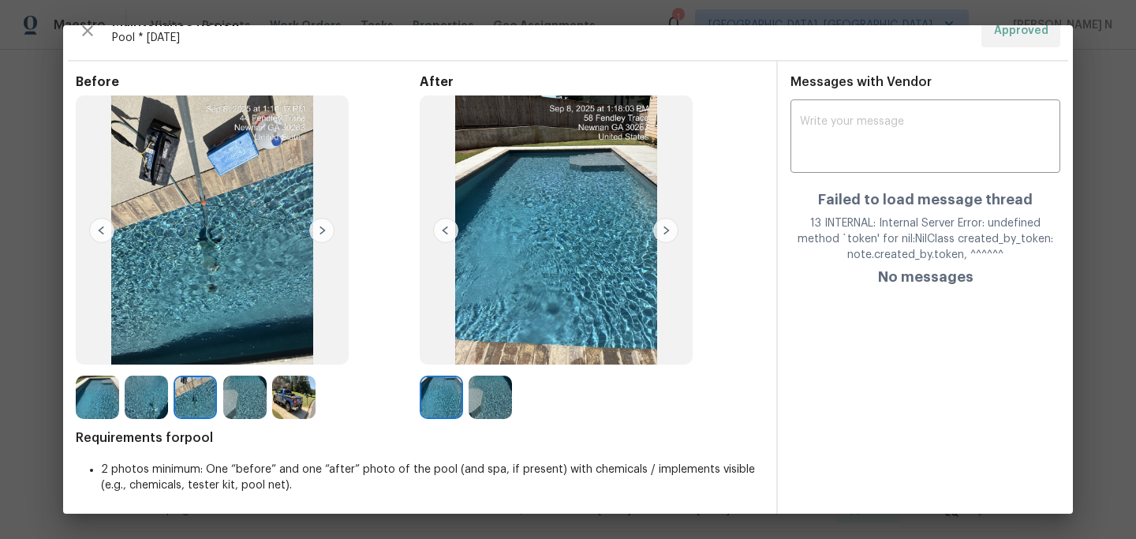
scroll to position [24, 0]
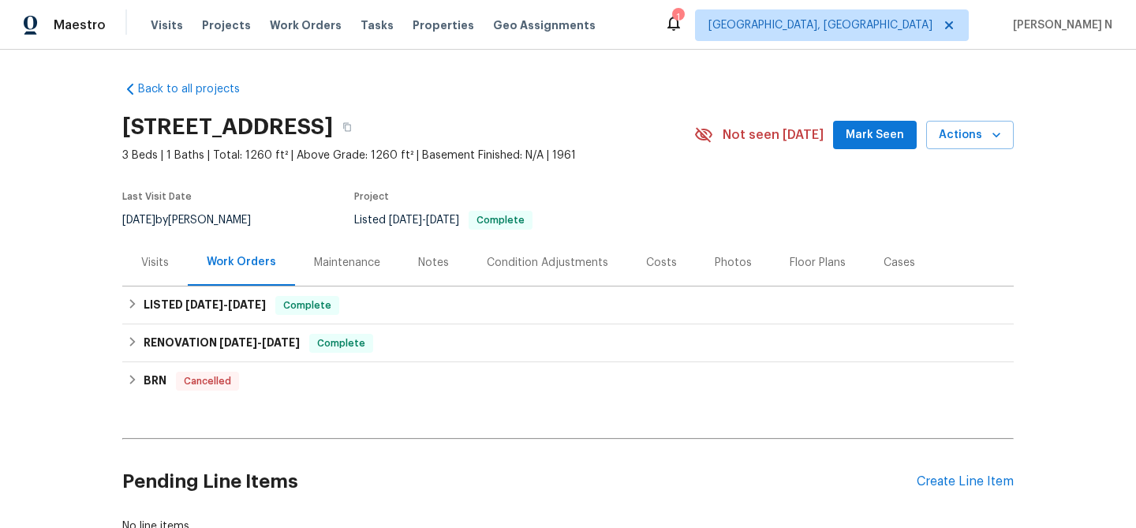
click at [334, 258] on div "Maintenance" at bounding box center [347, 263] width 66 height 16
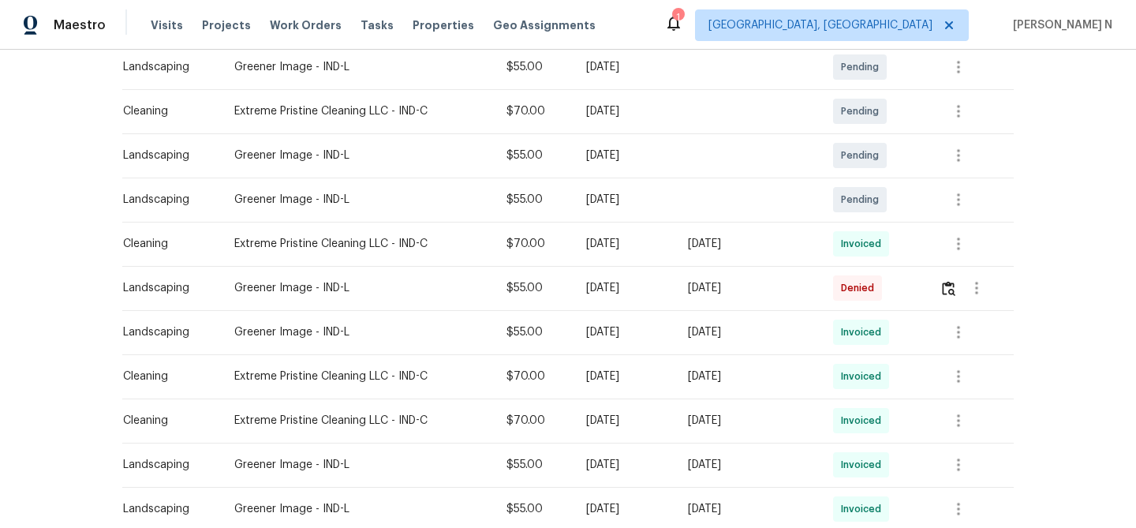
scroll to position [469, 0]
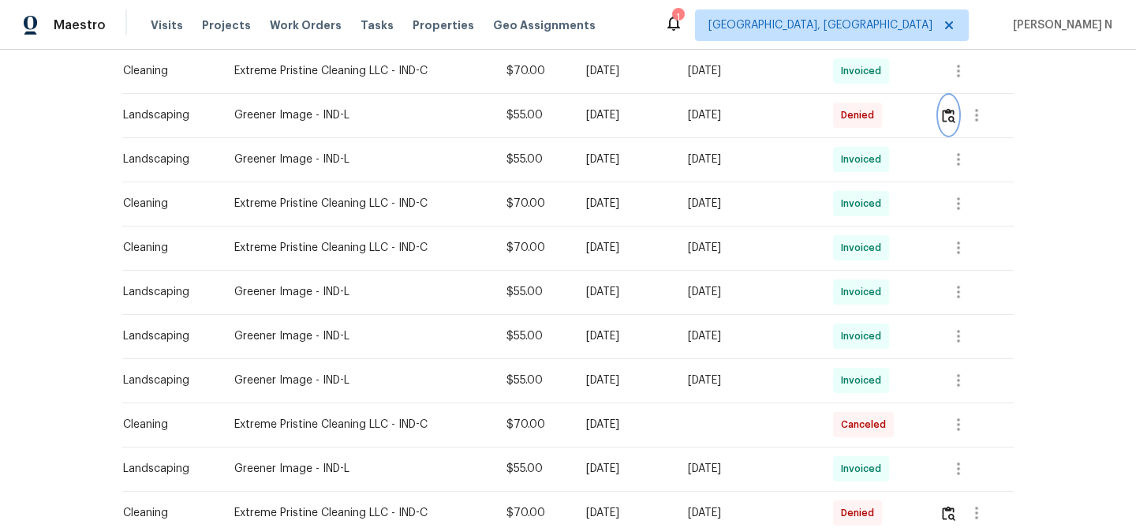
click at [956, 118] on img "button" at bounding box center [948, 115] width 13 height 15
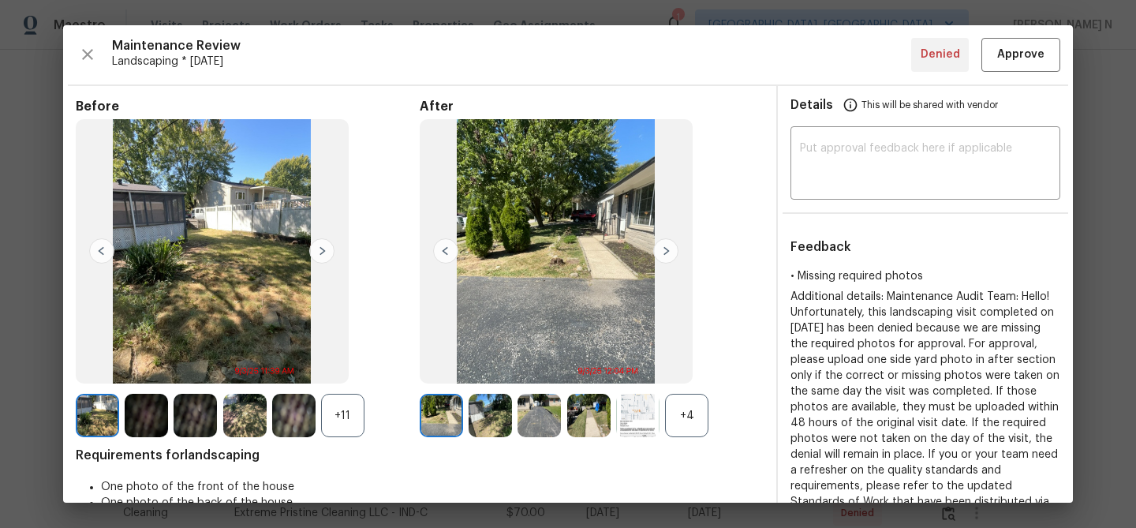
click at [701, 428] on div "+4" at bounding box center [686, 415] width 43 height 43
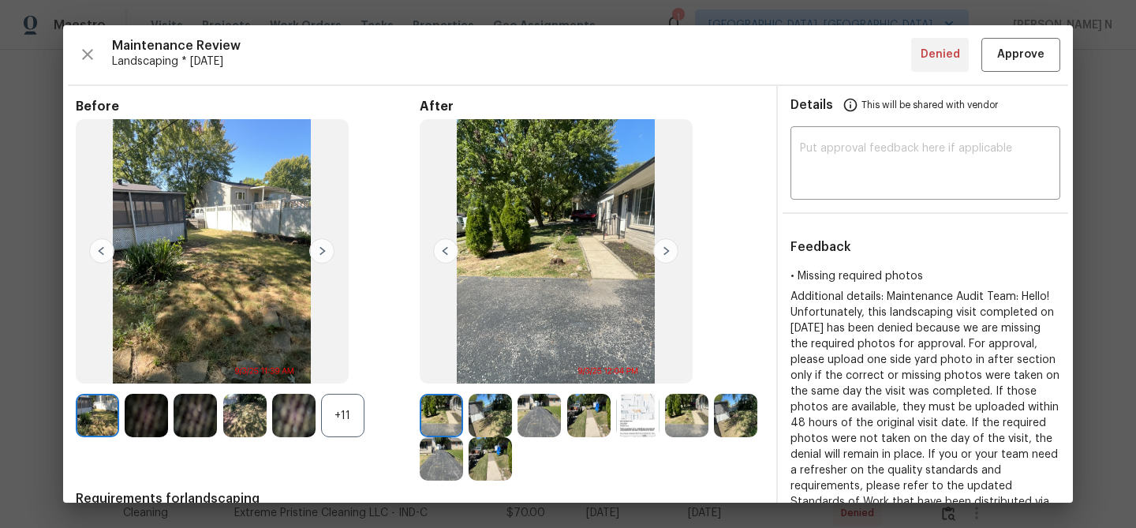
click at [351, 422] on div "+11" at bounding box center [342, 415] width 43 height 43
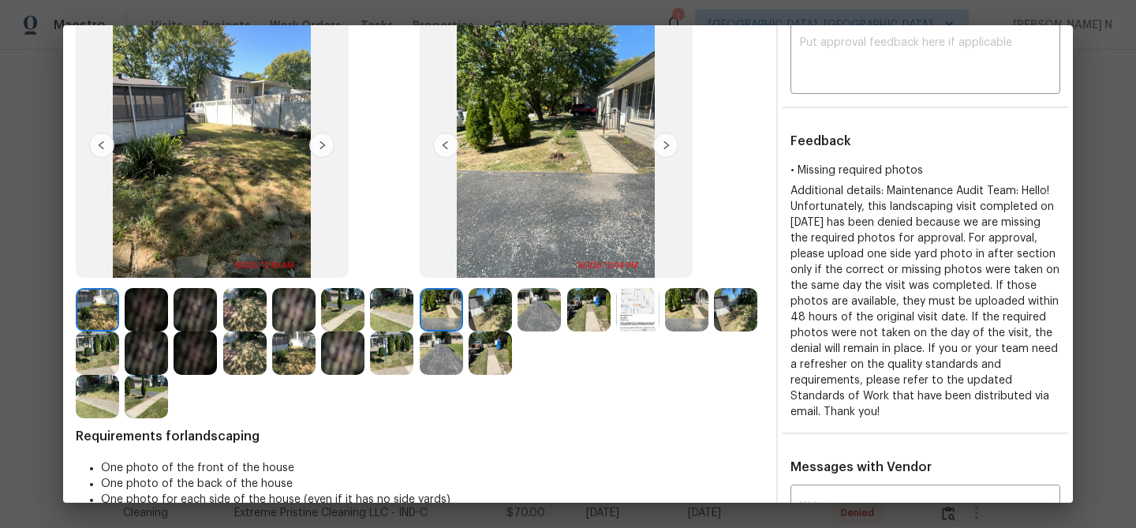
scroll to position [107, 0]
click at [495, 297] on img at bounding box center [490, 308] width 43 height 43
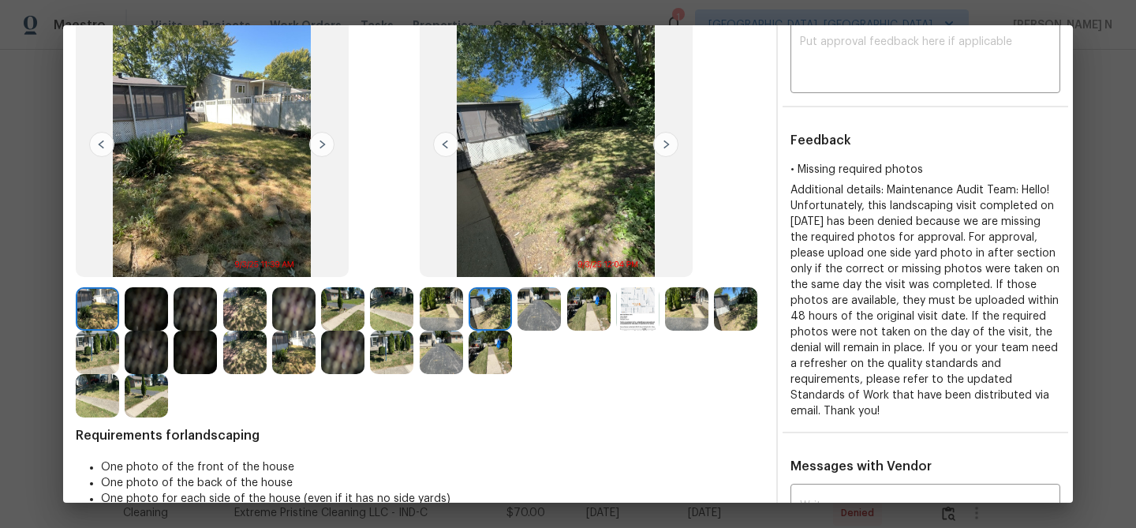
click at [541, 312] on img at bounding box center [539, 308] width 43 height 43
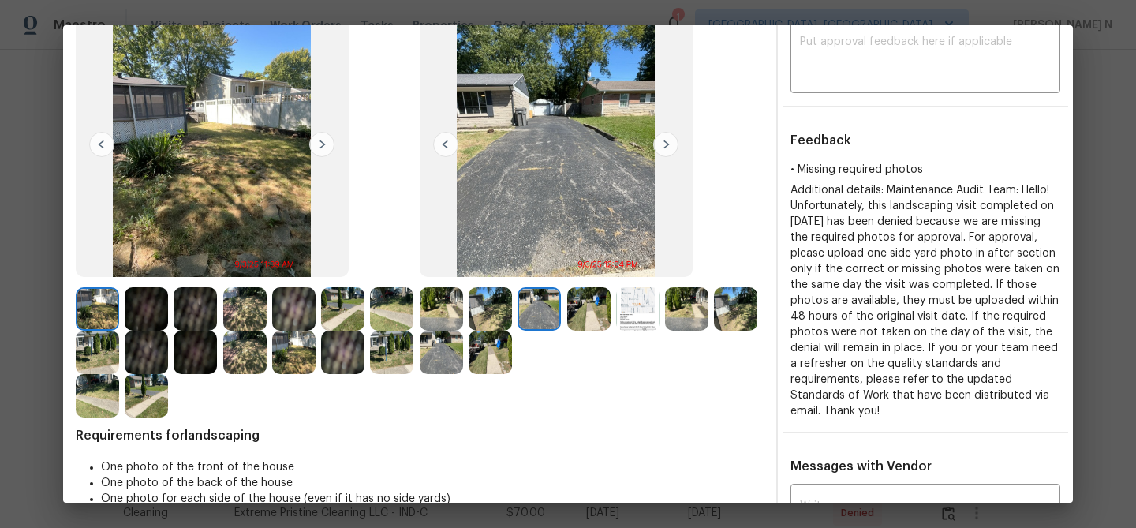
click at [584, 314] on img at bounding box center [588, 308] width 43 height 43
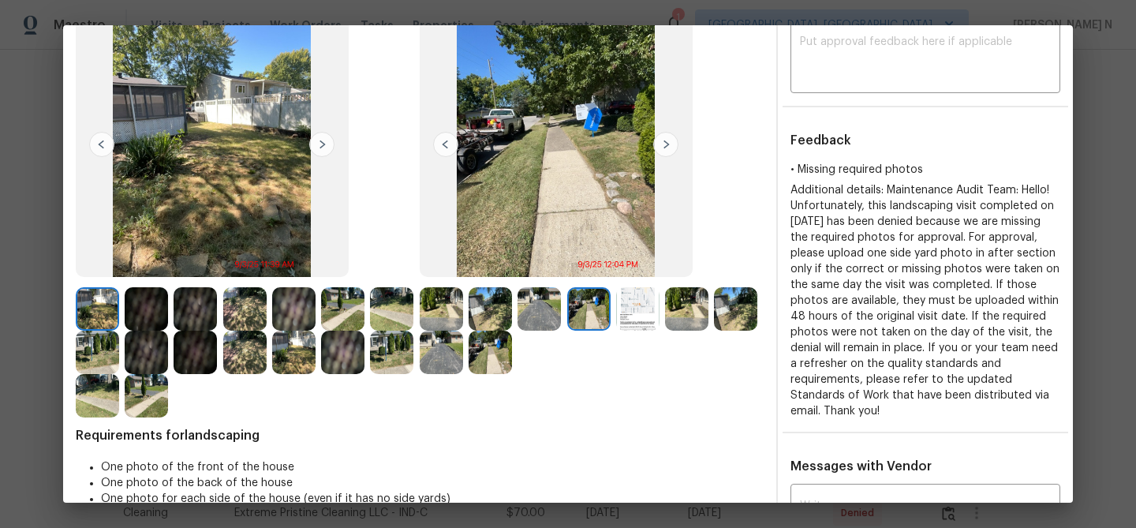
click at [683, 313] on img at bounding box center [686, 308] width 43 height 43
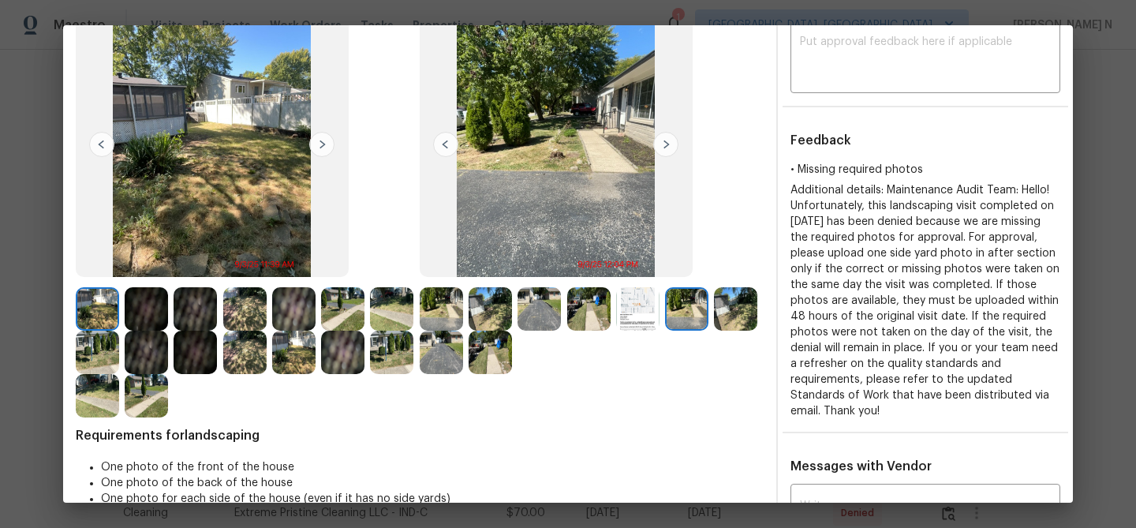
click at [728, 320] on img at bounding box center [735, 308] width 43 height 43
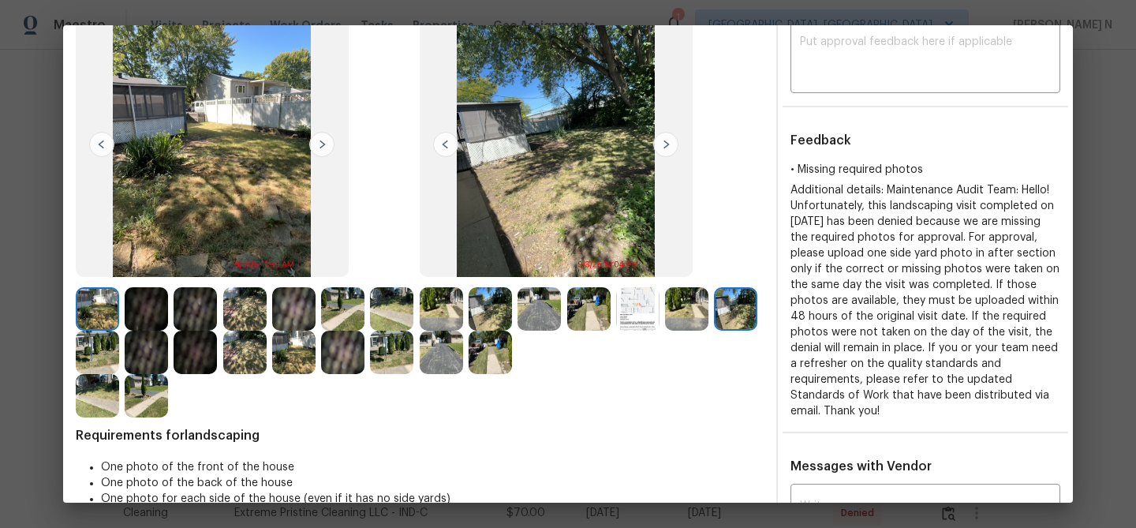
click at [432, 357] on img at bounding box center [441, 352] width 43 height 43
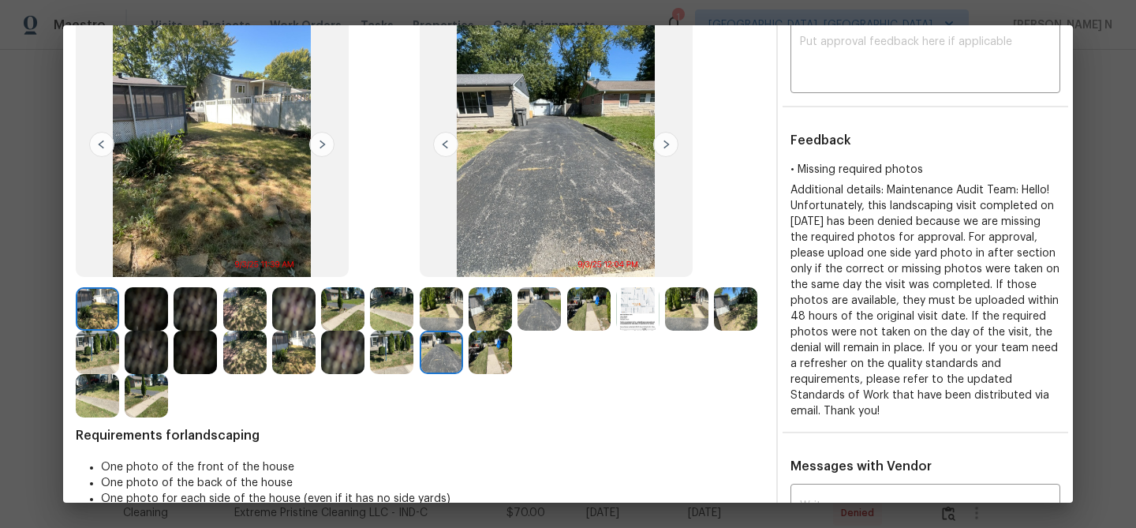
click at [492, 365] on img at bounding box center [490, 352] width 43 height 43
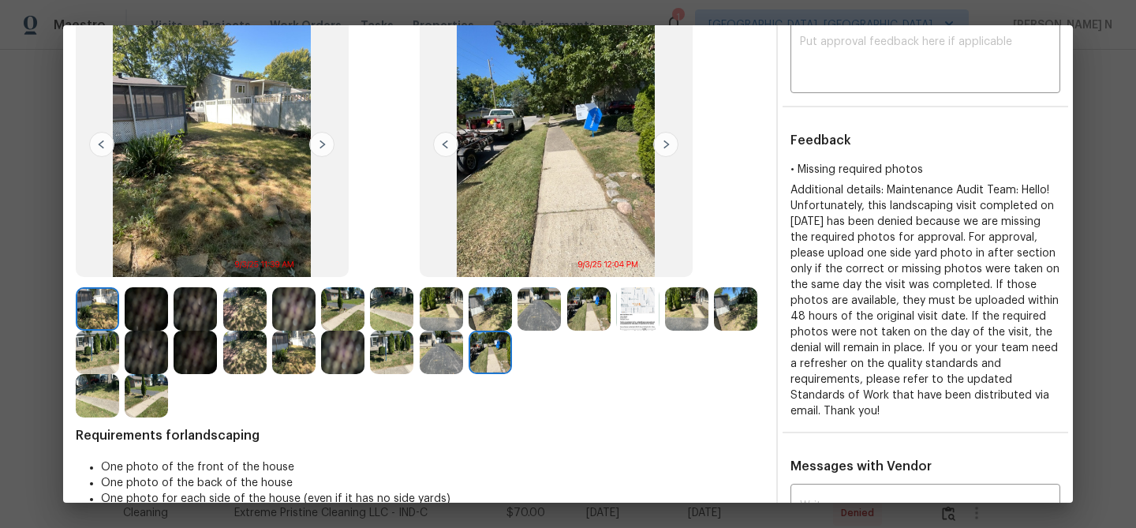
click at [431, 288] on img at bounding box center [441, 308] width 43 height 43
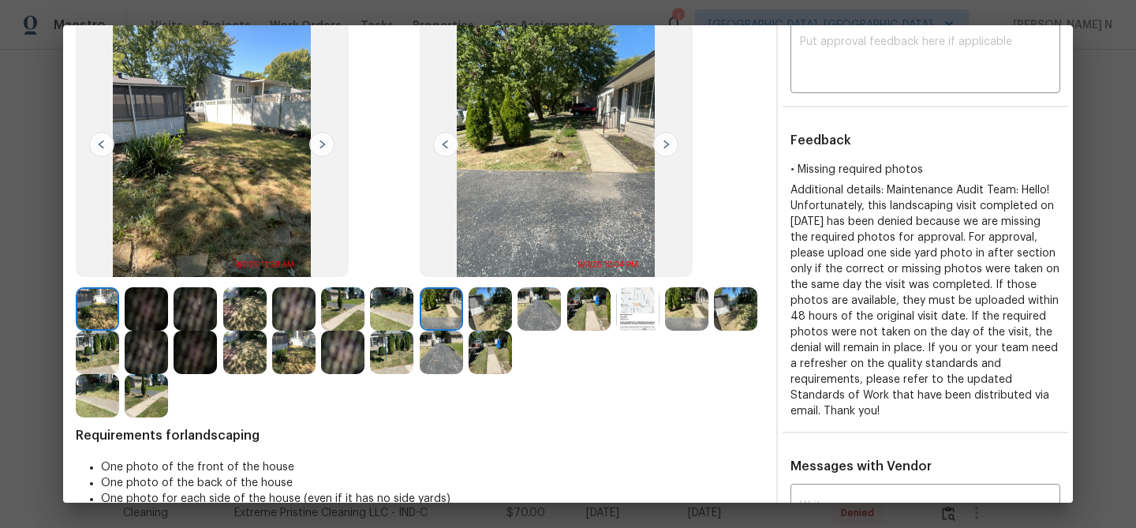
click at [472, 350] on img at bounding box center [490, 352] width 43 height 43
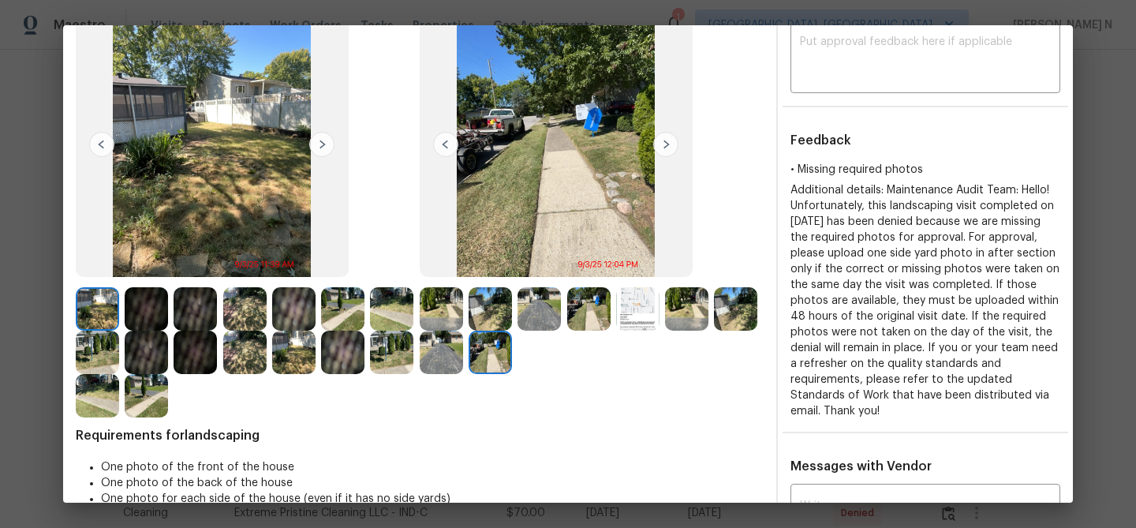
click at [429, 297] on img at bounding box center [441, 308] width 43 height 43
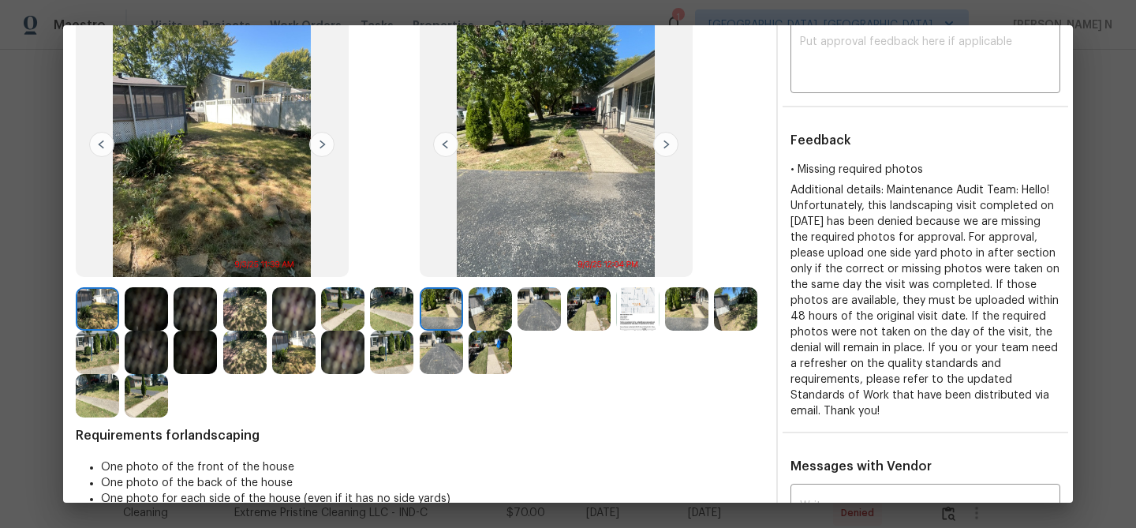
click at [492, 350] on img at bounding box center [490, 352] width 43 height 43
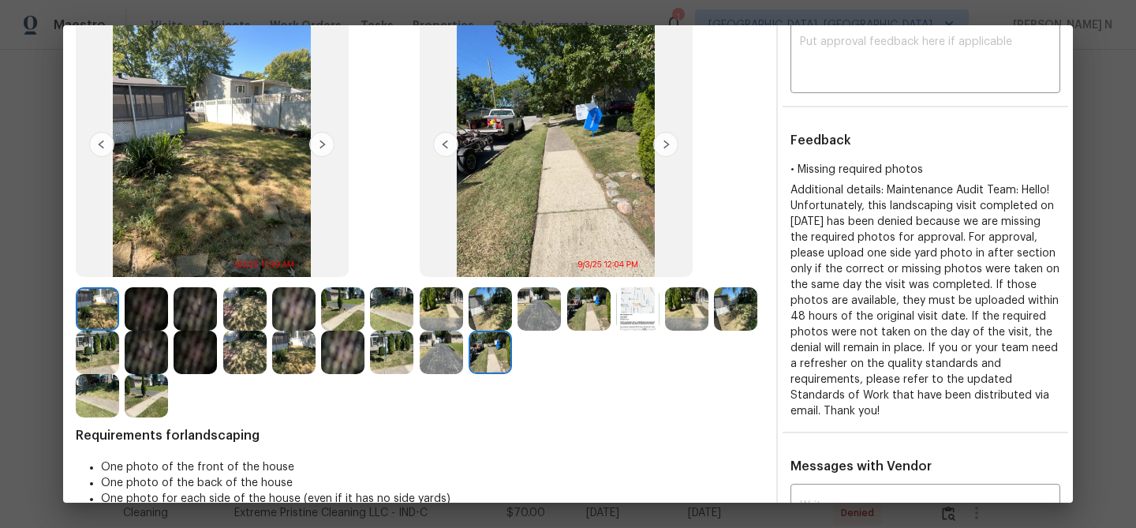
click at [688, 317] on img at bounding box center [686, 308] width 43 height 43
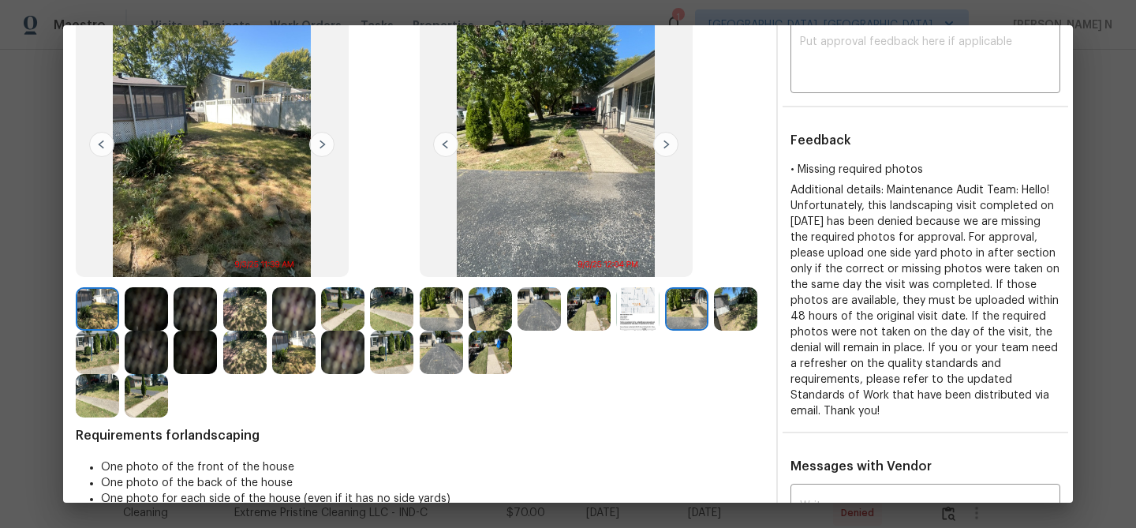
click at [477, 360] on img at bounding box center [490, 352] width 43 height 43
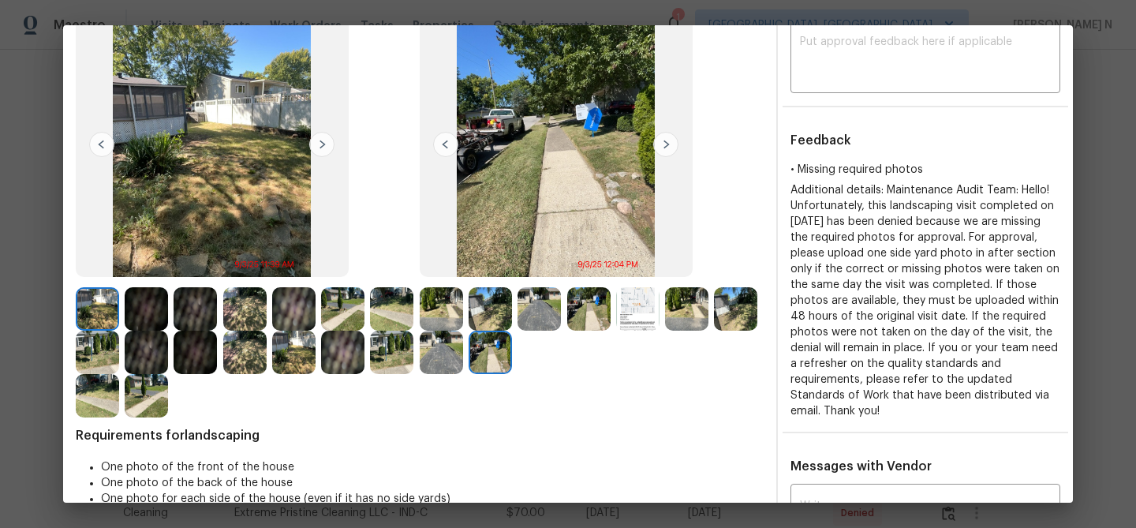
click at [436, 305] on img at bounding box center [441, 308] width 43 height 43
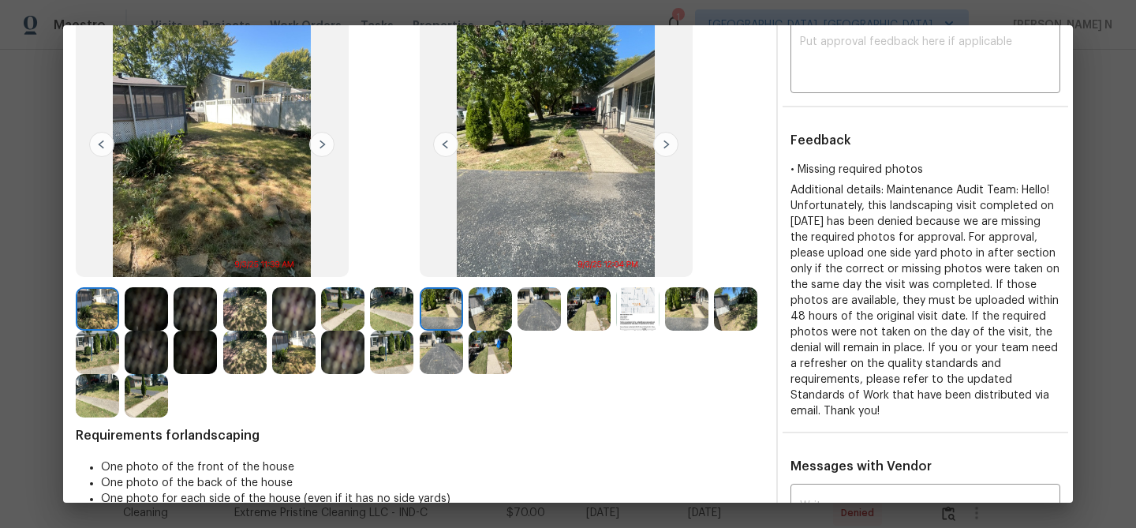
click at [675, 302] on img at bounding box center [686, 308] width 43 height 43
click at [604, 306] on img at bounding box center [588, 308] width 43 height 43
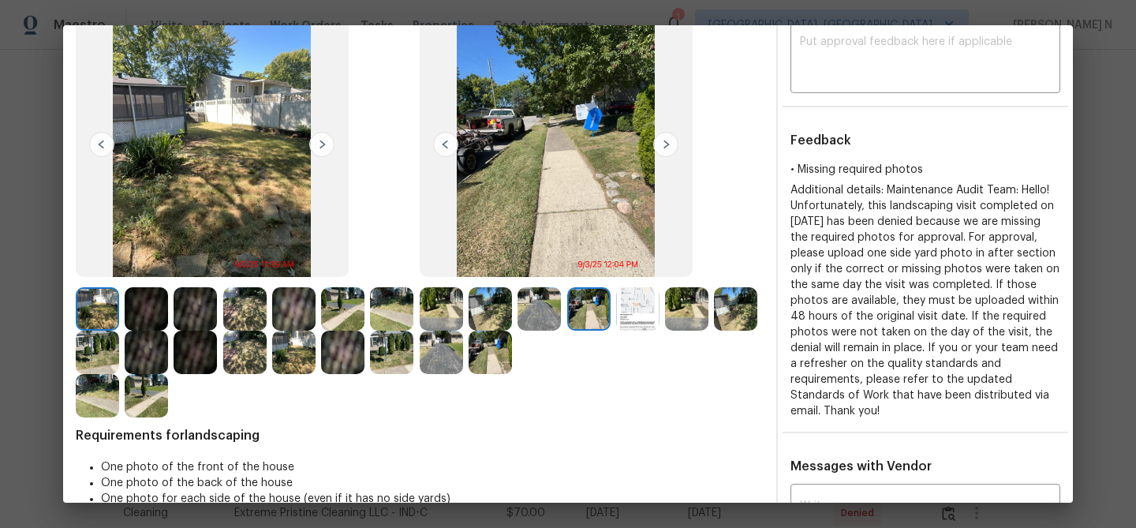
click at [499, 354] on img at bounding box center [490, 352] width 43 height 43
click at [500, 312] on img at bounding box center [490, 308] width 43 height 43
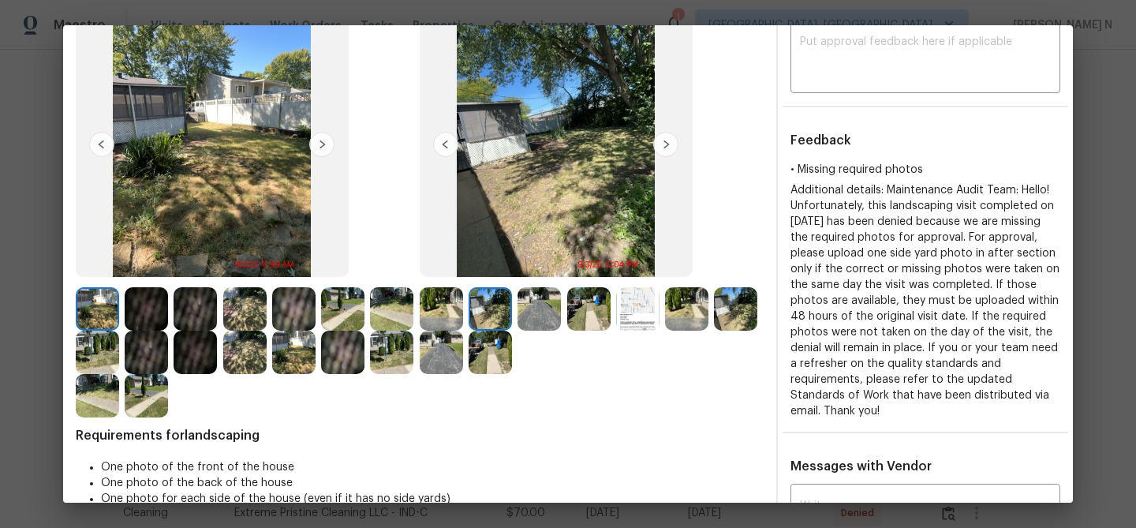
click at [739, 319] on img at bounding box center [735, 308] width 43 height 43
click at [582, 306] on img at bounding box center [588, 308] width 43 height 43
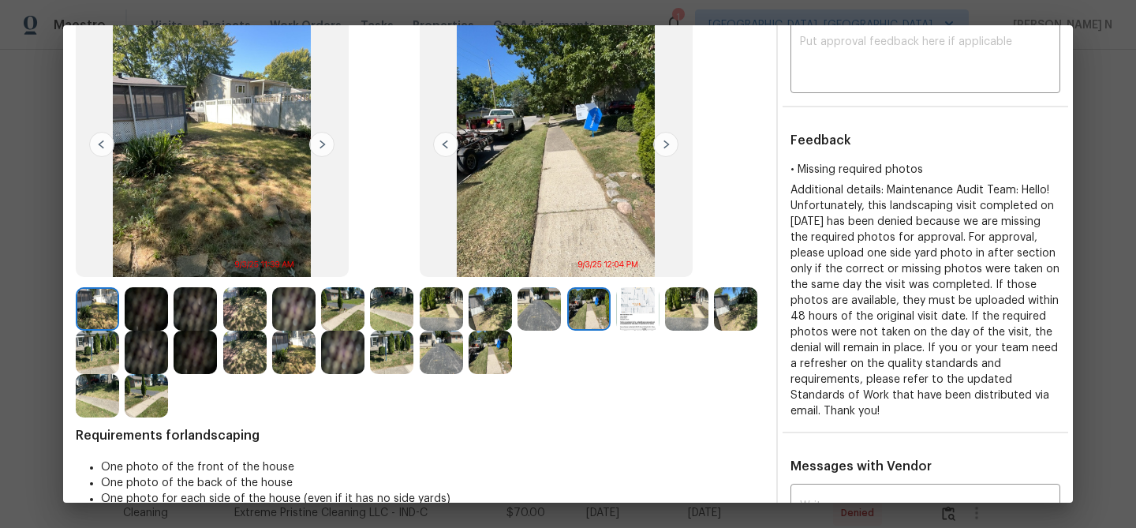
click at [534, 303] on img at bounding box center [539, 308] width 43 height 43
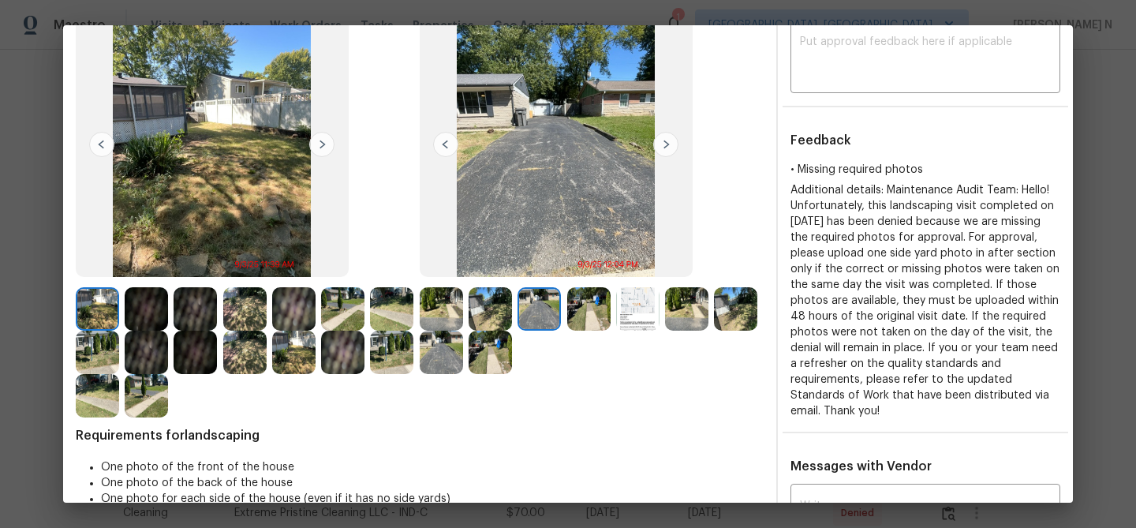
click at [485, 304] on img at bounding box center [490, 308] width 43 height 43
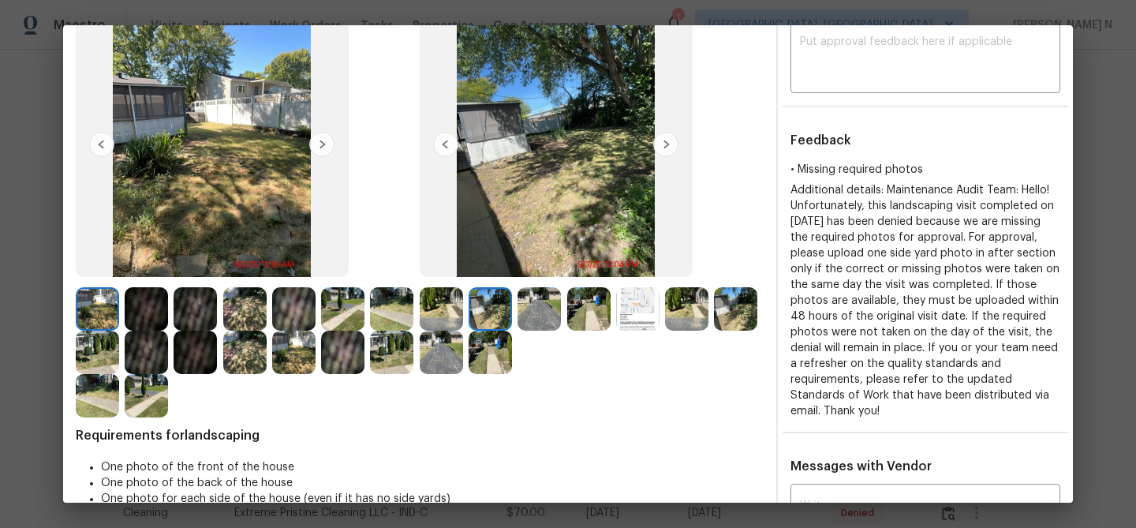
click at [104, 312] on img at bounding box center [97, 308] width 43 height 43
click at [245, 301] on img at bounding box center [244, 308] width 43 height 43
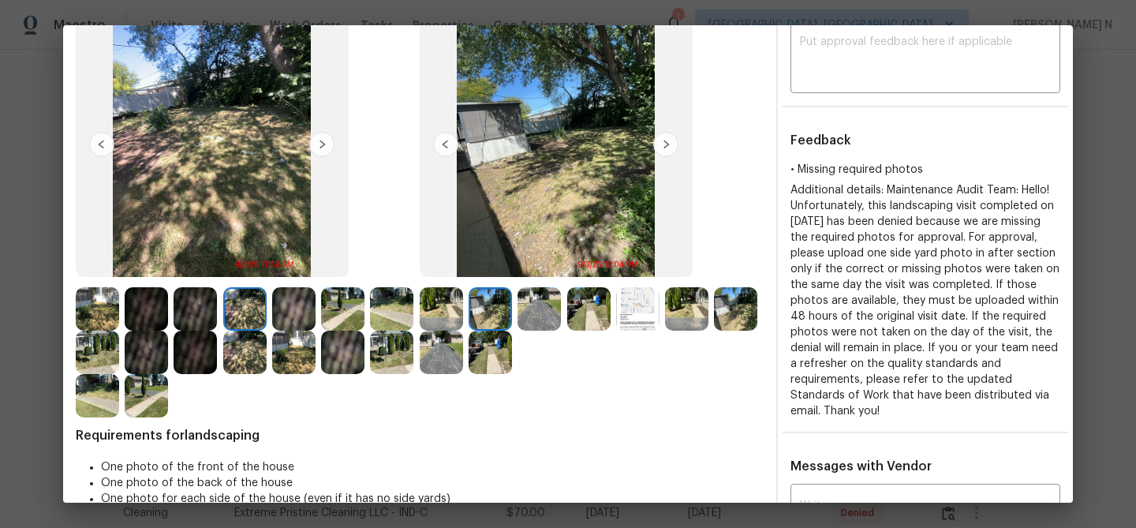
click at [387, 348] on img at bounding box center [391, 352] width 43 height 43
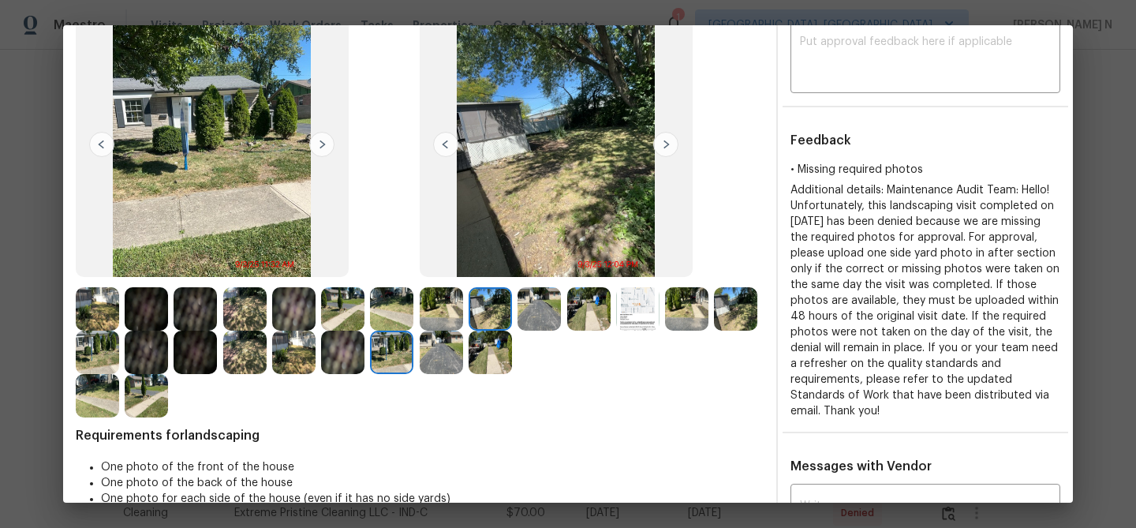
click at [88, 353] on img at bounding box center [97, 352] width 43 height 43
click at [591, 312] on img at bounding box center [588, 308] width 43 height 43
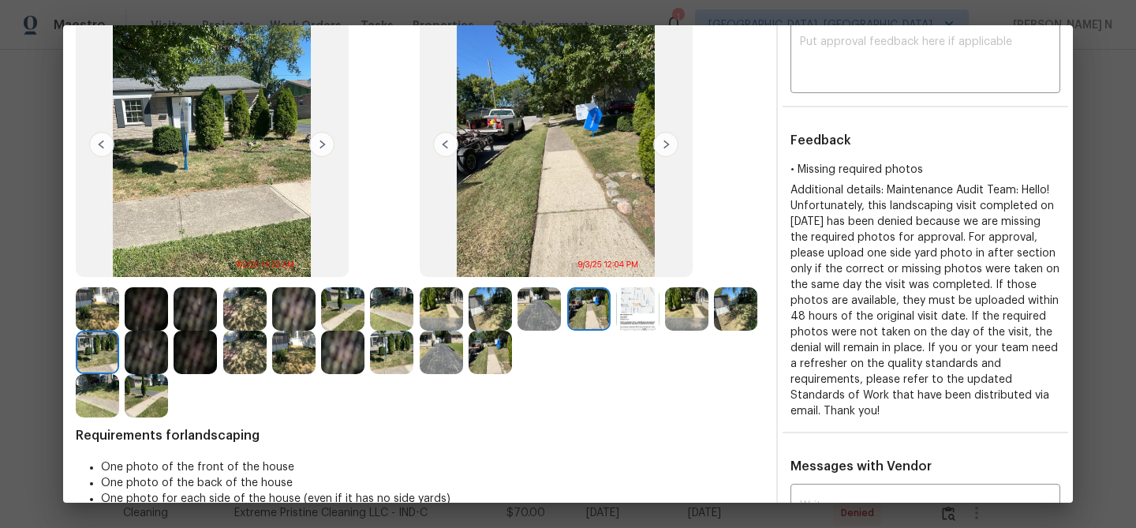
click at [735, 305] on img at bounding box center [735, 308] width 43 height 43
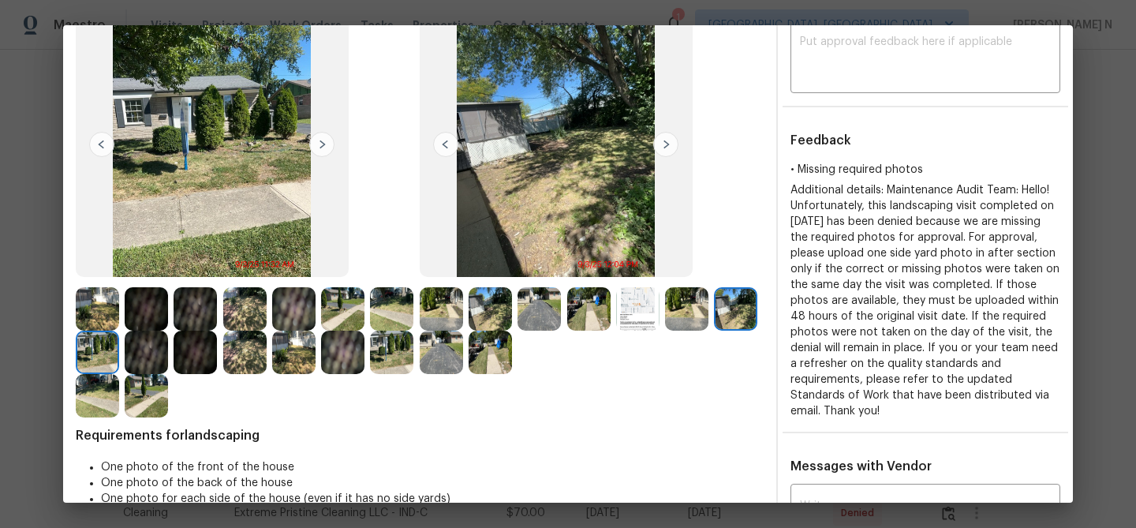
click at [477, 312] on img at bounding box center [490, 308] width 43 height 43
click at [530, 323] on img at bounding box center [539, 308] width 43 height 43
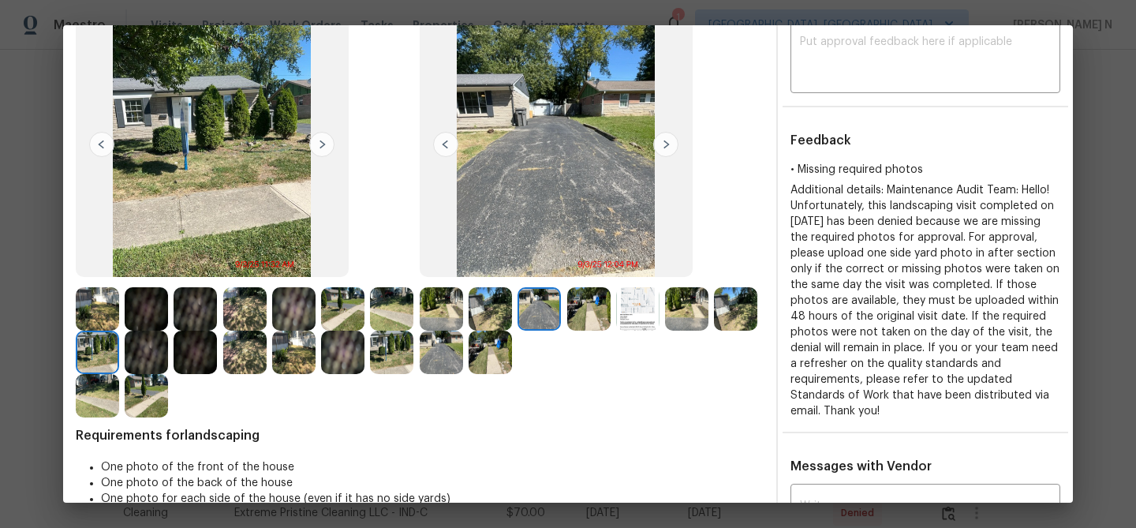
click at [583, 323] on img at bounding box center [588, 308] width 43 height 43
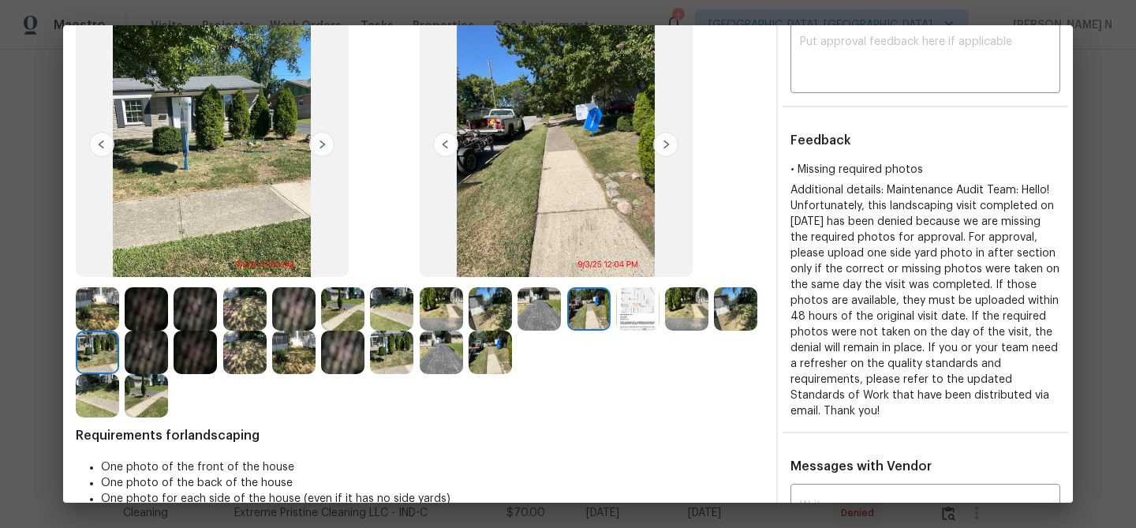
click at [698, 305] on img at bounding box center [686, 308] width 43 height 43
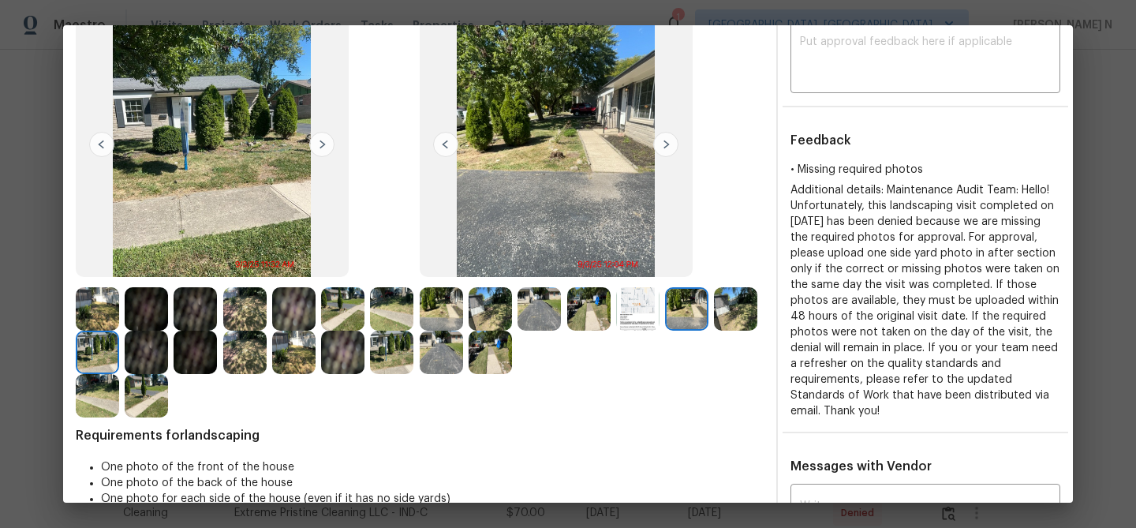
click at [728, 309] on img at bounding box center [735, 308] width 43 height 43
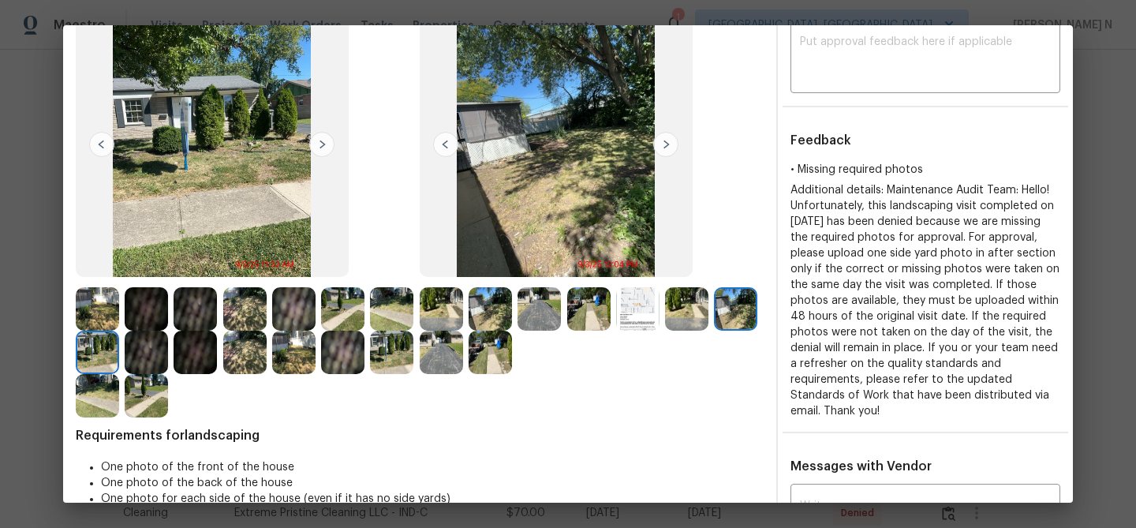
click at [480, 354] on img at bounding box center [490, 352] width 43 height 43
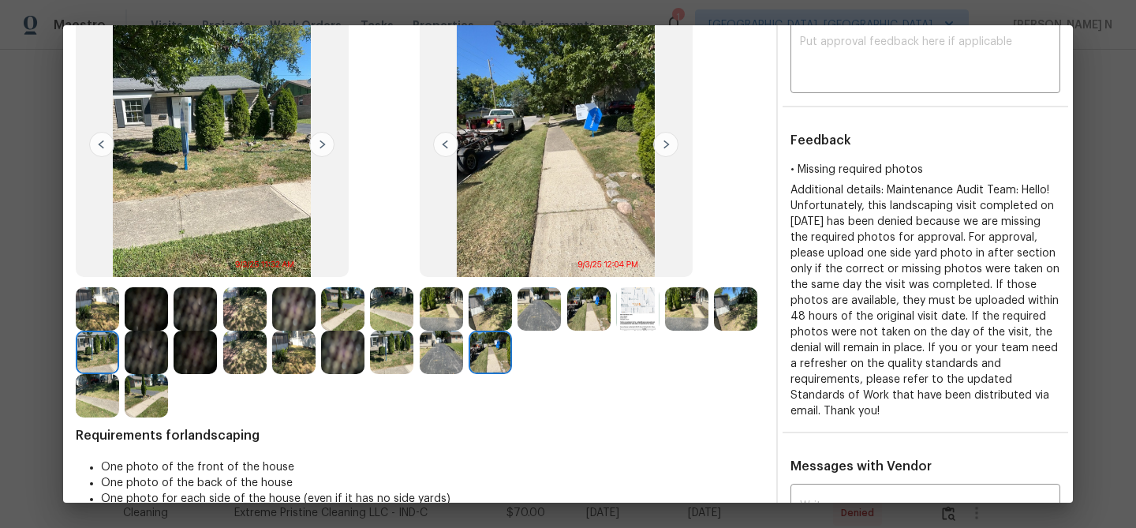
click at [447, 305] on img at bounding box center [441, 308] width 43 height 43
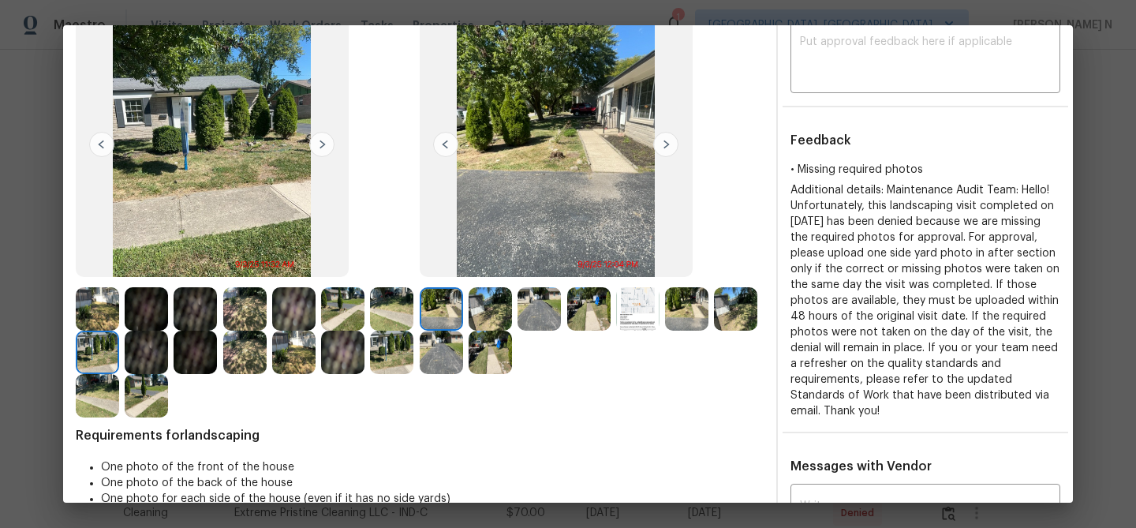
click at [447, 368] on img at bounding box center [441, 352] width 43 height 43
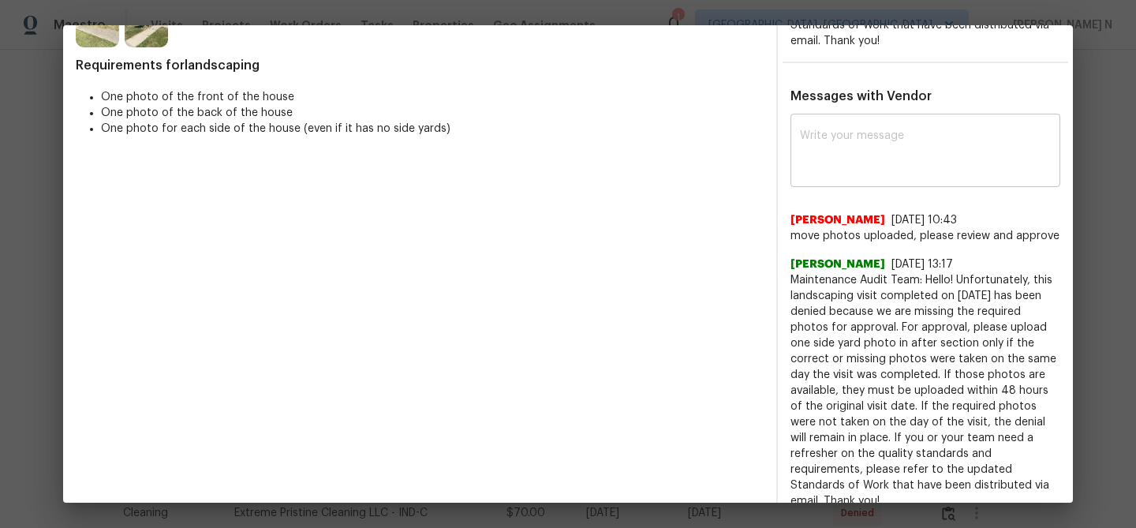
scroll to position [480, 0]
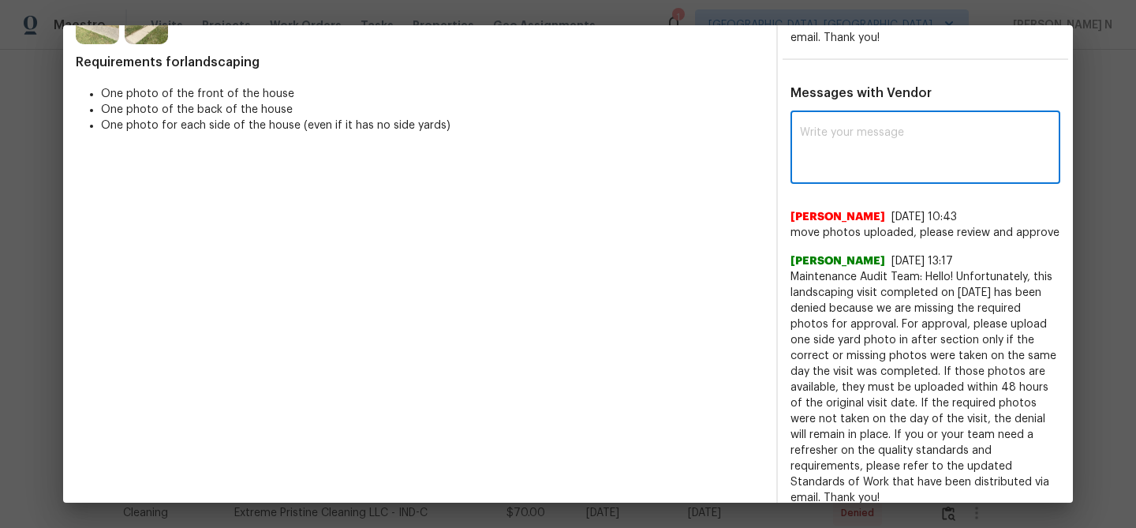
click at [855, 159] on textarea at bounding box center [925, 149] width 251 height 44
paste textarea "Maintenance Audit Team: Hello! Thank you for uploading the photo, after further…"
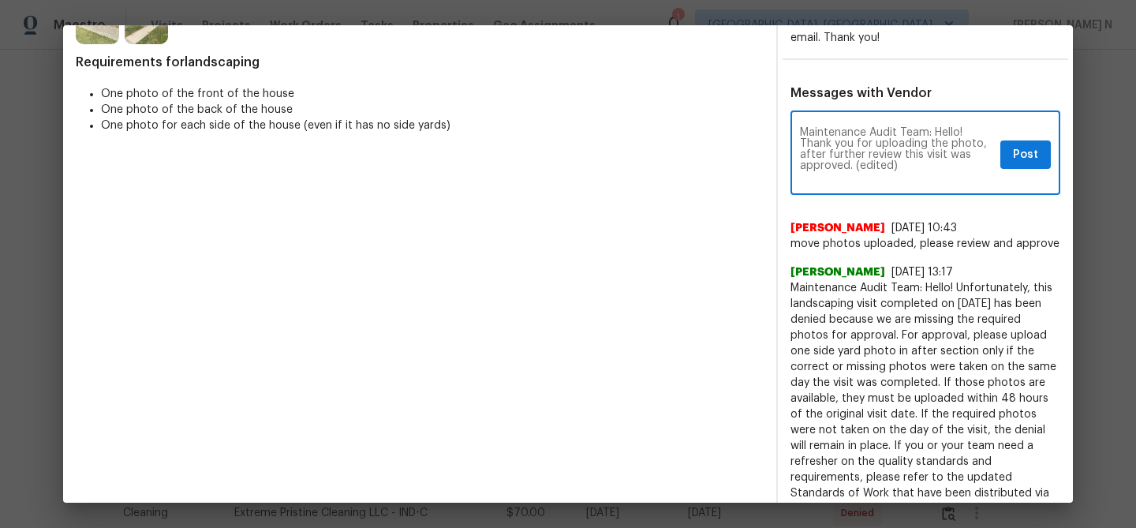
scroll to position [0, 0]
drag, startPoint x: 851, startPoint y: 160, endPoint x: 902, endPoint y: 159, distance: 50.5
click at [902, 159] on textarea "Maintenance Audit Team: Hello! Thank you for uploading the photo, after further…" at bounding box center [897, 154] width 194 height 55
type textarea "Maintenance Audit Team: Hello! Thank you for uploading the photo, after further…"
click at [1020, 164] on button "Post" at bounding box center [1026, 154] width 51 height 29
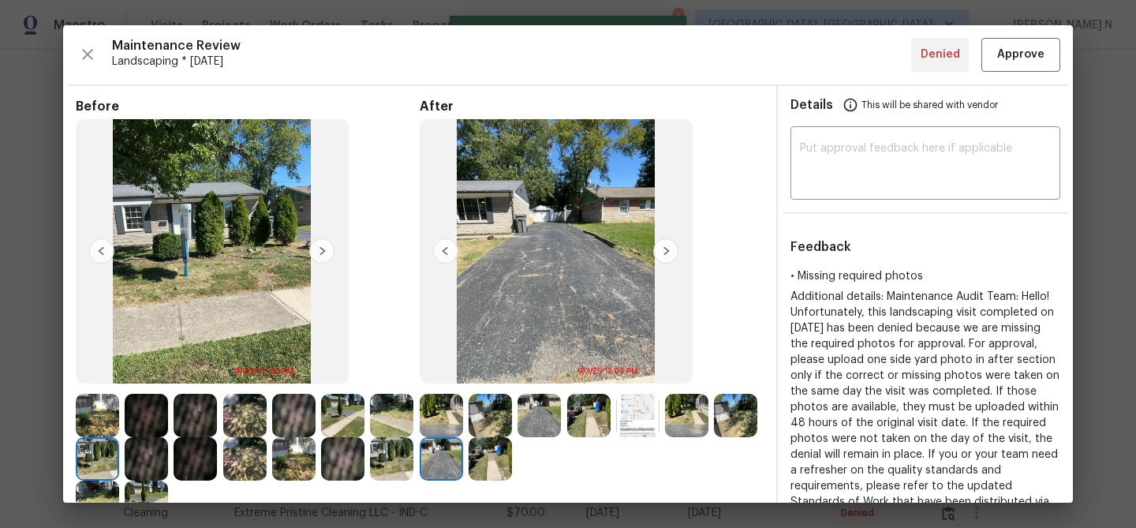
click at [1011, 79] on div "Maintenance Review Landscaping * Tue, Sep 02 Denied Approve Before After Requir…" at bounding box center [568, 263] width 1010 height 477
click at [1011, 65] on button "Approve" at bounding box center [1021, 55] width 79 height 34
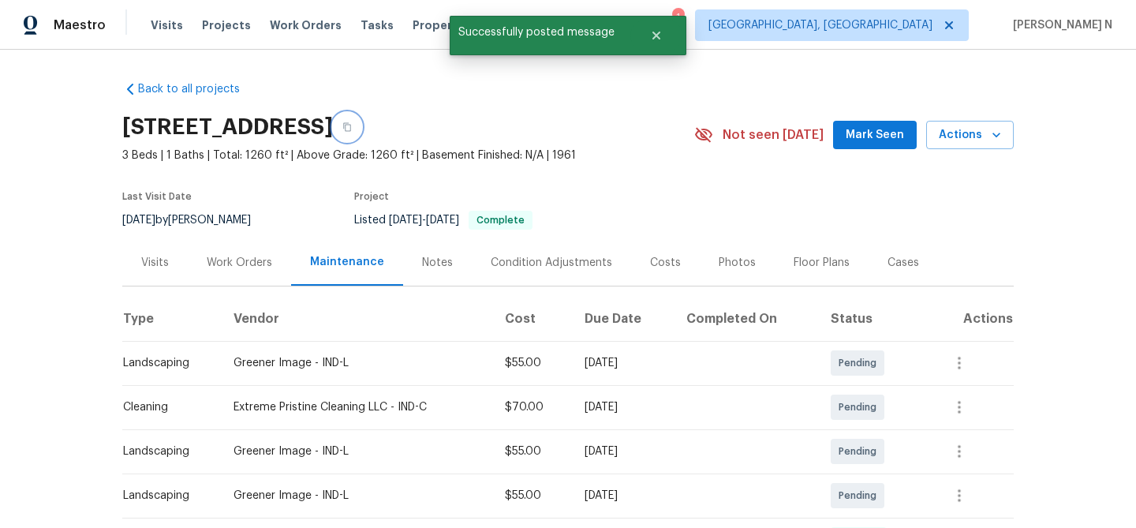
click at [352, 129] on icon "button" at bounding box center [346, 126] width 9 height 9
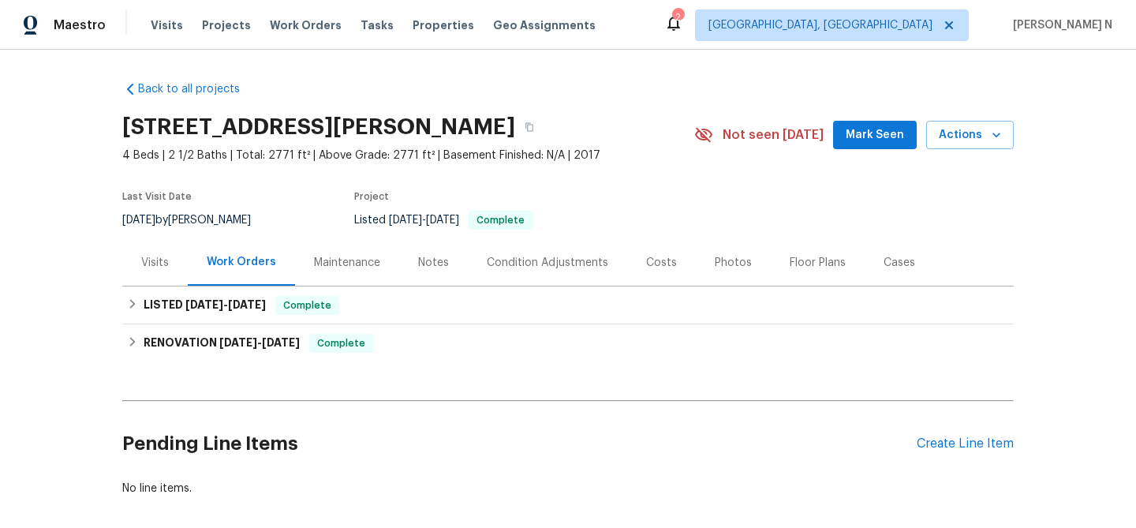
click at [363, 256] on div "Maintenance" at bounding box center [347, 263] width 66 height 16
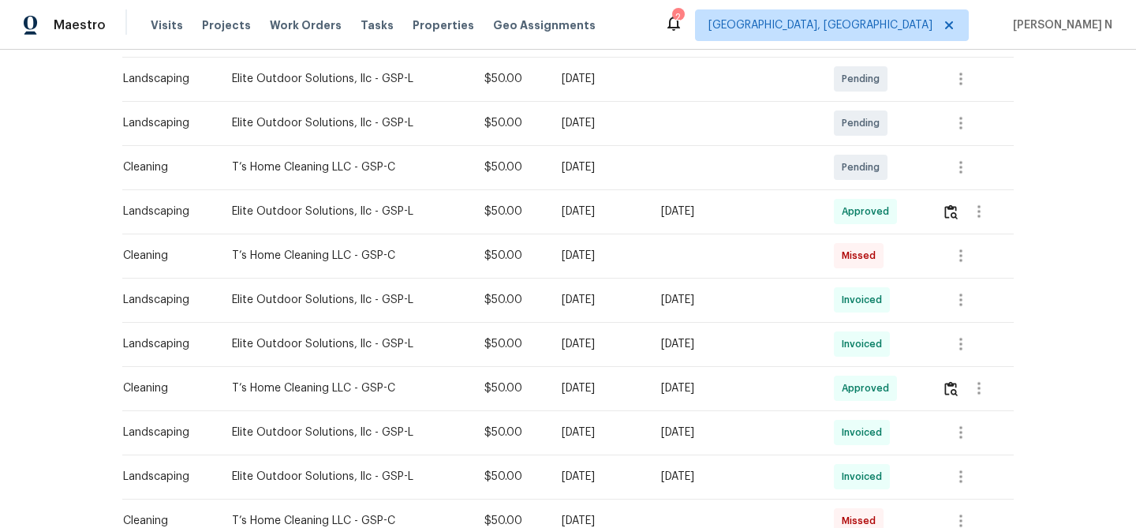
scroll to position [363, 0]
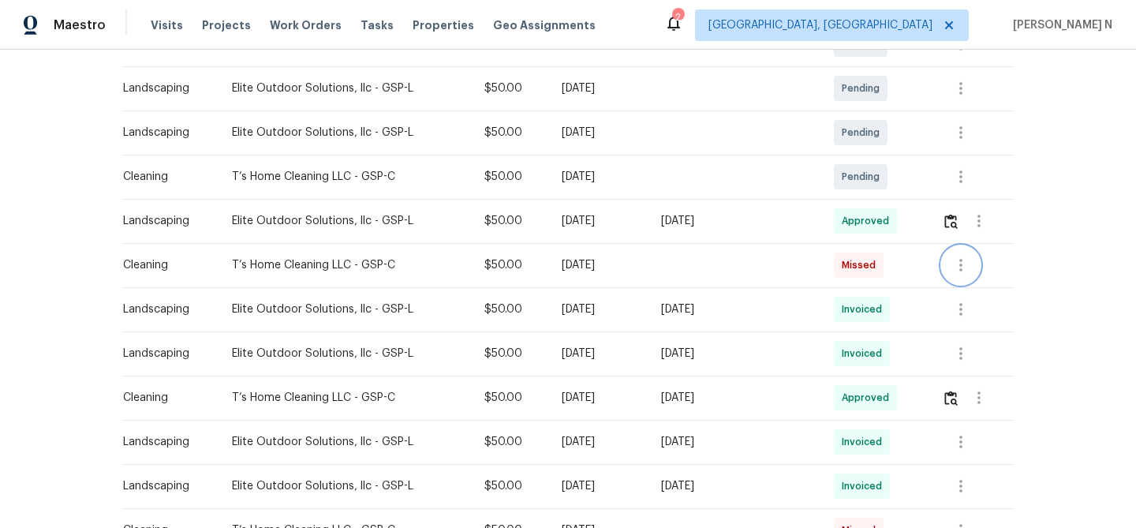
click at [969, 267] on icon "button" at bounding box center [961, 265] width 19 height 19
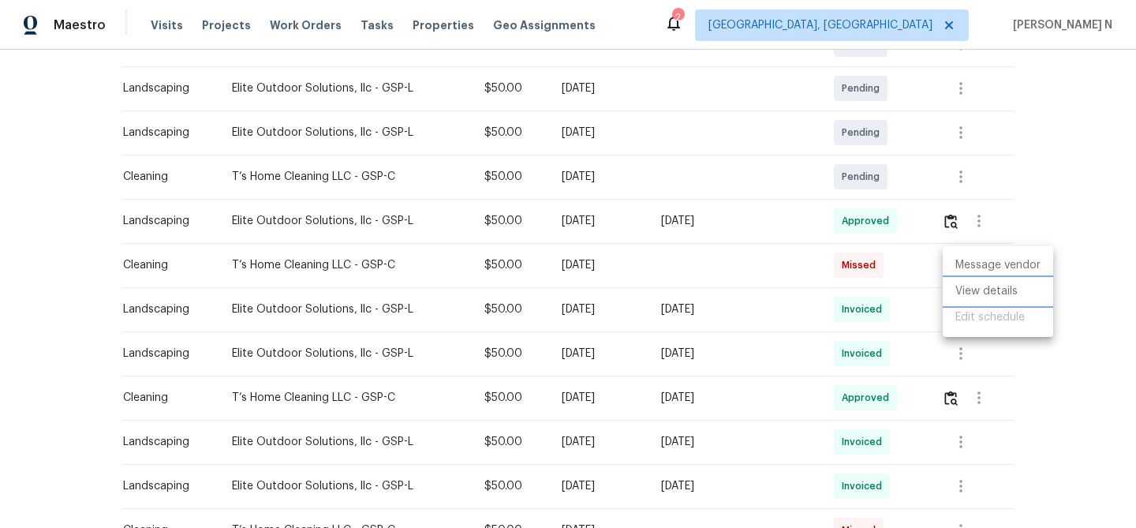
click at [963, 292] on li "View details" at bounding box center [998, 292] width 110 height 26
click at [753, 260] on div at bounding box center [568, 264] width 1136 height 528
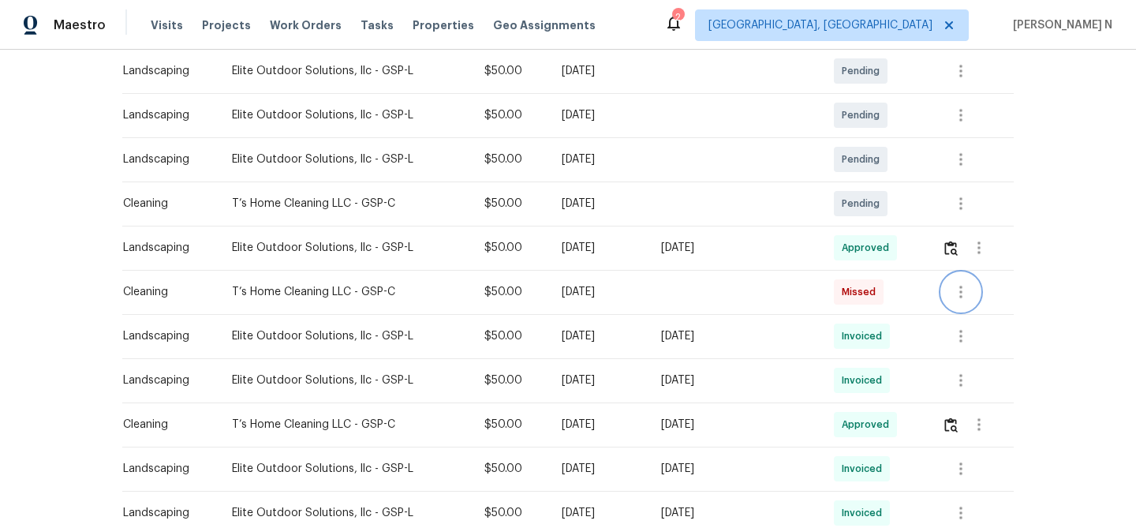
scroll to position [394, 0]
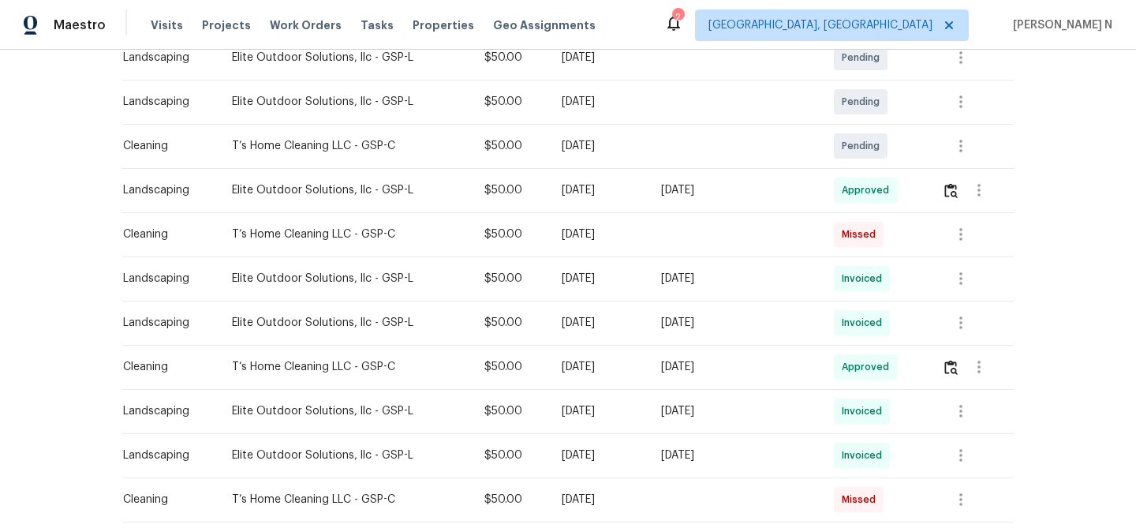
click at [687, 236] on td at bounding box center [735, 234] width 172 height 44
click at [961, 234] on icon "button" at bounding box center [961, 234] width 3 height 13
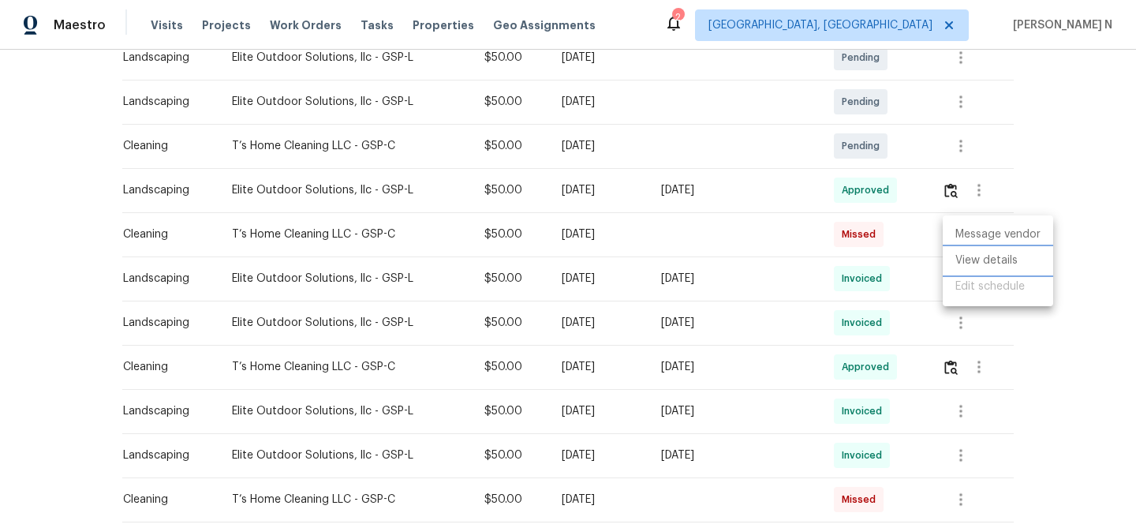
click at [968, 263] on li "View details" at bounding box center [998, 261] width 110 height 26
click at [695, 241] on div at bounding box center [568, 264] width 1136 height 528
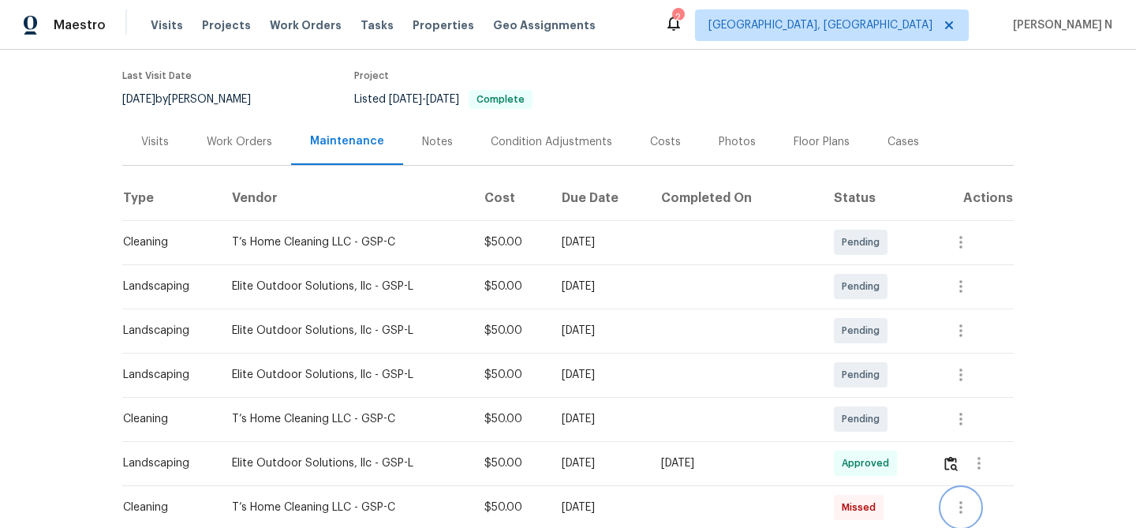
scroll to position [0, 0]
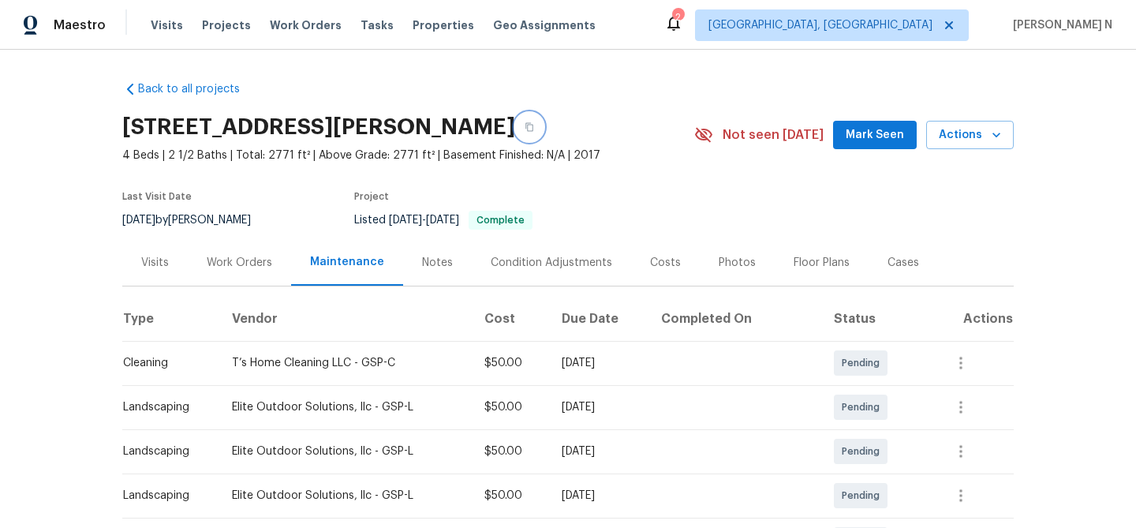
click at [534, 129] on icon "button" at bounding box center [529, 126] width 9 height 9
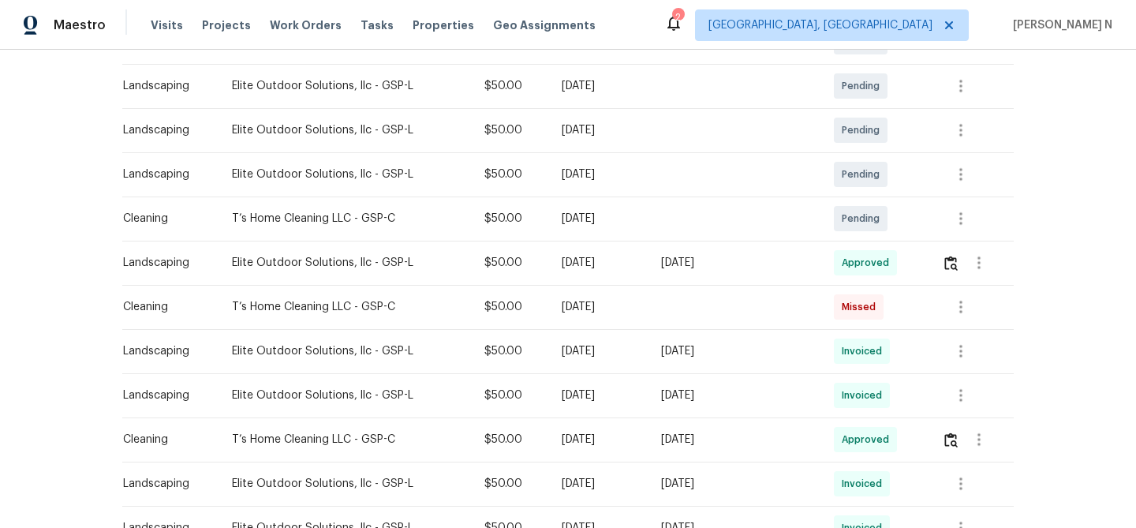
scroll to position [467, 0]
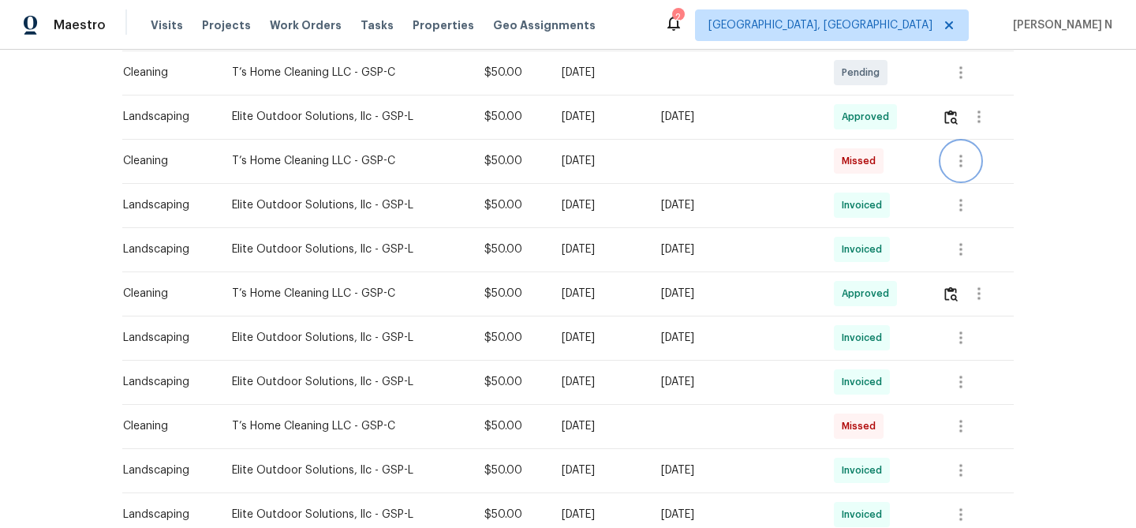
click at [967, 163] on icon "button" at bounding box center [961, 161] width 19 height 19
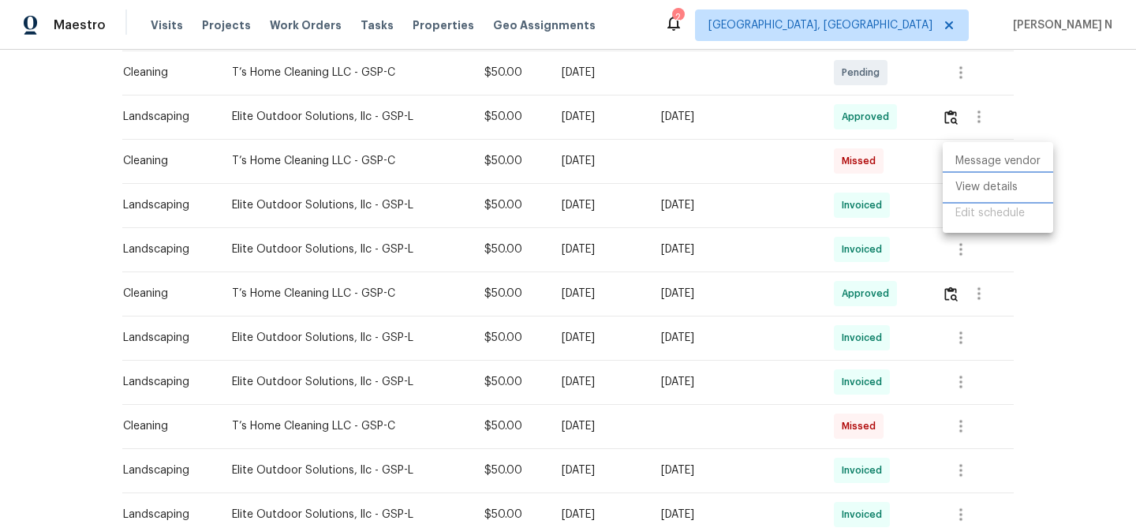
click at [974, 189] on li "View details" at bounding box center [998, 187] width 110 height 26
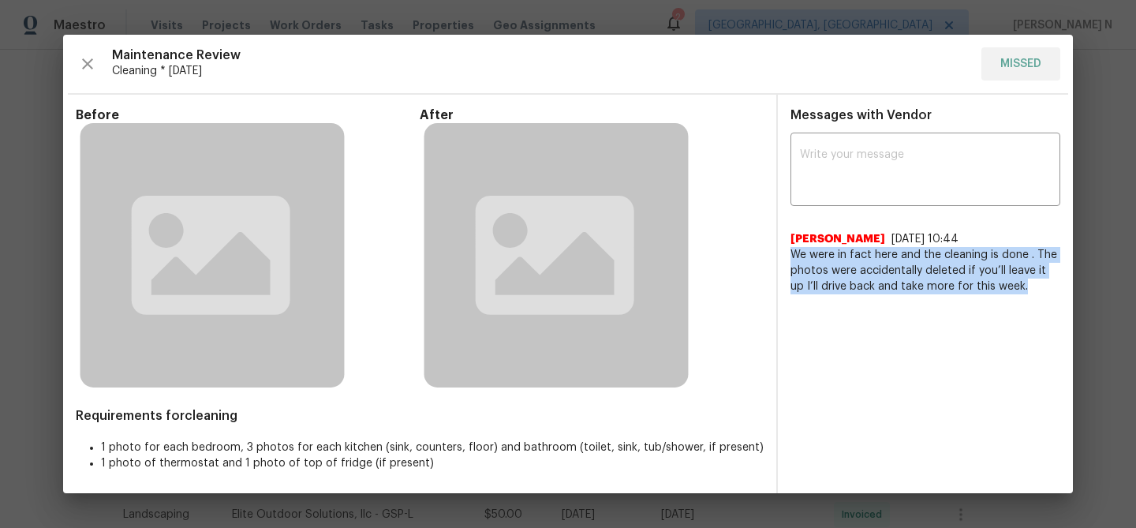
drag, startPoint x: 792, startPoint y: 254, endPoint x: 1014, endPoint y: 285, distance: 223.9
click at [1014, 285] on span "We were in fact here and the cleaning is done . The photos were accidentally de…" at bounding box center [926, 270] width 270 height 47
copy span "We were in fact here and the cleaning is done . The photos were accidentally de…"
click at [989, 352] on div "Messages with Vendor x ​ [PERSON_NAME] [DATE] 10:44 We were in fact here and th…" at bounding box center [925, 294] width 295 height 399
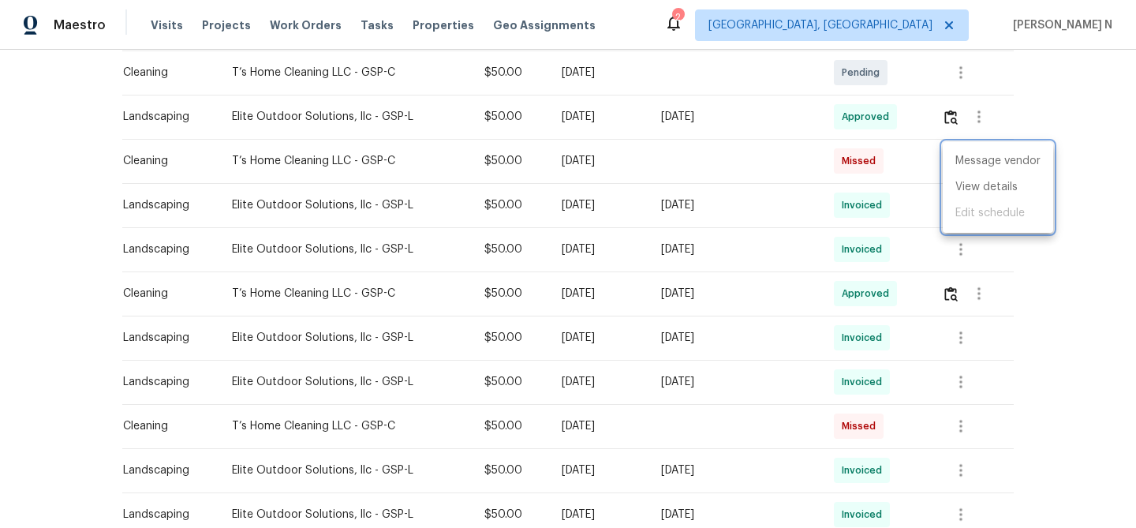
click at [604, 369] on div at bounding box center [568, 264] width 1136 height 528
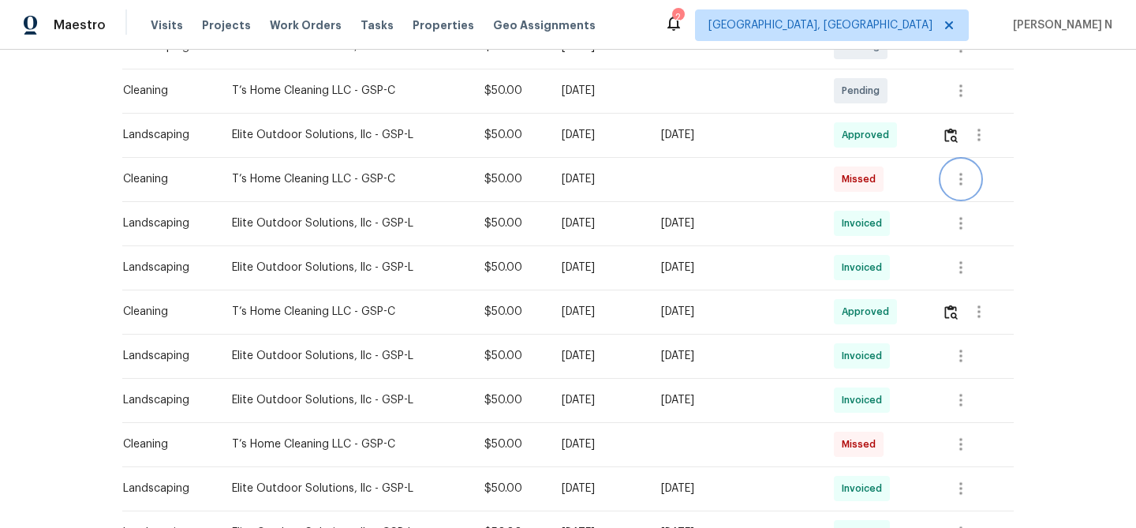
scroll to position [0, 0]
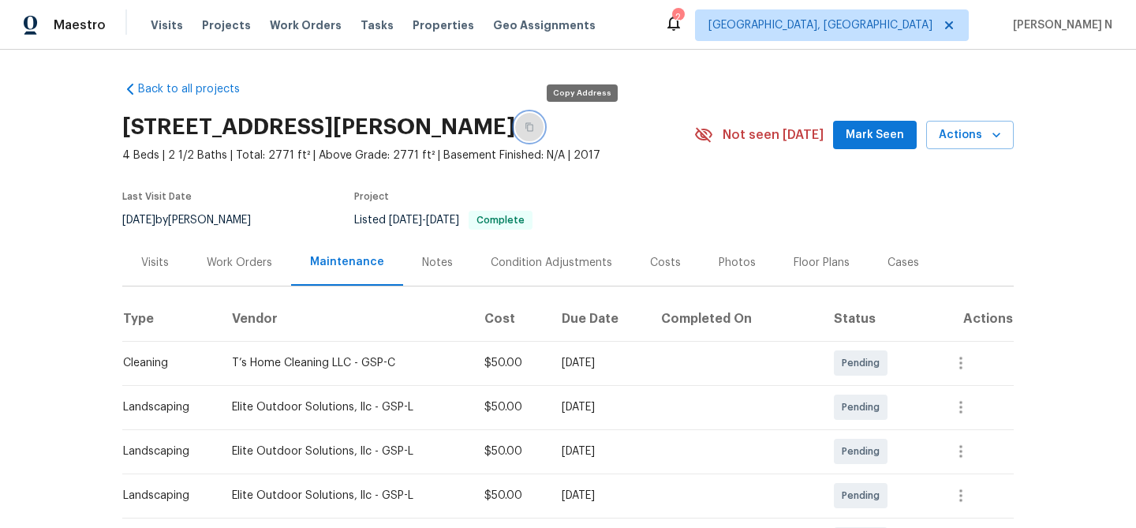
click at [544, 129] on button "button" at bounding box center [529, 127] width 28 height 28
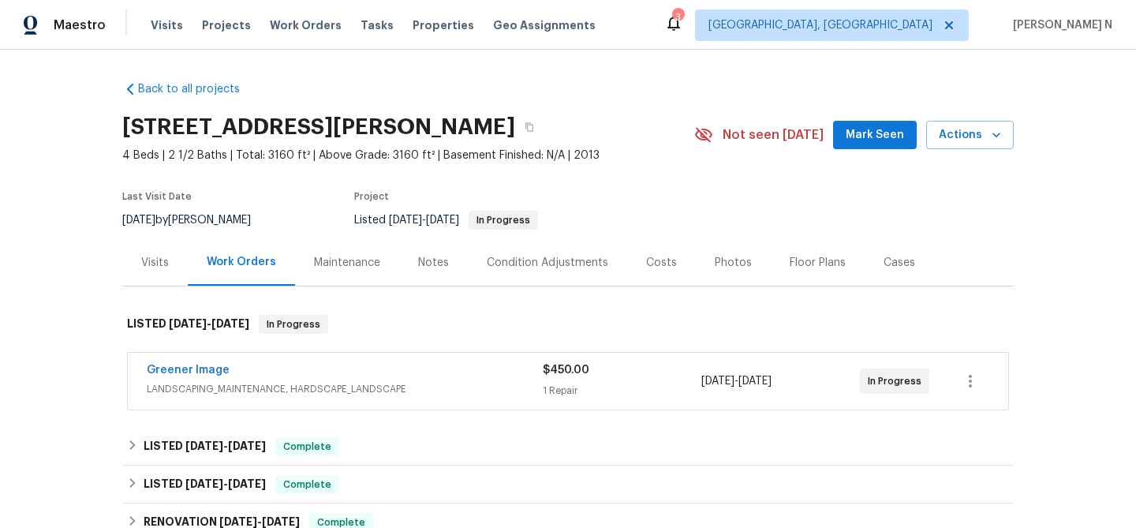
click at [338, 259] on div "Maintenance" at bounding box center [347, 263] width 66 height 16
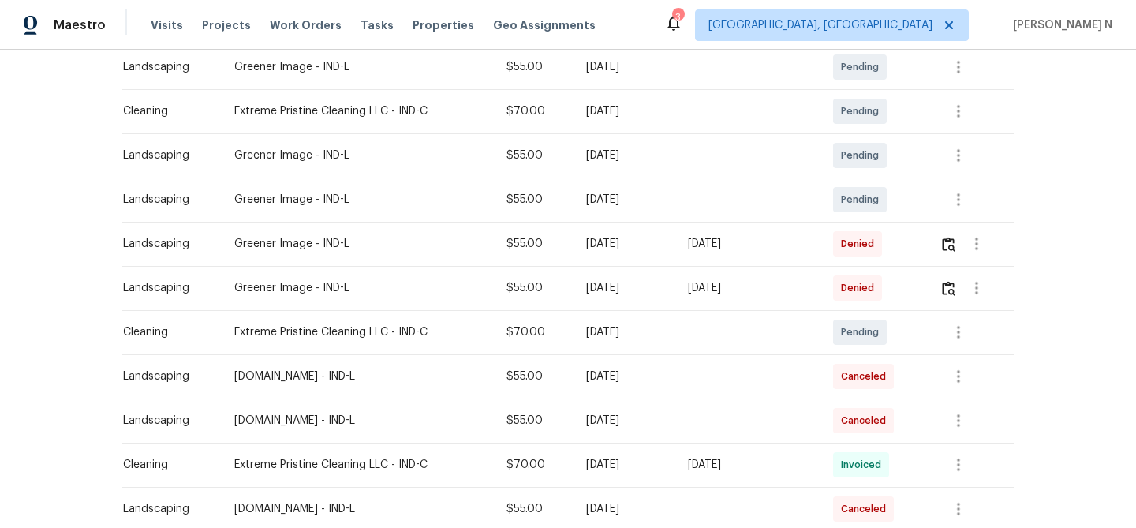
scroll to position [299, 0]
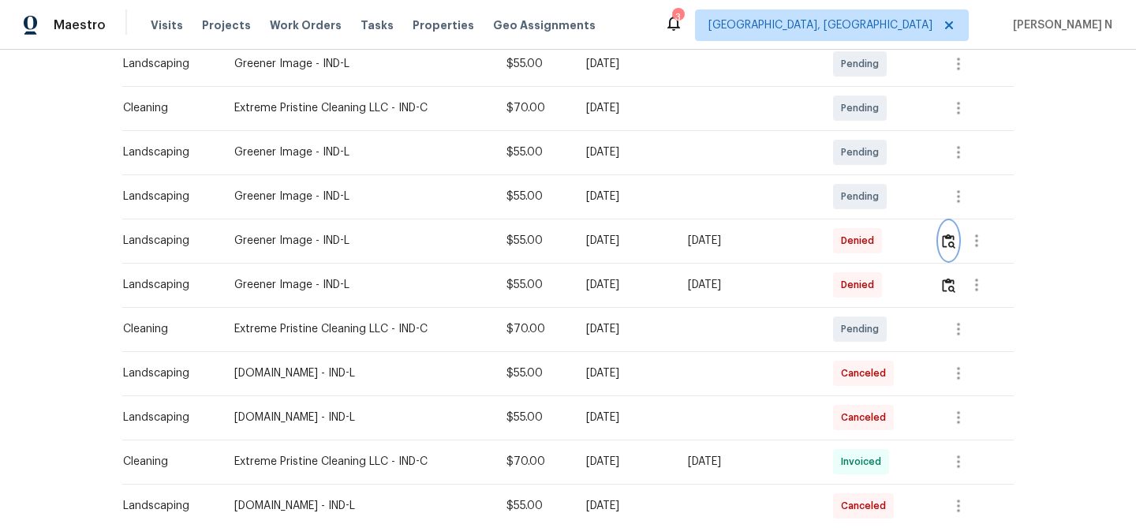
click at [945, 245] on button "button" at bounding box center [949, 241] width 18 height 38
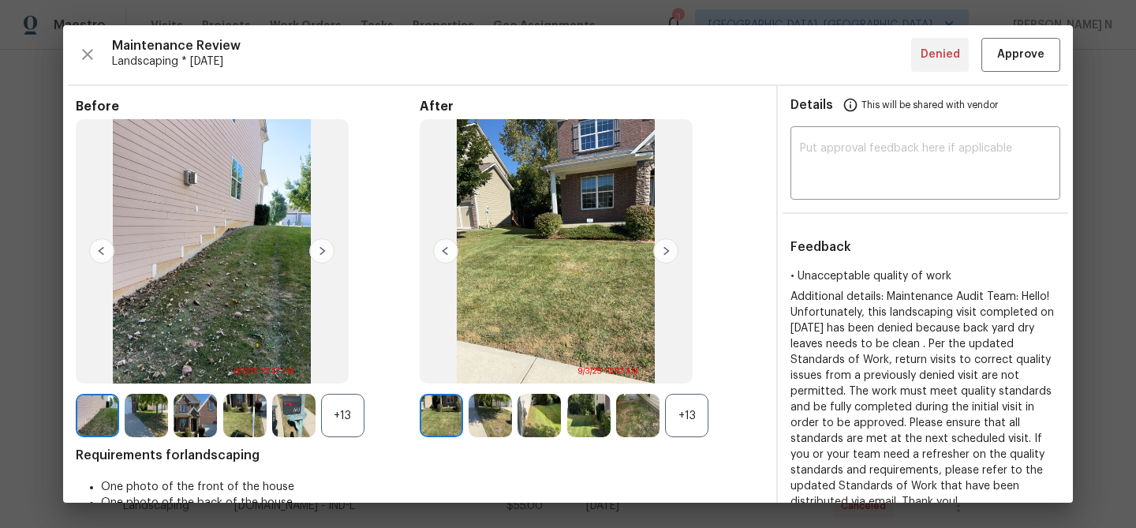
click at [686, 402] on div "+13" at bounding box center [686, 415] width 43 height 43
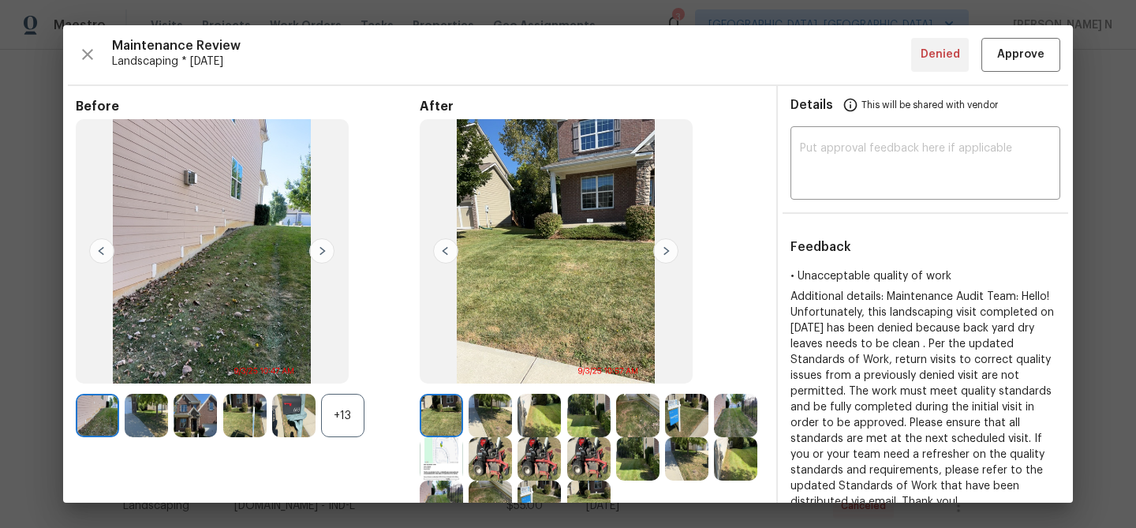
click at [357, 415] on div "+13" at bounding box center [342, 415] width 43 height 43
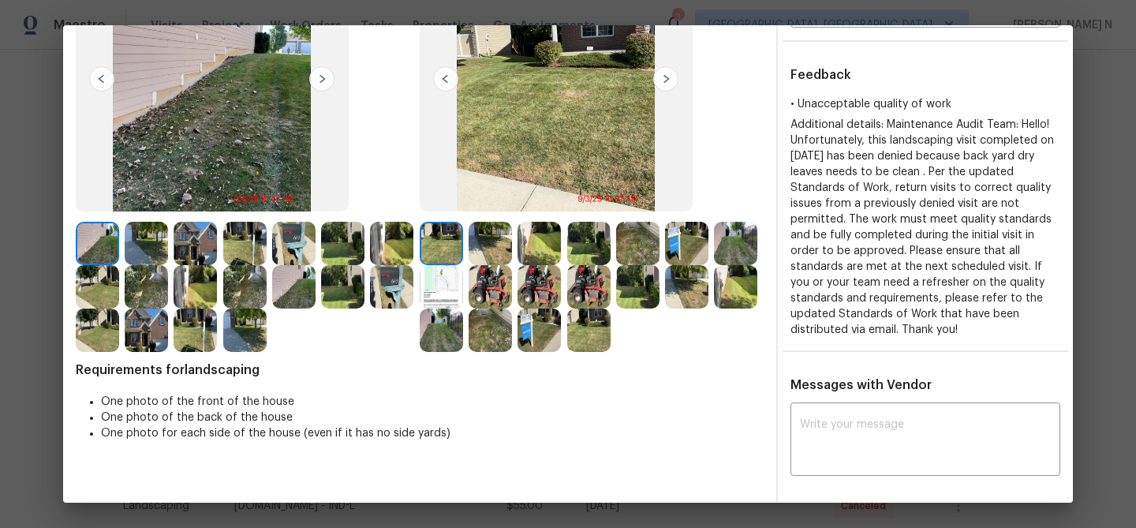
scroll to position [155, 0]
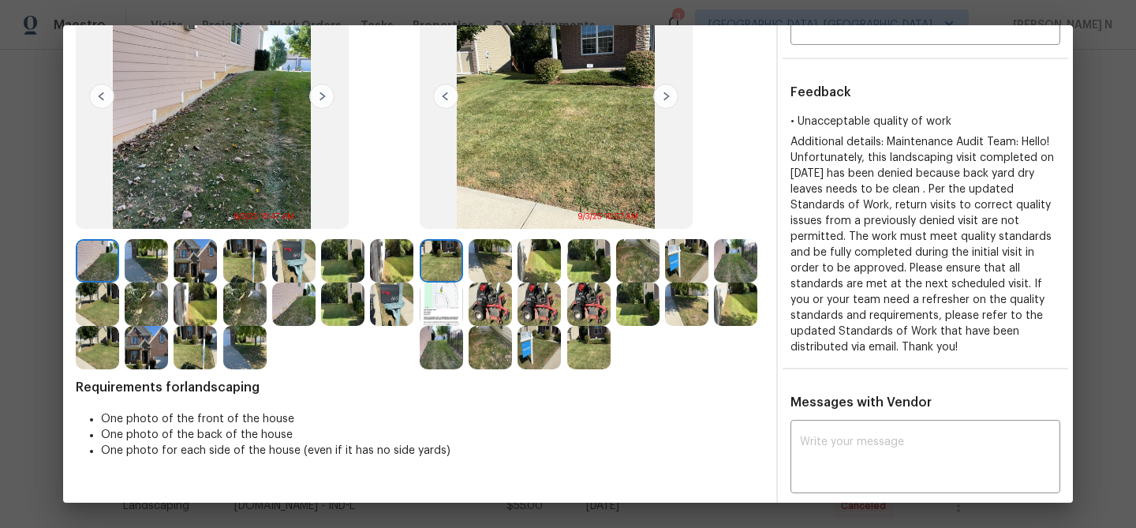
click at [627, 268] on img at bounding box center [637, 260] width 43 height 43
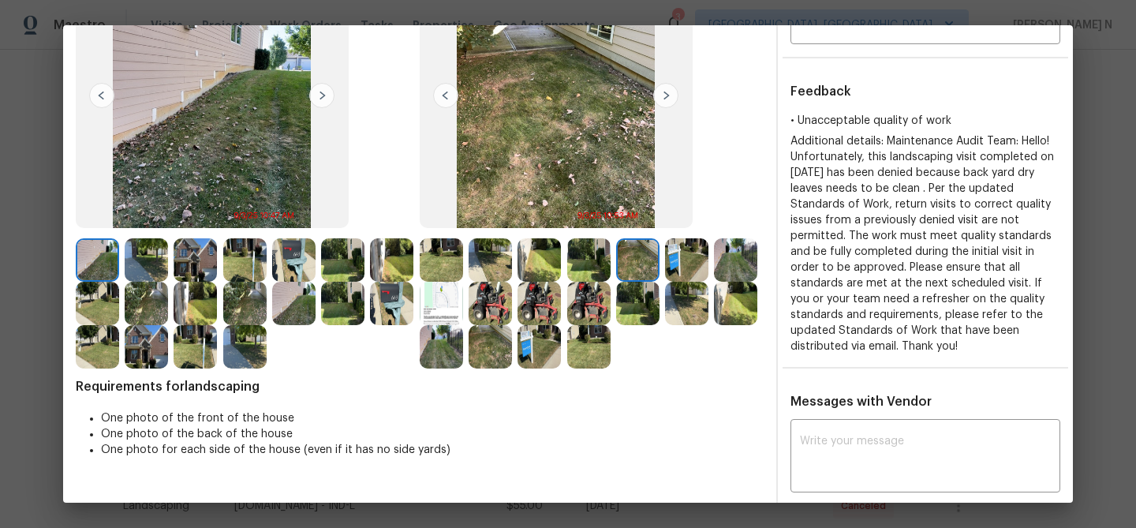
scroll to position [103, 0]
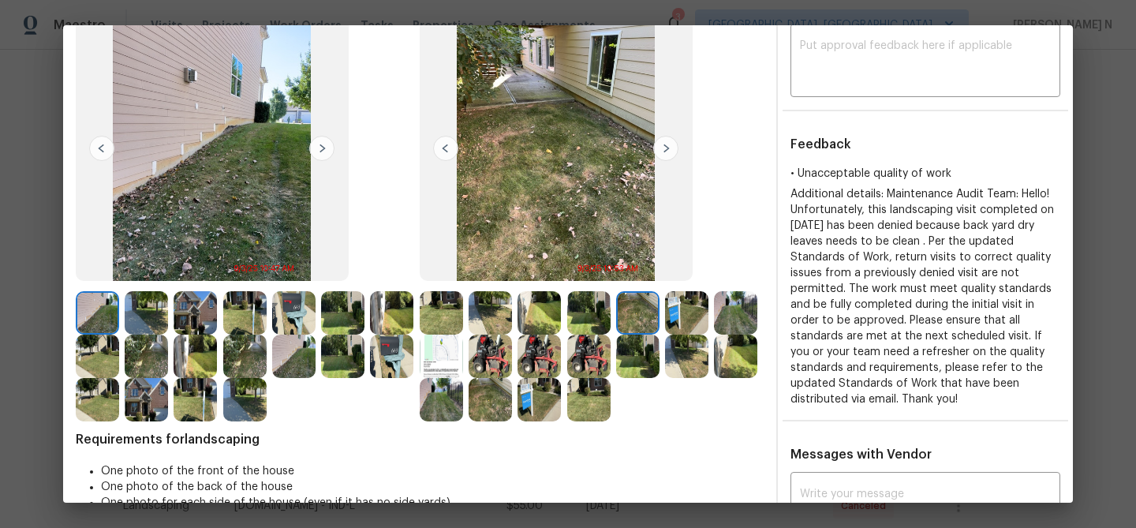
click at [741, 311] on img at bounding box center [735, 312] width 43 height 43
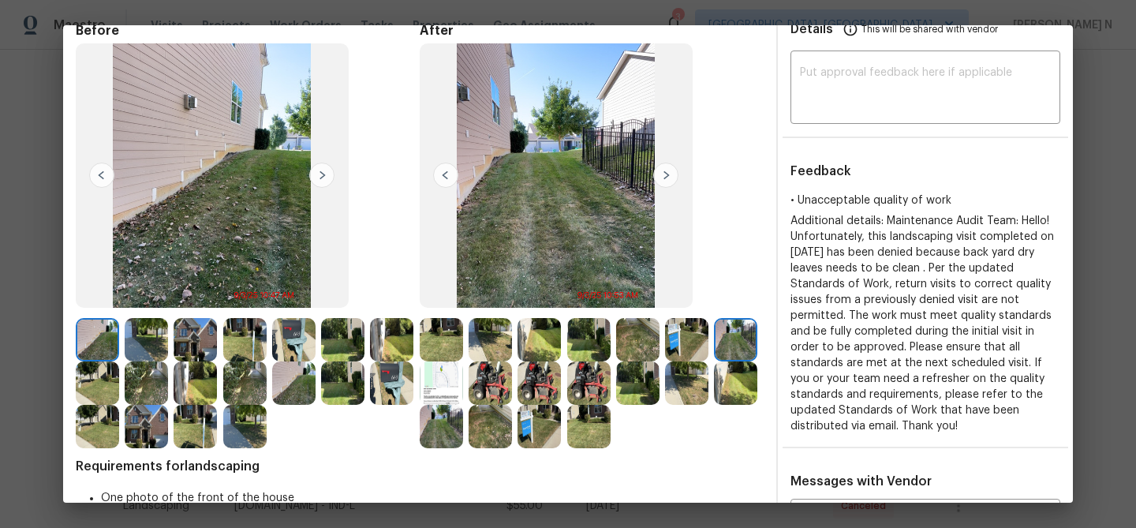
scroll to position [58, 0]
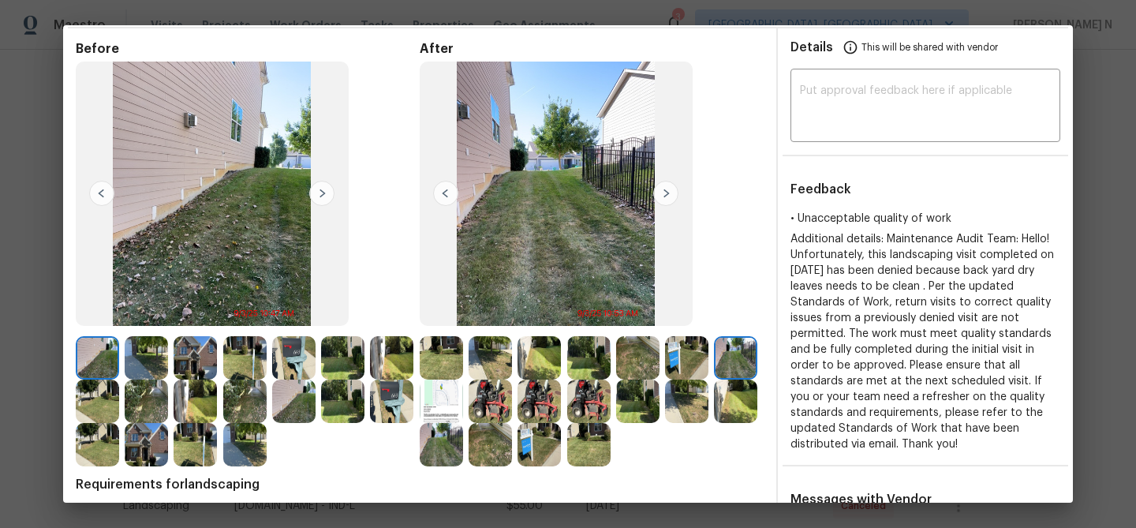
click at [635, 351] on img at bounding box center [637, 357] width 43 height 43
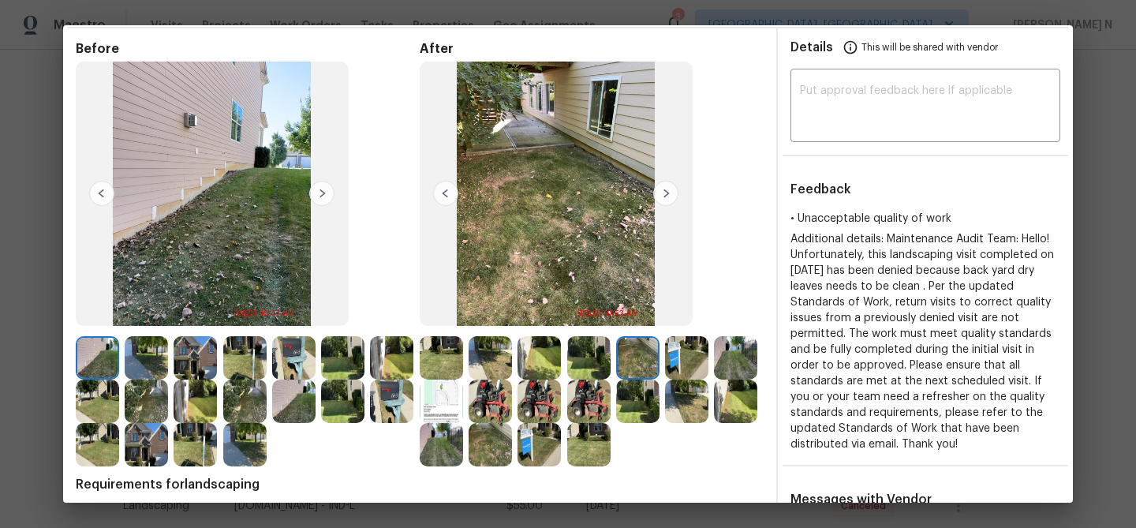
click at [486, 446] on img at bounding box center [490, 444] width 43 height 43
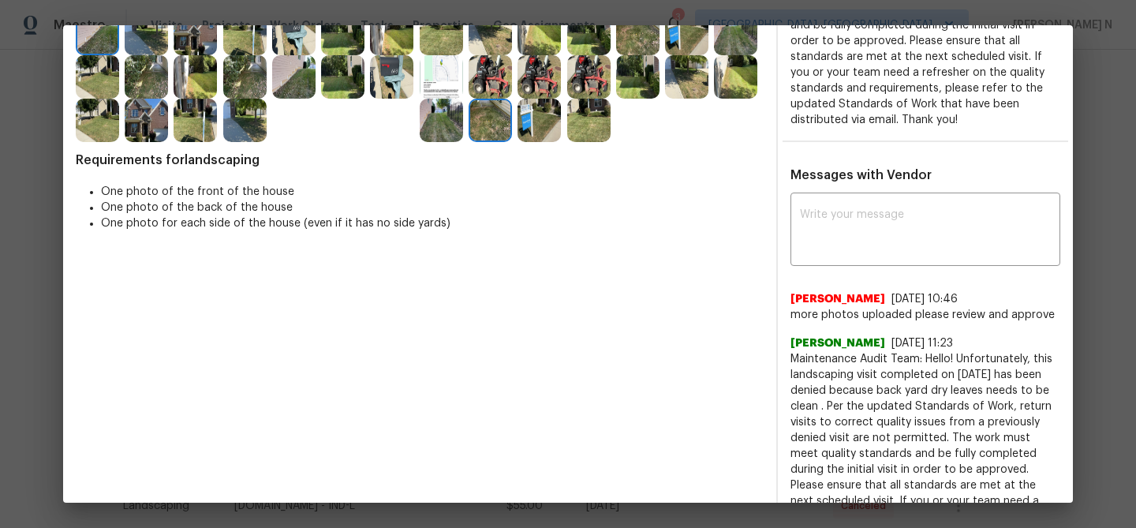
scroll to position [385, 0]
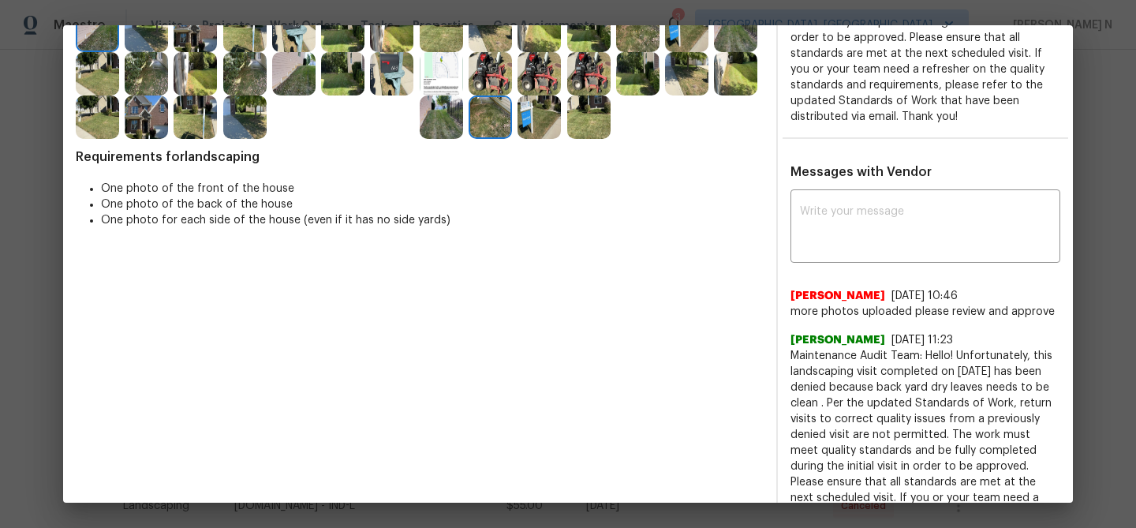
click at [802, 353] on span "Maintenance Audit Team: Hello! Unfortunately, this landscaping visit completed …" at bounding box center [926, 458] width 270 height 221
drag, startPoint x: 802, startPoint y: 353, endPoint x: 945, endPoint y: 358, distance: 142.9
click at [945, 358] on span "Maintenance Audit Team: Hello! Unfortunately, this landscaping visit completed …" at bounding box center [926, 458] width 270 height 221
copy span "Maintenance Audit Team: Hello!"
click at [913, 215] on textarea at bounding box center [925, 228] width 251 height 44
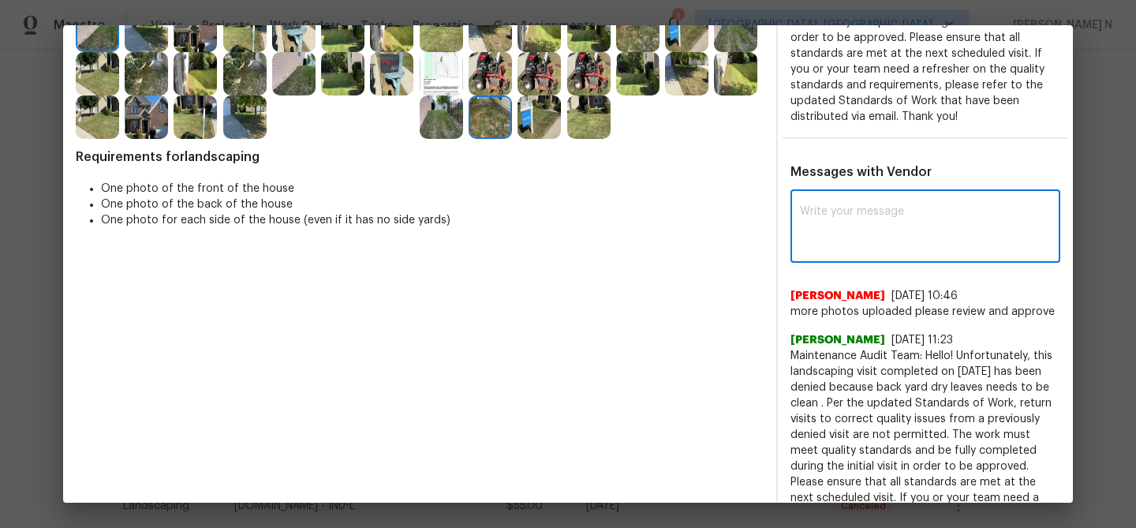
paste textarea "Maintenance Audit Team: Hello!"
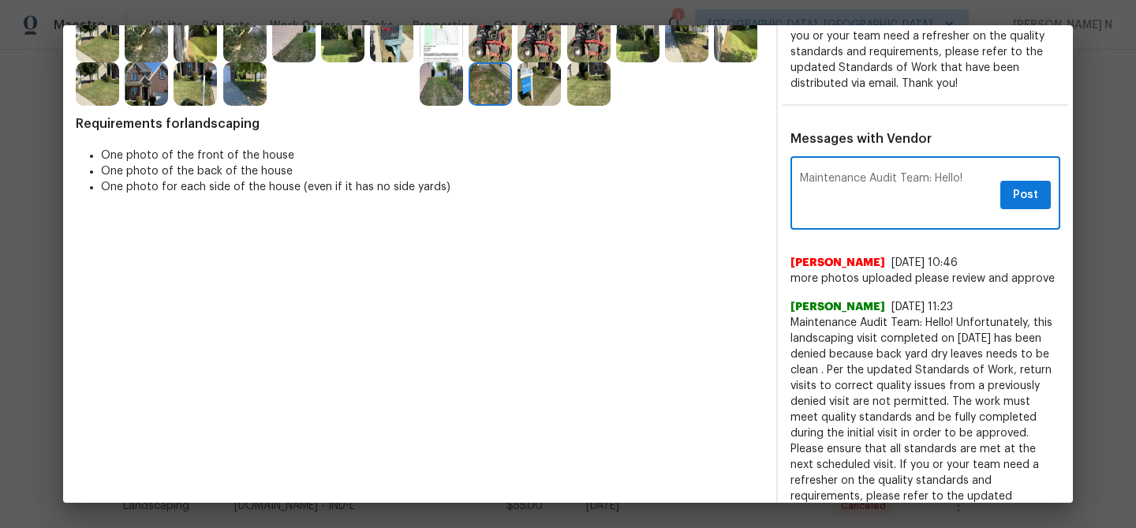
scroll to position [431, 0]
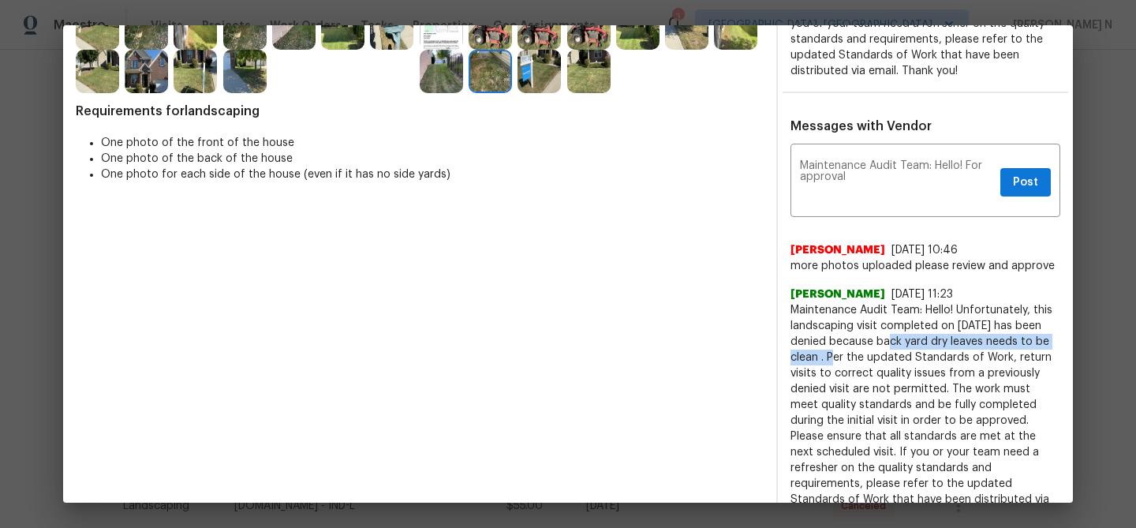
drag, startPoint x: 903, startPoint y: 338, endPoint x: 833, endPoint y: 361, distance: 73.1
click at [833, 361] on span "Maintenance Audit Team: Hello! Unfortunately, this landscaping visit completed …" at bounding box center [926, 412] width 270 height 221
copy span "back yard dry leaves needs to be clean"
click at [882, 180] on textarea "Maintenance Audit Team: Hello! For approval" at bounding box center [897, 182] width 194 height 44
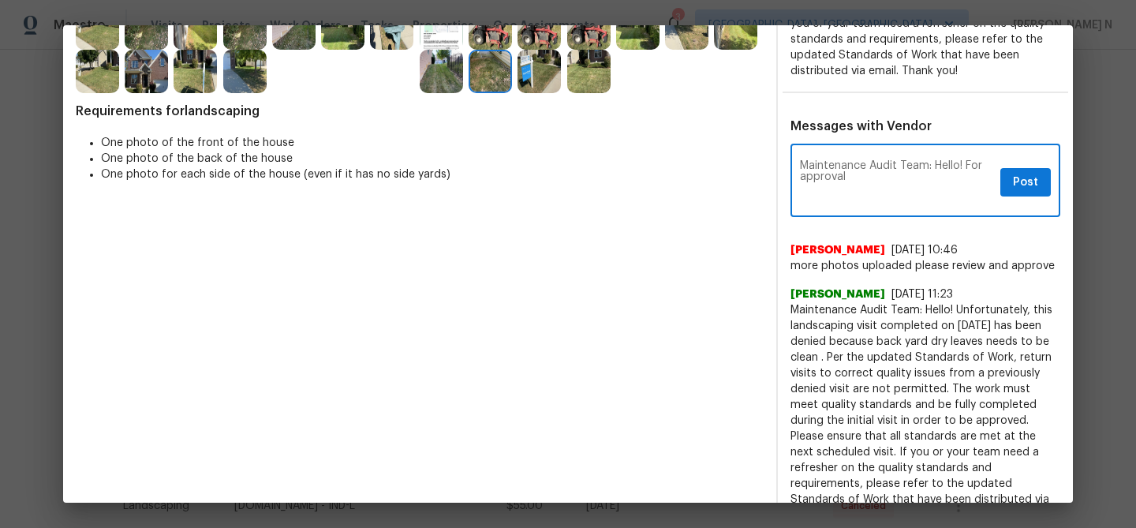
click at [882, 180] on textarea "Maintenance Audit Team: Hello! For approval" at bounding box center [897, 182] width 194 height 44
paste textarea "back yard dry leaves needs to be clean"
click at [847, 169] on textarea "Maintenance Audit Team: Hello! For approval back yard dry leaves needs to be cl…" at bounding box center [897, 182] width 194 height 44
click at [848, 180] on textarea "Maintenance Audit Team: Hello! For approval back yard dry leaves needs to be cl…" at bounding box center [897, 182] width 194 height 44
click at [893, 187] on textarea "Maintenance Audit Team: Hello! For approval the back yard dry leaves needs to b…" at bounding box center [897, 182] width 194 height 44
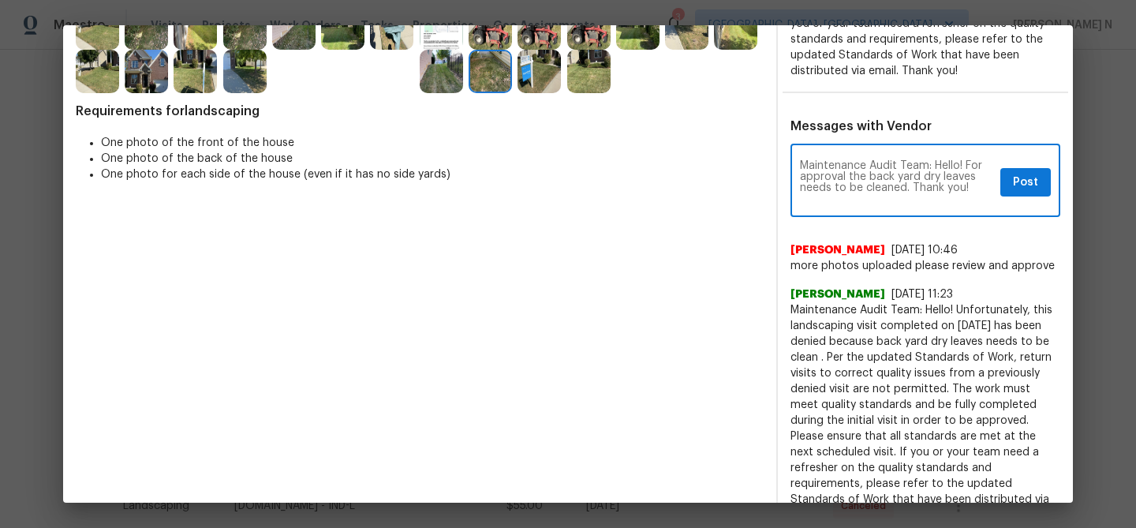
click at [898, 174] on textarea "Maintenance Audit Team: Hello! For approval the back yard dry leaves needs to b…" at bounding box center [897, 182] width 194 height 44
click at [909, 194] on textarea "Maintenance Audit Team: Hello! For approval the backyard dry leaves needs to be…" at bounding box center [897, 182] width 194 height 44
click at [911, 190] on textarea "Maintenance Audit Team: Hello! For approval the backyard dry leaves needs to be…" at bounding box center [897, 182] width 194 height 44
paste textarea "Per the updated Standards of Work, return visits to correct quality issues from…"
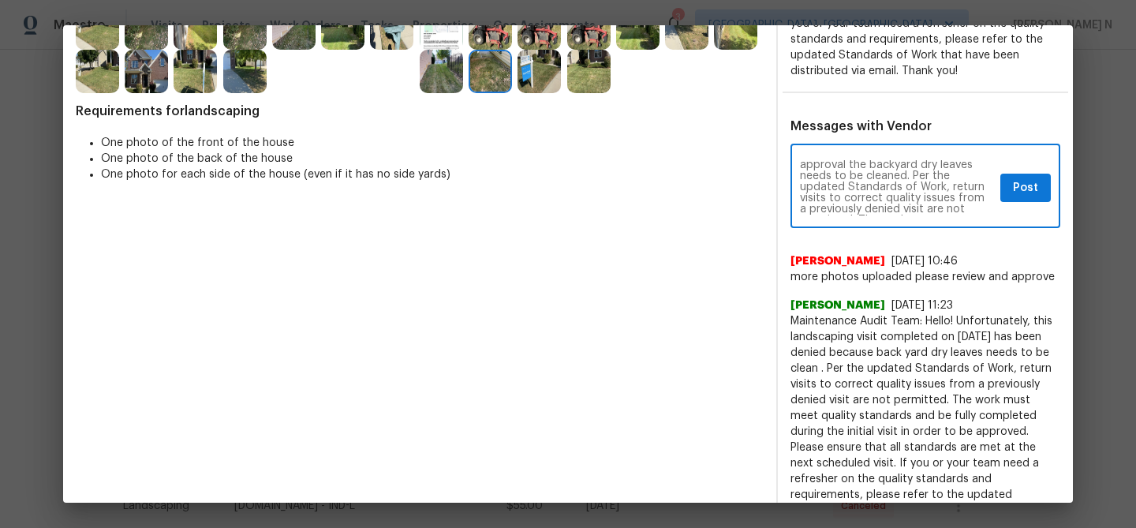
scroll to position [11, 0]
click at [911, 177] on textarea "Maintenance Audit Team: Hello! For approval the backyard dry leaves needs to be…" at bounding box center [897, 187] width 194 height 55
type textarea "Maintenance Audit Team: Hello! For approval the backyard dry leaves needs to be…"
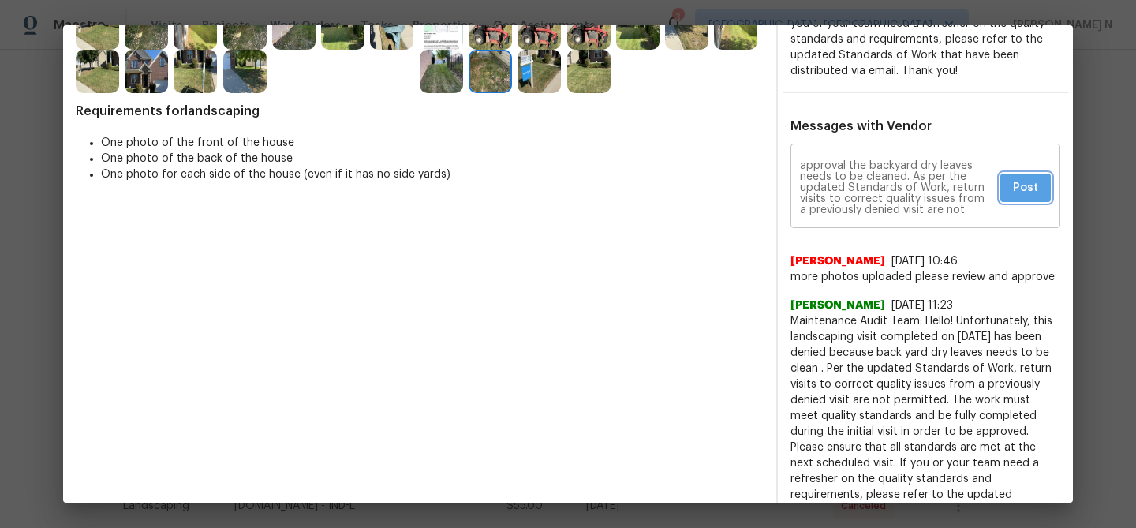
click at [1016, 193] on span "Post" at bounding box center [1025, 188] width 25 height 20
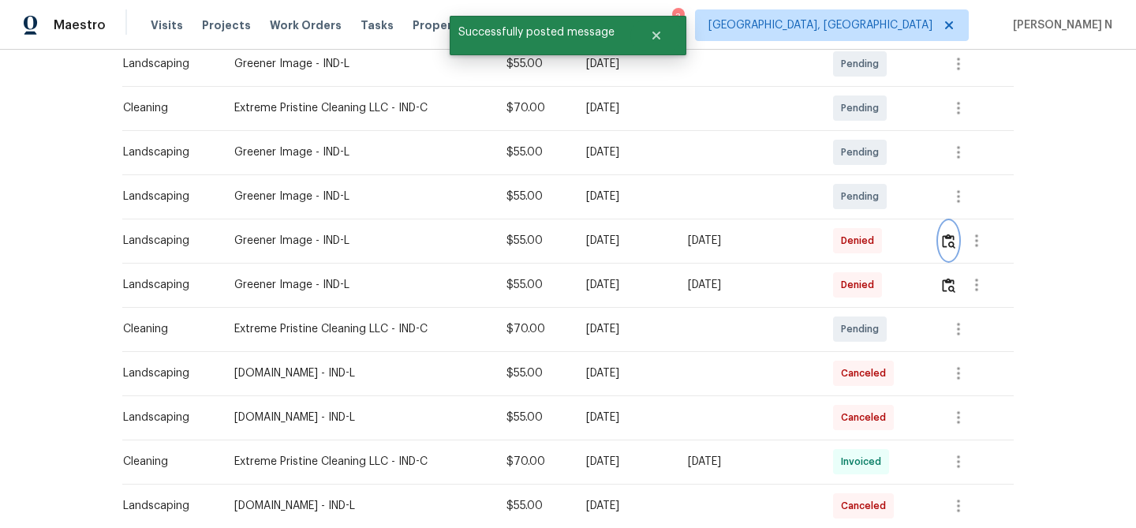
scroll to position [0, 0]
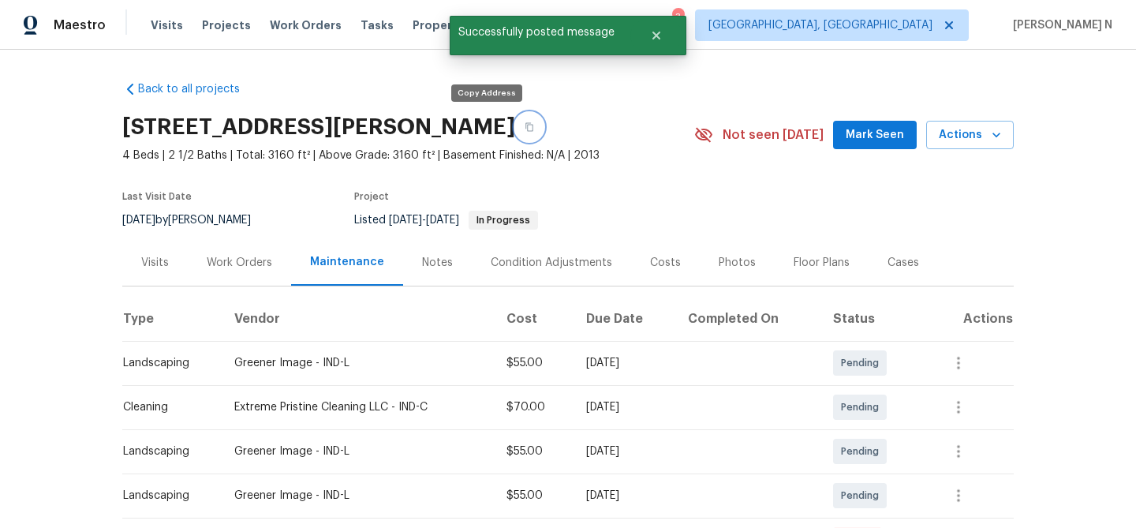
click at [515, 124] on button "button" at bounding box center [529, 127] width 28 height 28
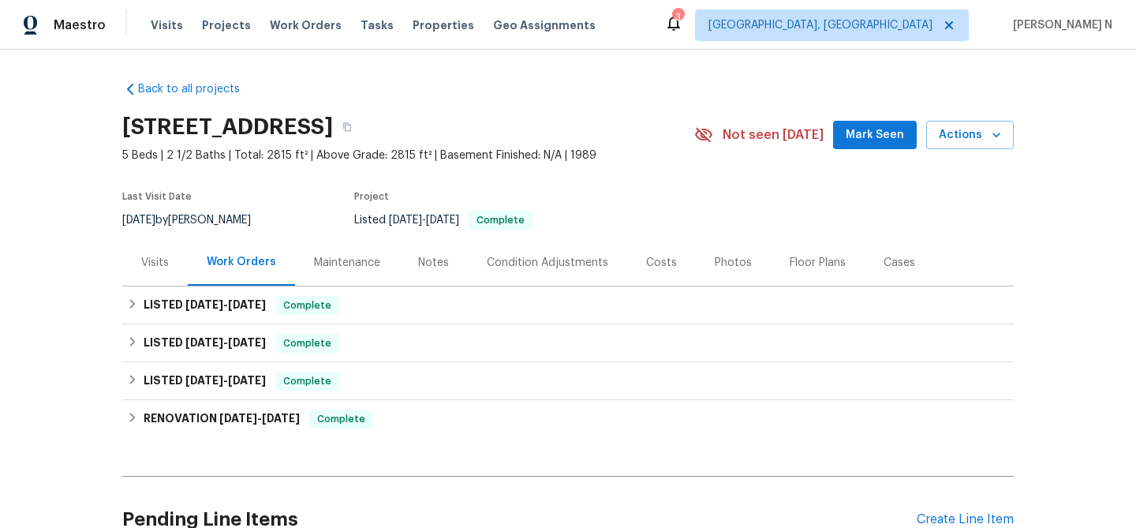
click at [341, 260] on div "Maintenance" at bounding box center [347, 263] width 66 height 16
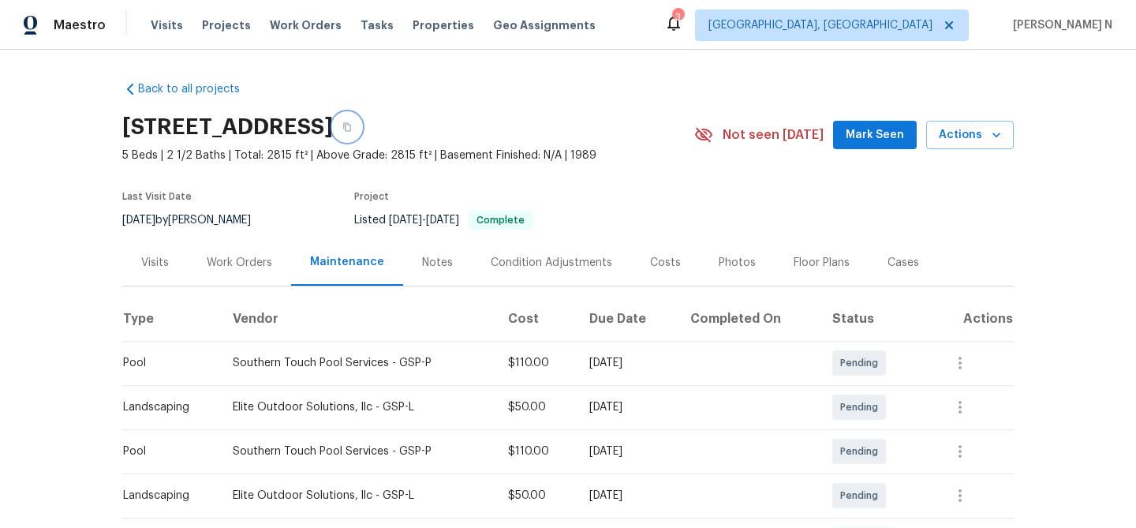
click at [361, 133] on button "button" at bounding box center [347, 127] width 28 height 28
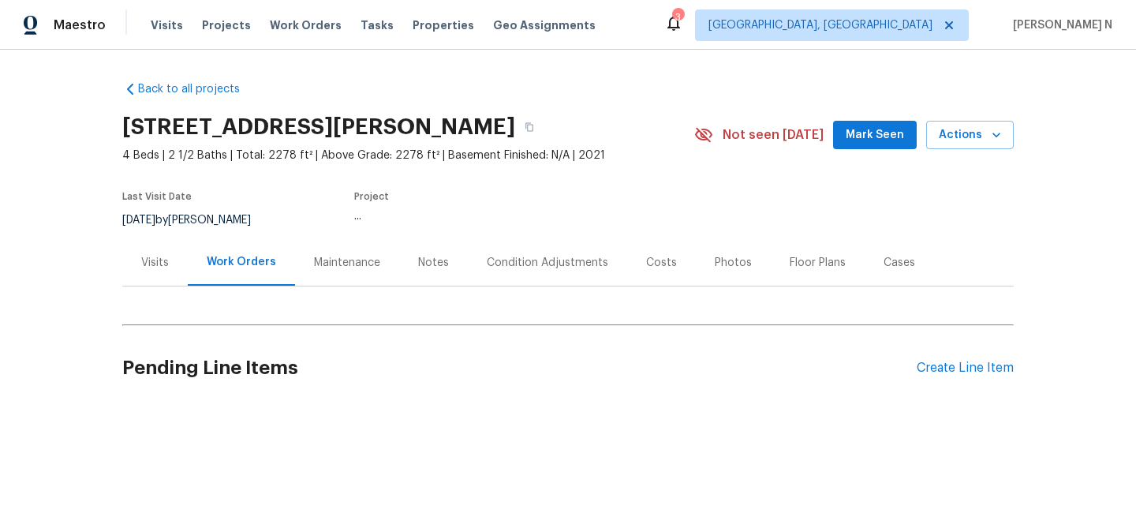
click at [333, 268] on div "Maintenance" at bounding box center [347, 263] width 66 height 16
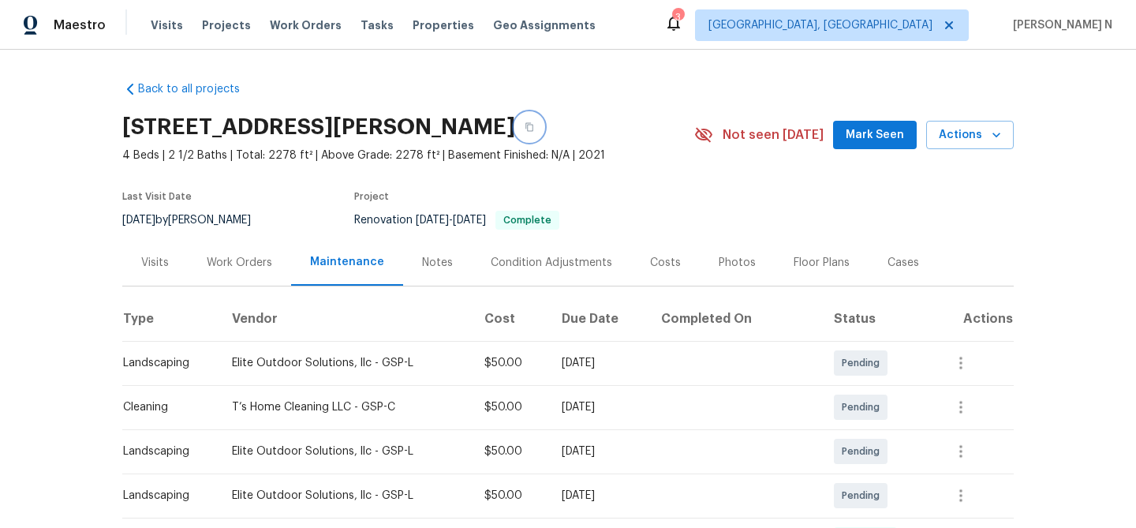
click at [544, 132] on button "button" at bounding box center [529, 127] width 28 height 28
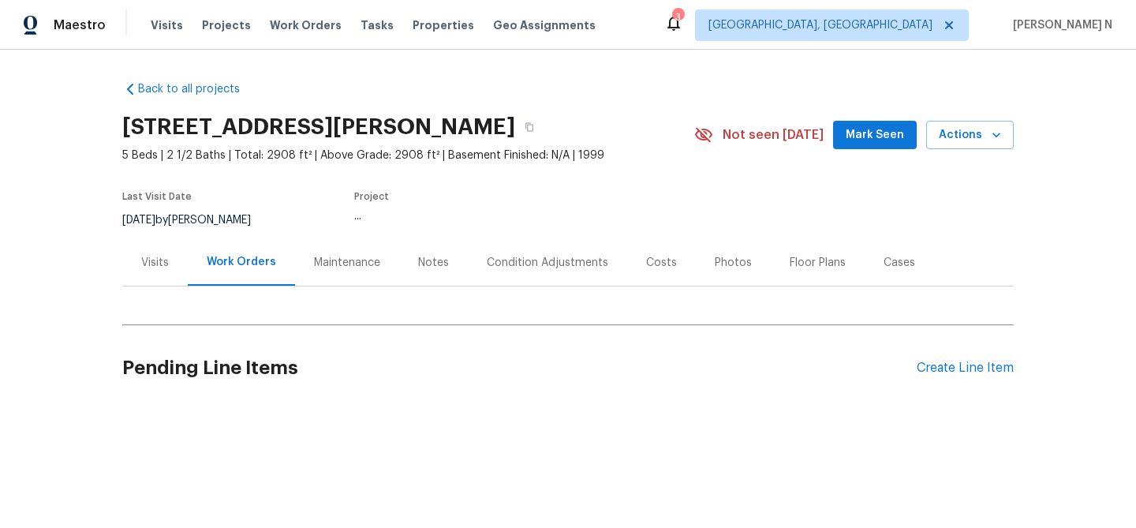
click at [325, 270] on div "Maintenance" at bounding box center [347, 262] width 104 height 47
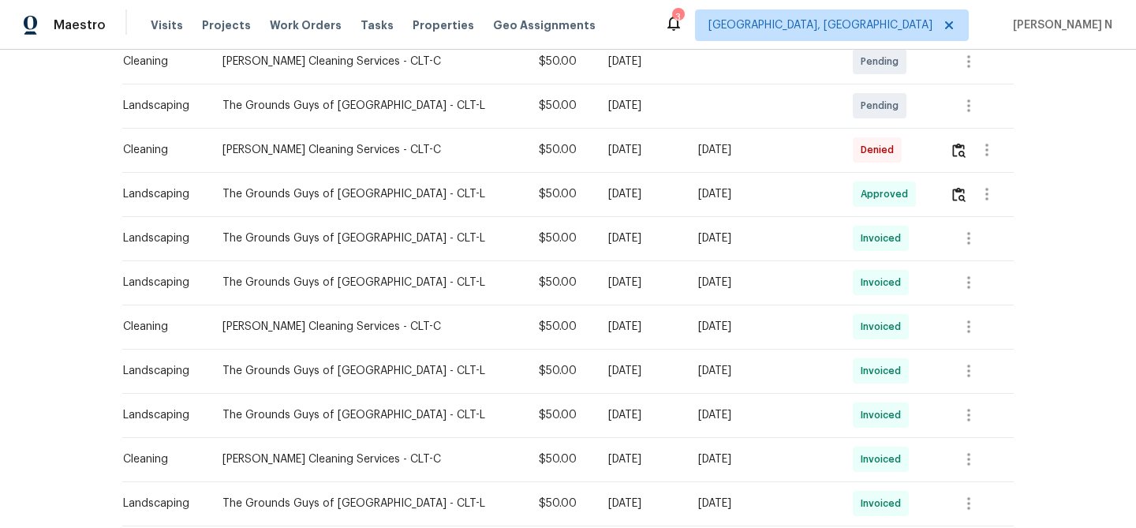
scroll to position [341, 0]
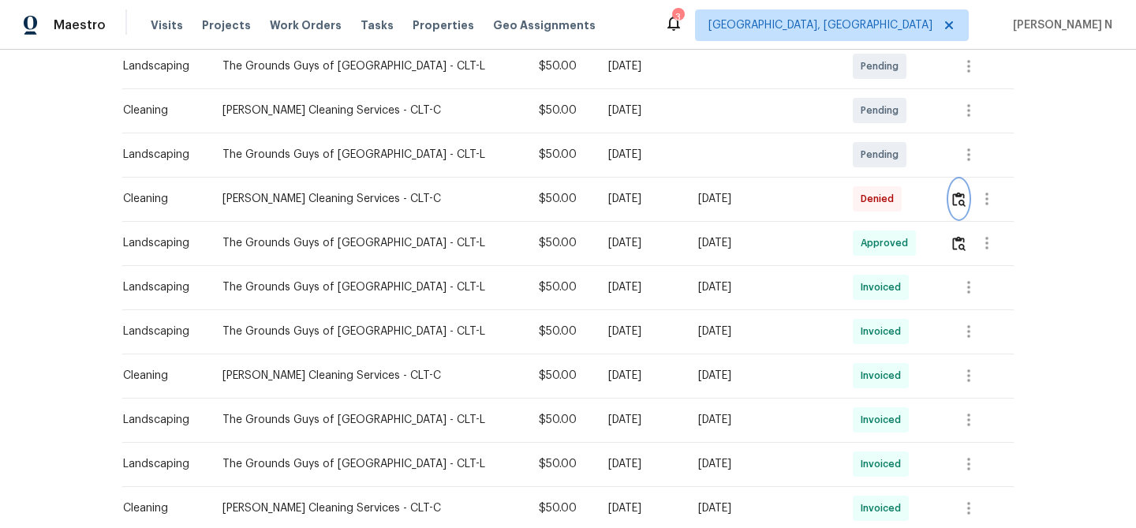
click at [950, 200] on button "button" at bounding box center [959, 199] width 18 height 38
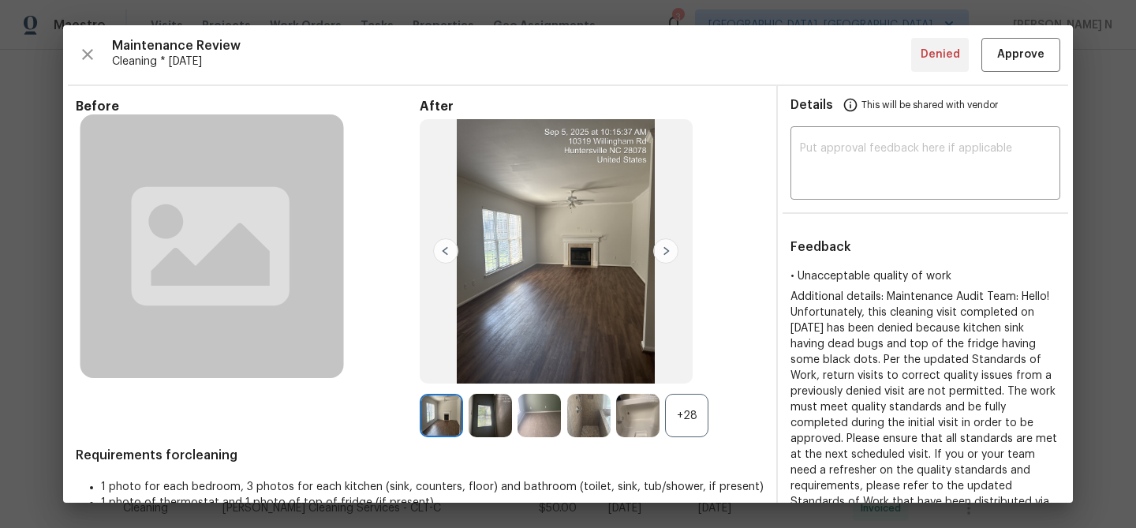
click at [663, 411] on div at bounding box center [640, 415] width 49 height 43
click at [672, 413] on div "+28" at bounding box center [686, 415] width 43 height 43
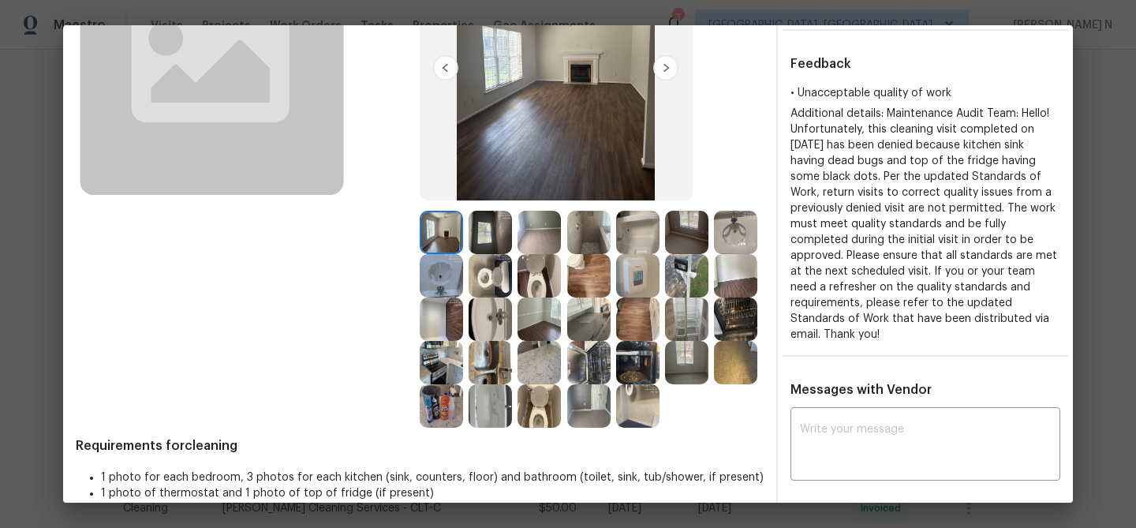
scroll to position [146, 0]
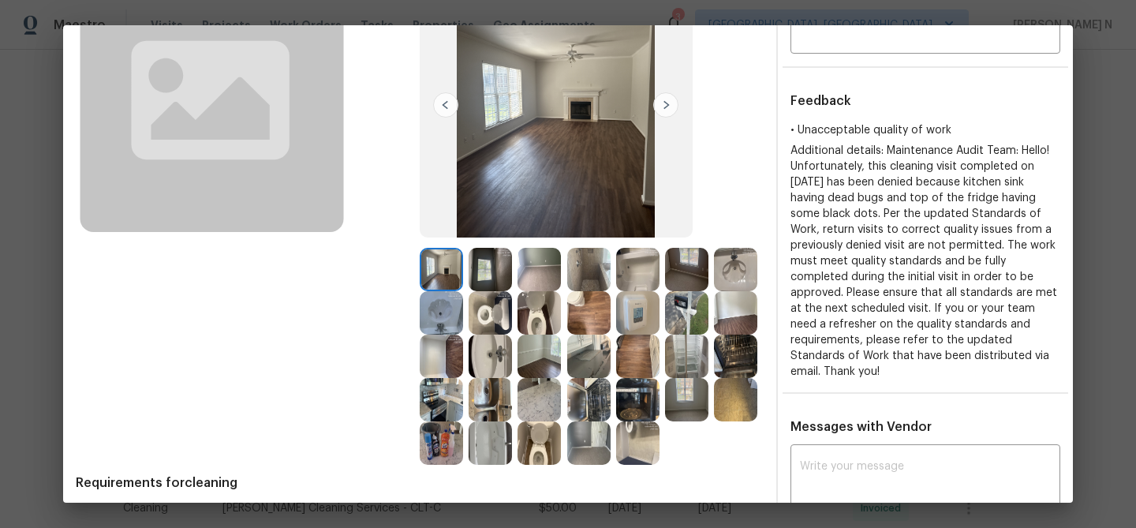
click at [483, 399] on img at bounding box center [490, 399] width 43 height 43
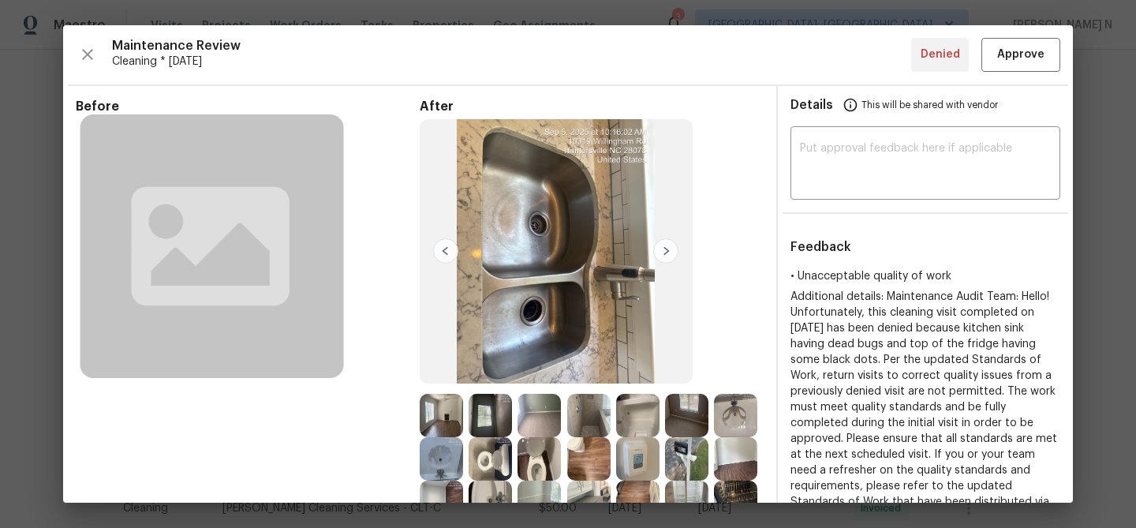
scroll to position [155, 0]
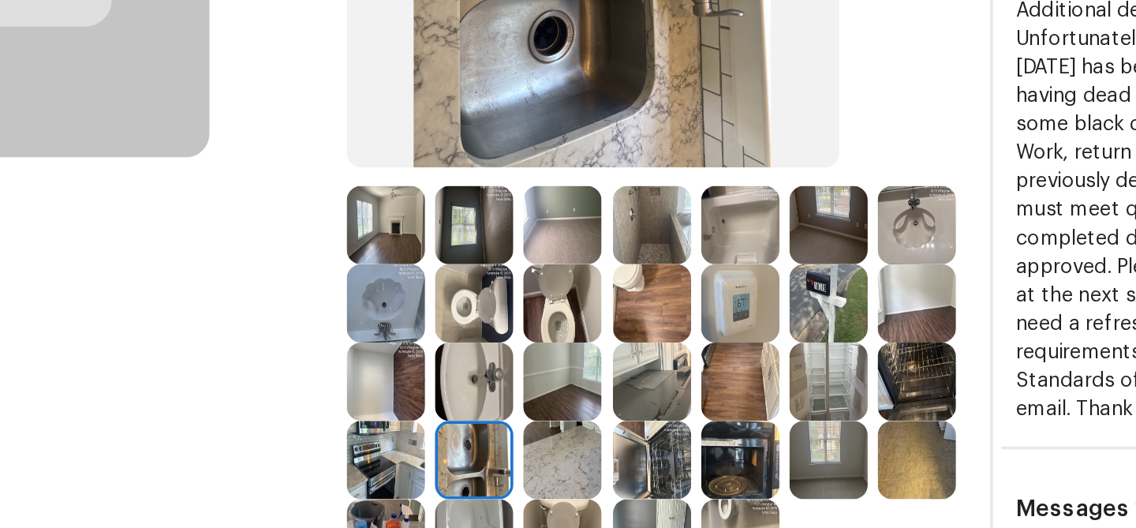
click at [604, 354] on img at bounding box center [588, 346] width 43 height 43
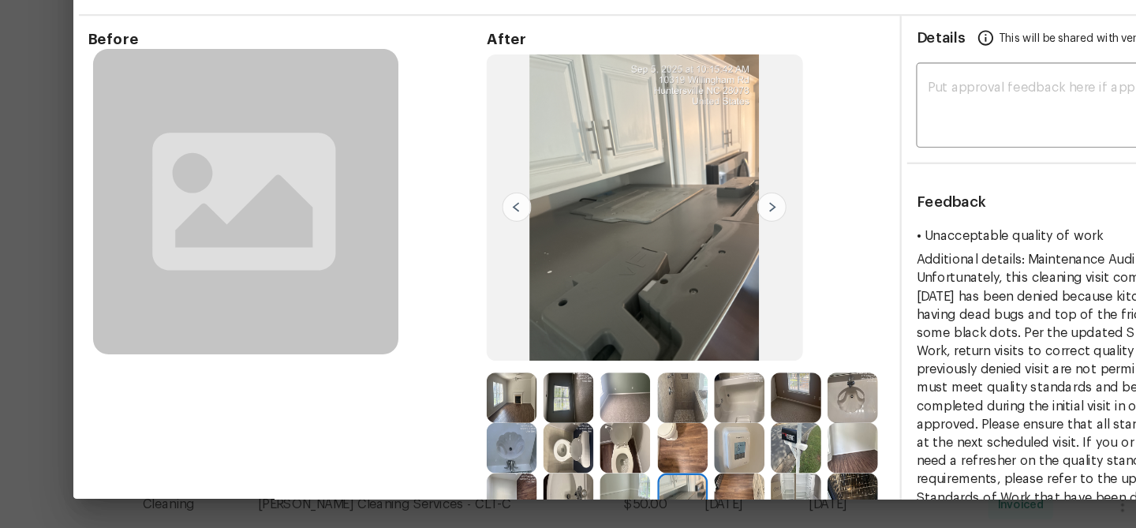
scroll to position [0, 0]
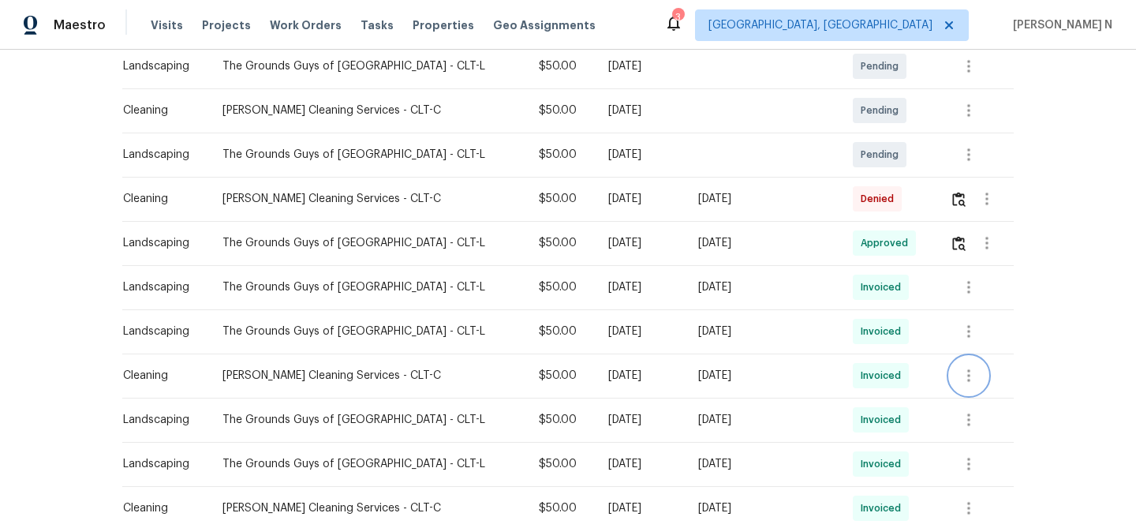
click at [967, 376] on icon "button" at bounding box center [968, 375] width 3 height 13
click at [975, 404] on li "View details" at bounding box center [1002, 402] width 110 height 26
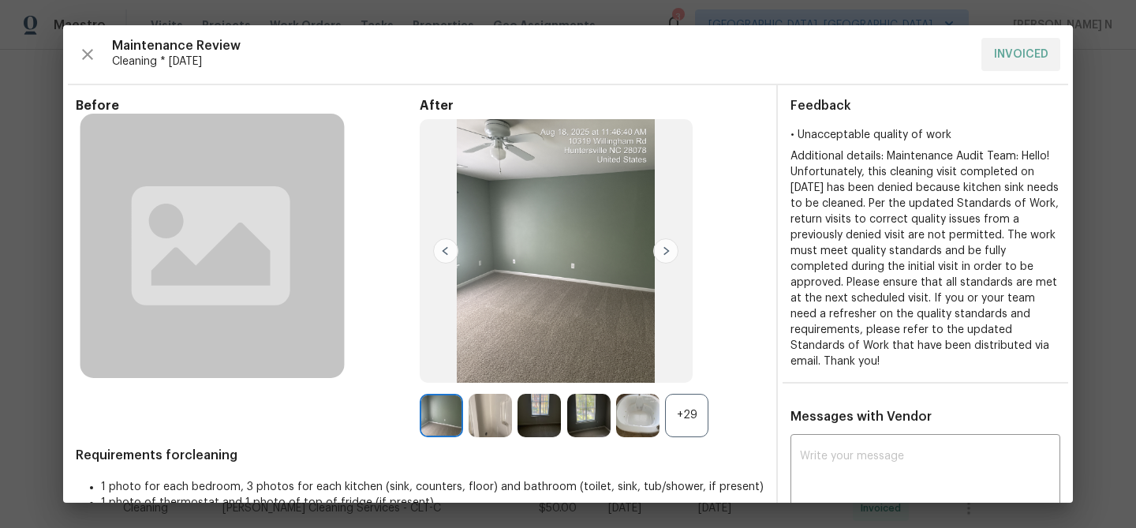
click at [698, 425] on div "+29" at bounding box center [686, 415] width 43 height 43
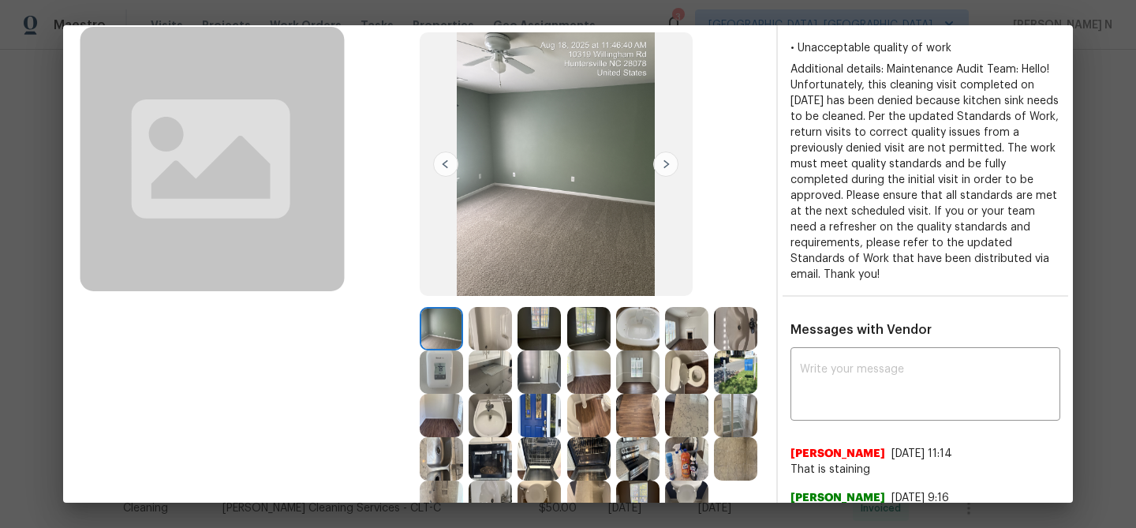
scroll to position [215, 0]
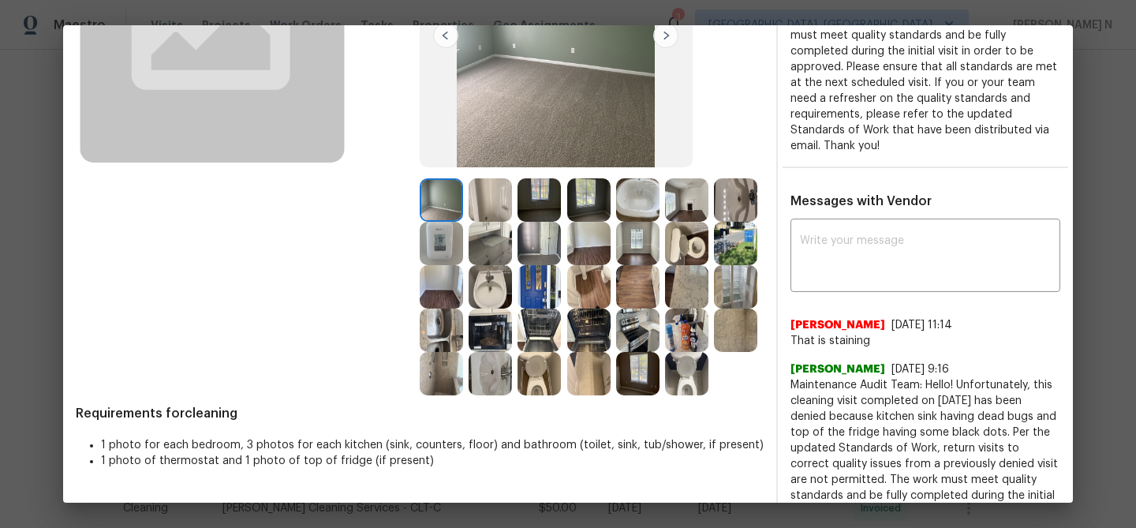
click at [446, 328] on img at bounding box center [441, 330] width 43 height 43
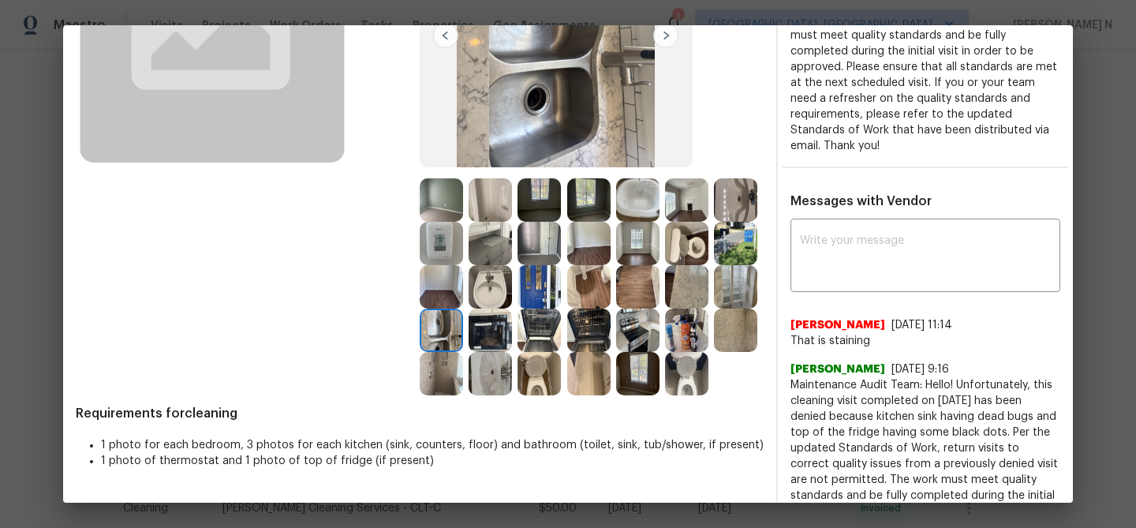
click at [446, 328] on img at bounding box center [441, 330] width 43 height 43
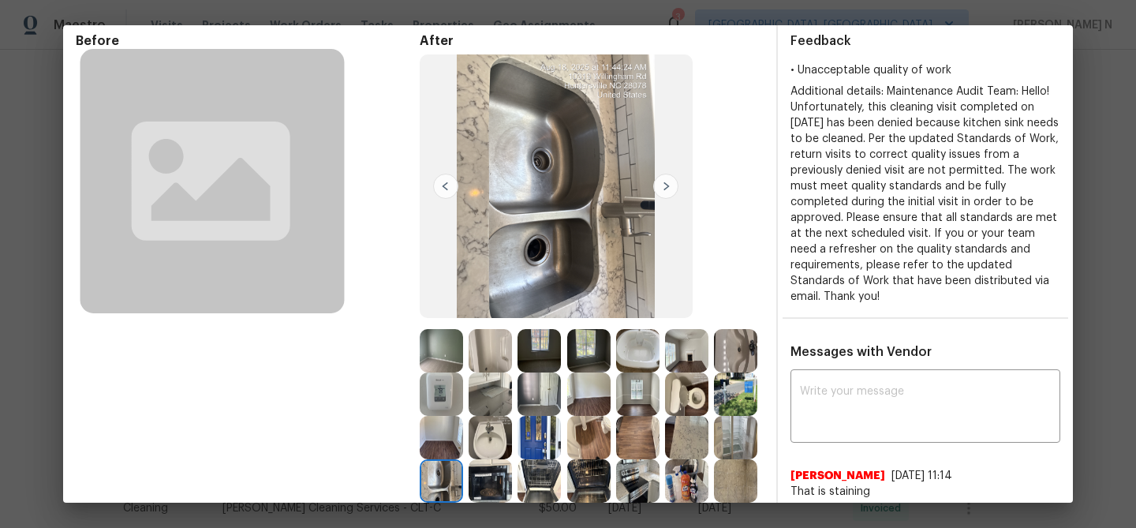
scroll to position [50, 0]
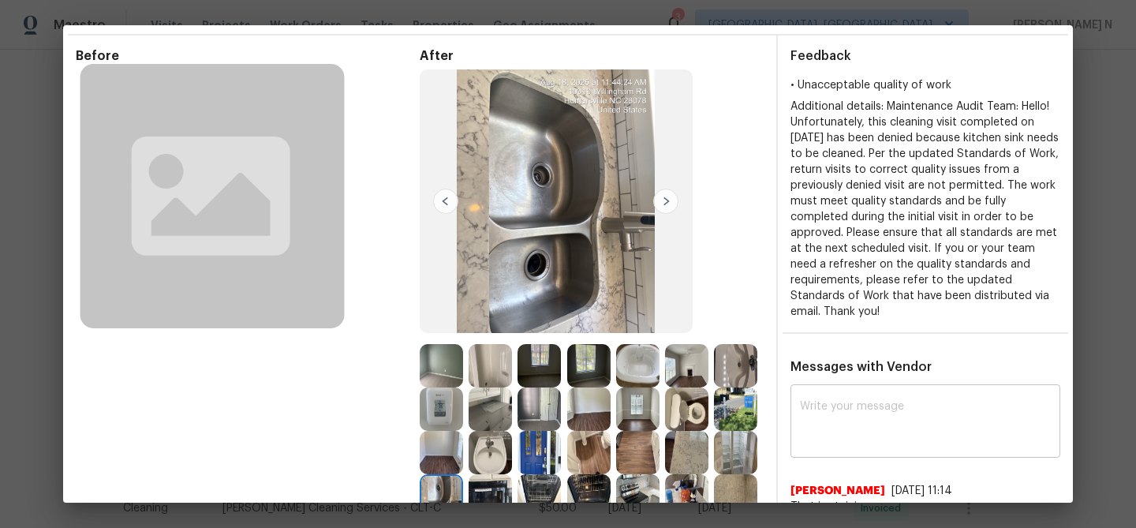
click at [858, 401] on textarea at bounding box center [925, 423] width 251 height 44
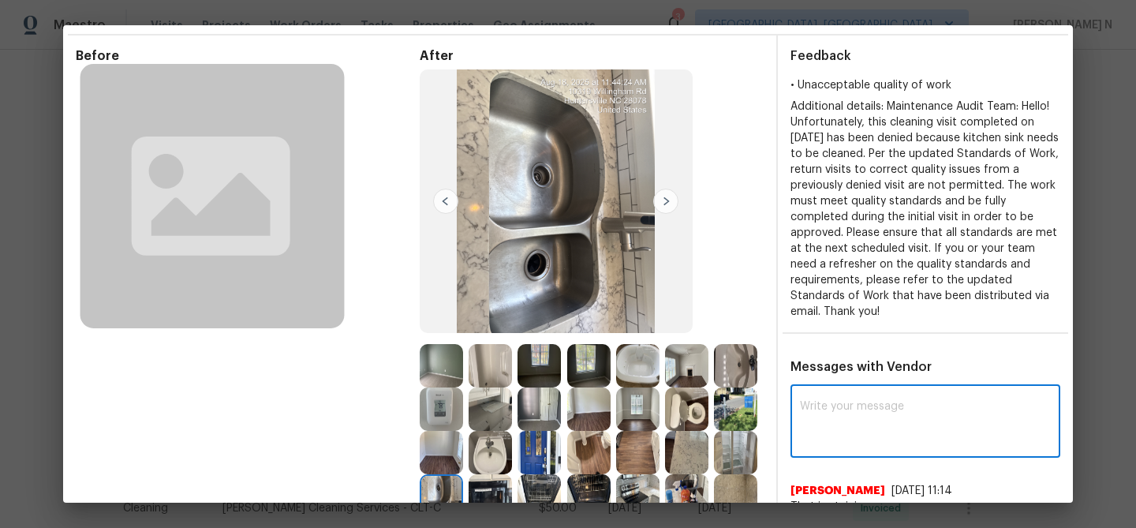
paste textarea "Maintenance Audit Team: Hello! Thank you for the feedback after further review …"
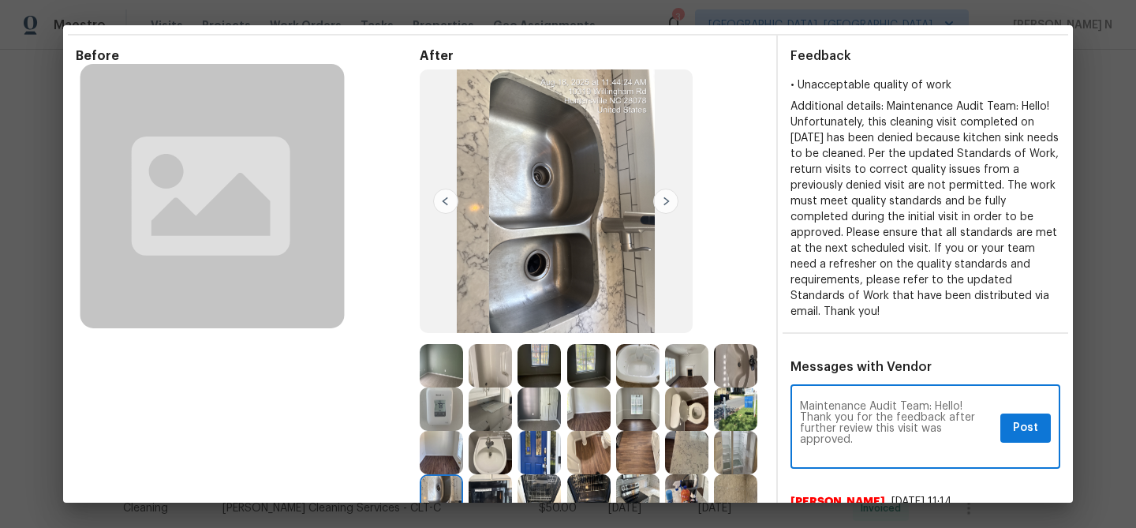
scroll to position [0, 0]
type textarea "Maintenance Audit Team: Hello! Thank you for the feedback after further review …"
click at [1042, 417] on button "Post" at bounding box center [1026, 427] width 51 height 29
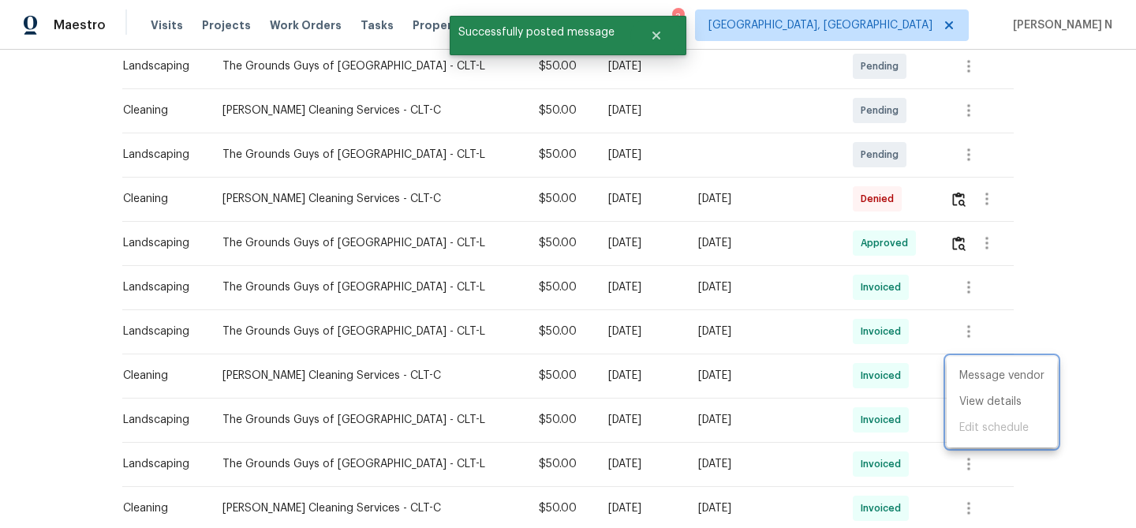
click at [957, 204] on div at bounding box center [568, 264] width 1136 height 528
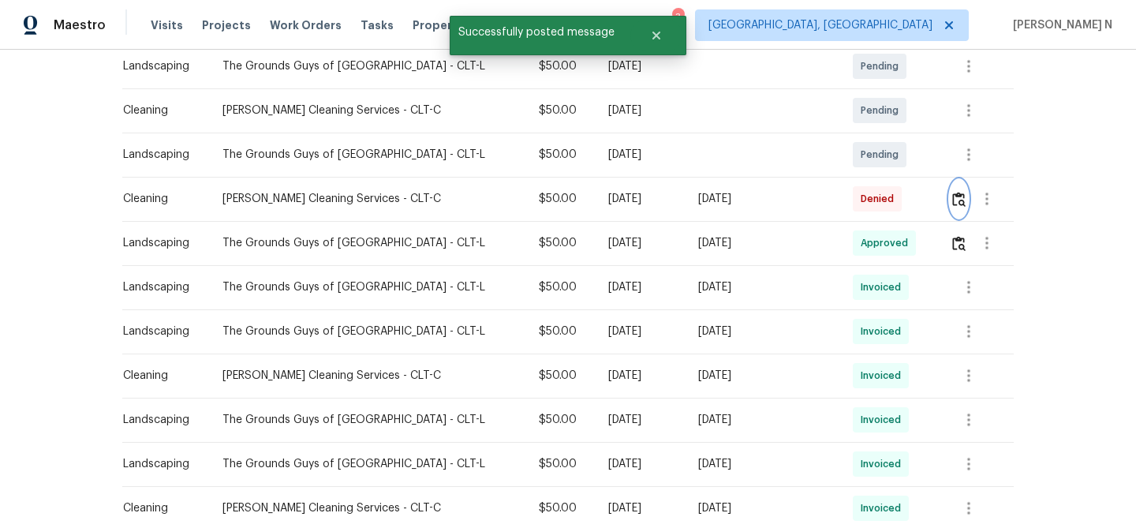
click at [957, 204] on img "button" at bounding box center [958, 199] width 13 height 15
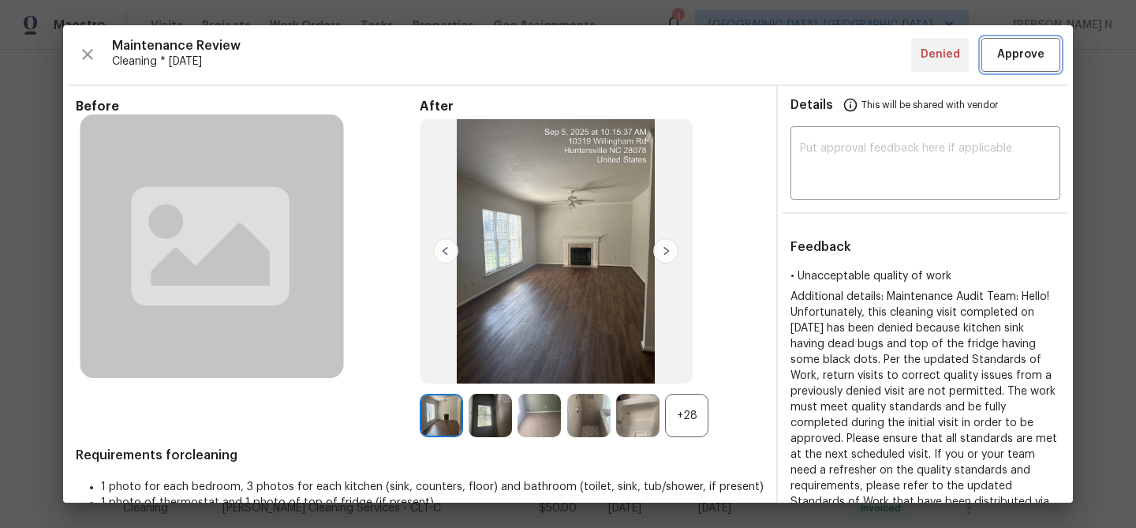
click at [1031, 65] on button "Approve" at bounding box center [1021, 55] width 79 height 34
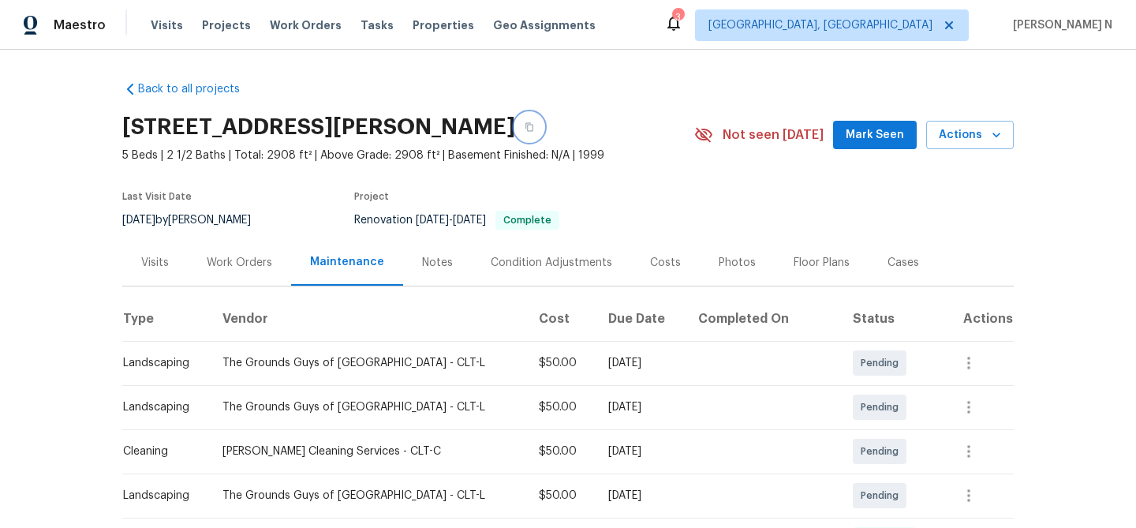
click at [544, 136] on button "button" at bounding box center [529, 127] width 28 height 28
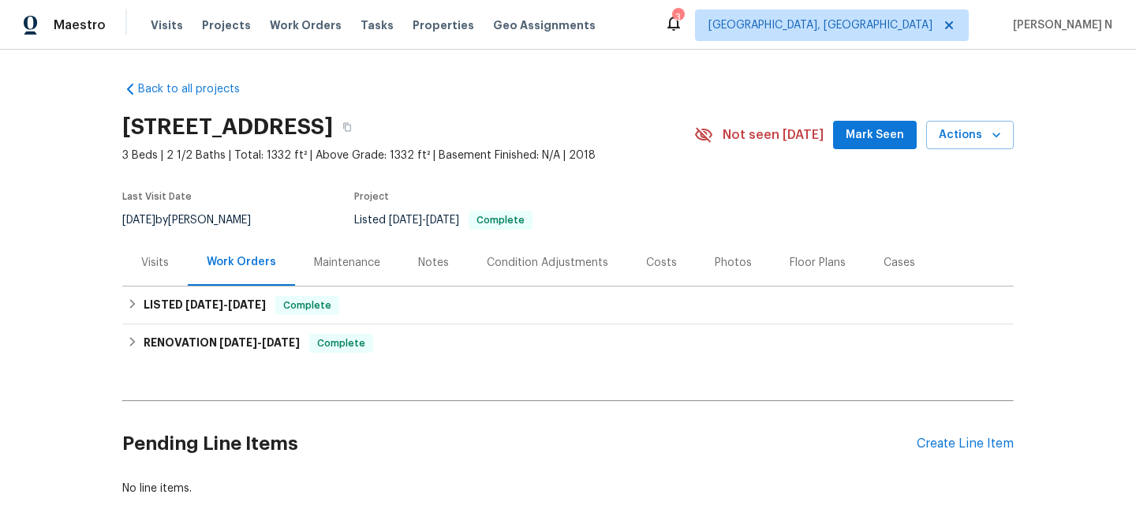
click at [327, 275] on div "Maintenance" at bounding box center [347, 262] width 104 height 47
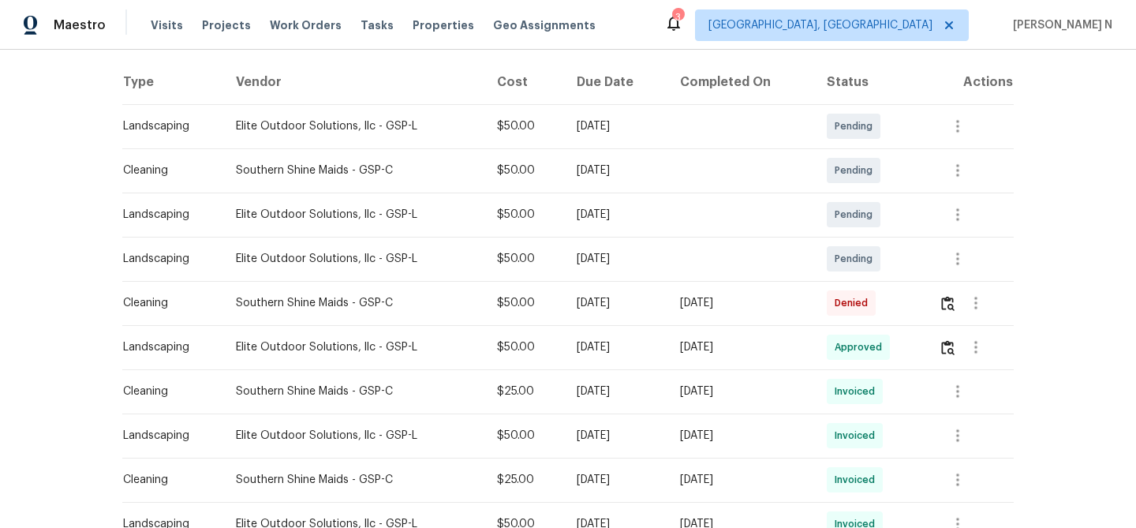
scroll to position [294, 0]
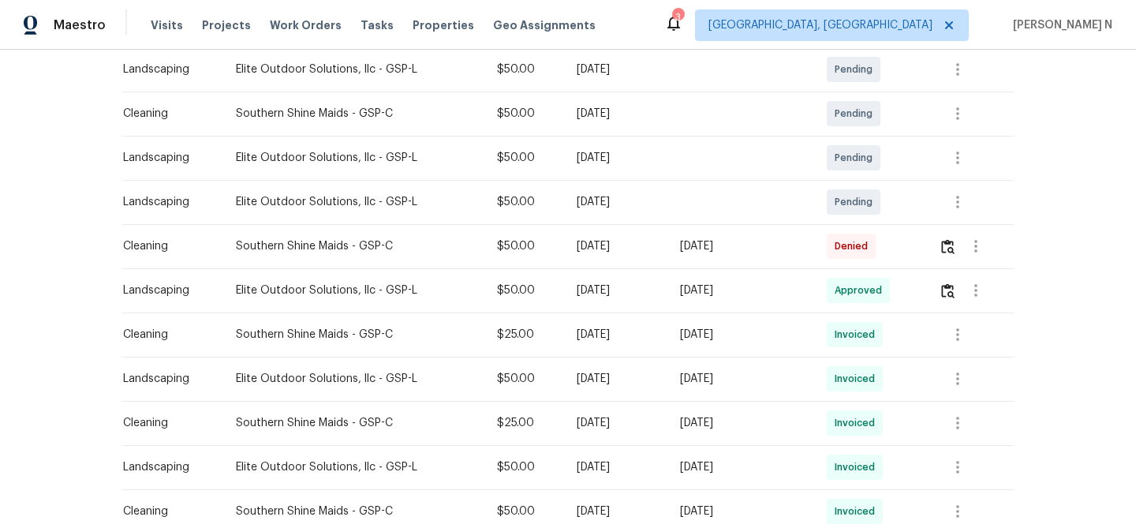
click at [941, 240] on td at bounding box center [970, 246] width 88 height 44
click at [947, 252] on img "button" at bounding box center [947, 246] width 13 height 15
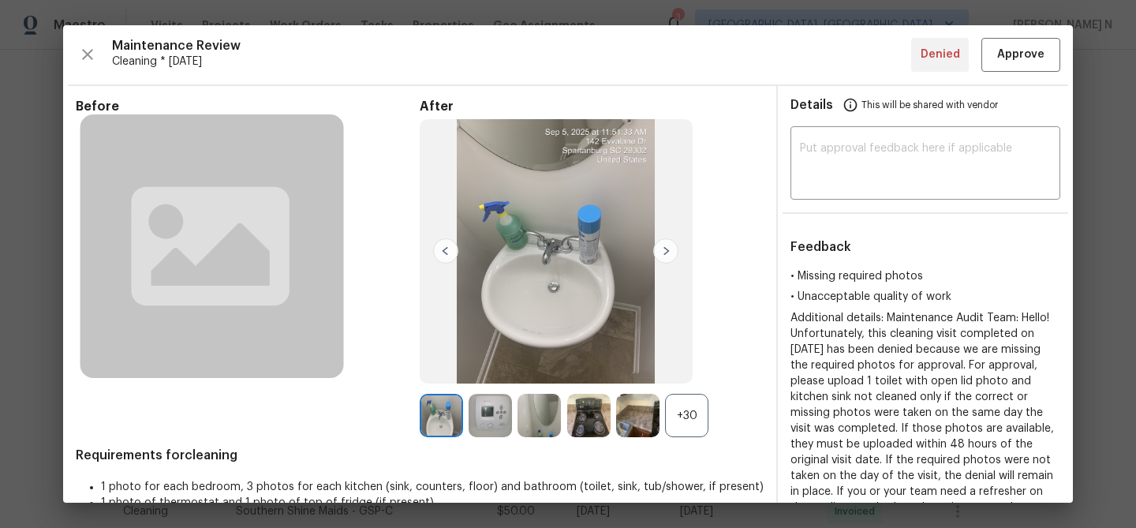
click at [700, 421] on div "+30" at bounding box center [686, 415] width 43 height 43
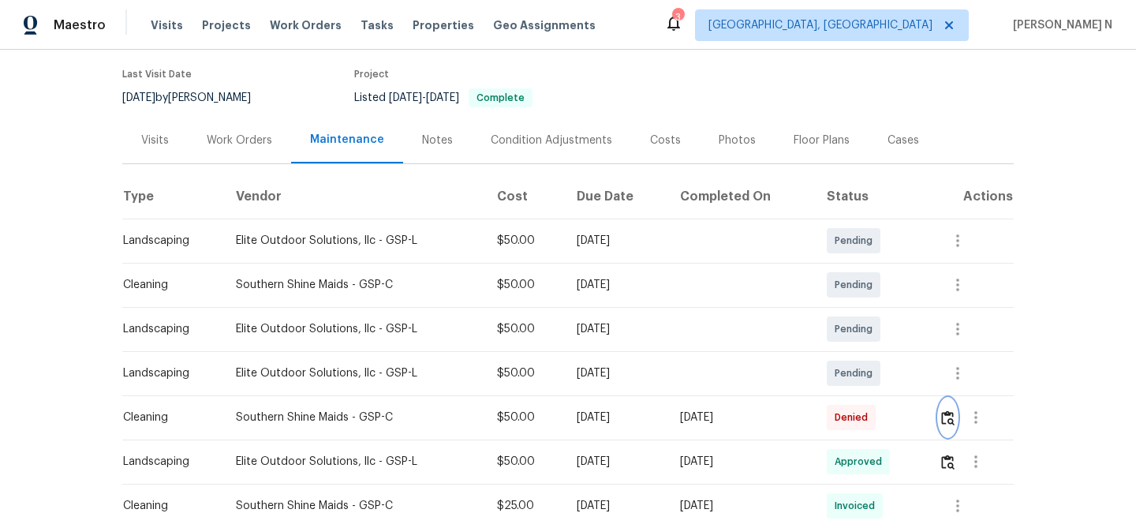
scroll to position [283, 0]
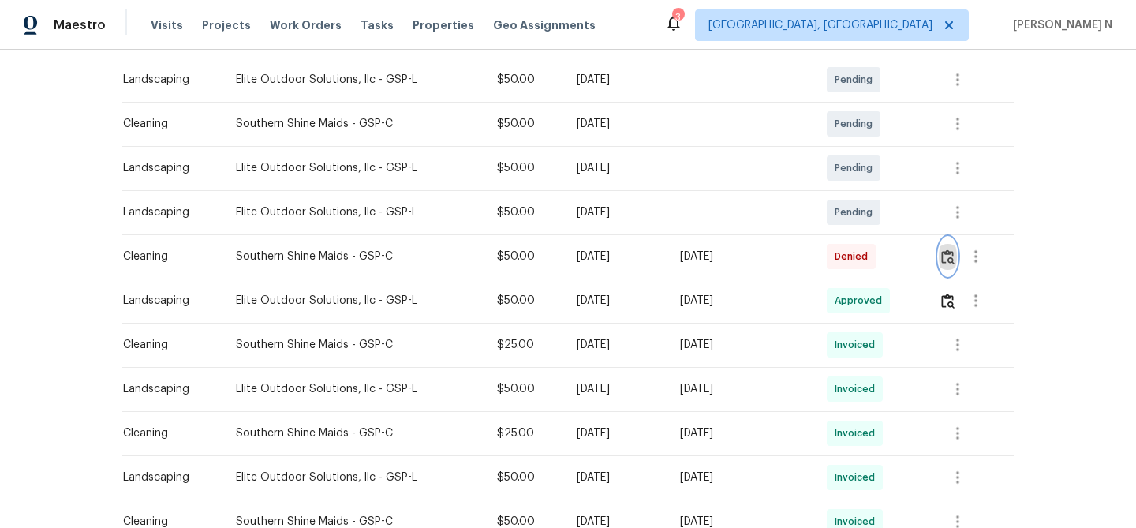
click at [955, 255] on img "button" at bounding box center [947, 256] width 13 height 15
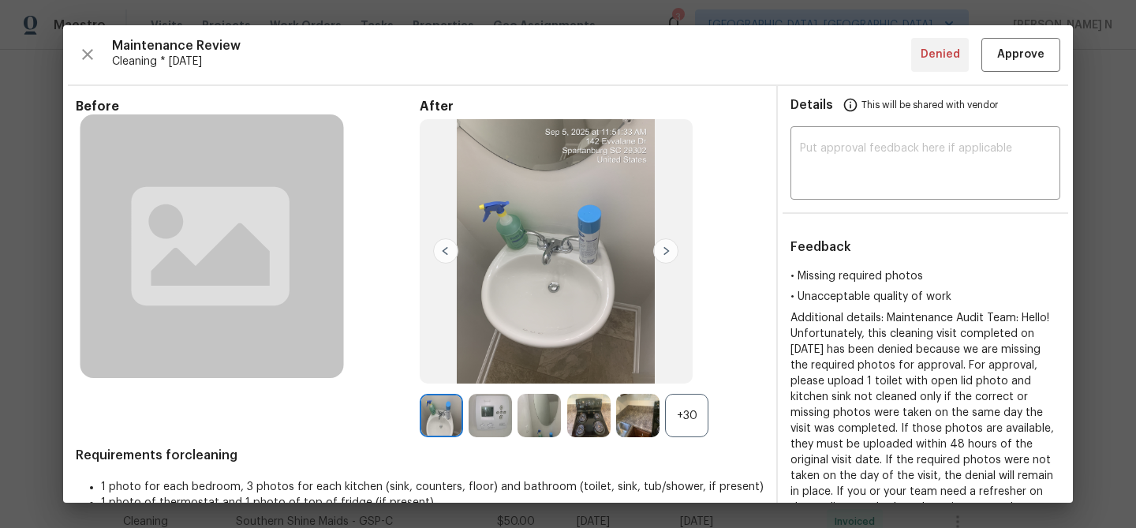
click at [690, 406] on div "+30" at bounding box center [686, 415] width 43 height 43
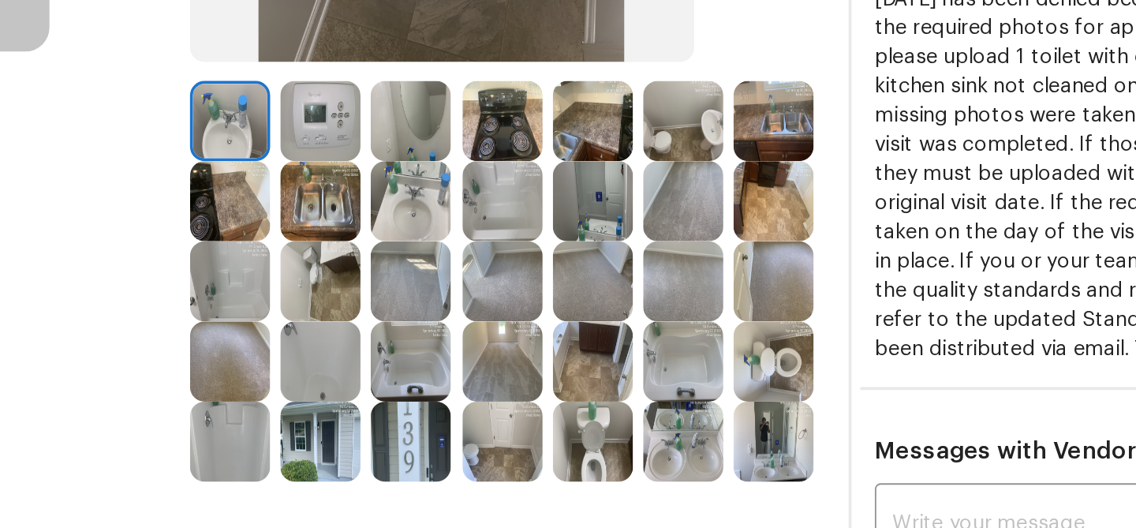
scroll to position [161, 0]
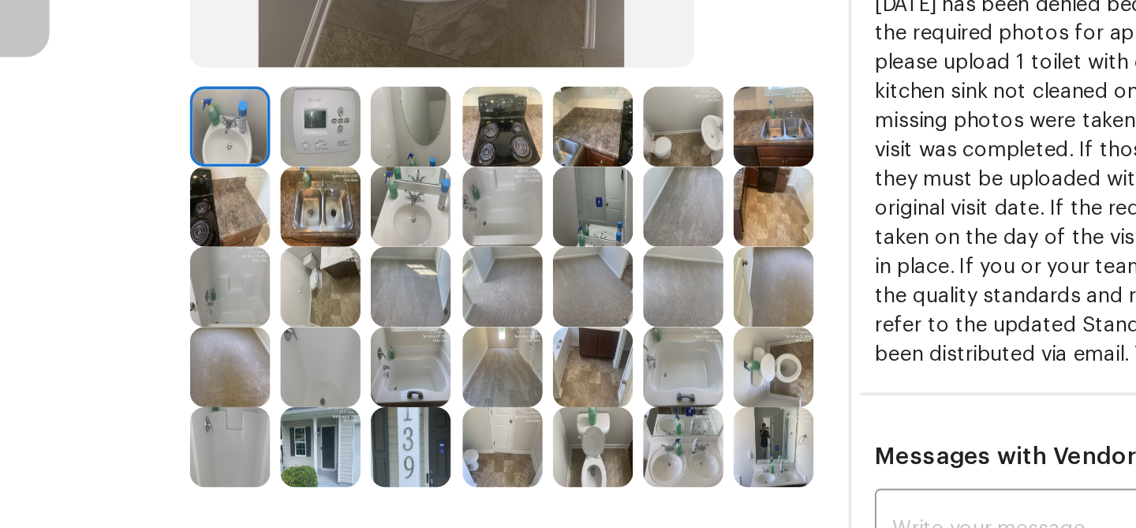
click at [498, 311] on img at bounding box center [490, 297] width 43 height 43
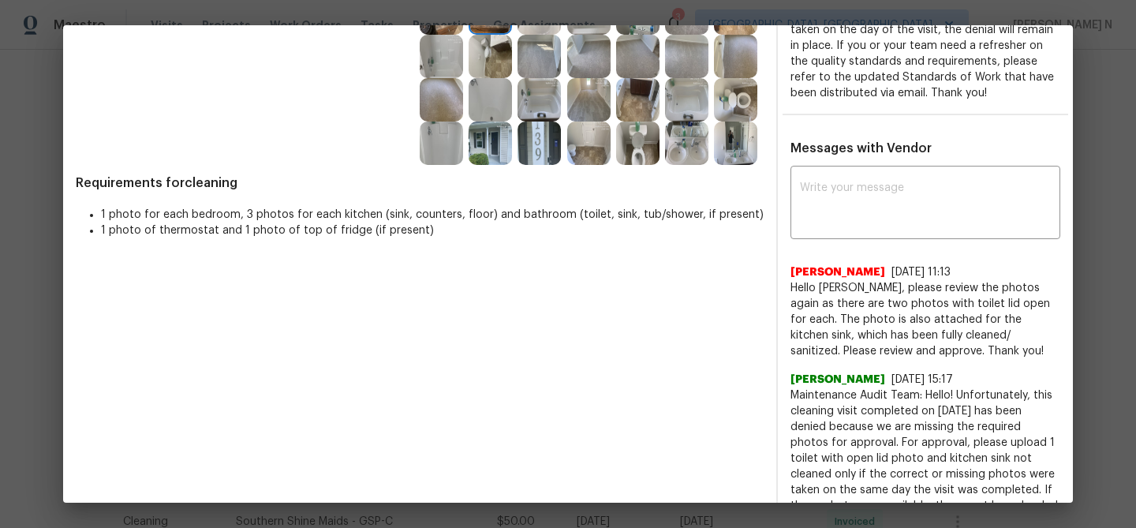
scroll to position [455, 0]
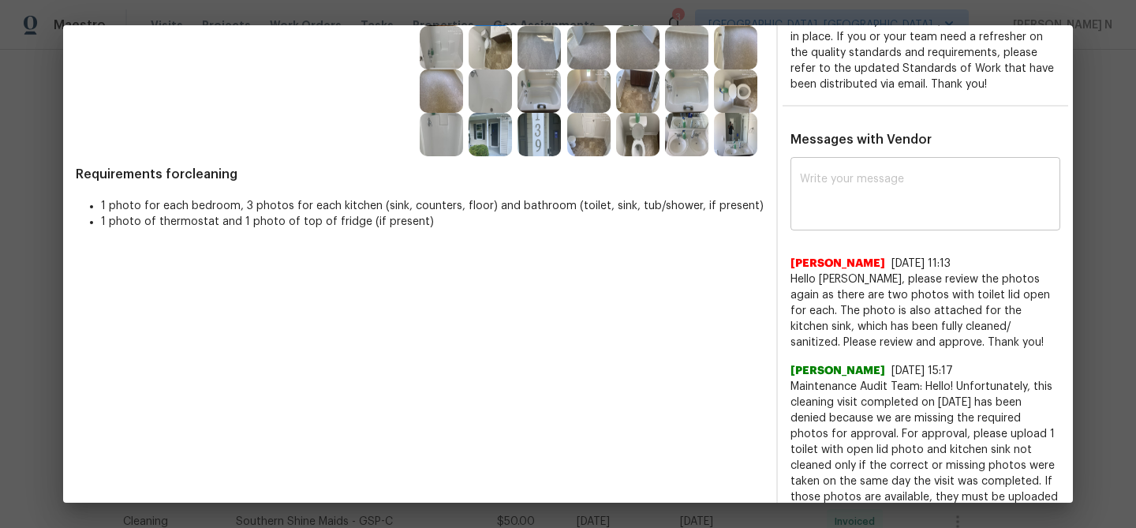
click at [942, 219] on div "x ​" at bounding box center [926, 195] width 270 height 69
paste textarea "Maintenance Audit Team: Hello! Thank you for the feedback after further review …"
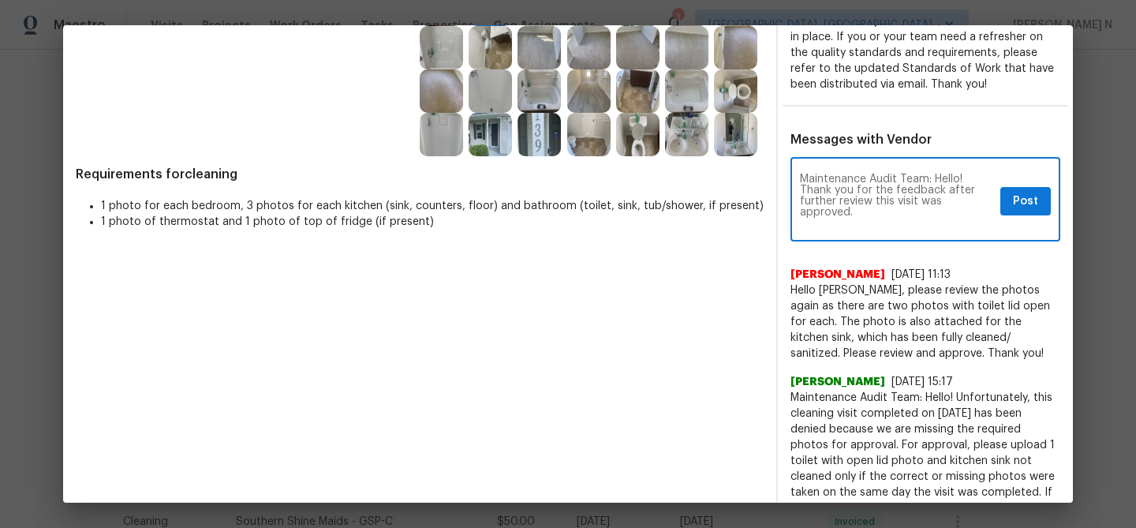
scroll to position [0, 0]
type textarea "Maintenance Audit Team: Hello! Thank you for the feedback after further review …"
click at [1035, 215] on div "Maintenance Audit Team: Hello! Thank you for the feedback after further review …" at bounding box center [926, 201] width 270 height 80
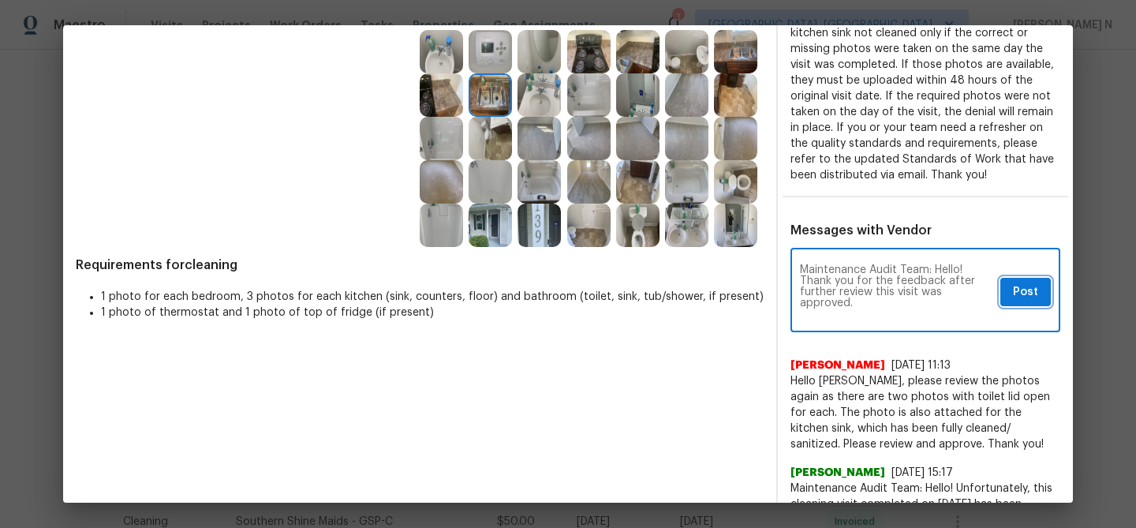
click at [1026, 292] on span "Post" at bounding box center [1025, 293] width 25 height 20
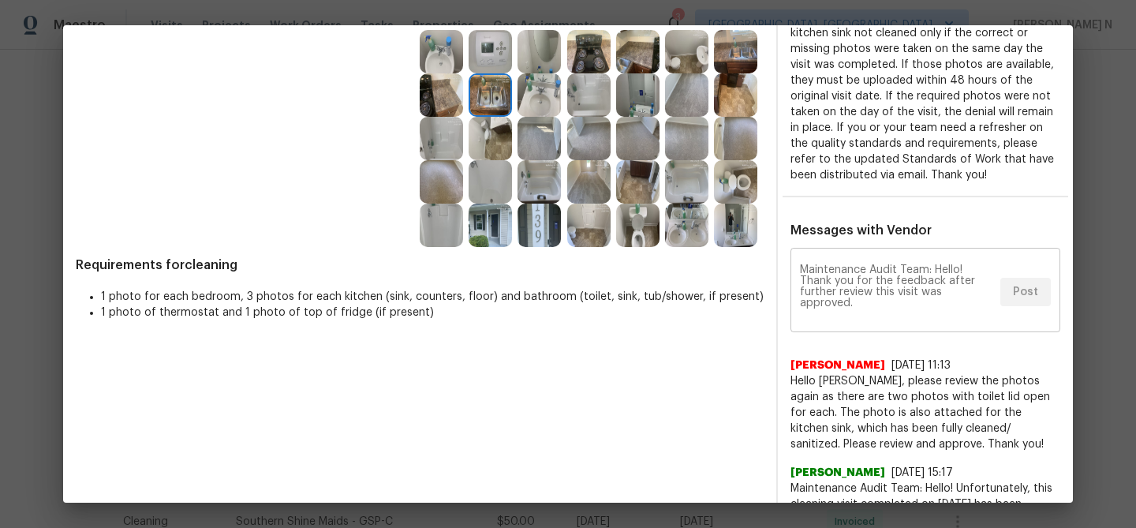
scroll to position [0, 0]
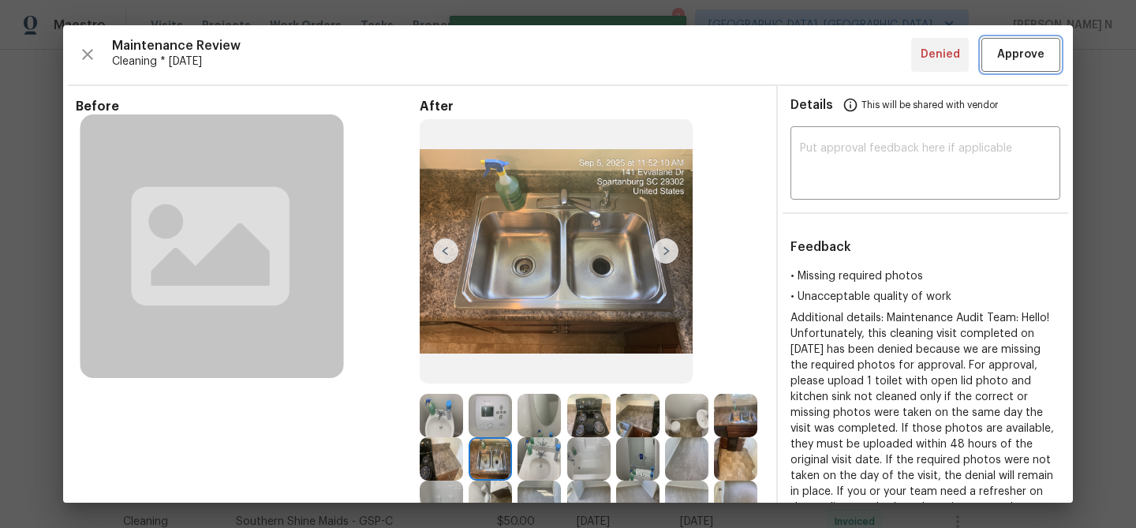
click at [1008, 62] on span "Approve" at bounding box center [1020, 55] width 47 height 20
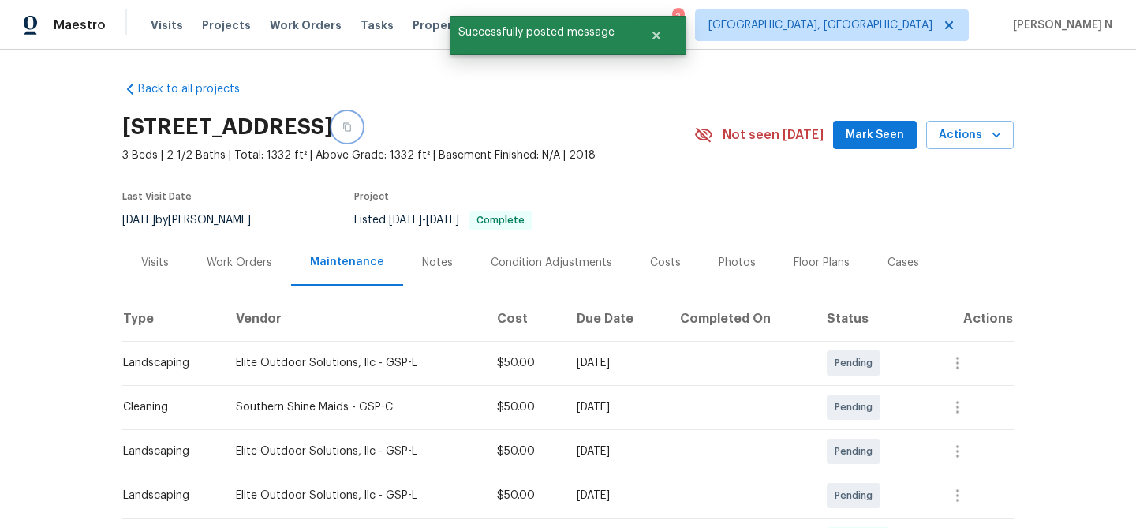
click at [352, 129] on icon "button" at bounding box center [346, 126] width 9 height 9
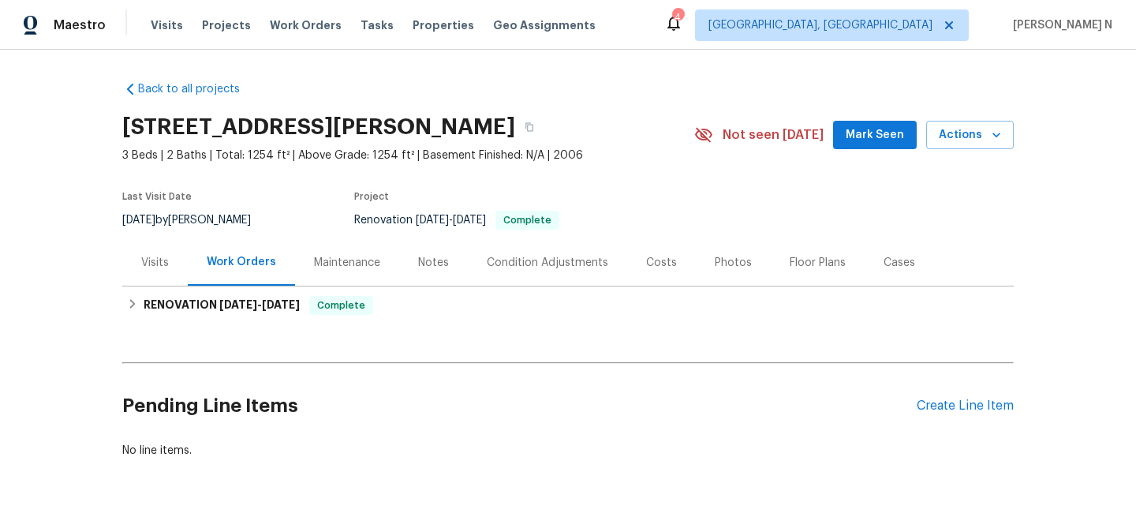
click at [327, 266] on div "Maintenance" at bounding box center [347, 263] width 66 height 16
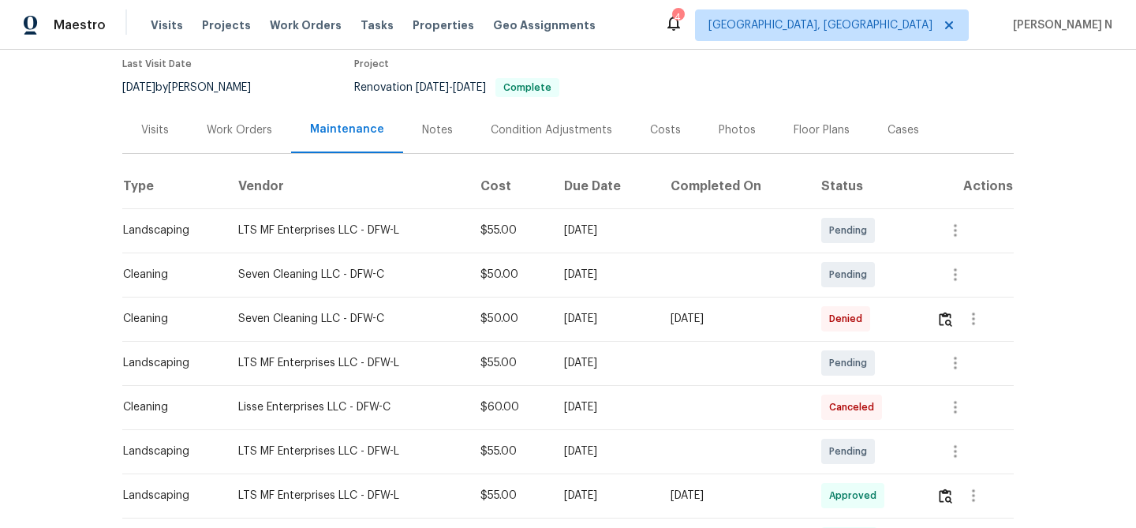
scroll to position [143, 0]
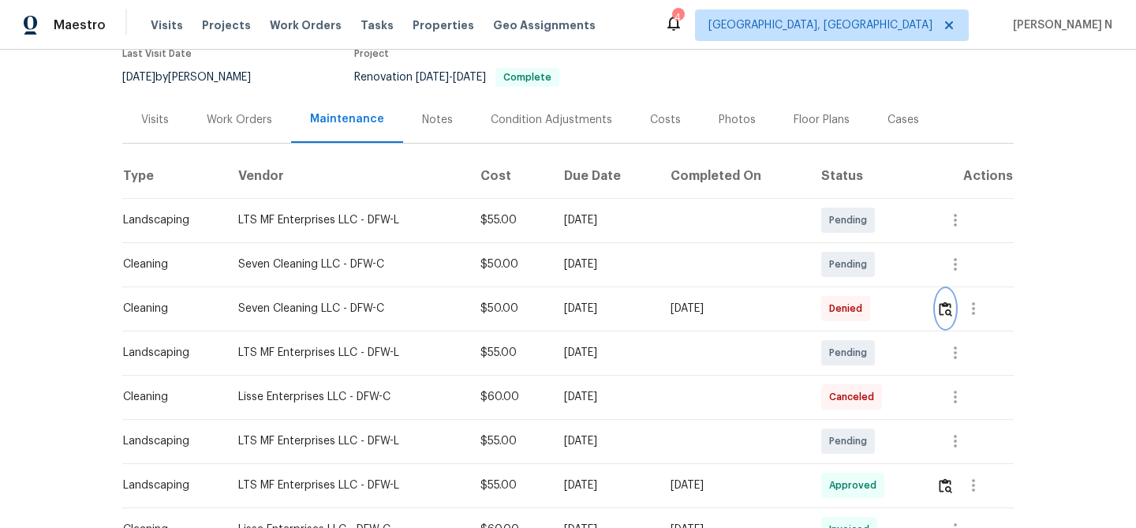
click at [949, 311] on img "button" at bounding box center [945, 308] width 13 height 15
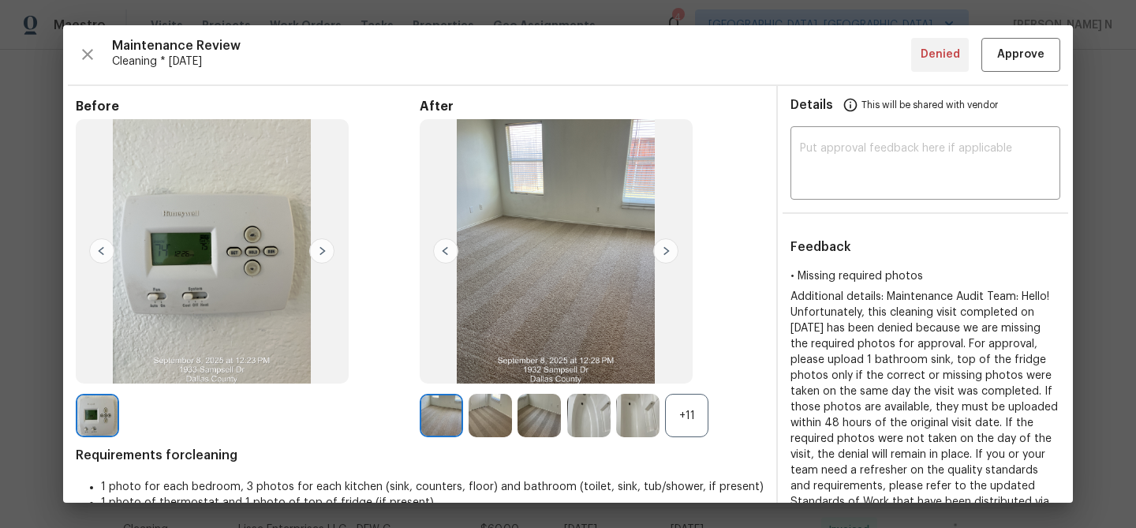
click at [697, 400] on div "+11" at bounding box center [686, 415] width 43 height 43
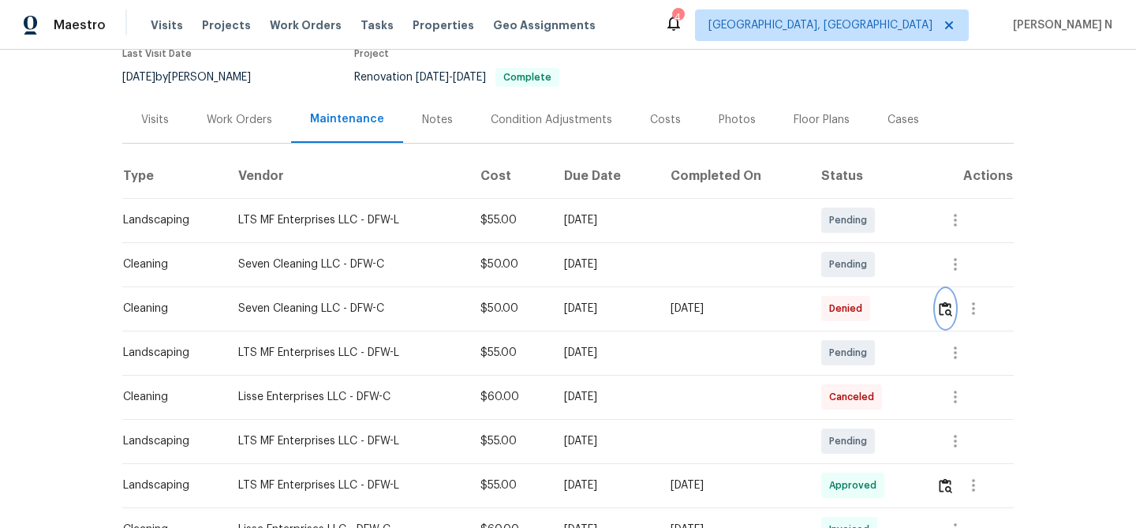
scroll to position [0, 0]
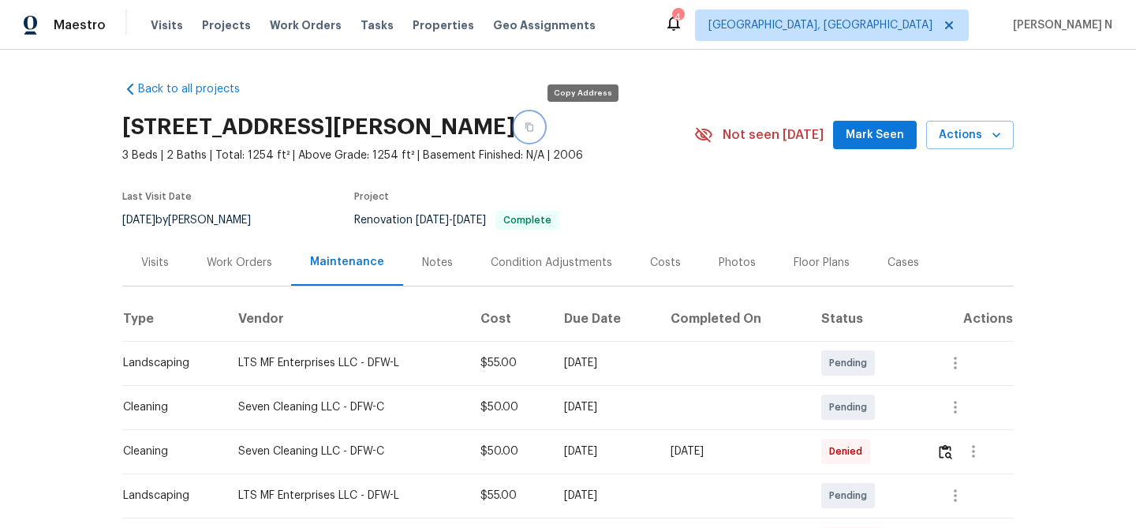
click at [544, 134] on button "button" at bounding box center [529, 127] width 28 height 28
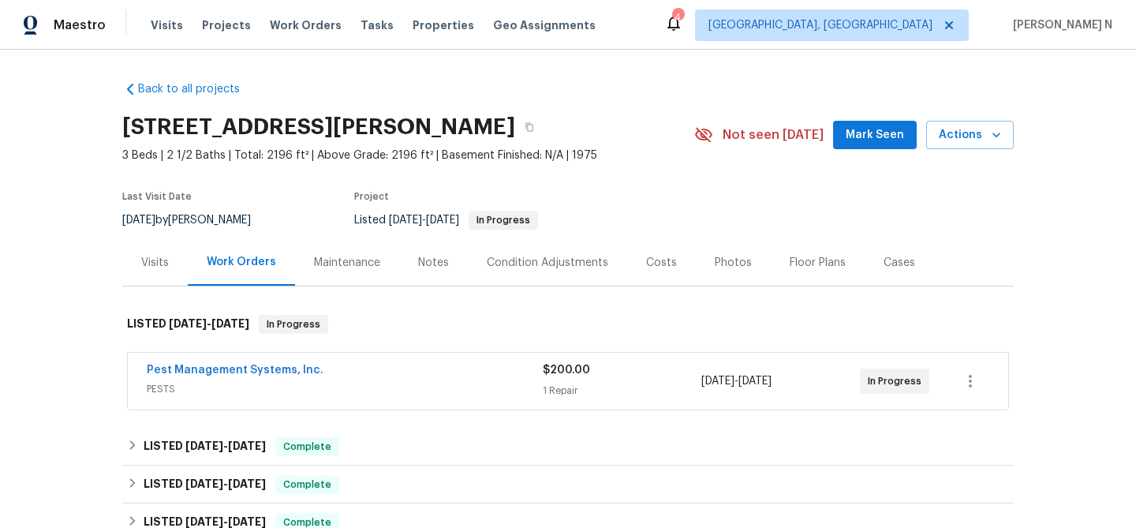
click at [301, 259] on div "Maintenance" at bounding box center [347, 262] width 104 height 47
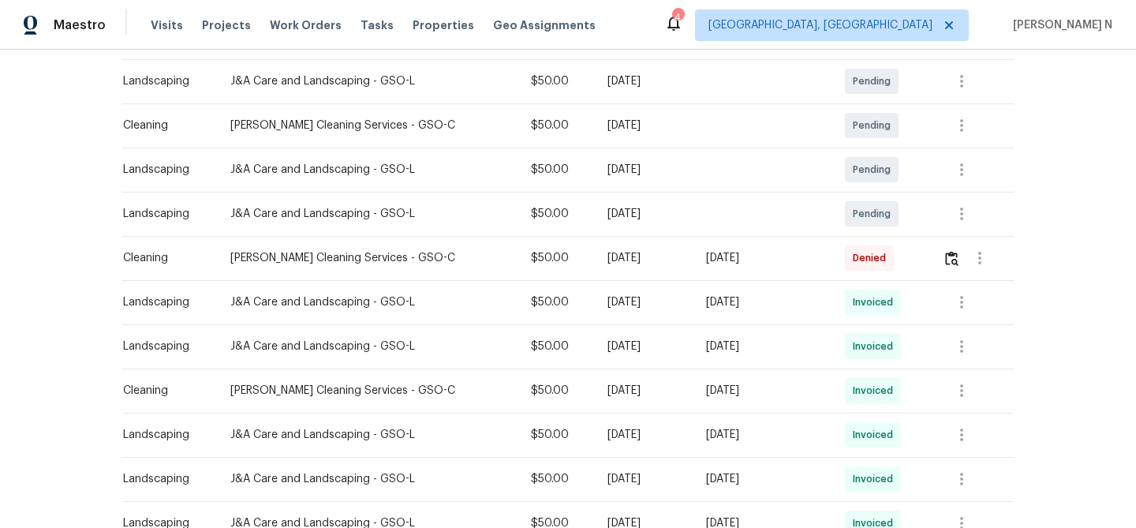
scroll to position [290, 0]
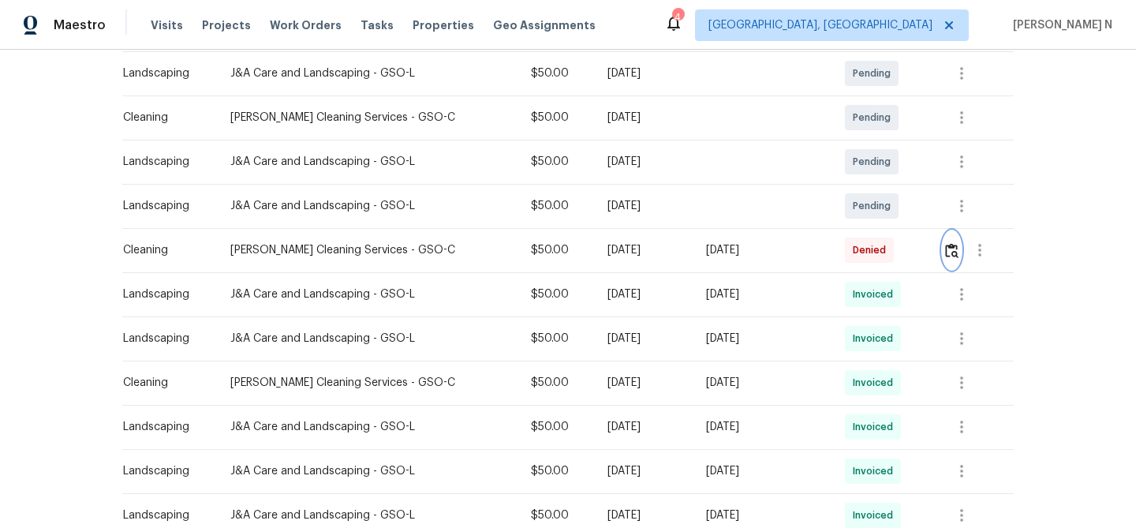
click at [958, 258] on button "button" at bounding box center [952, 250] width 18 height 38
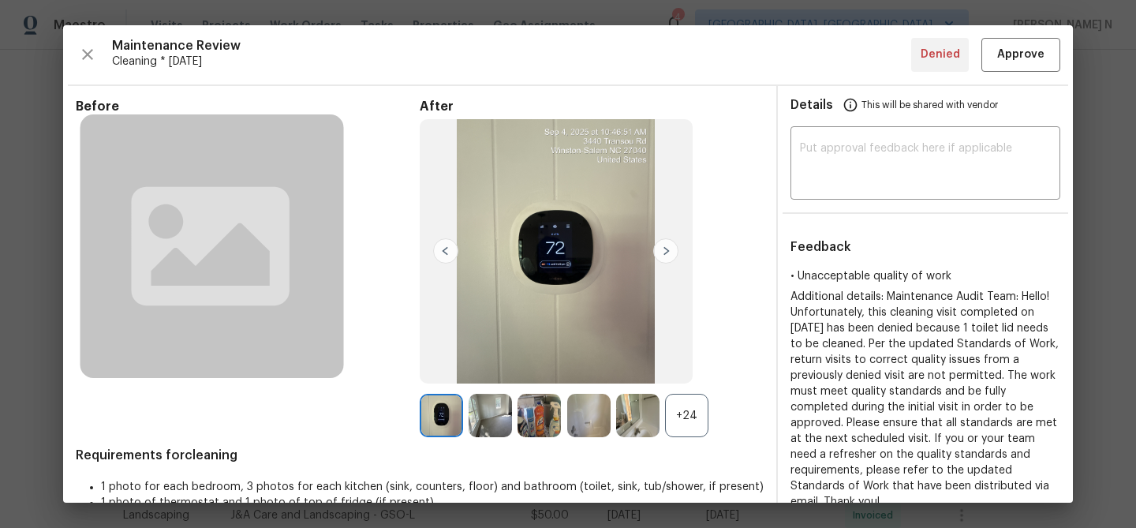
click at [698, 427] on div "+24" at bounding box center [686, 415] width 43 height 43
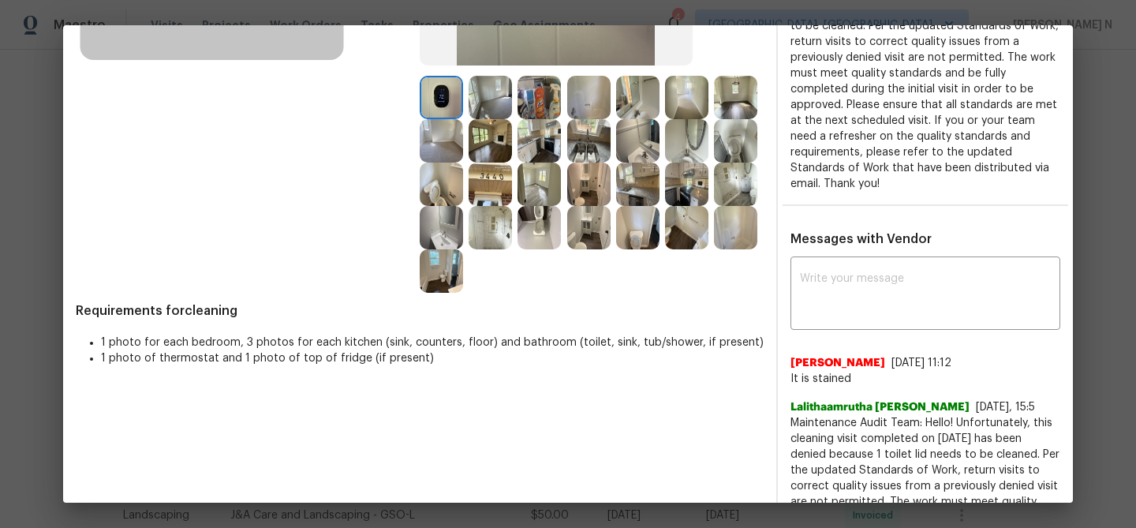
scroll to position [332, 0]
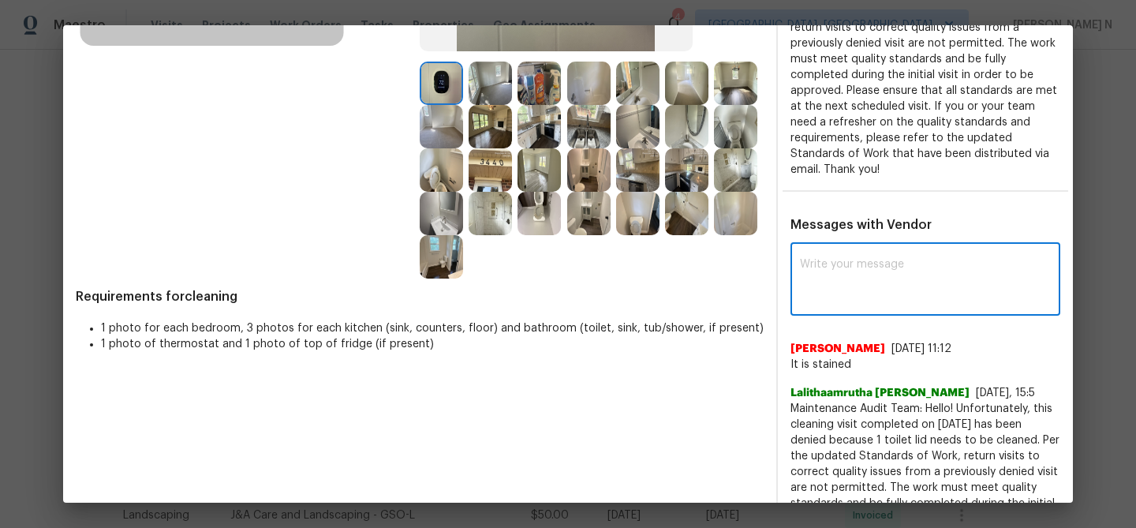
click at [830, 282] on textarea at bounding box center [925, 281] width 251 height 44
paste textarea "Maintenance Audit Team: Hello! Thank you for the feedback after further review …"
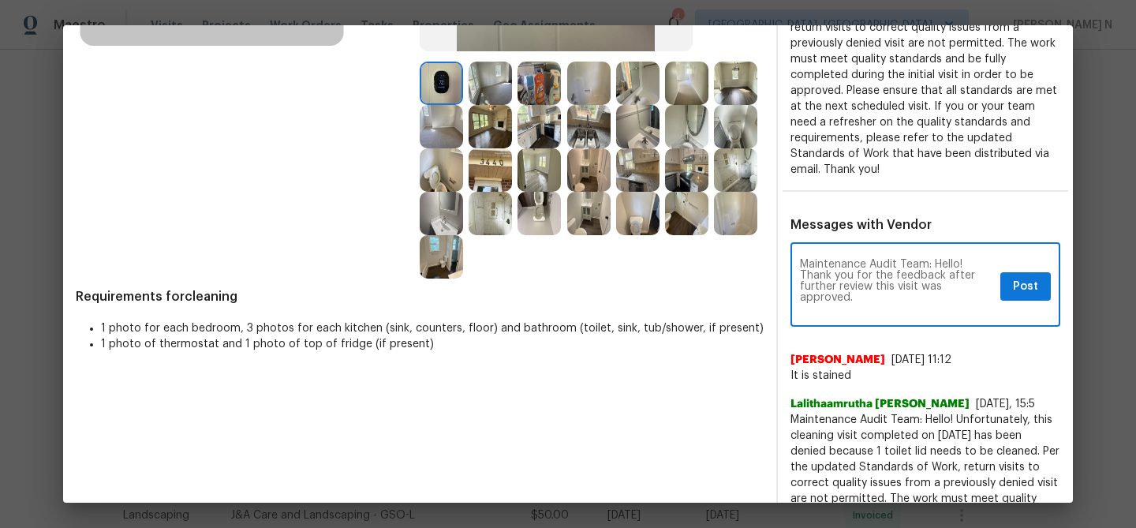
scroll to position [0, 0]
type textarea "Maintenance Audit Team: Hello! Thank you for the feedback after further review …"
click at [1033, 280] on button "Post" at bounding box center [1026, 286] width 51 height 29
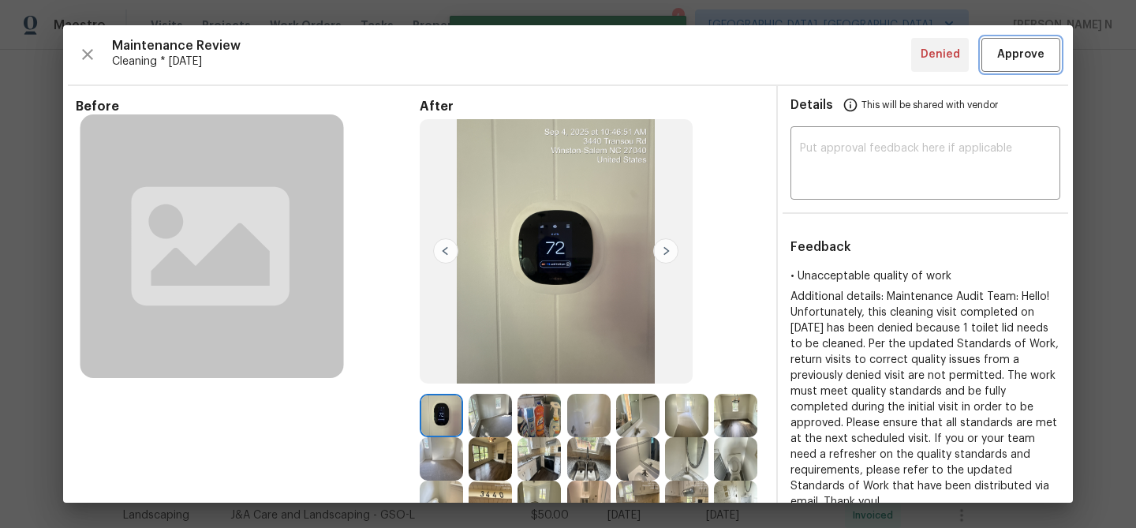
click at [1020, 66] on button "Approve" at bounding box center [1021, 55] width 79 height 34
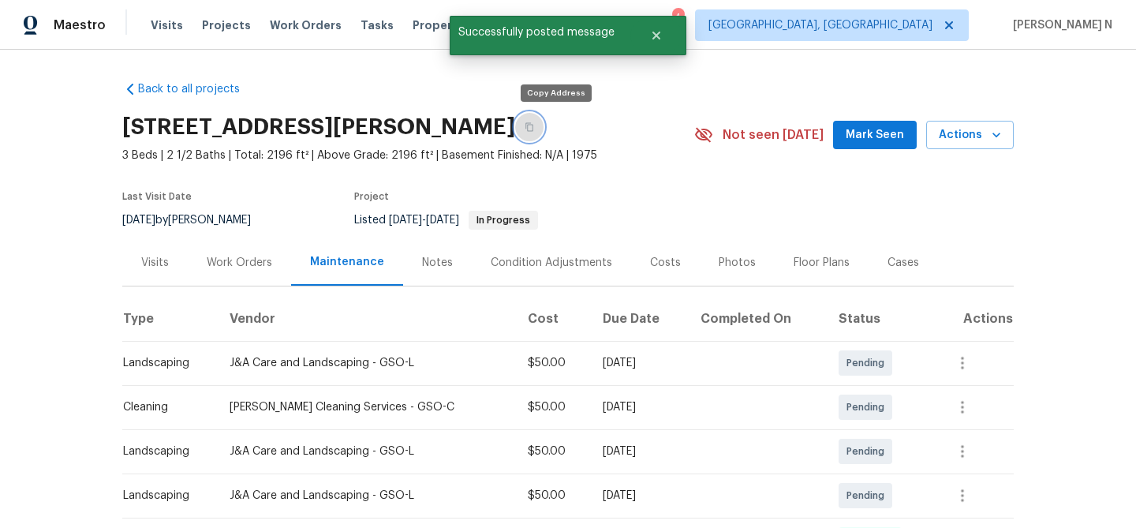
click at [544, 122] on button "button" at bounding box center [529, 127] width 28 height 28
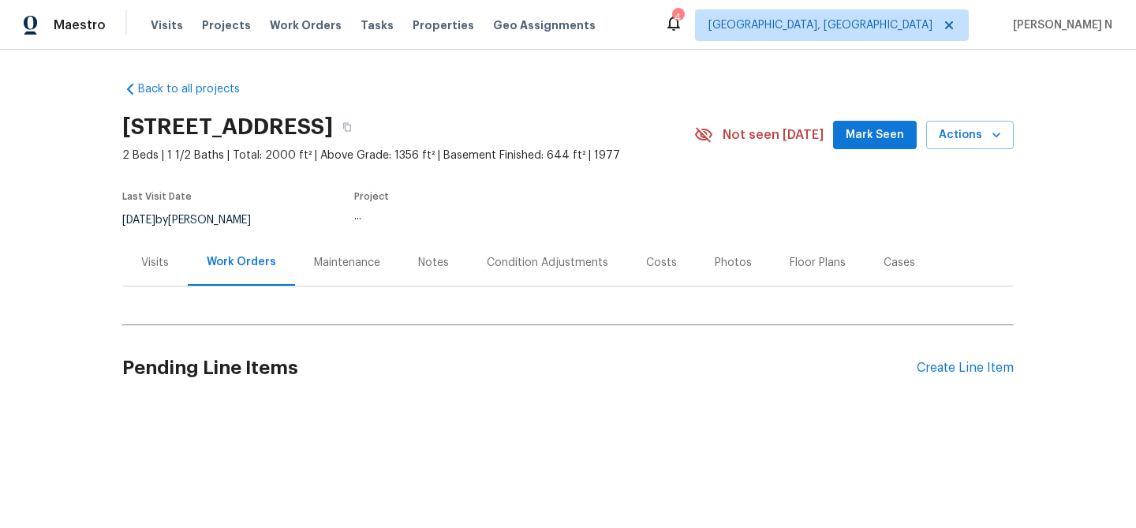
click at [338, 269] on div "Maintenance" at bounding box center [347, 263] width 66 height 16
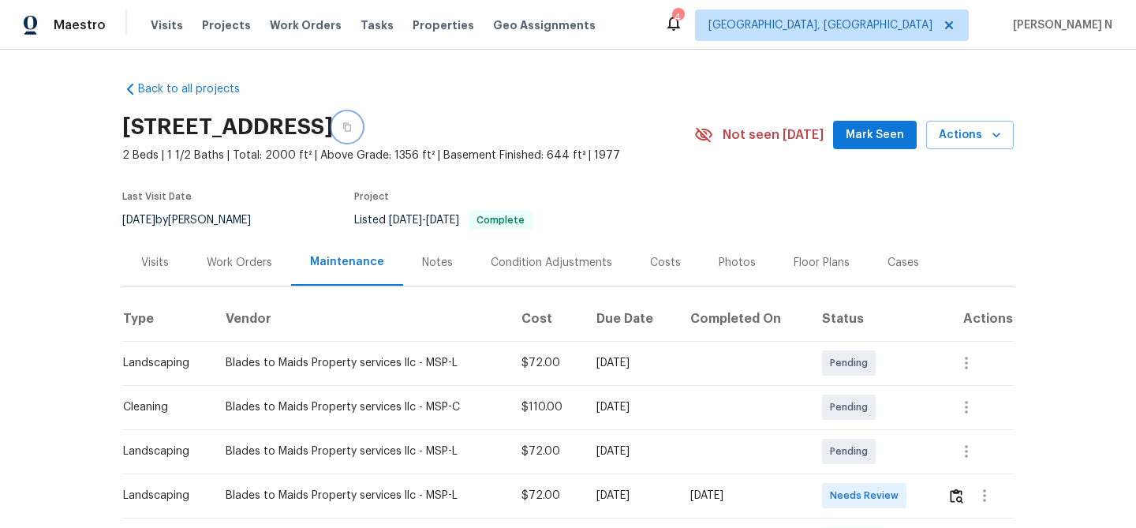
click at [352, 131] on icon "button" at bounding box center [346, 126] width 9 height 9
click at [361, 132] on button "button" at bounding box center [347, 127] width 28 height 28
click at [361, 134] on button "button" at bounding box center [347, 127] width 28 height 28
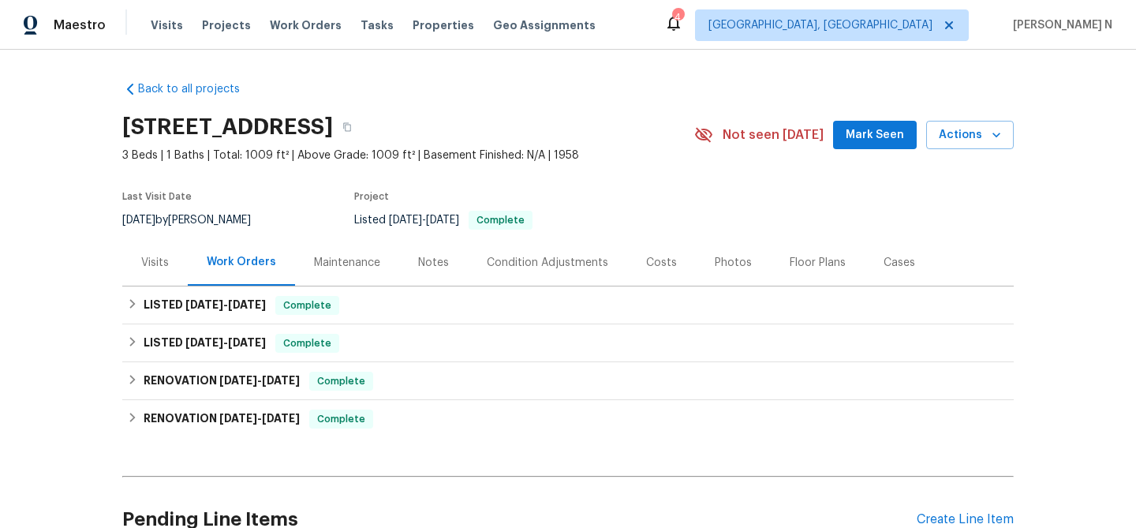
click at [343, 256] on div "Maintenance" at bounding box center [347, 263] width 66 height 16
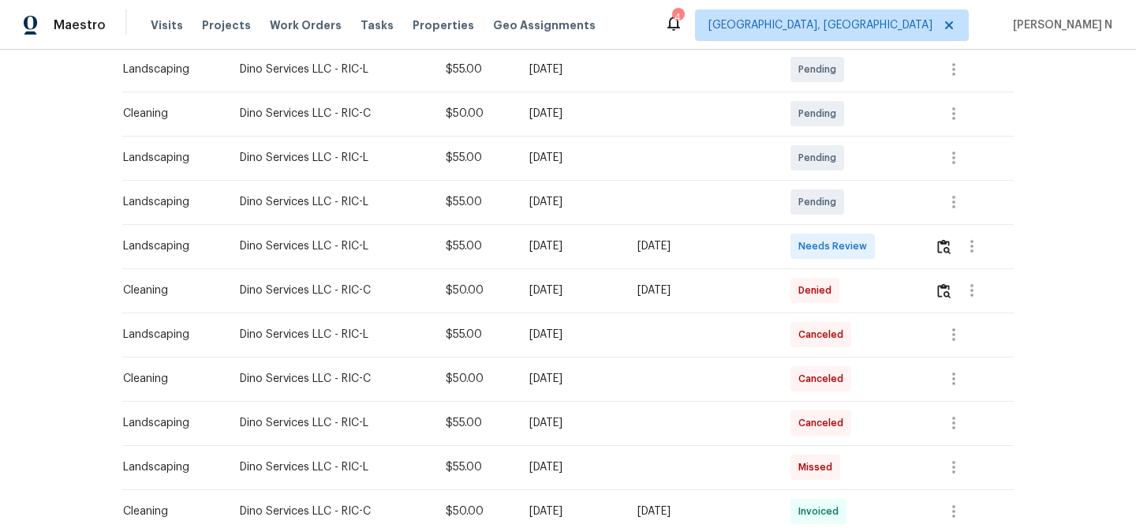
scroll to position [381, 0]
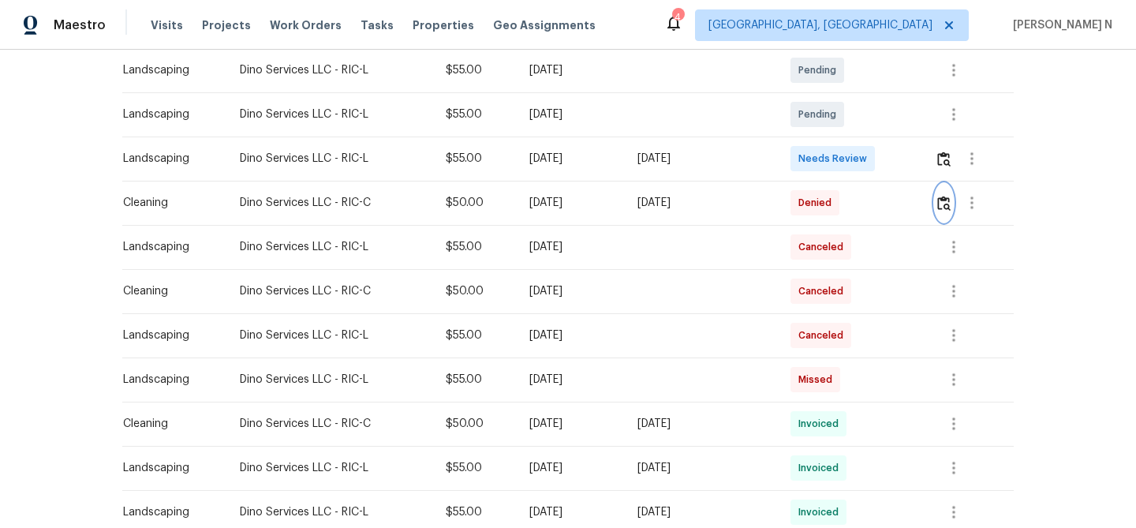
click at [949, 211] on button "button" at bounding box center [944, 203] width 18 height 38
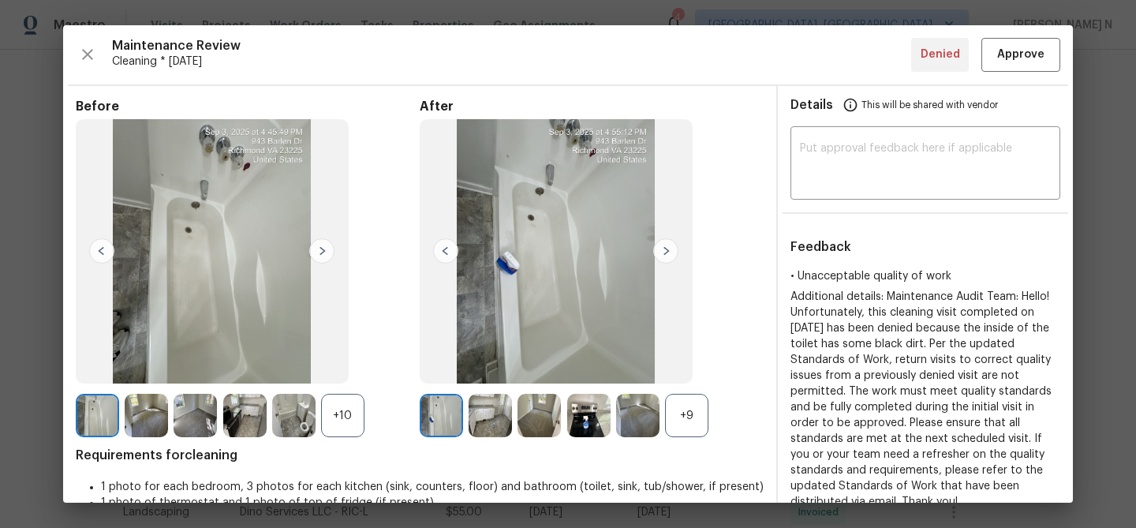
click at [709, 395] on div "+9" at bounding box center [592, 415] width 344 height 43
click at [699, 403] on div "+9" at bounding box center [686, 415] width 43 height 43
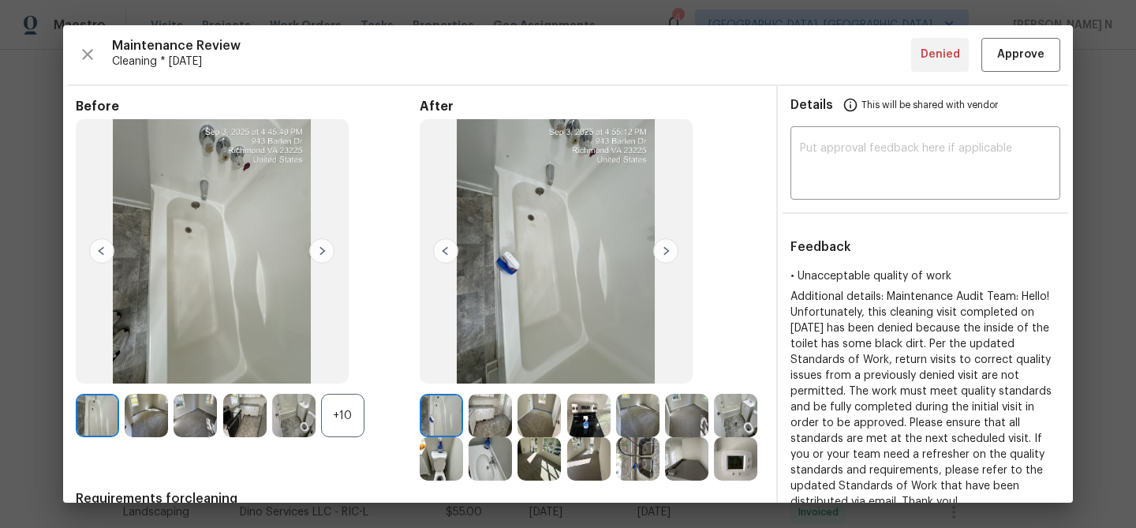
click at [352, 410] on div "+10" at bounding box center [342, 415] width 43 height 43
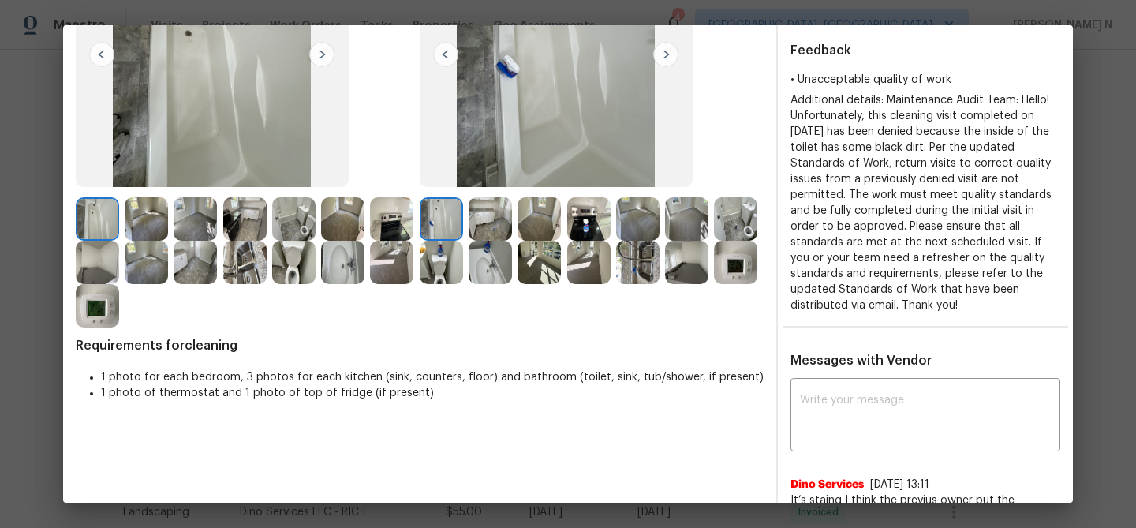
scroll to position [187, 0]
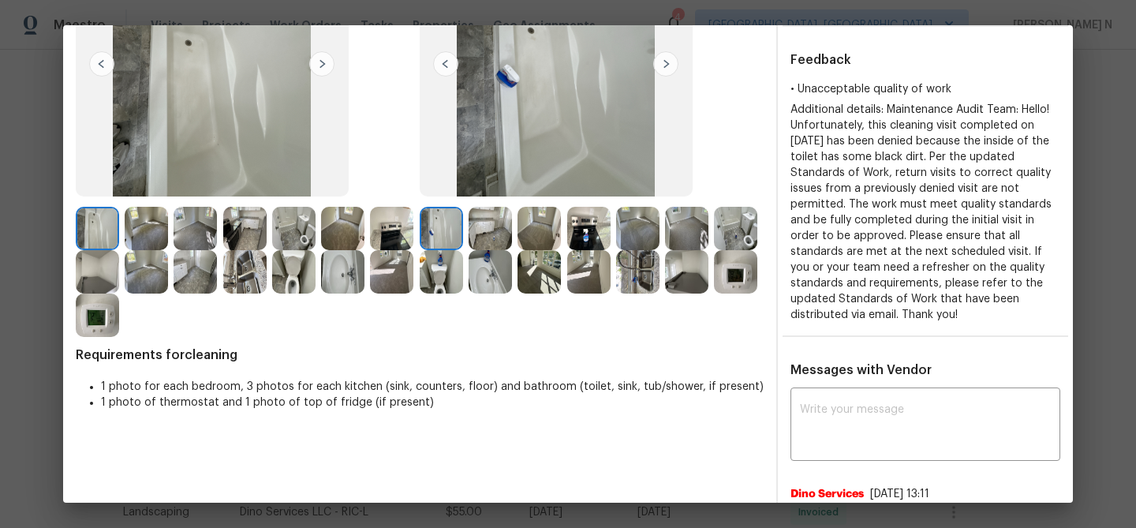
click at [735, 238] on img at bounding box center [735, 228] width 43 height 43
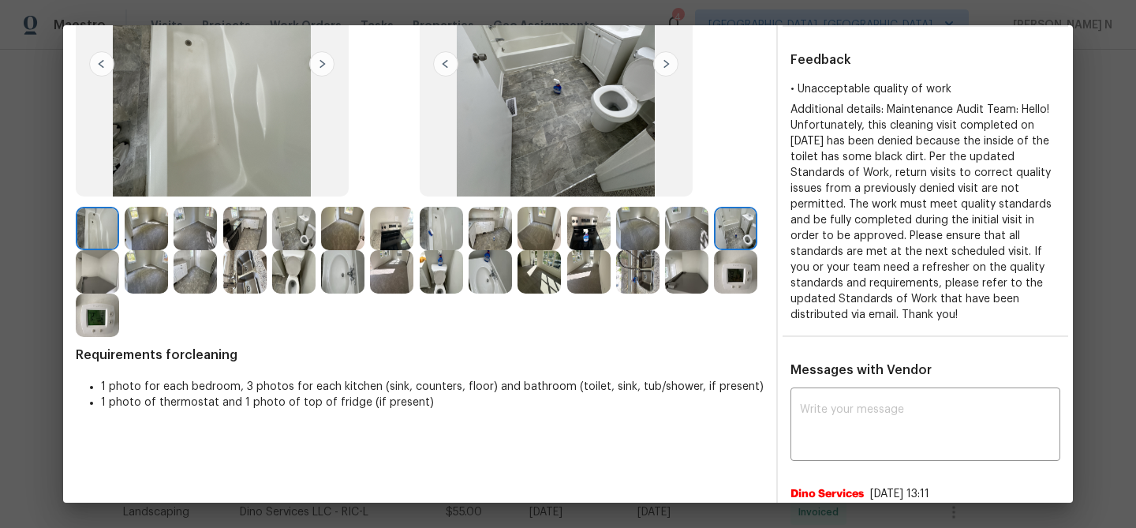
click at [450, 271] on img at bounding box center [441, 271] width 43 height 43
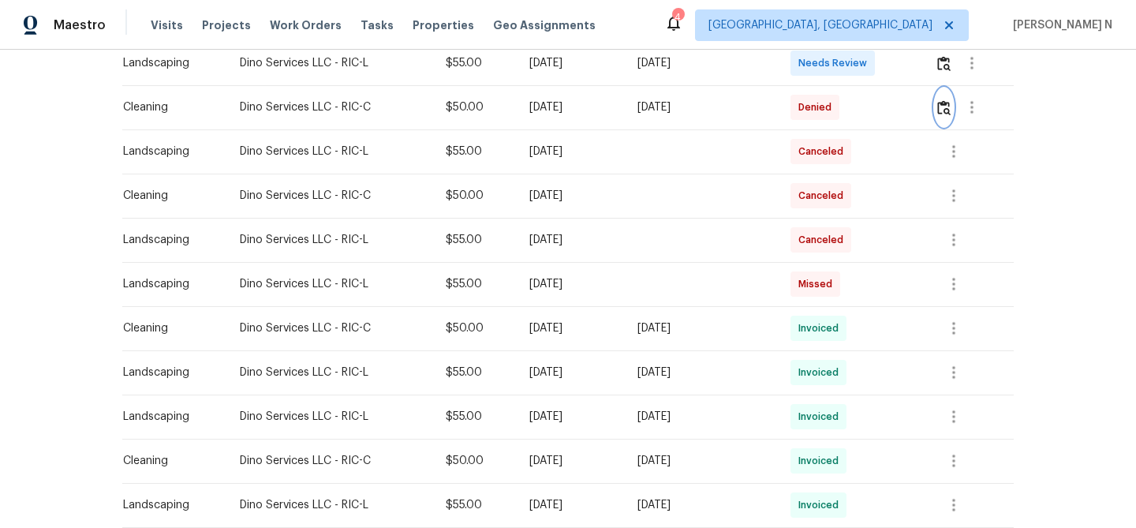
scroll to position [510, 0]
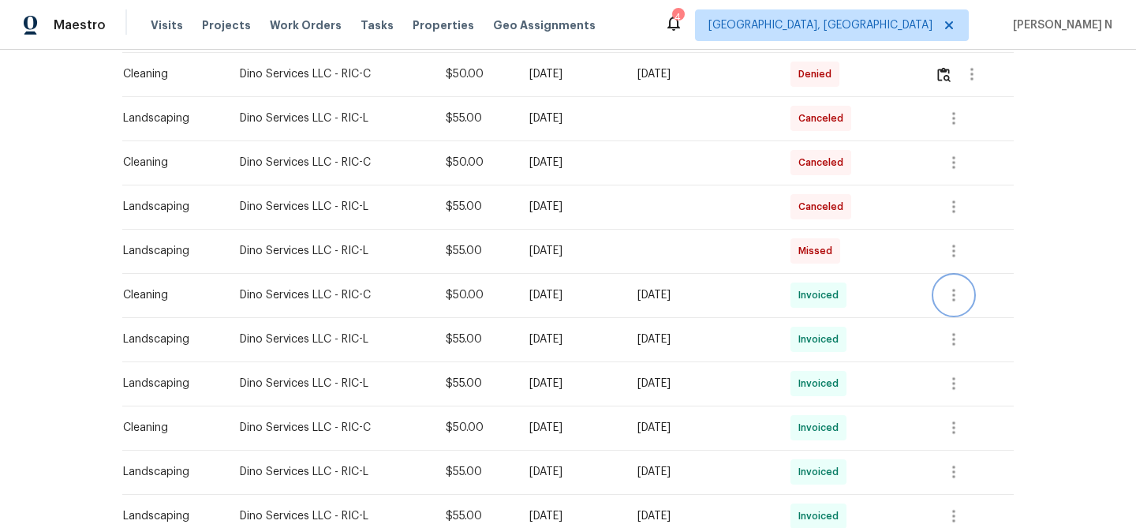
click at [958, 293] on icon "button" at bounding box center [954, 295] width 19 height 19
click at [961, 332] on li "View details" at bounding box center [995, 322] width 110 height 26
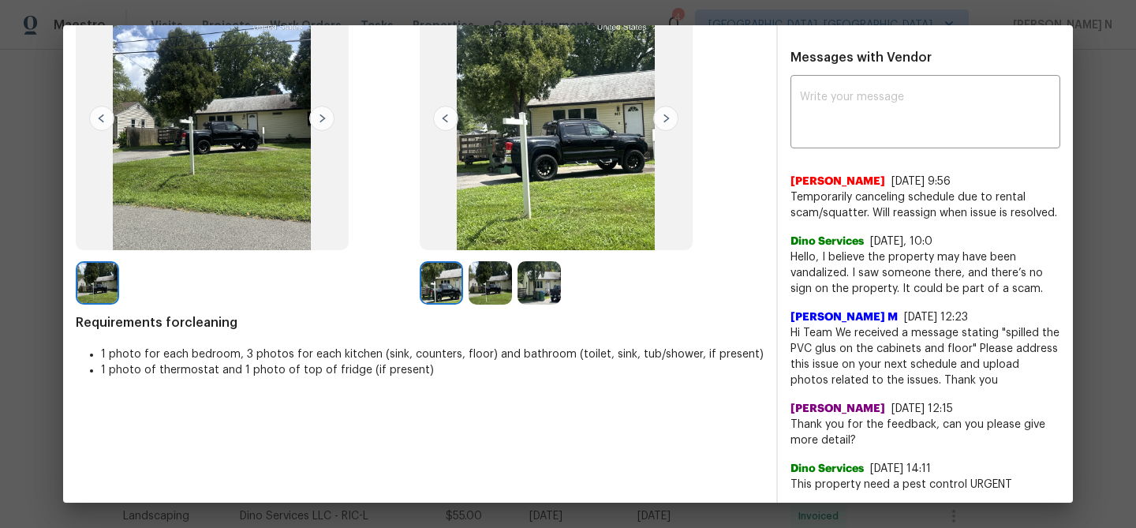
scroll to position [0, 0]
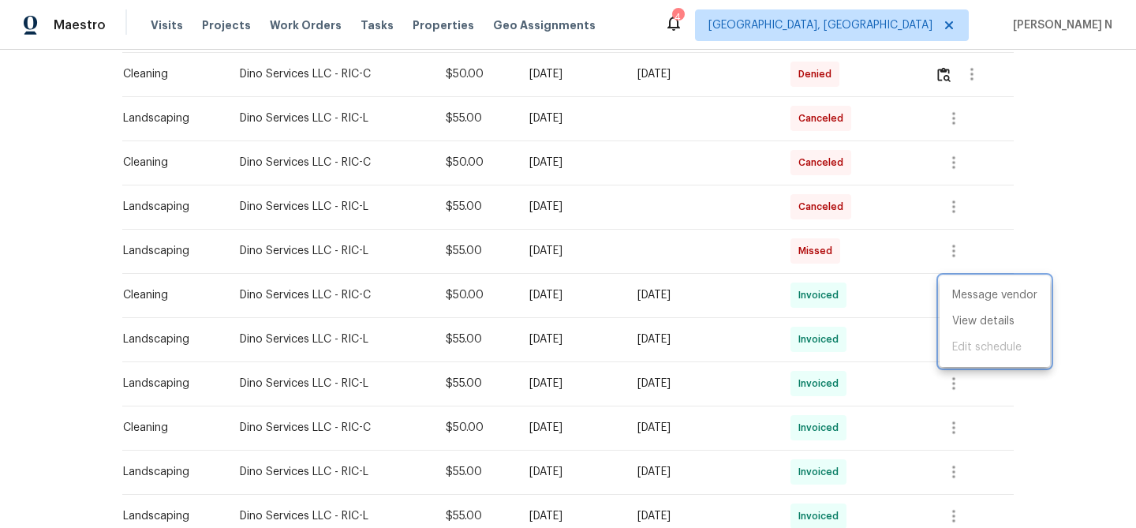
click at [320, 302] on div at bounding box center [568, 264] width 1136 height 528
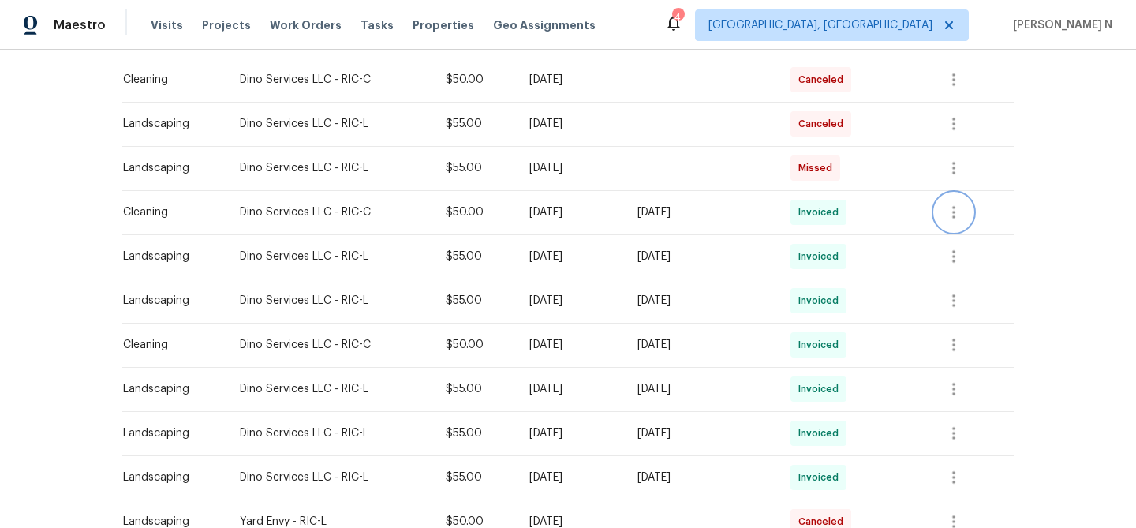
scroll to position [603, 0]
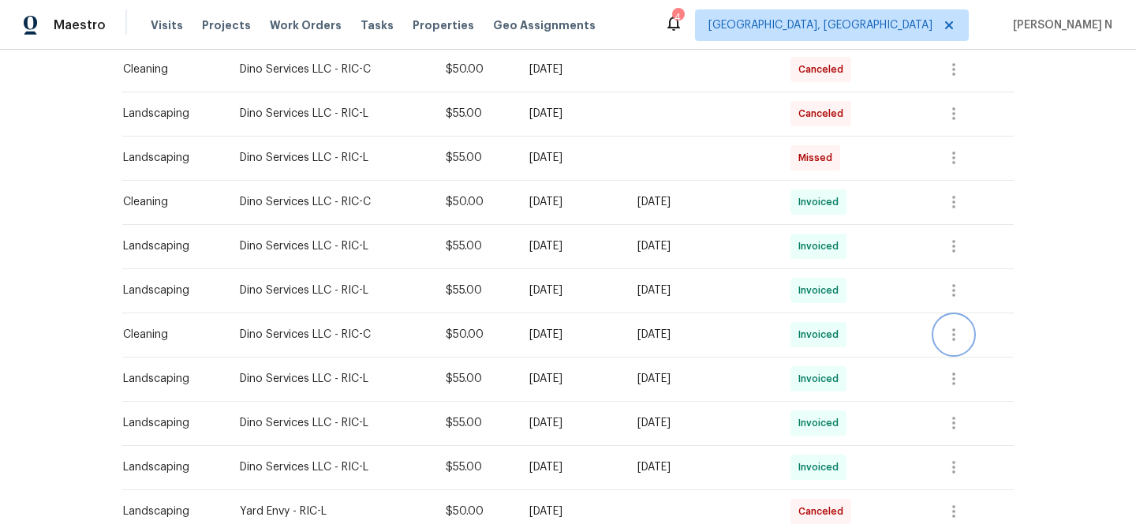
click at [959, 346] on button "button" at bounding box center [954, 335] width 38 height 38
click at [959, 360] on li "View details" at bounding box center [995, 361] width 110 height 26
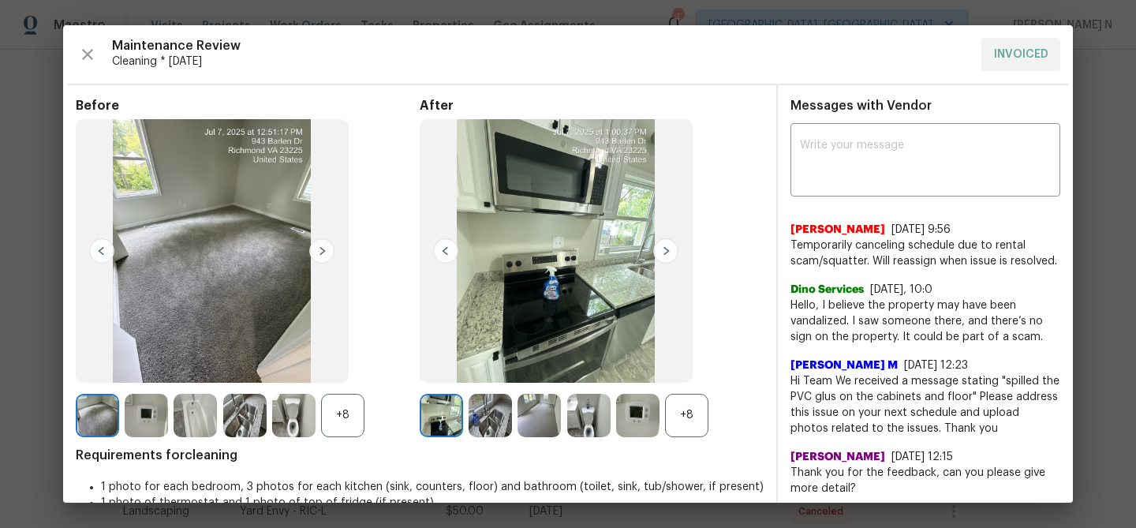
click at [713, 424] on div "+8" at bounding box center [592, 415] width 344 height 43
click at [698, 424] on div "+8" at bounding box center [686, 415] width 43 height 43
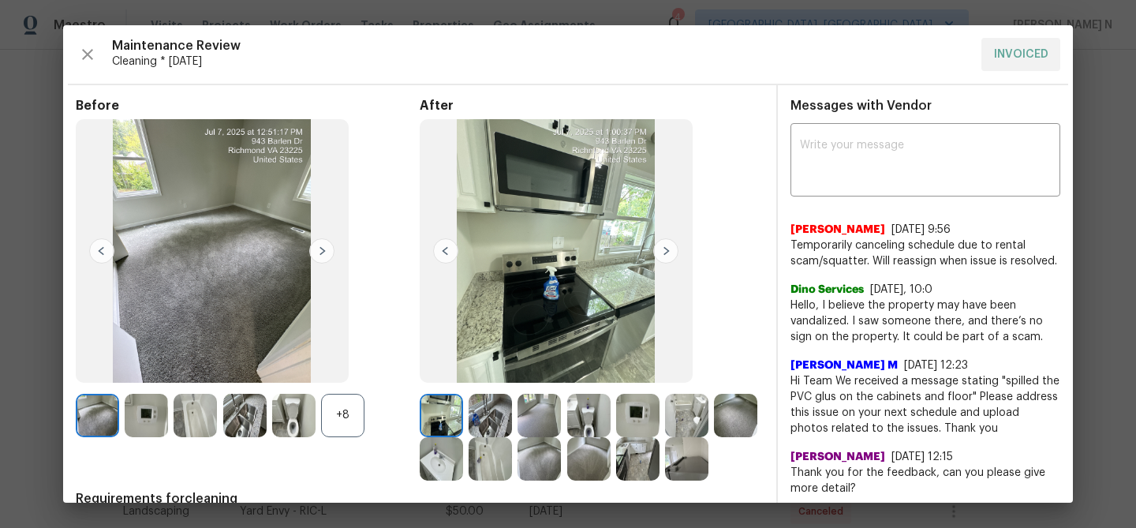
click at [586, 413] on img at bounding box center [588, 415] width 43 height 43
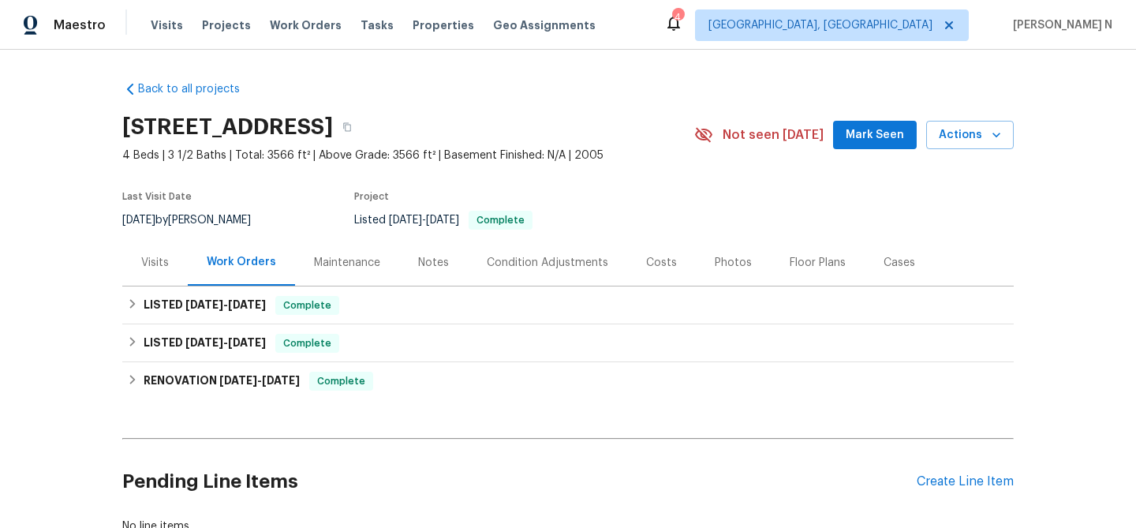
click at [339, 256] on div "Maintenance" at bounding box center [347, 263] width 66 height 16
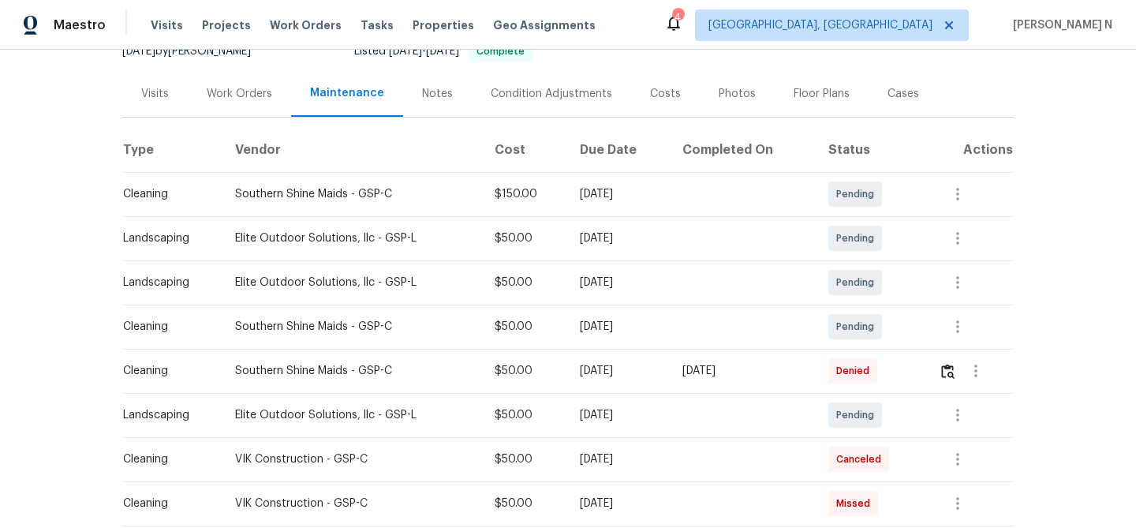
scroll to position [175, 0]
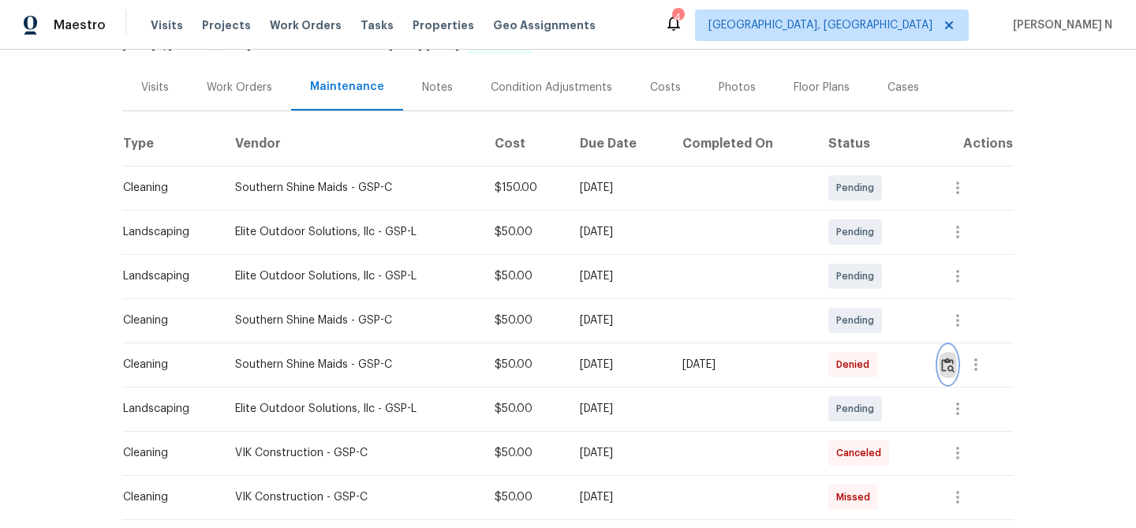
click at [948, 363] on img "button" at bounding box center [947, 364] width 13 height 15
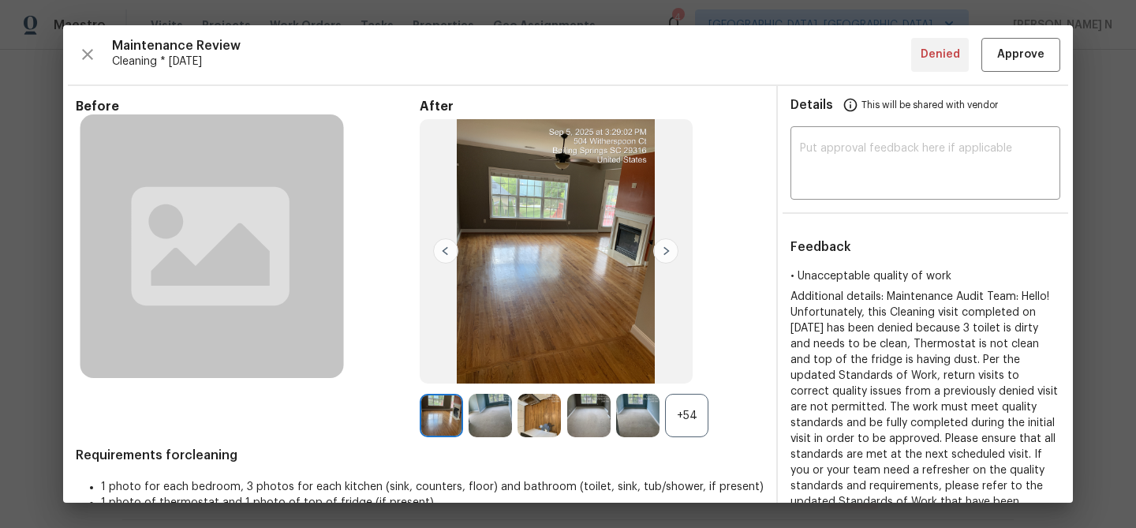
click at [691, 433] on div "+54" at bounding box center [686, 415] width 43 height 43
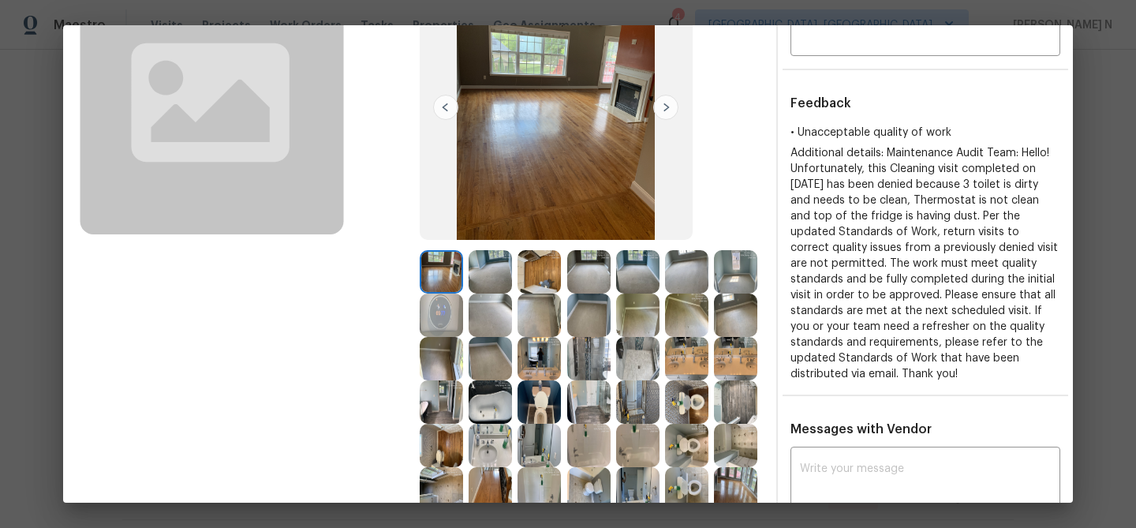
scroll to position [248, 0]
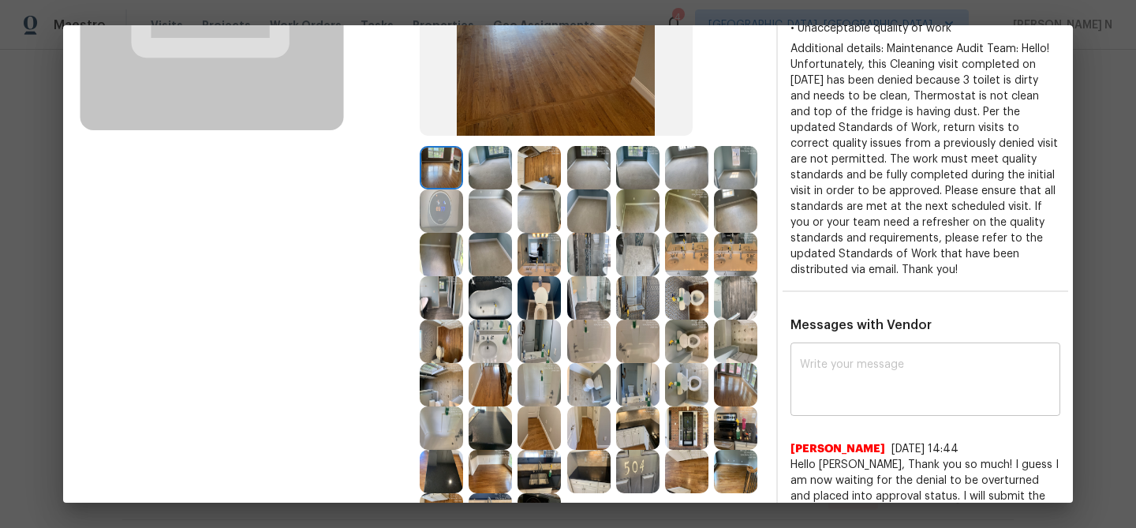
click at [848, 371] on textarea at bounding box center [925, 381] width 251 height 44
paste textarea "Maintenance Audit Team: Hello! Thank you for the feedback after further review …"
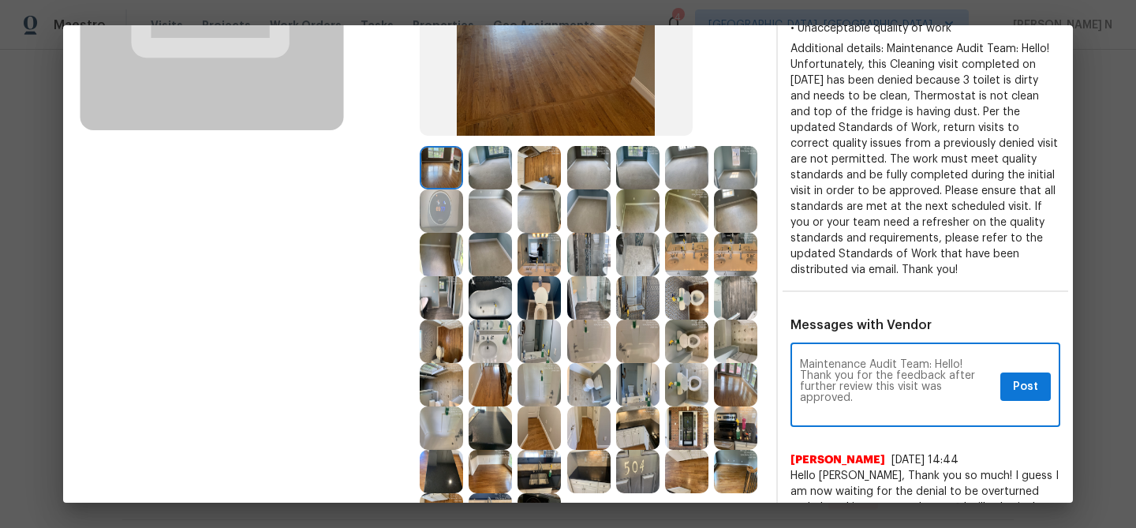
scroll to position [0, 0]
type textarea "Maintenance Audit Team: Hello! Thank you for the feedback after further review …"
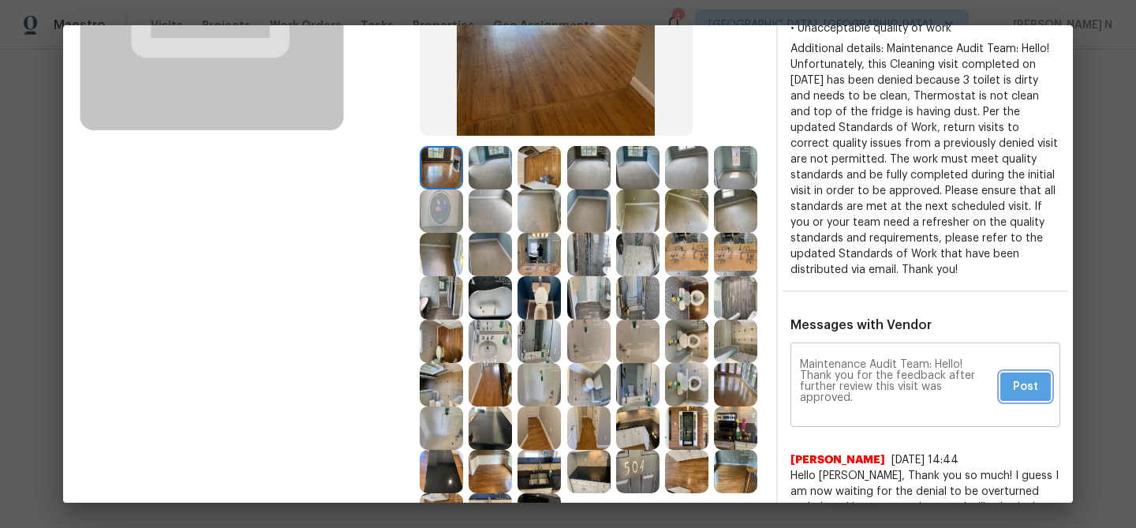
click at [1023, 377] on span "Post" at bounding box center [1025, 387] width 25 height 20
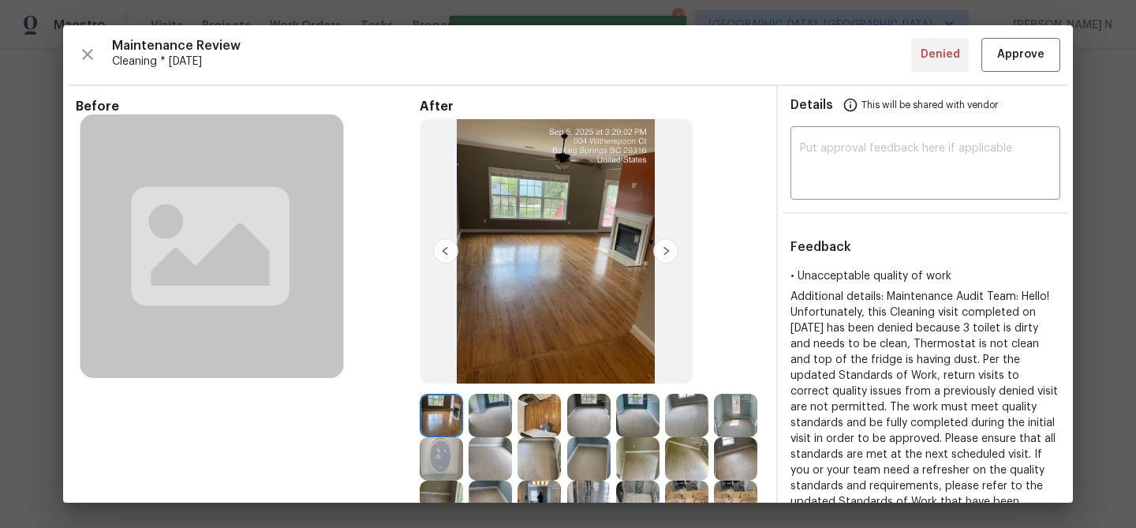
click at [1021, 73] on div "Maintenance Review Cleaning * [DATE] Denied Approve Before After Requirements f…" at bounding box center [568, 263] width 1010 height 477
click at [1020, 59] on span "Approve" at bounding box center [1020, 55] width 47 height 20
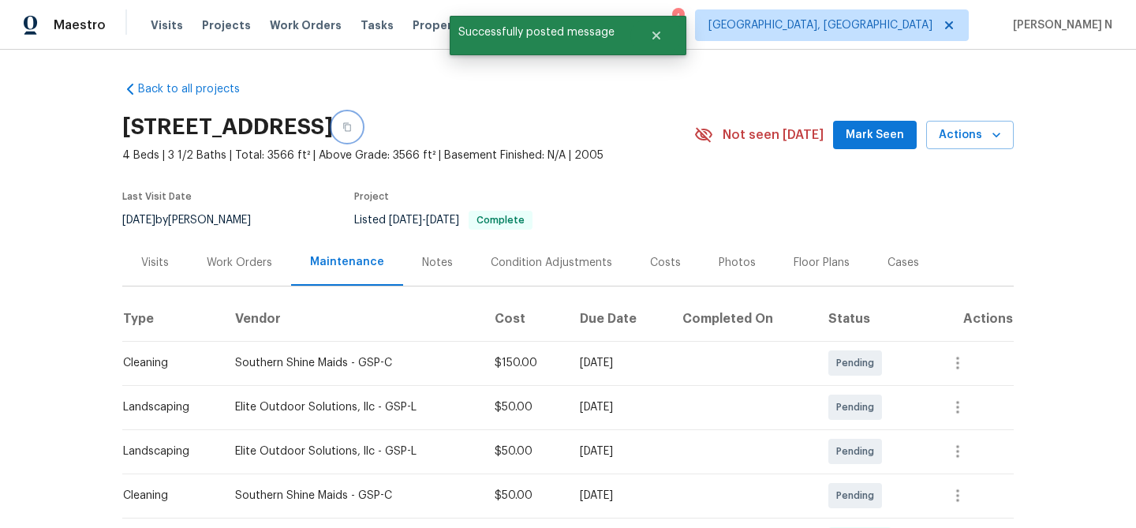
click at [361, 121] on button "button" at bounding box center [347, 127] width 28 height 28
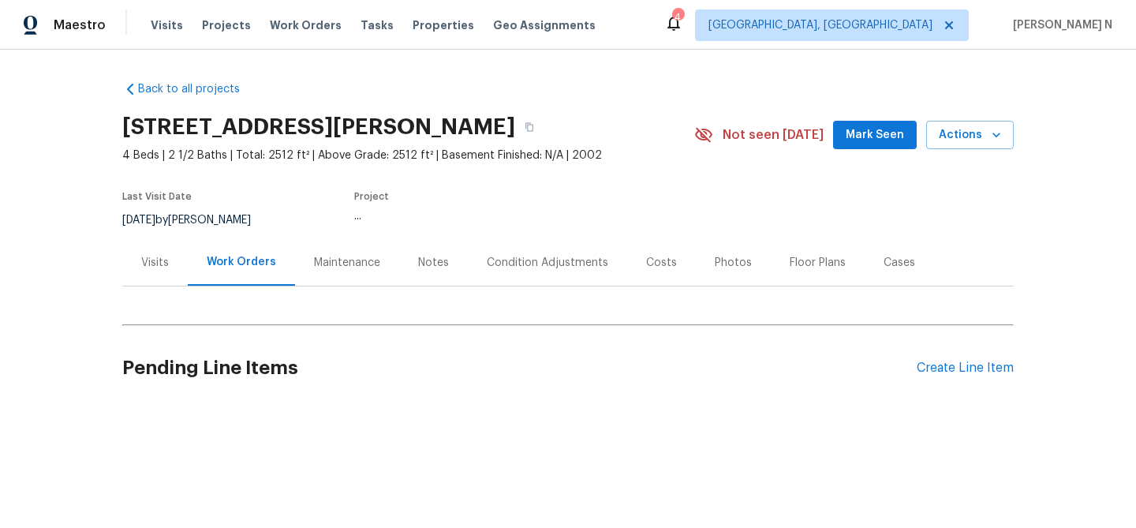
click at [332, 257] on div "Maintenance" at bounding box center [347, 263] width 66 height 16
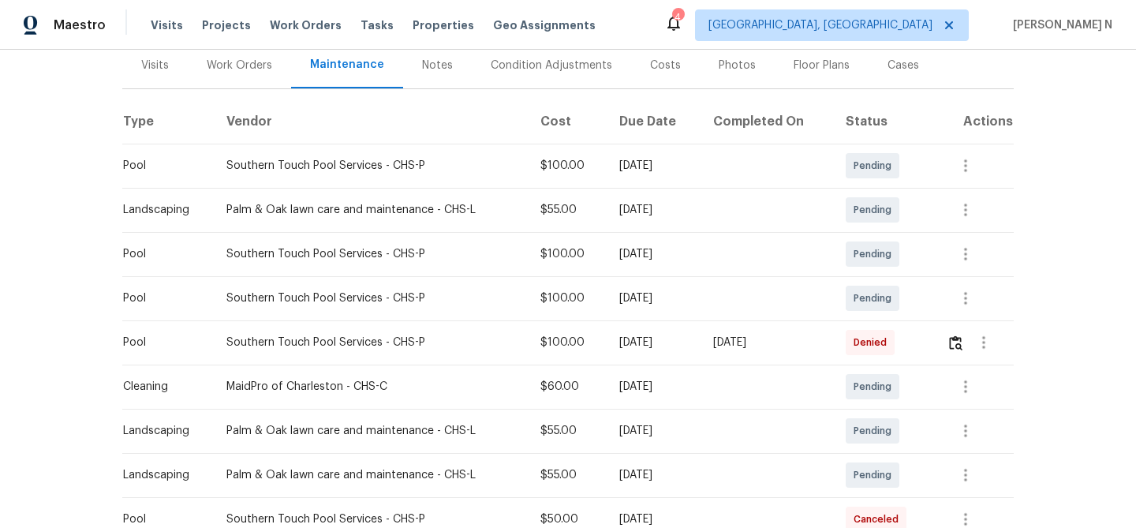
scroll to position [215, 0]
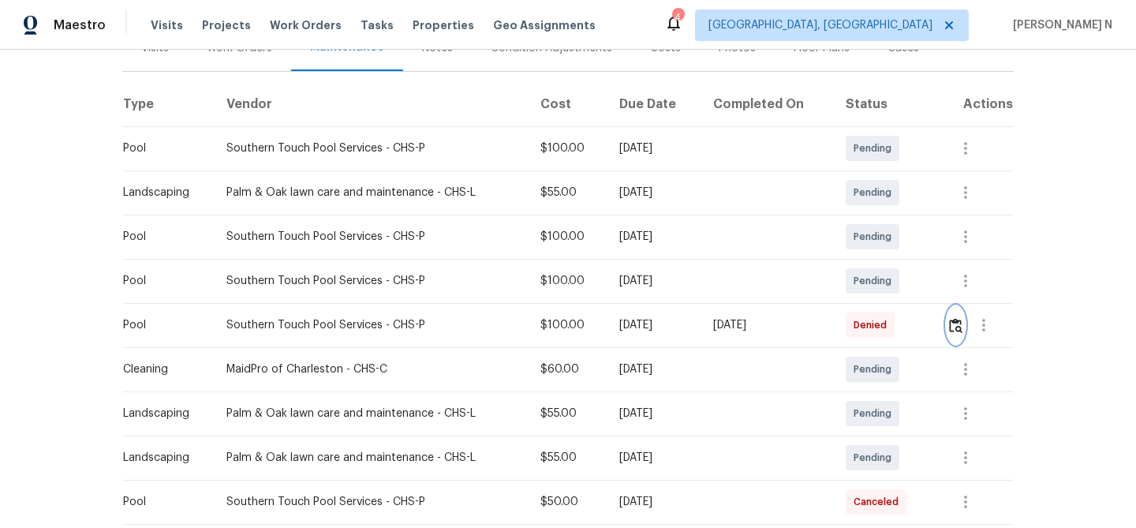
click at [953, 331] on img "button" at bounding box center [955, 325] width 13 height 15
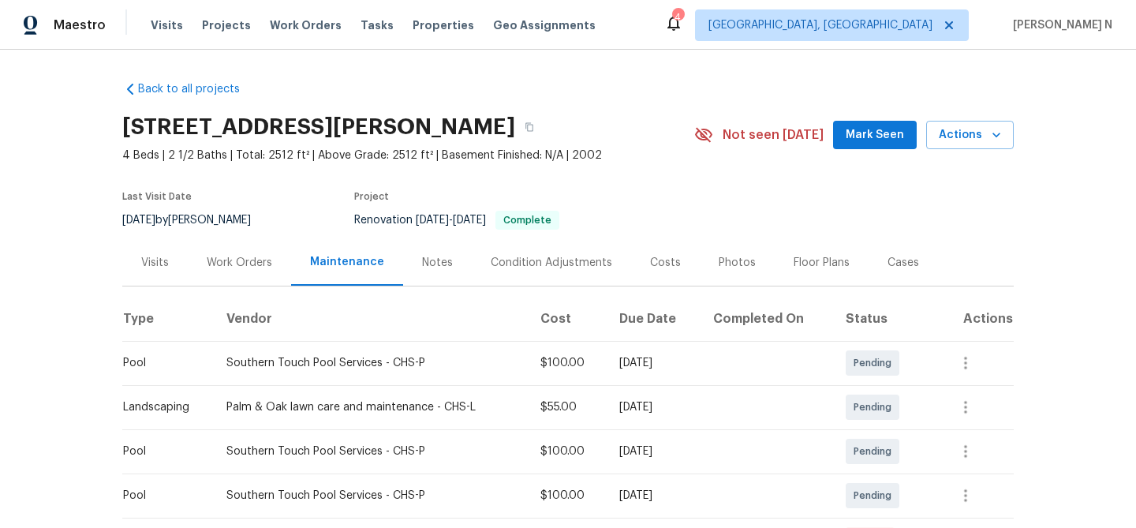
click at [577, 133] on div "[STREET_ADDRESS][PERSON_NAME]" at bounding box center [408, 127] width 572 height 41
click at [544, 131] on button "button" at bounding box center [529, 127] width 28 height 28
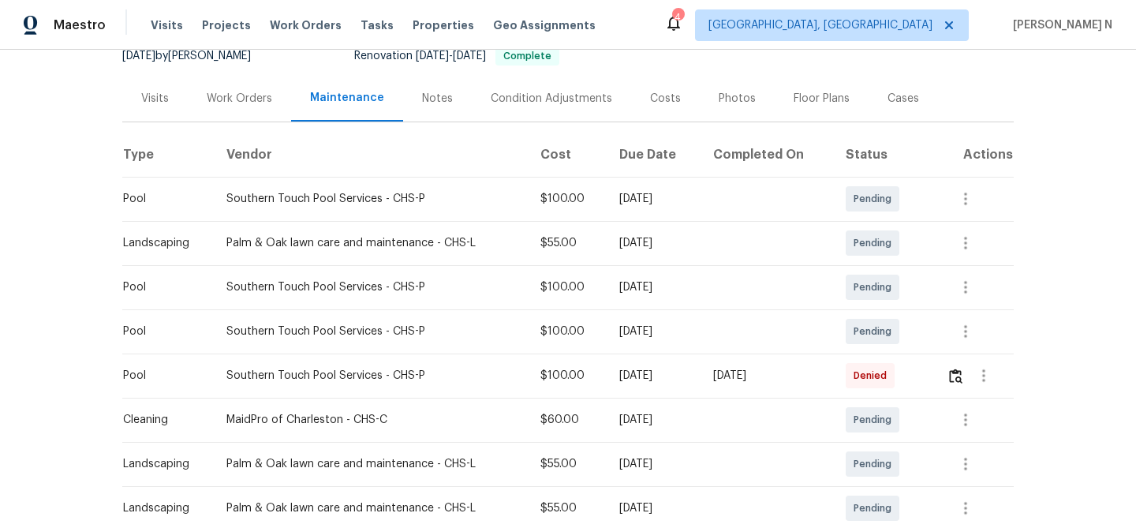
scroll to position [261, 0]
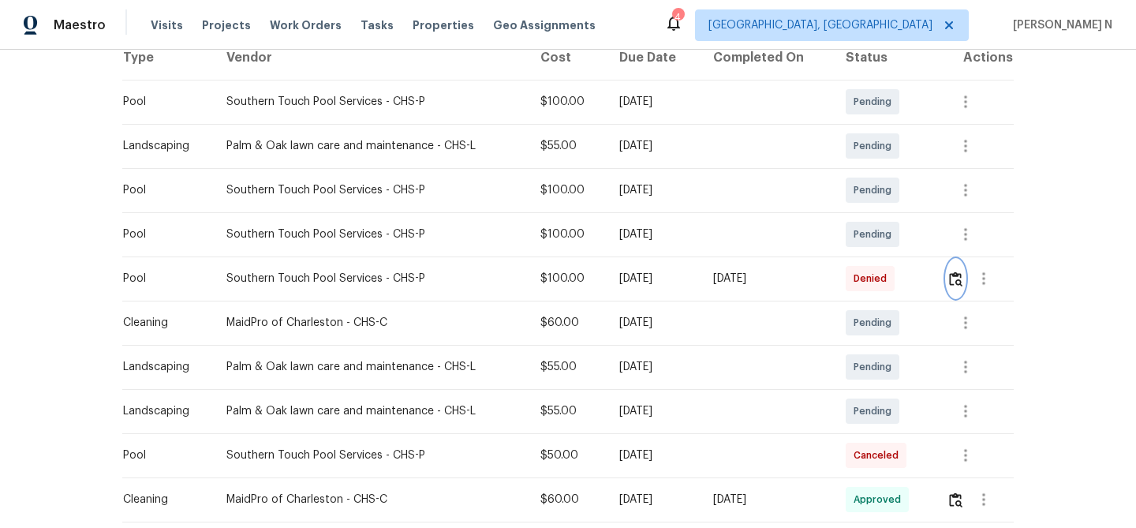
click at [956, 278] on img "button" at bounding box center [955, 278] width 13 height 15
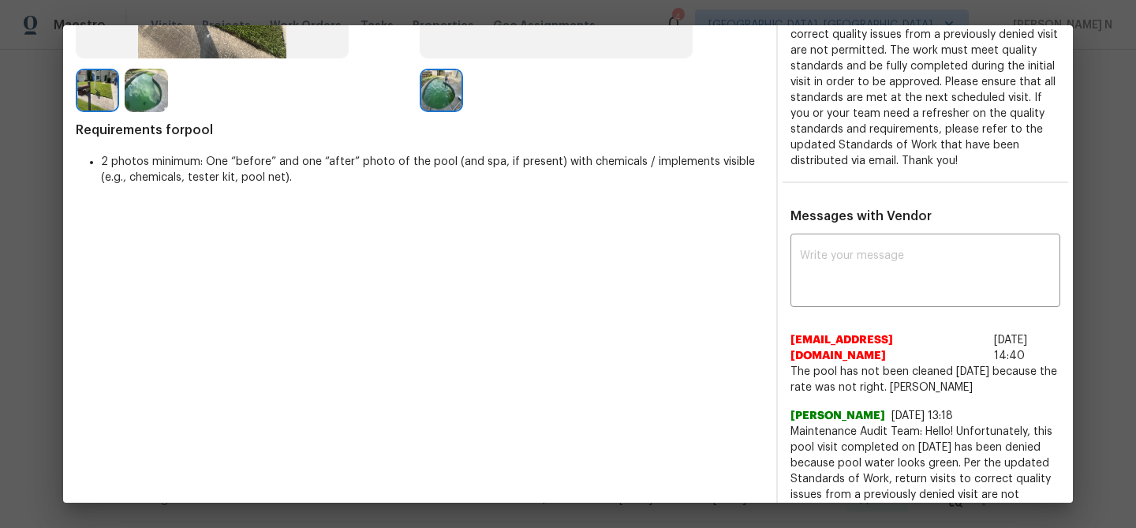
scroll to position [411, 0]
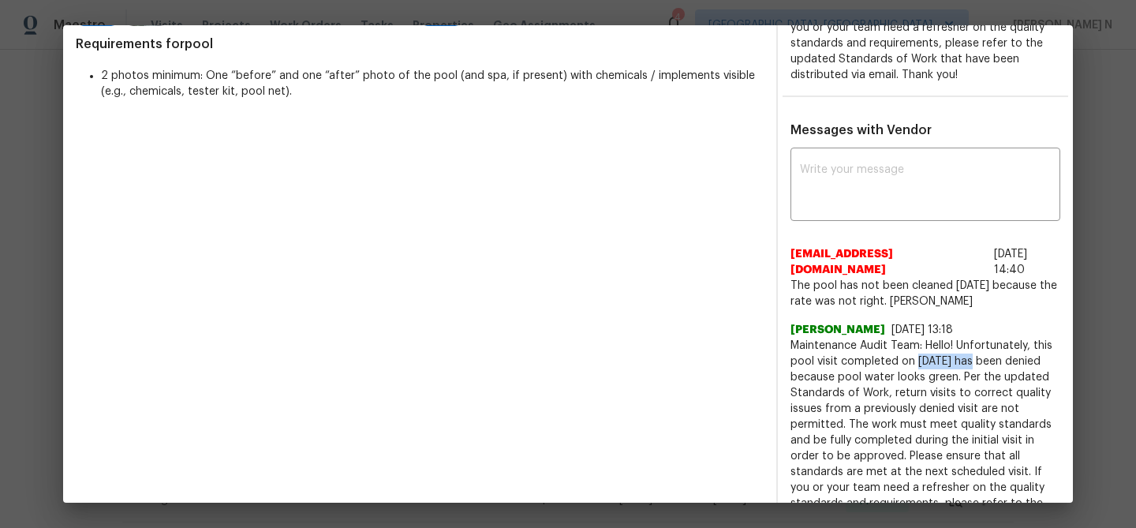
drag, startPoint x: 918, startPoint y: 346, endPoint x: 973, endPoint y: 346, distance: 55.2
click at [973, 346] on span "Maintenance Audit Team: Hello! Unfortunately, this pool visit completed on [DAT…" at bounding box center [926, 440] width 270 height 205
drag, startPoint x: 794, startPoint y: 267, endPoint x: 948, endPoint y: 287, distance: 155.2
click at [948, 287] on span "The pool has not been cleaned [DATE] because the rate was not right. [PERSON_NA…" at bounding box center [926, 294] width 270 height 32
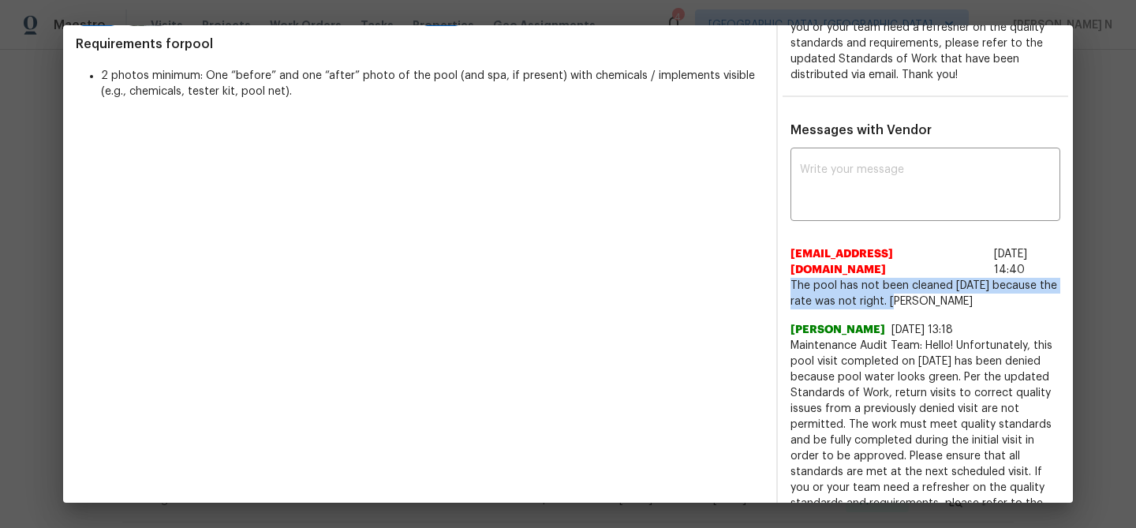
drag, startPoint x: 790, startPoint y: 268, endPoint x: 951, endPoint y: 281, distance: 161.5
click at [951, 281] on span "The pool has not been cleaned [DATE] because the rate was not right. [PERSON_NA…" at bounding box center [926, 294] width 270 height 32
copy span "The pool has not been cleaned [DATE] because the rate was not right."
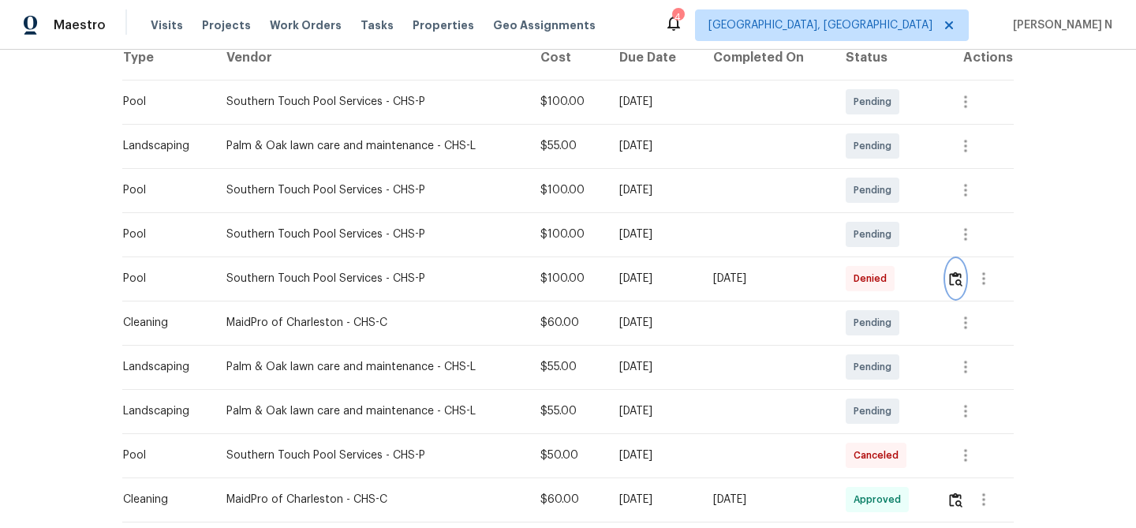
scroll to position [0, 0]
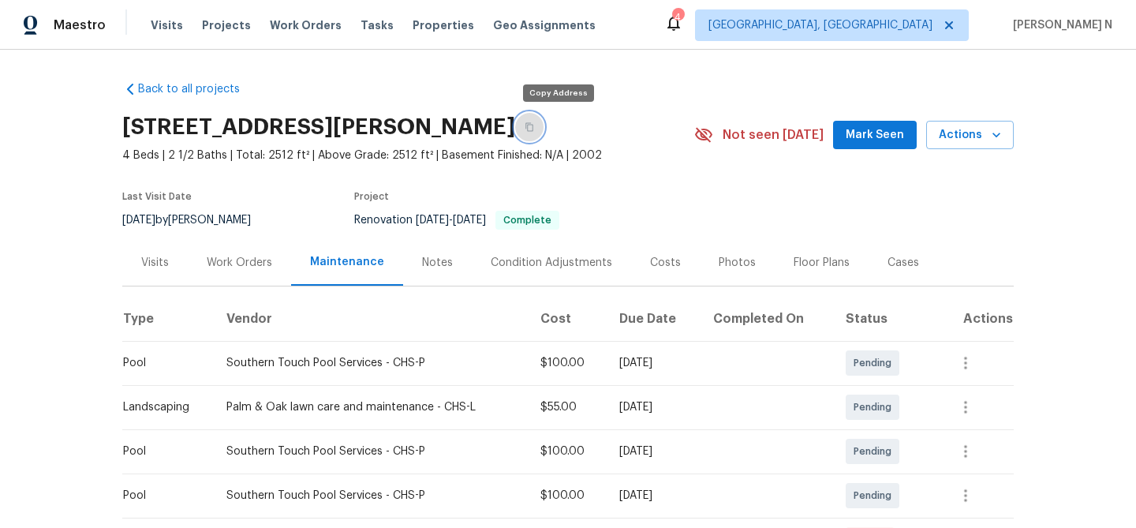
click at [544, 125] on button "button" at bounding box center [529, 127] width 28 height 28
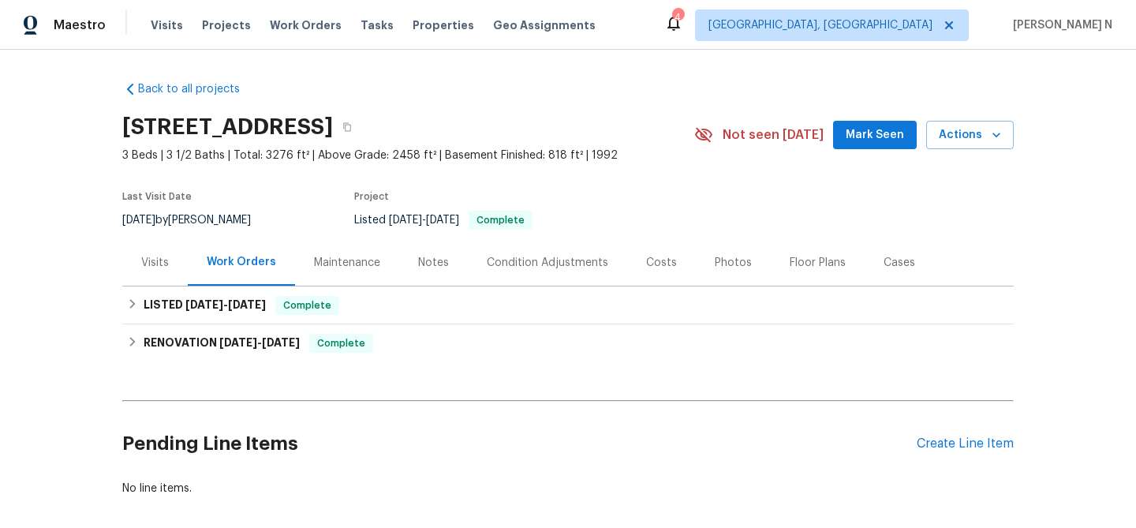
click at [331, 261] on div "Maintenance" at bounding box center [347, 263] width 66 height 16
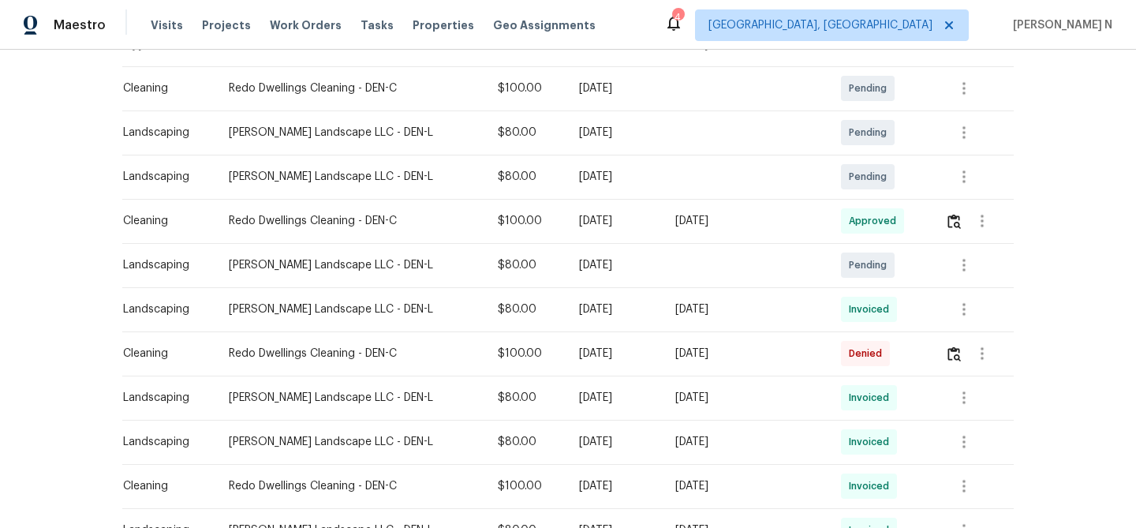
scroll to position [286, 0]
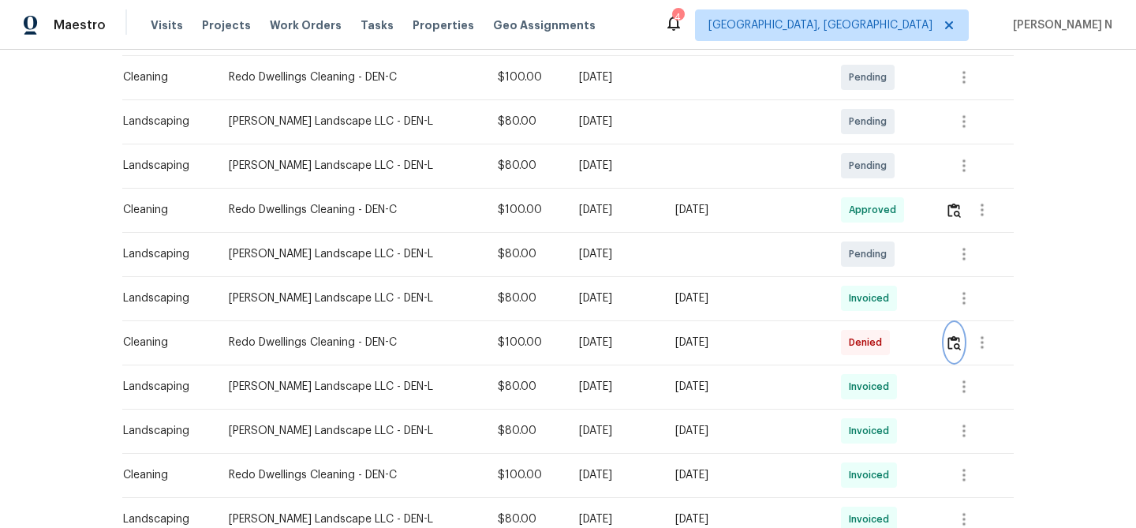
click at [948, 344] on img "button" at bounding box center [954, 342] width 13 height 15
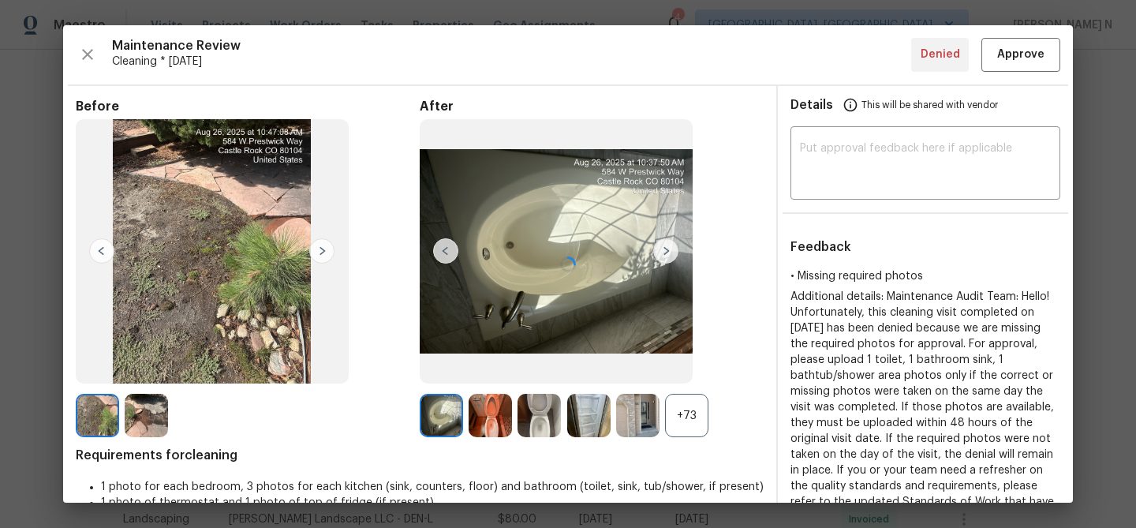
click at [701, 406] on div "+73" at bounding box center [686, 415] width 43 height 43
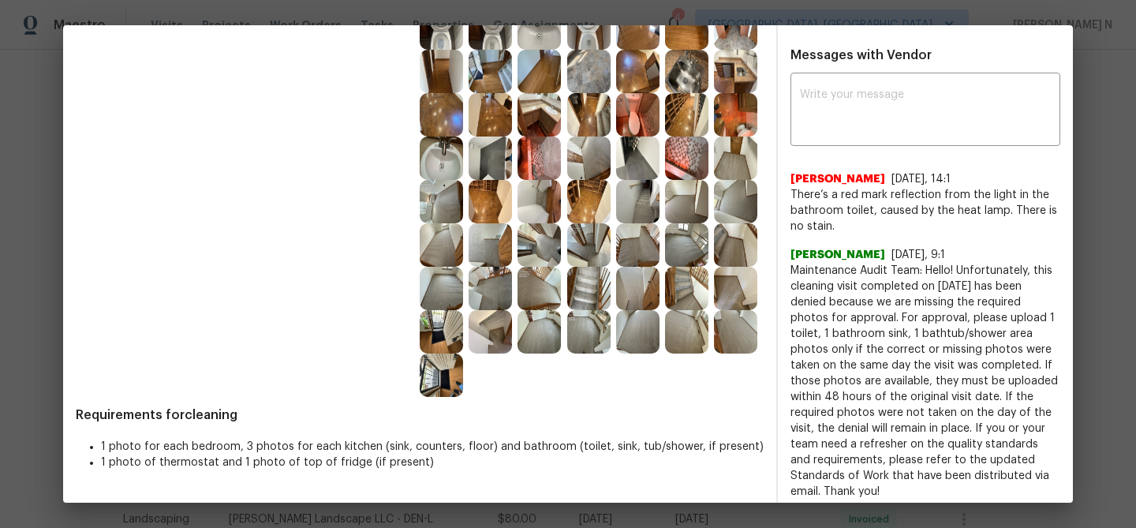
scroll to position [530, 0]
